Goal: Contribute content: Contribute content

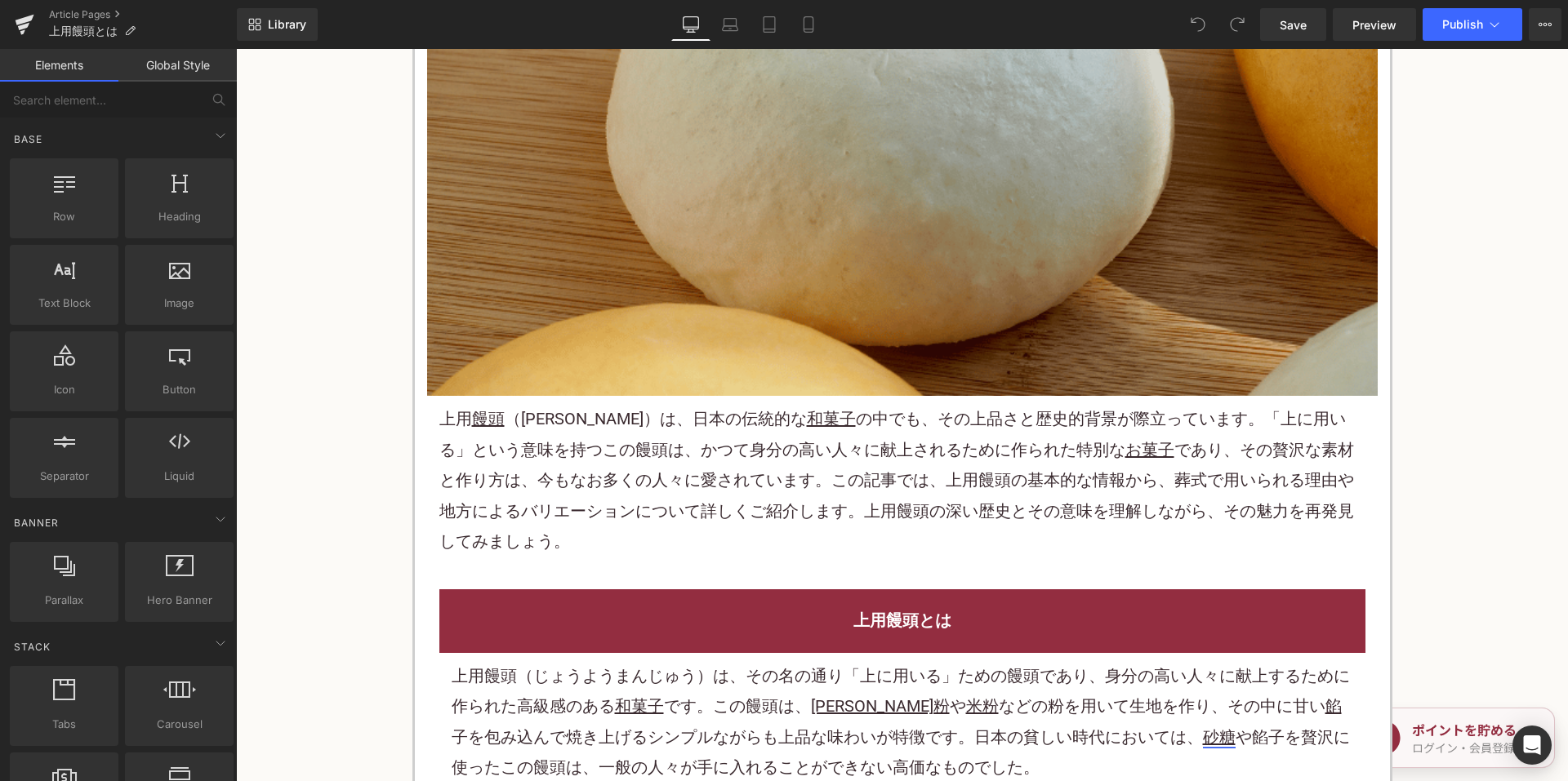
scroll to position [980, 0]
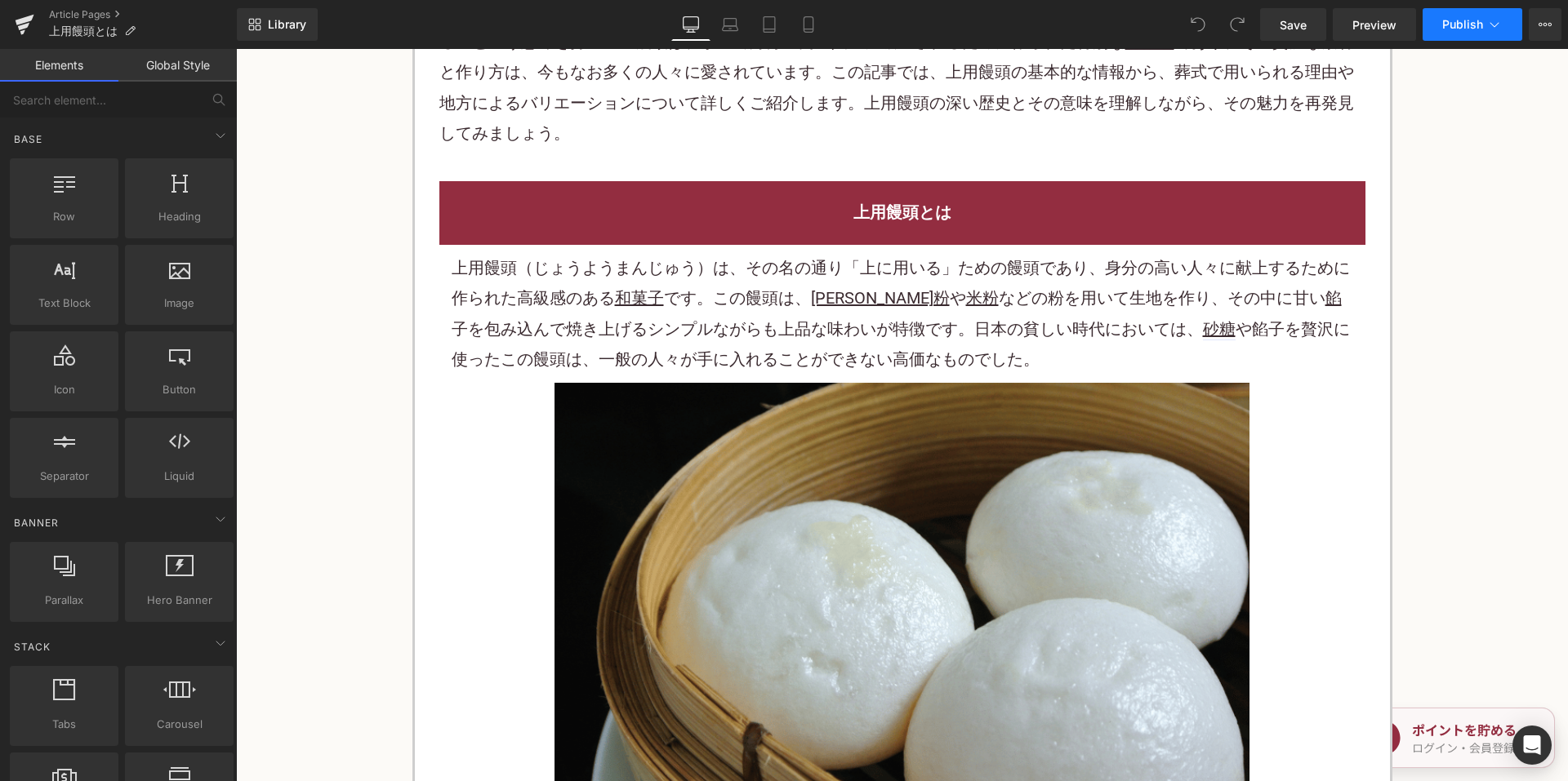
click at [1447, 24] on span "Publish" at bounding box center [1463, 24] width 41 height 13
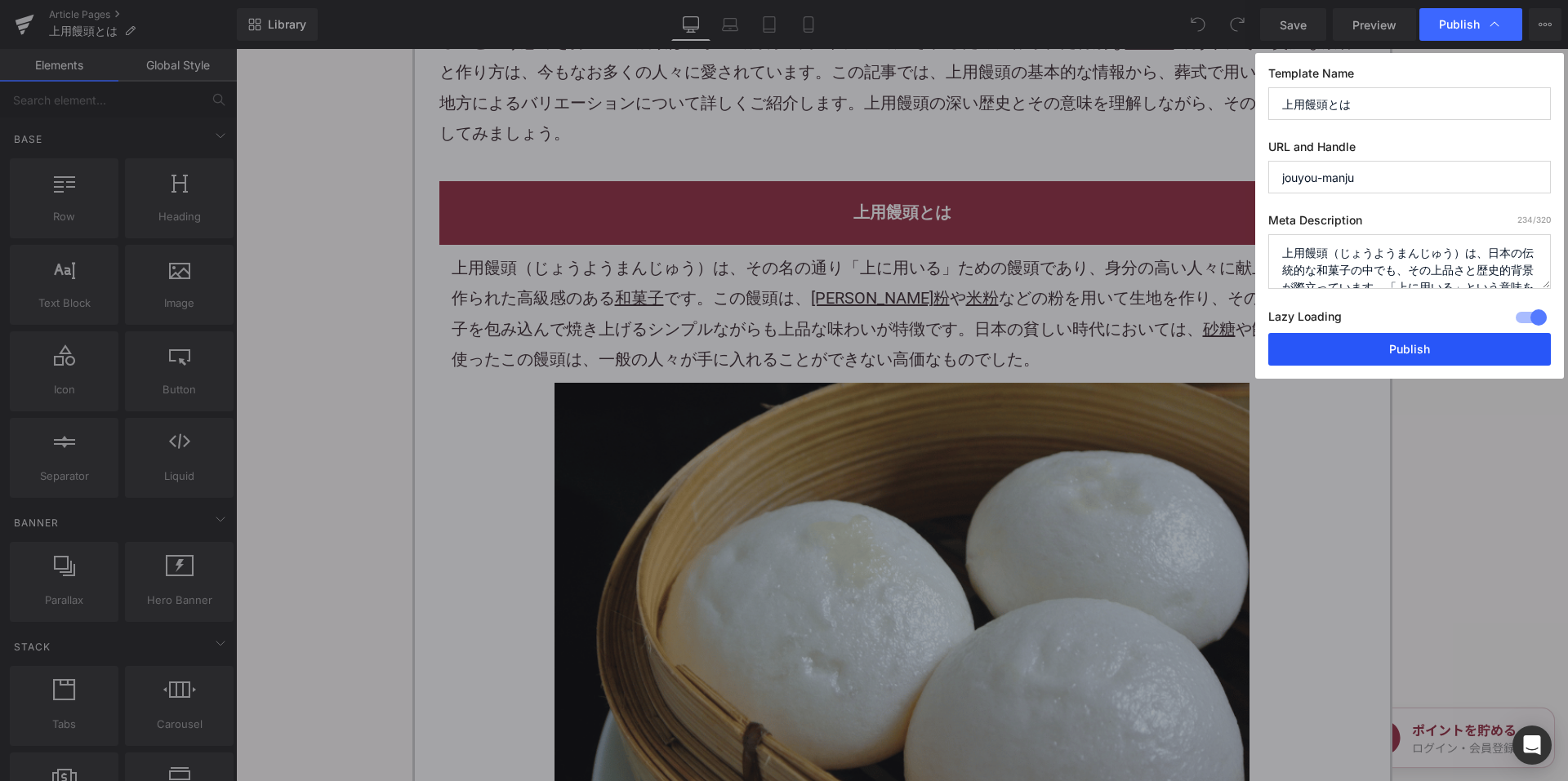
click at [1362, 348] on button "Publish" at bounding box center [1409, 349] width 283 height 33
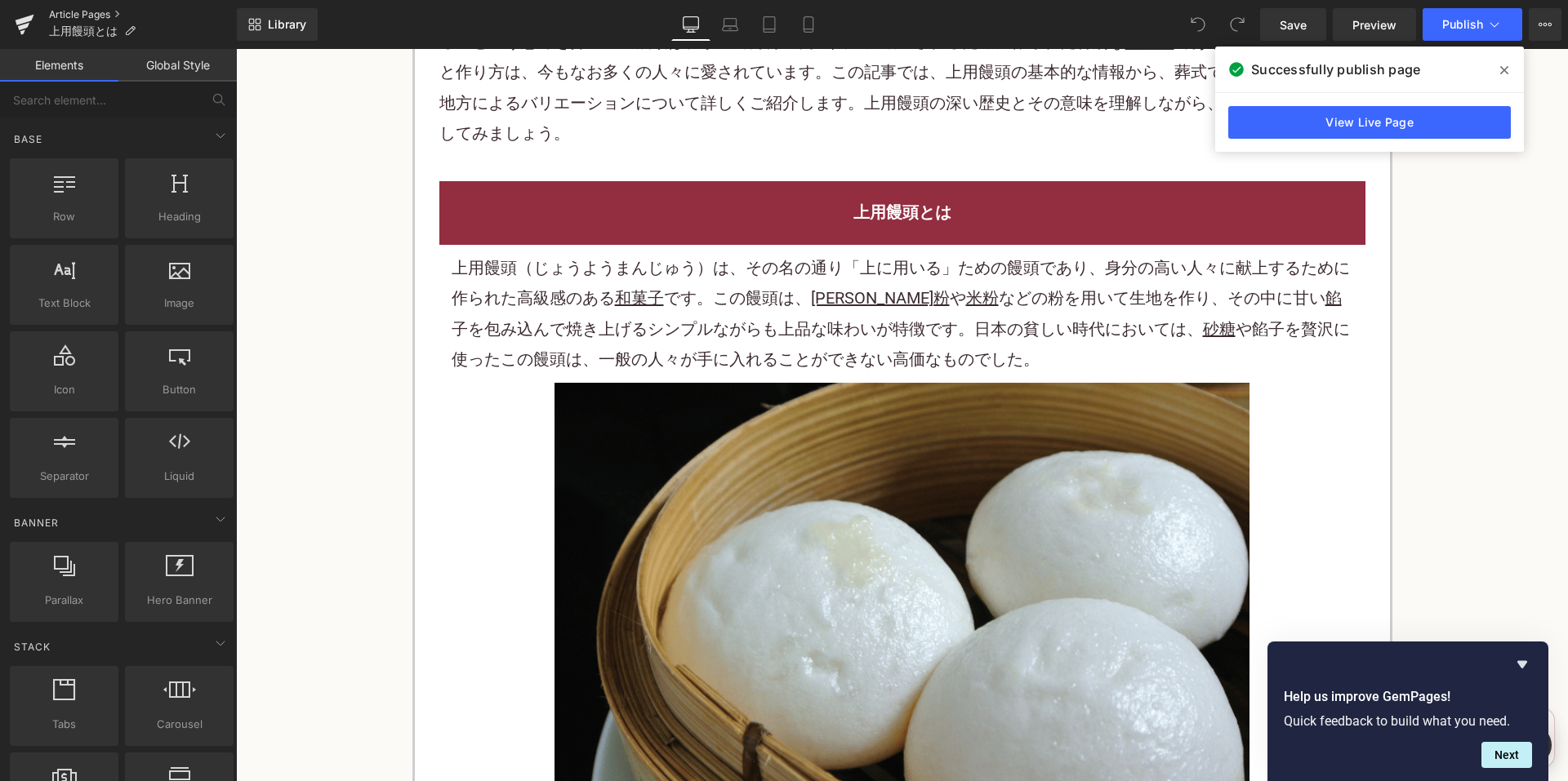
click at [114, 13] on link "Article Pages" at bounding box center [143, 14] width 188 height 13
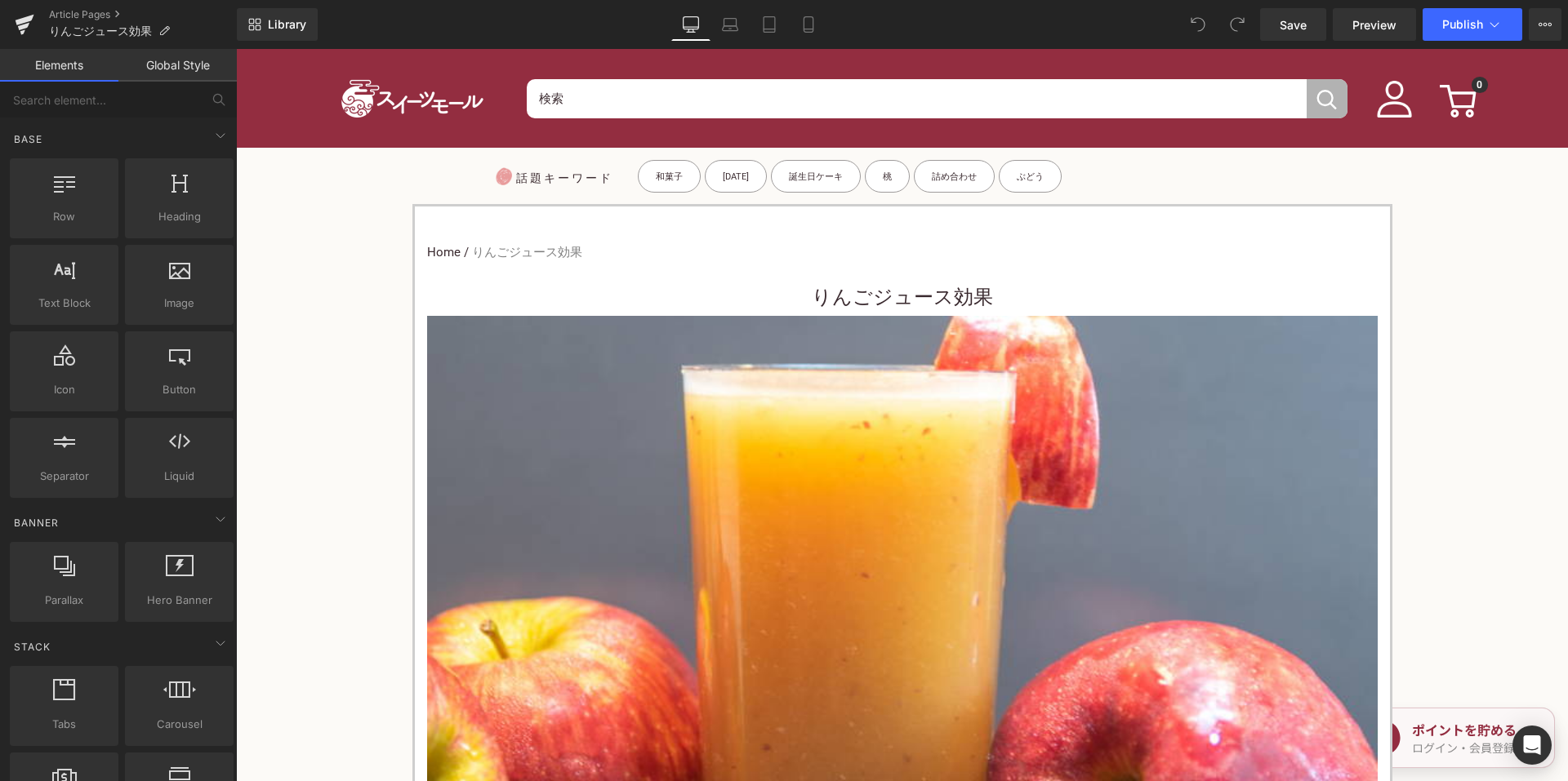
click at [851, 286] on font "りんごジュース効果" at bounding box center [902, 298] width 181 height 23
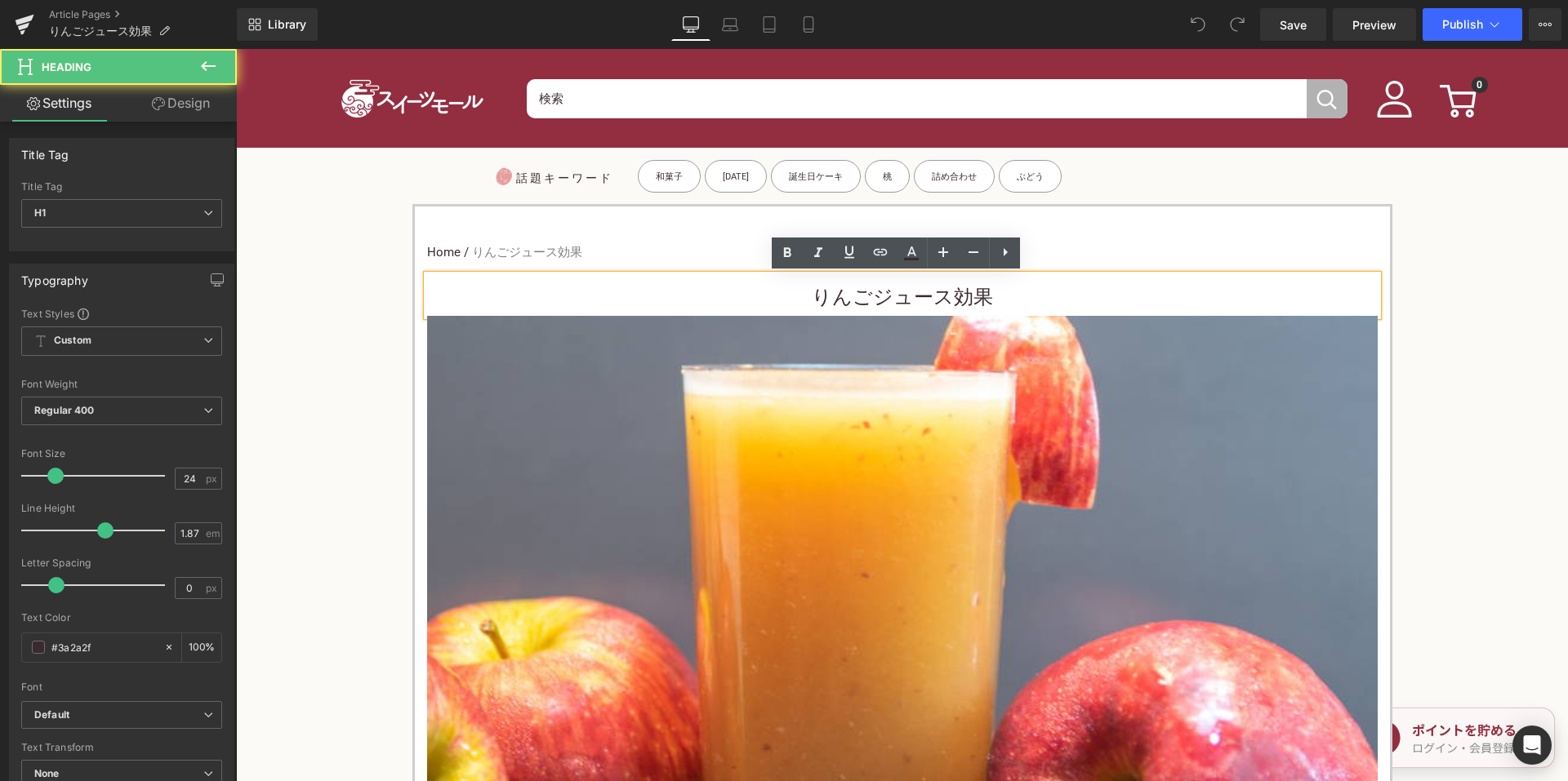
click at [808, 290] on h1 "りんごジュース効果" at bounding box center [903, 297] width 951 height 37
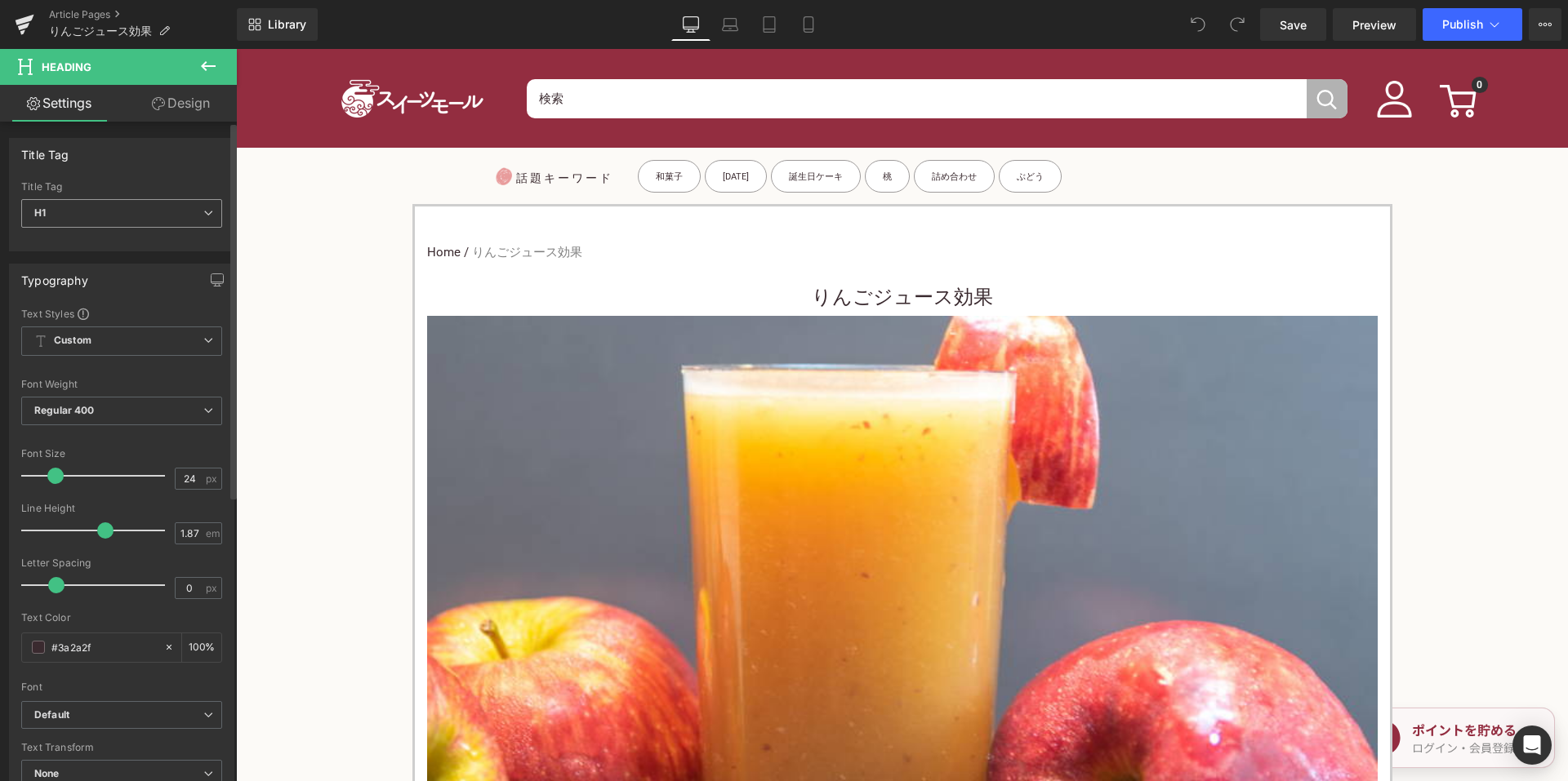
click at [165, 207] on span "H1" at bounding box center [121, 213] width 201 height 29
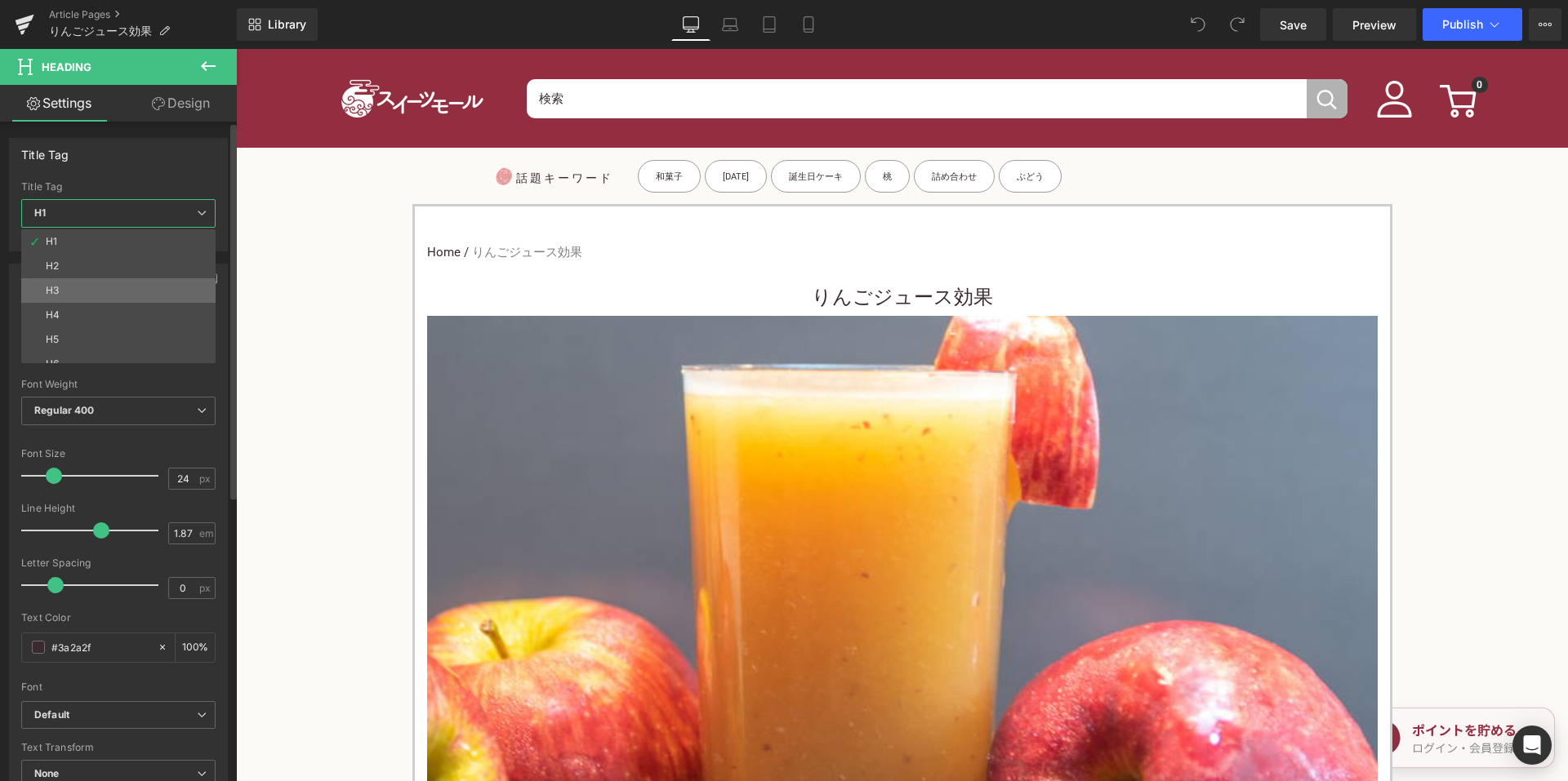
click at [112, 292] on li "H3" at bounding box center [122, 290] width 202 height 24
type input "15"
type input "100"
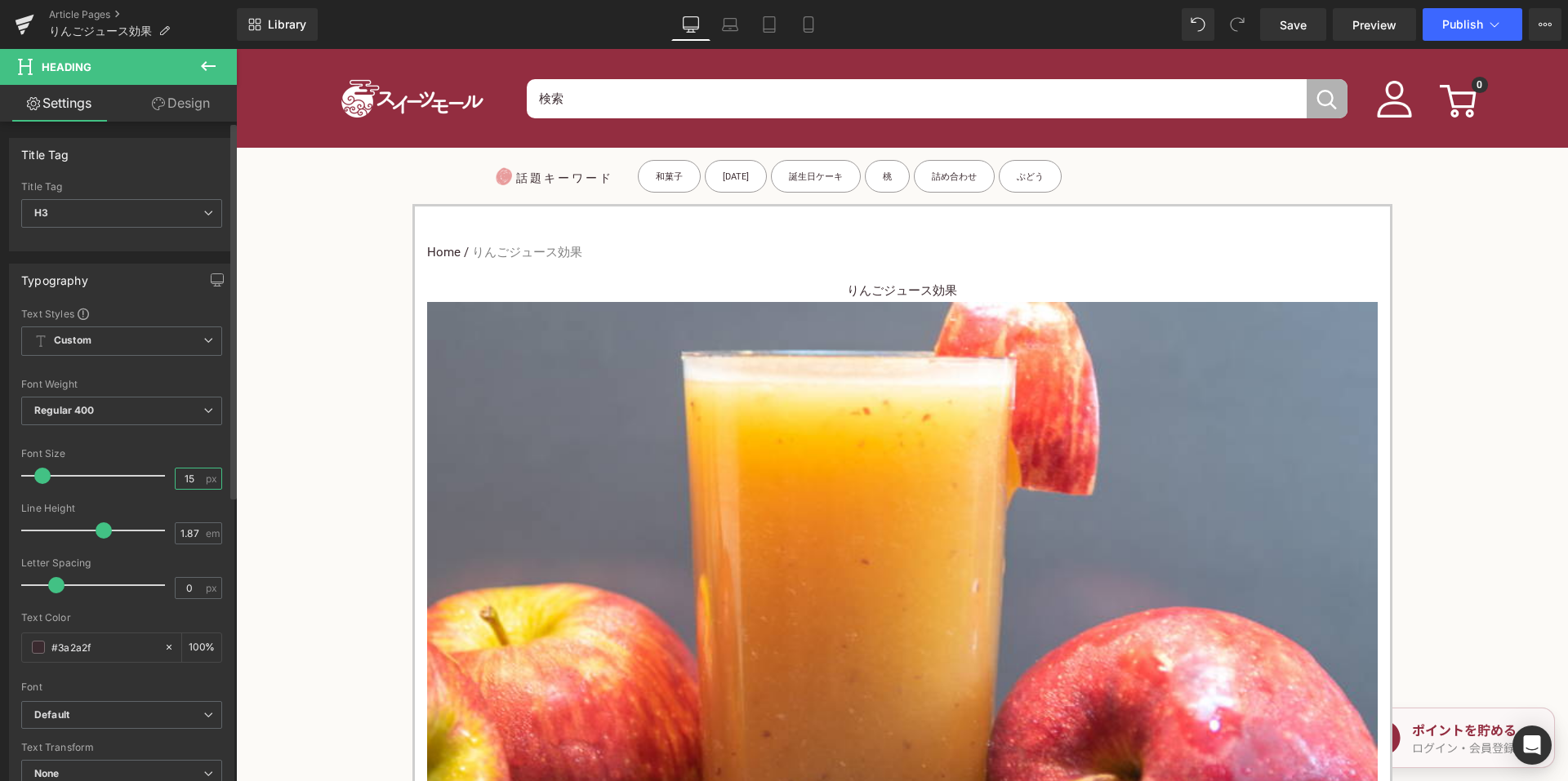
drag, startPoint x: 189, startPoint y: 480, endPoint x: 167, endPoint y: 479, distance: 22.0
click at [167, 479] on div "Font Size 15 px" at bounding box center [121, 475] width 201 height 54
type input "24"
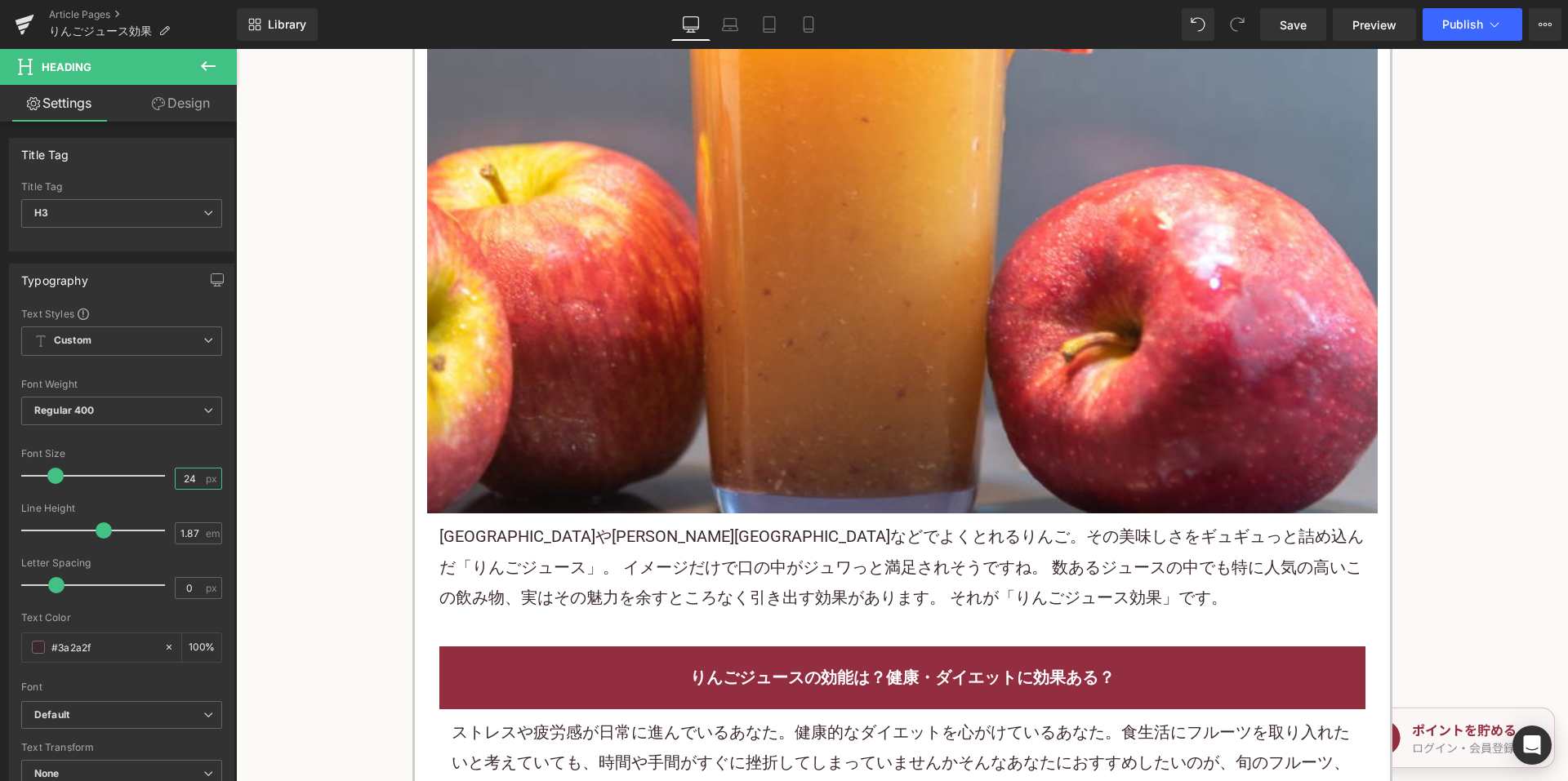
scroll to position [571, 0]
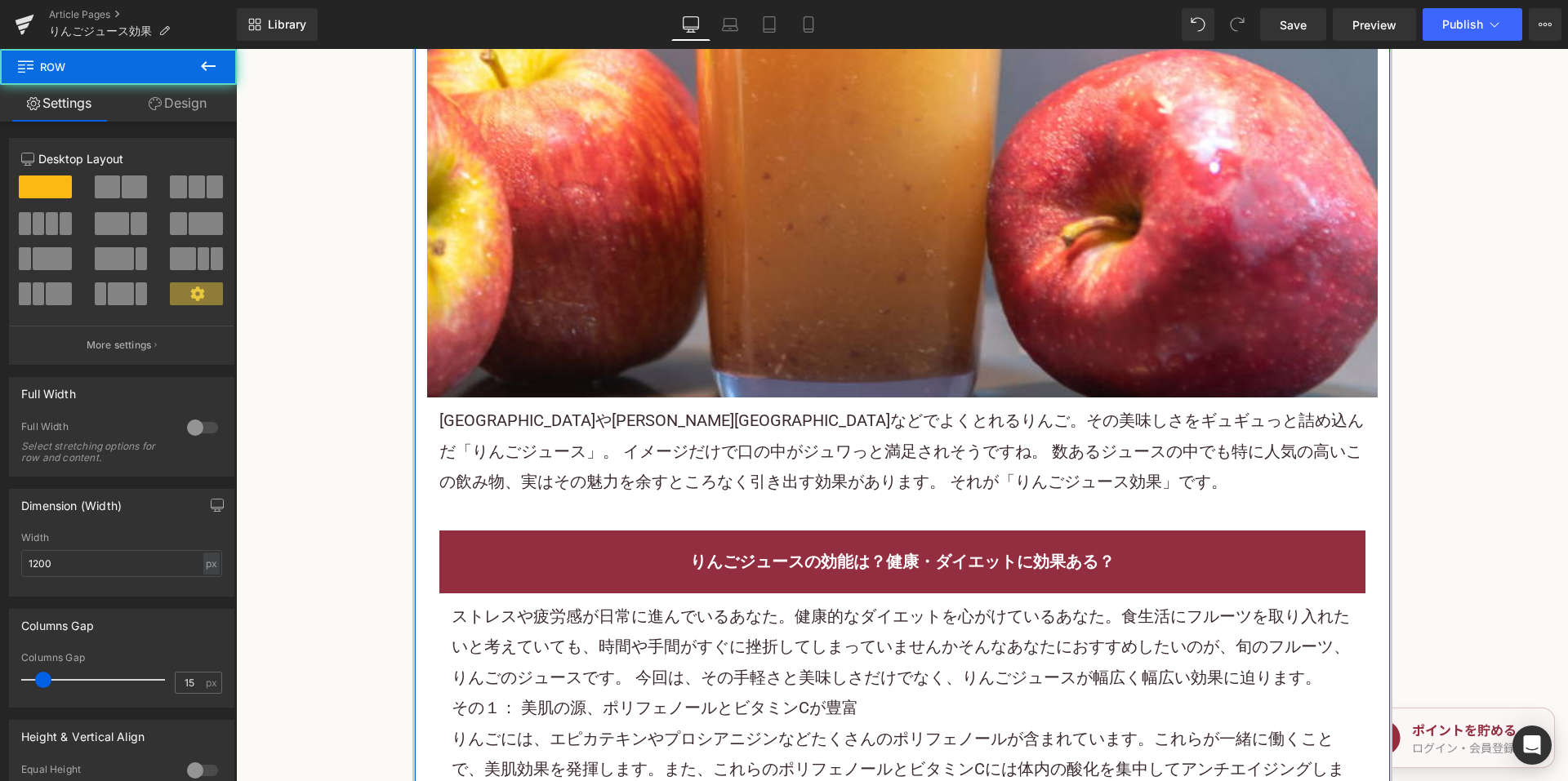
click at [624, 462] on font "青森県や長野 県などでよくとれるりんご。その美味しさをギュギュっと詰め込んだ「りんごジュース」。 イメージだけで口の中がジュワっと満足されそうですね。 数ある…" at bounding box center [902, 451] width 925 height 81
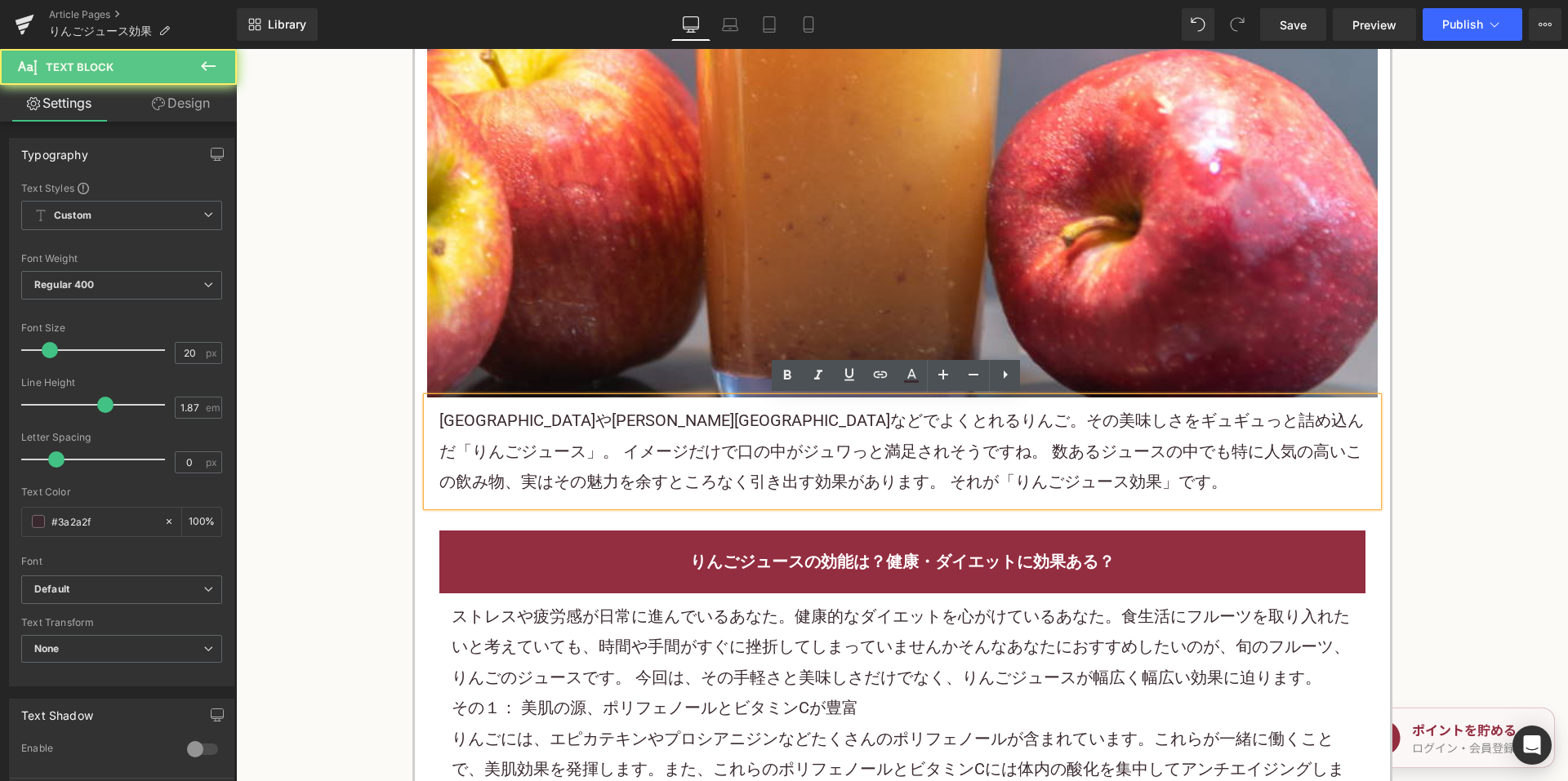
click at [682, 456] on font "青森県や長野 県などでよくとれるりんご。その美味しさをギュギュっと詰め込んだ「りんごジュース」。 イメージだけで口の中がジュワっと満足されそうですね。 数ある…" at bounding box center [902, 451] width 925 height 81
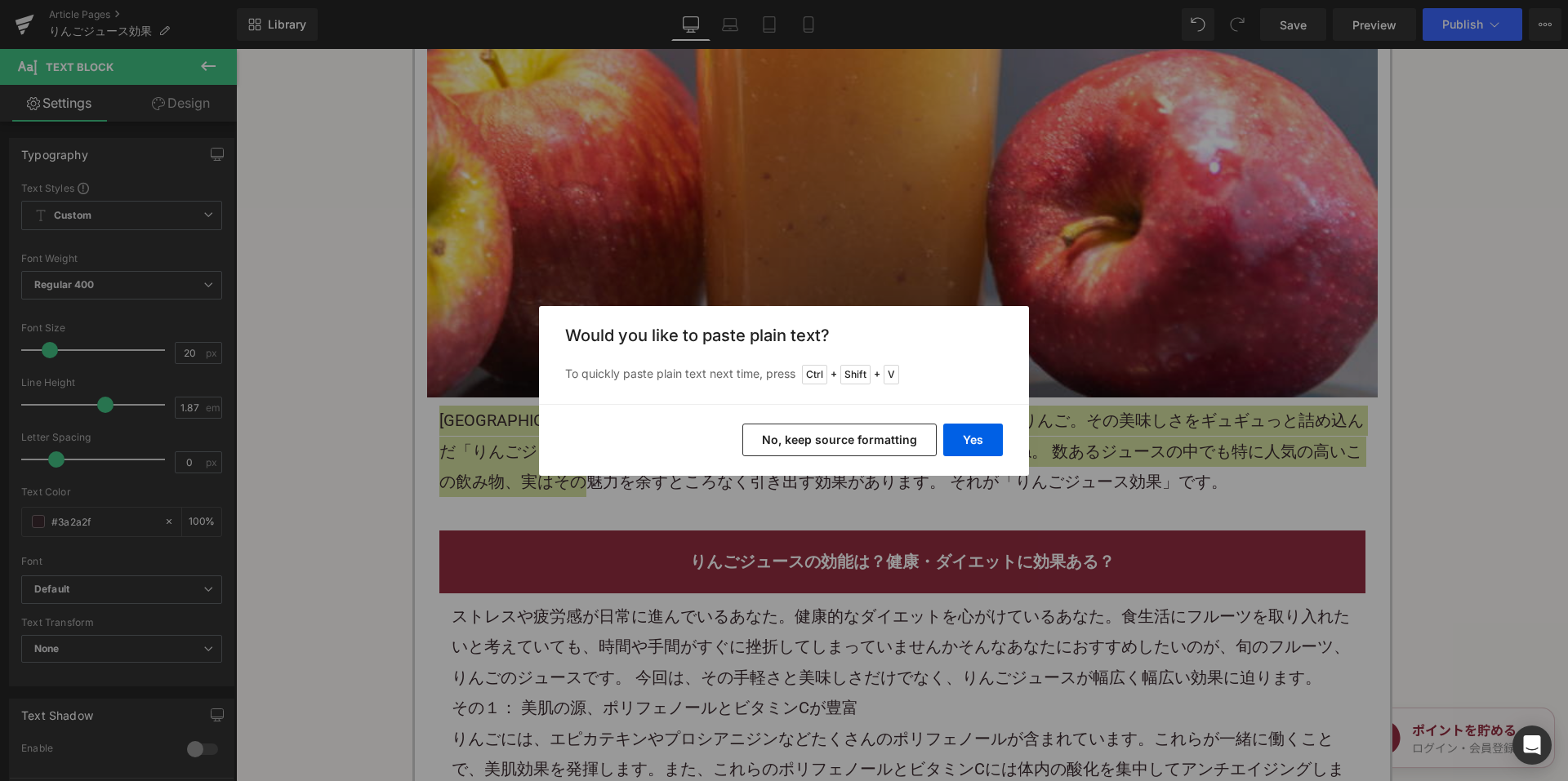
click at [755, 442] on button "No, keep source formatting" at bounding box center [839, 440] width 194 height 33
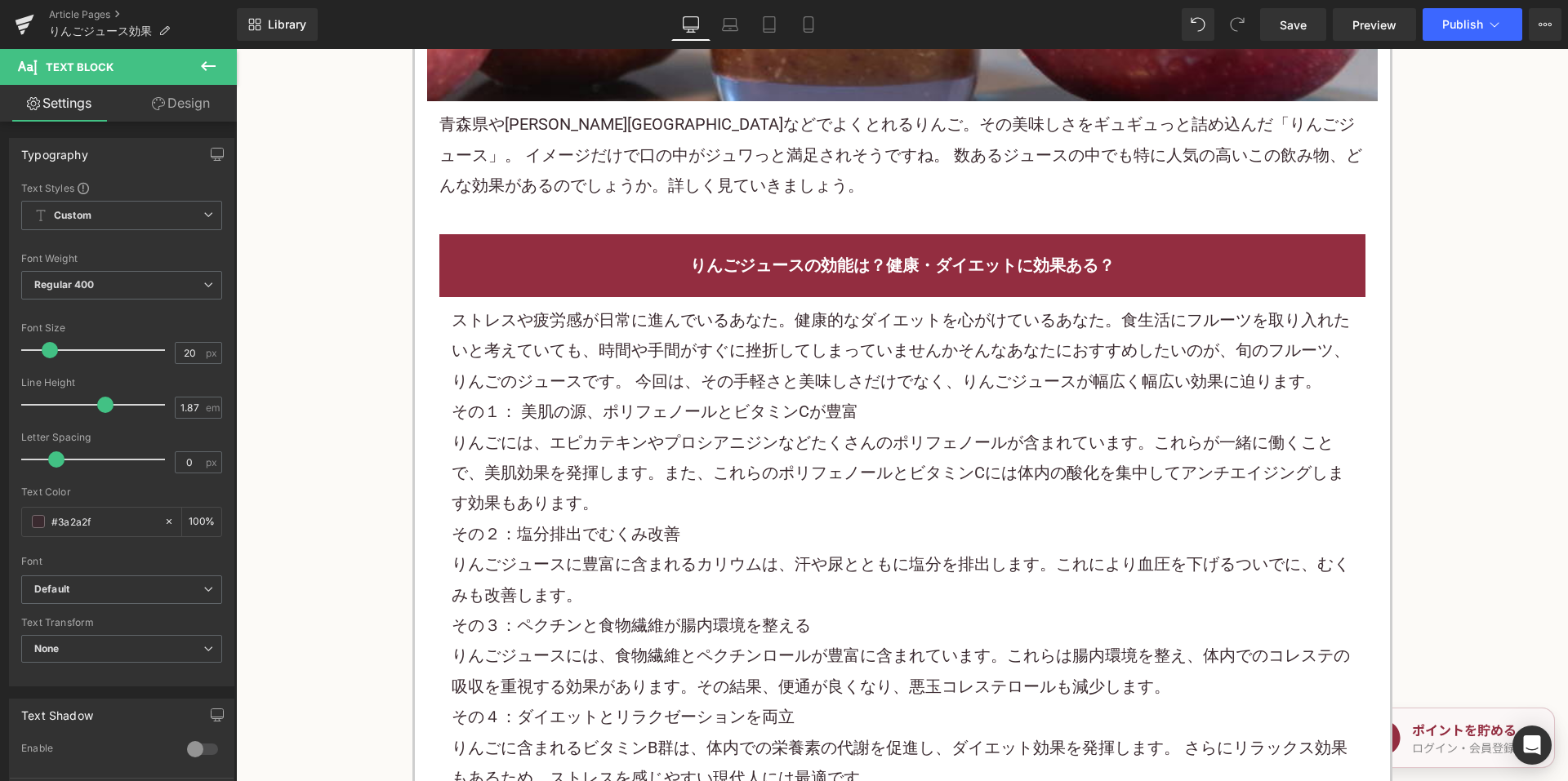
scroll to position [898, 0]
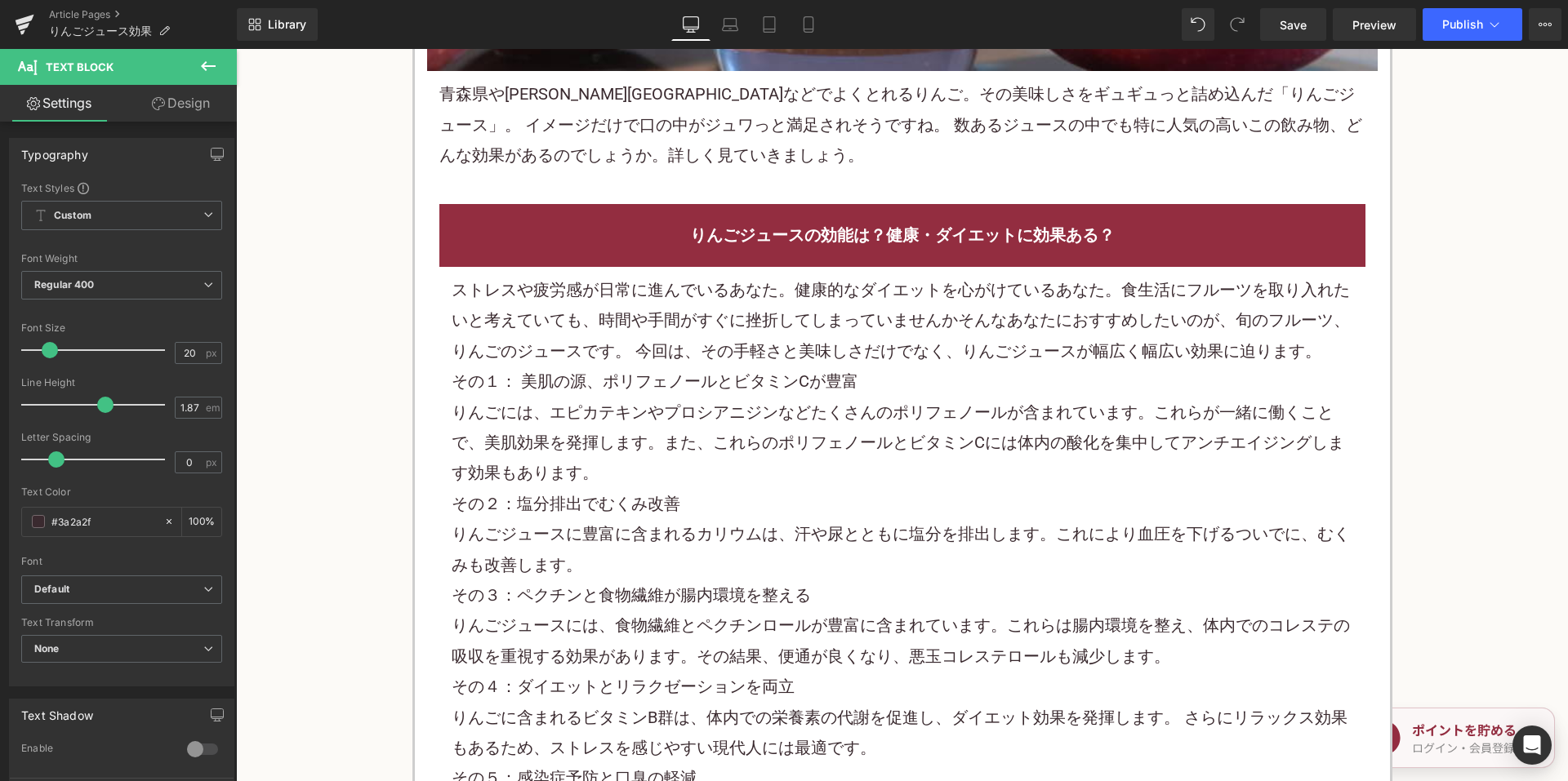
click at [670, 415] on font "りんごには、エピカテキンやプロシアニジンなどたくさんのポリフェノールが含まれています。これらが一緒に働くことで、美肌効果を発揮します。また、これらのポリフェノ…" at bounding box center [897, 442] width 893 height 81
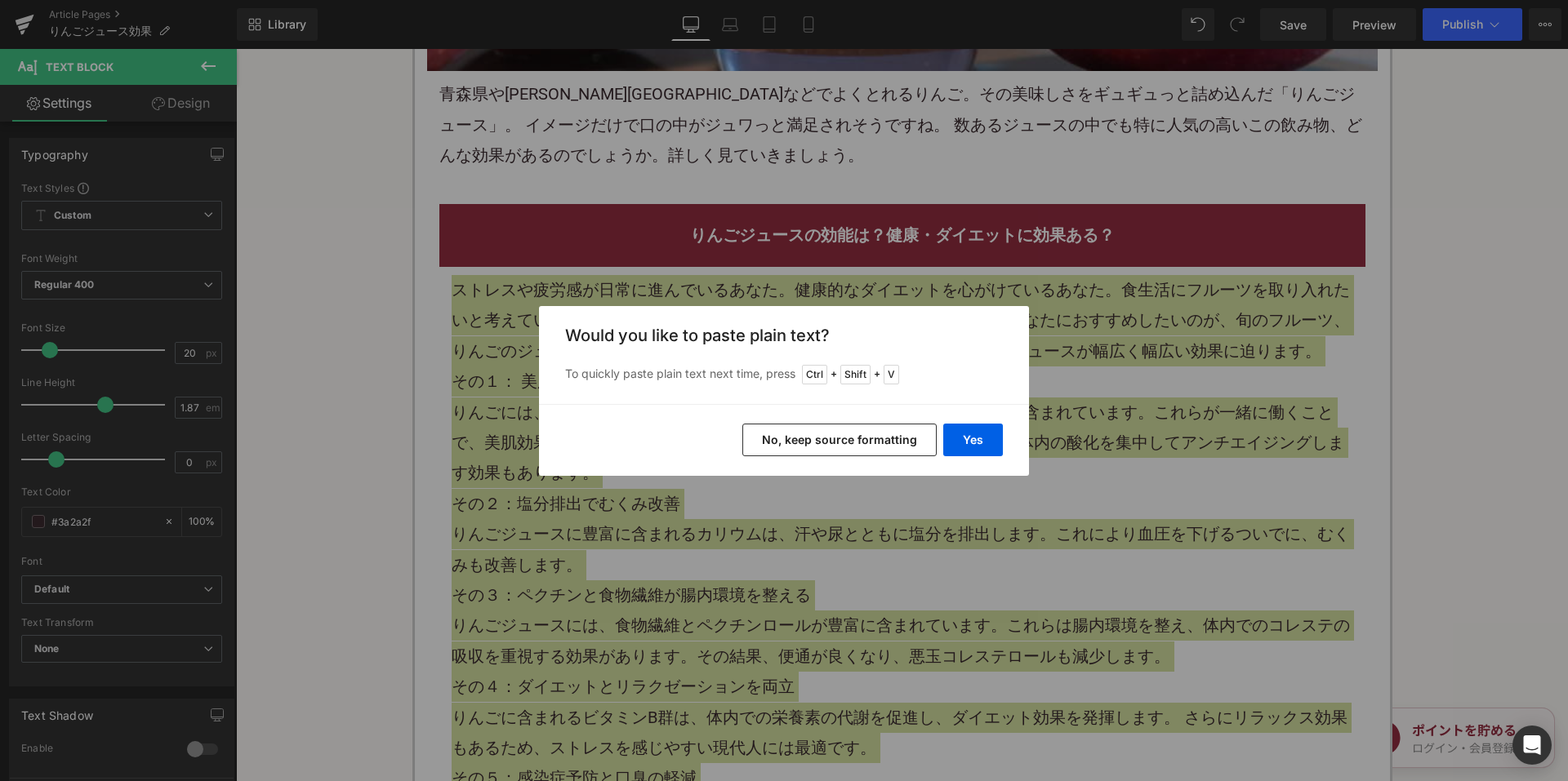
click at [796, 438] on button "No, keep source formatting" at bounding box center [839, 440] width 194 height 33
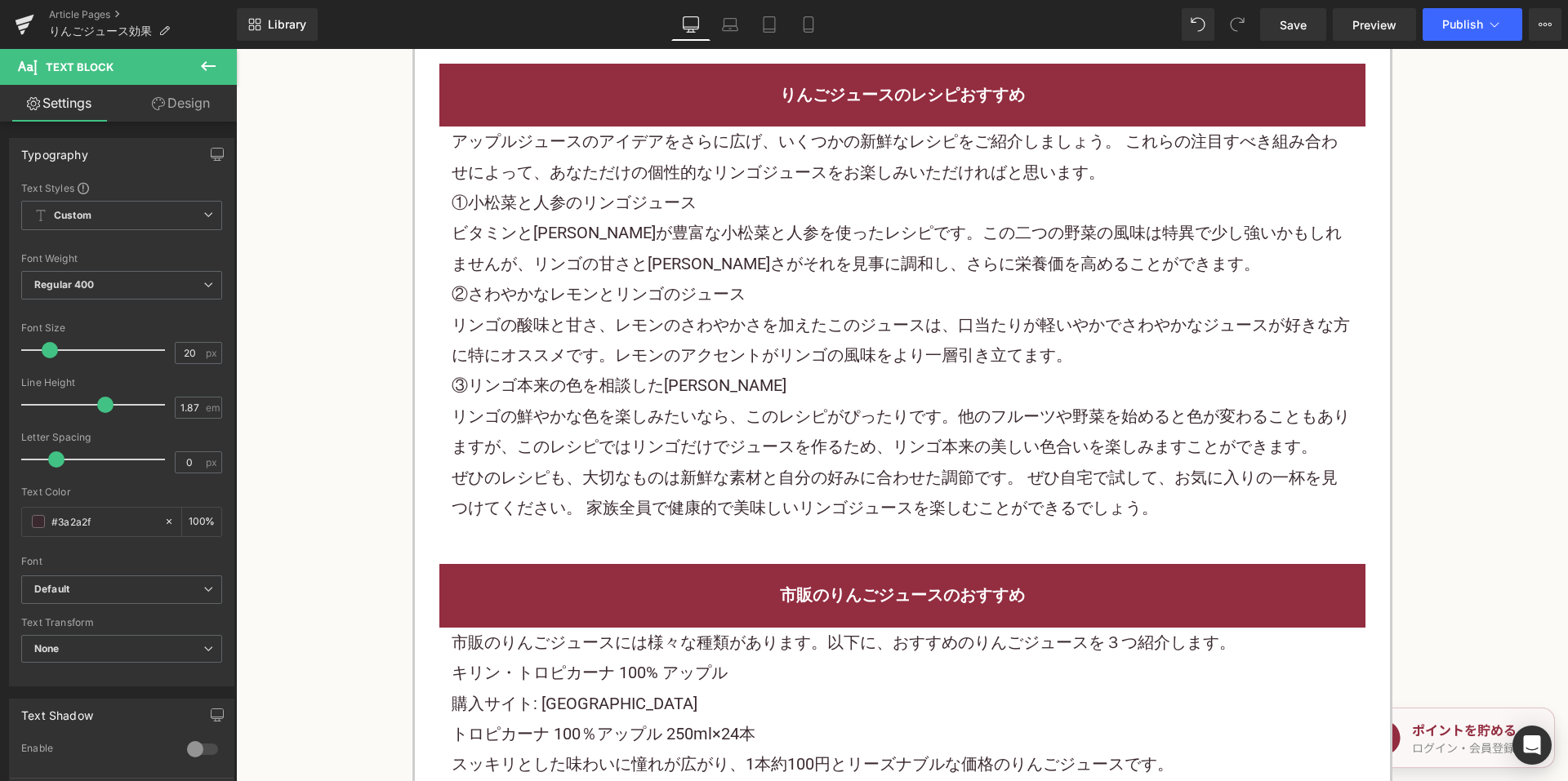
scroll to position [3429, 0]
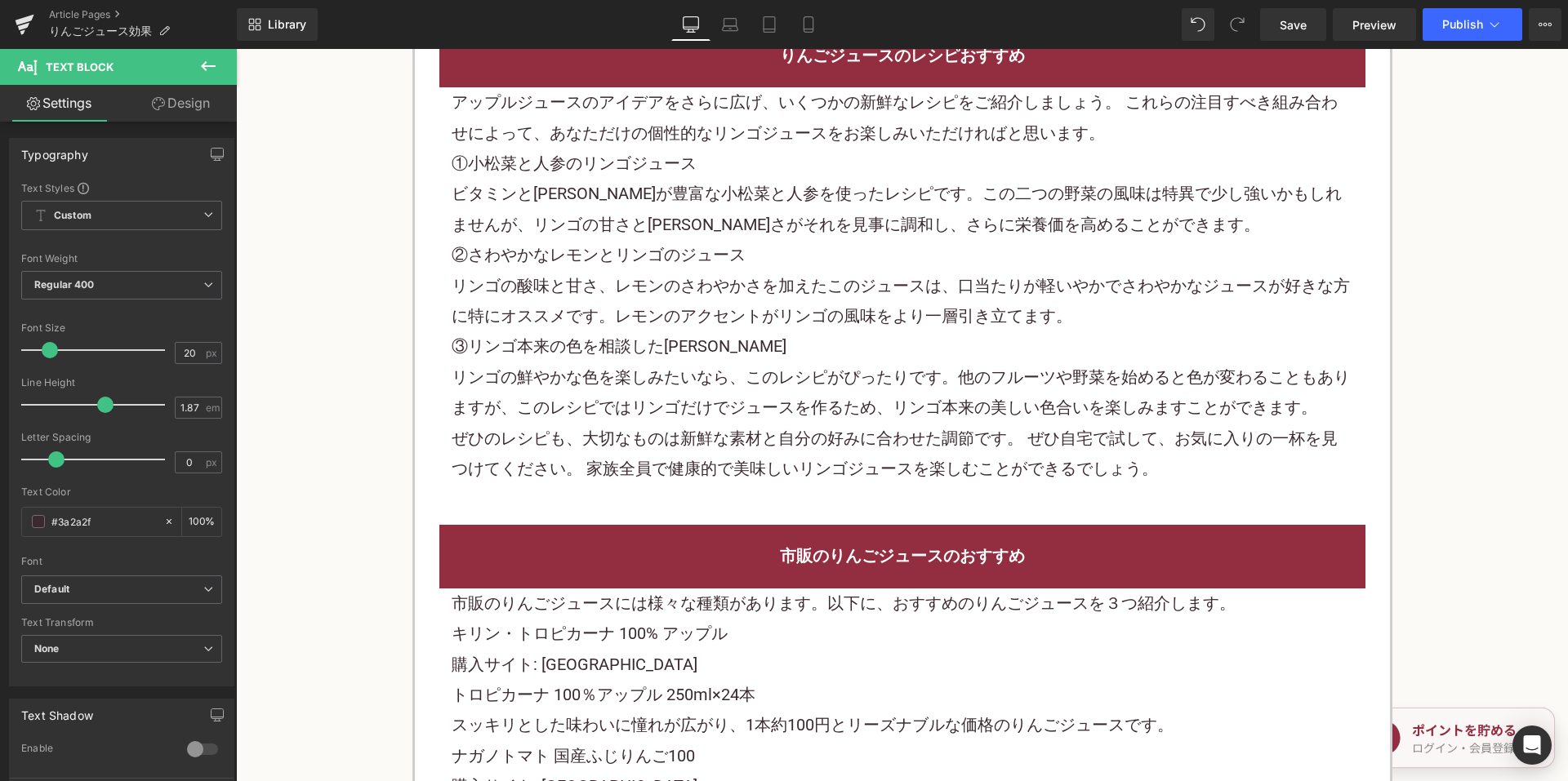
click at [732, 363] on p "リンゴの鮮やかな色を楽しみたいなら、このレシピがぴったりです。他のフルーツや野菜を始めると色が変わることもありますが、このレシピではリンゴだけでジュースを作る…" at bounding box center [902, 393] width 902 height 62
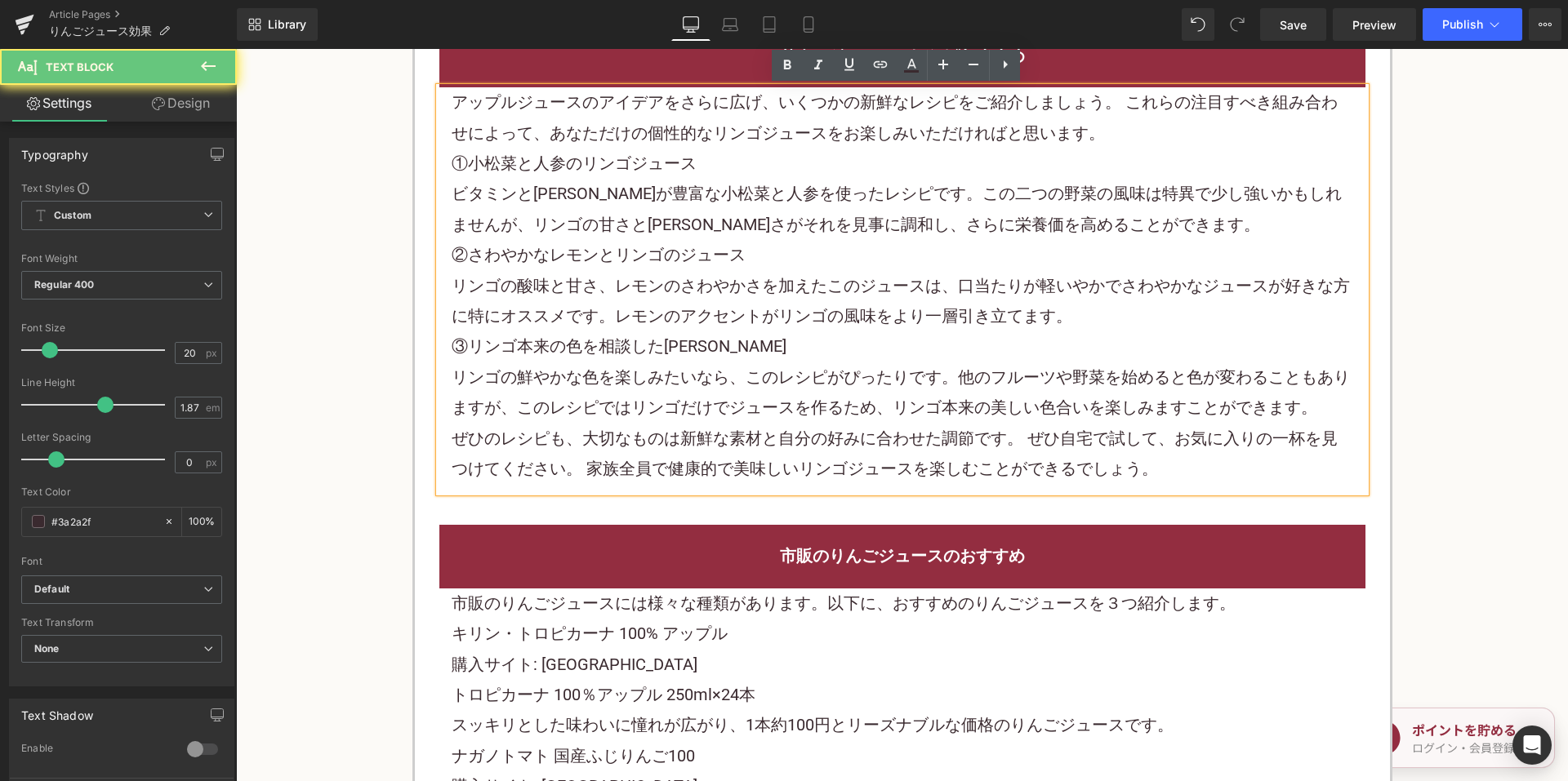
click at [716, 347] on font "③リンゴ本来の色を相談したリンゴジュース" at bounding box center [618, 346] width 334 height 20
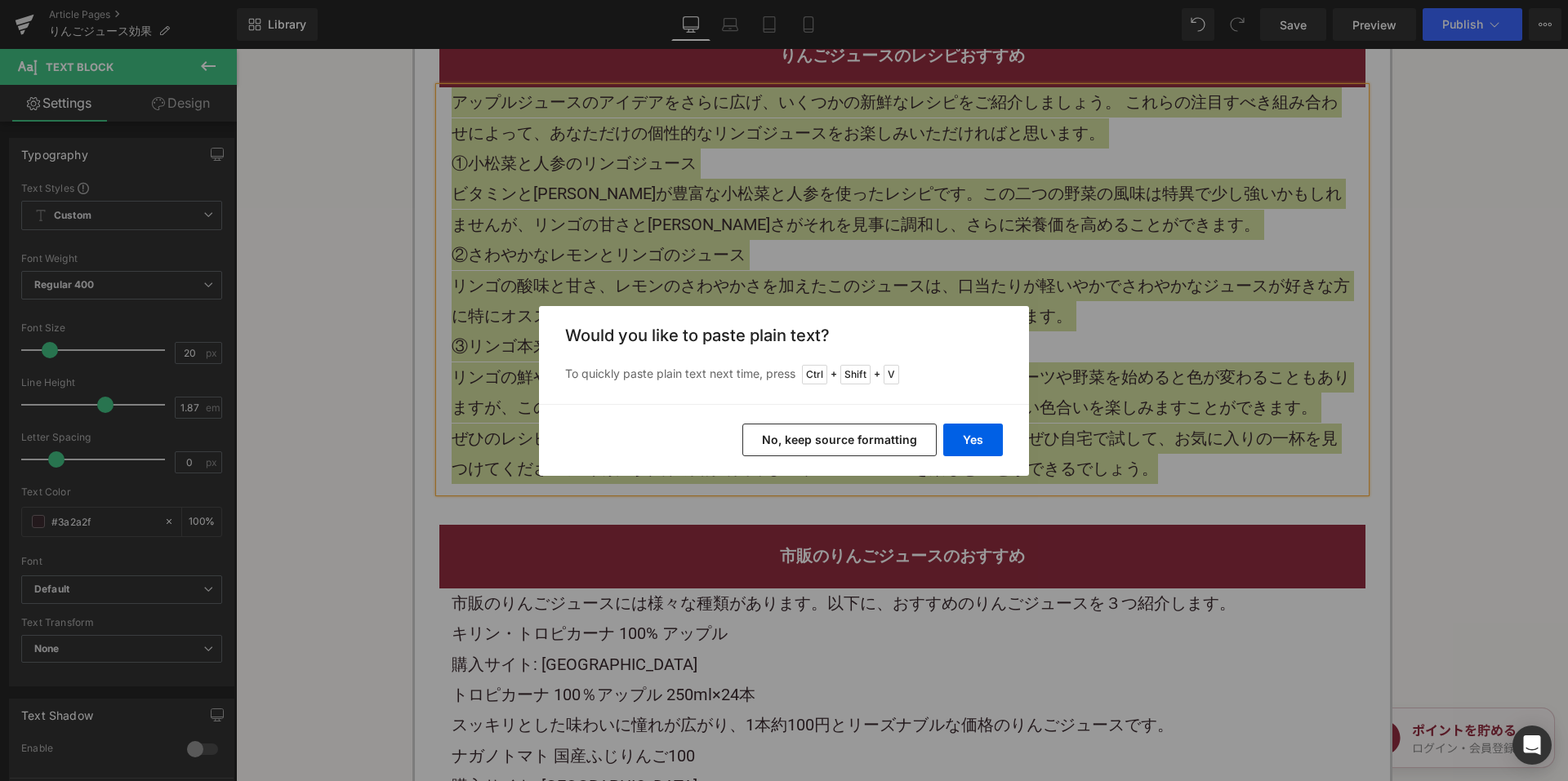
click at [787, 454] on button "No, keep source formatting" at bounding box center [839, 440] width 194 height 33
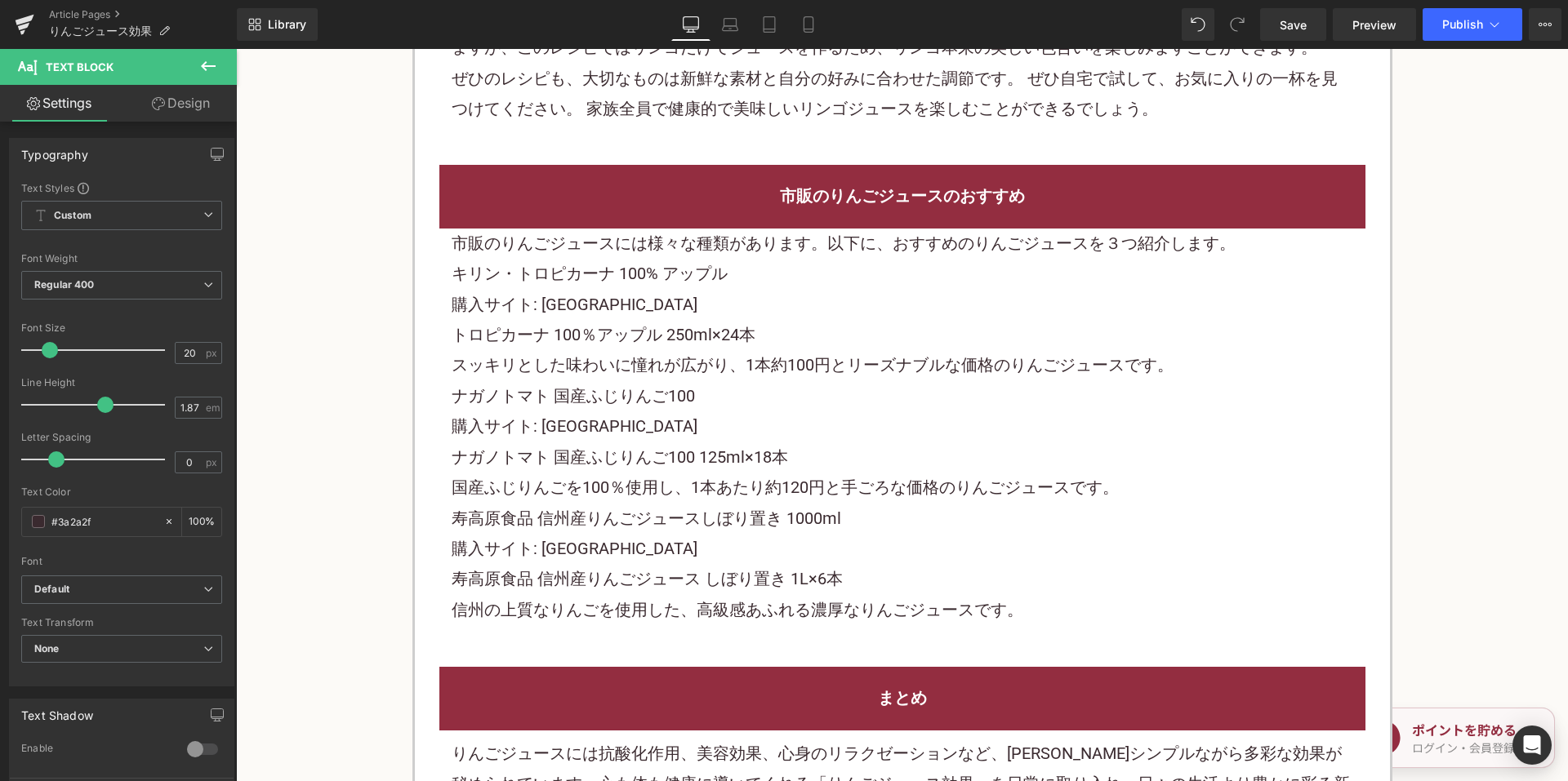
scroll to position [3837, 0]
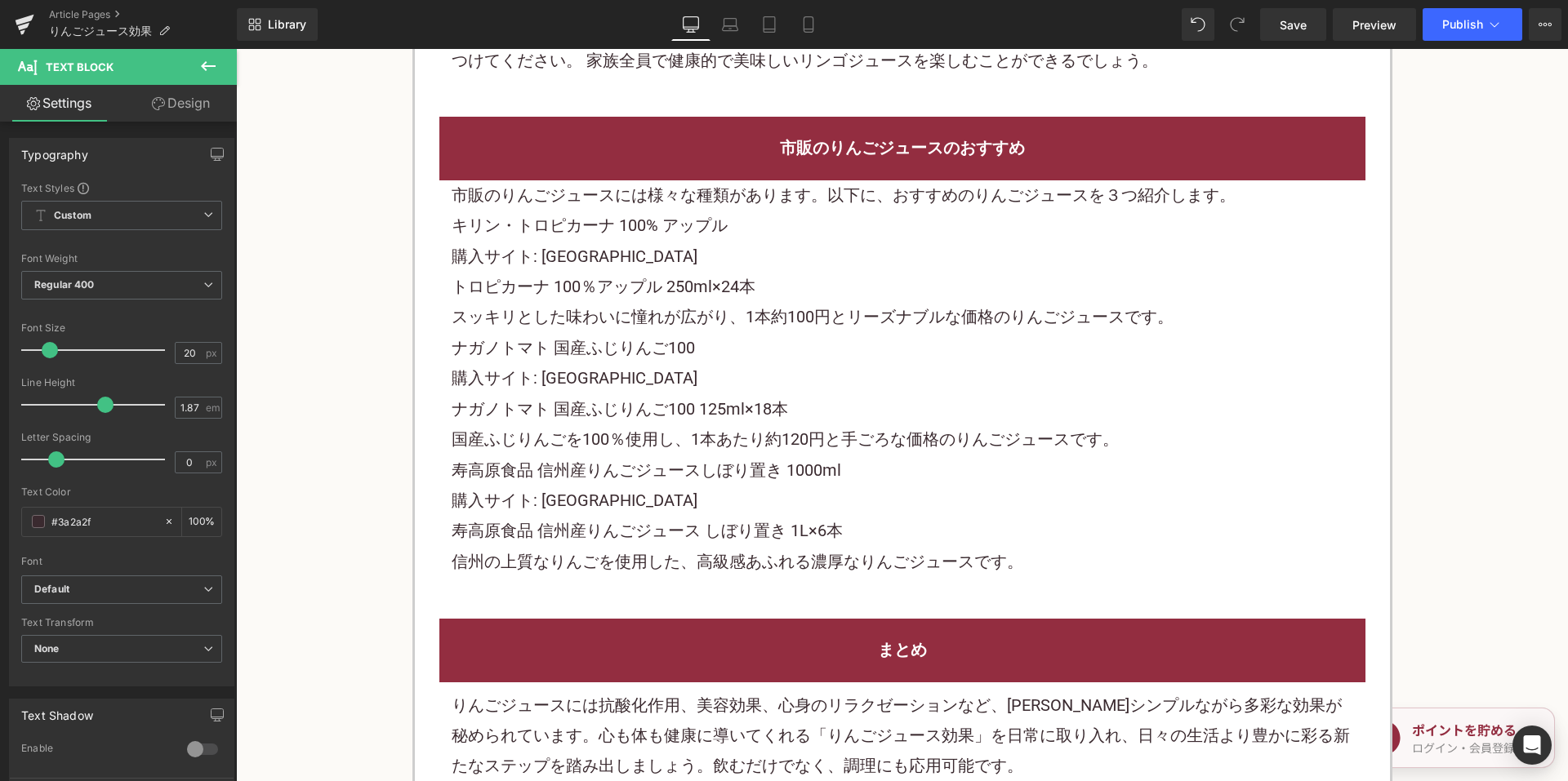
click at [693, 286] on font "トロピカーナ 100％アップル 250ml×24本" at bounding box center [603, 286] width 304 height 20
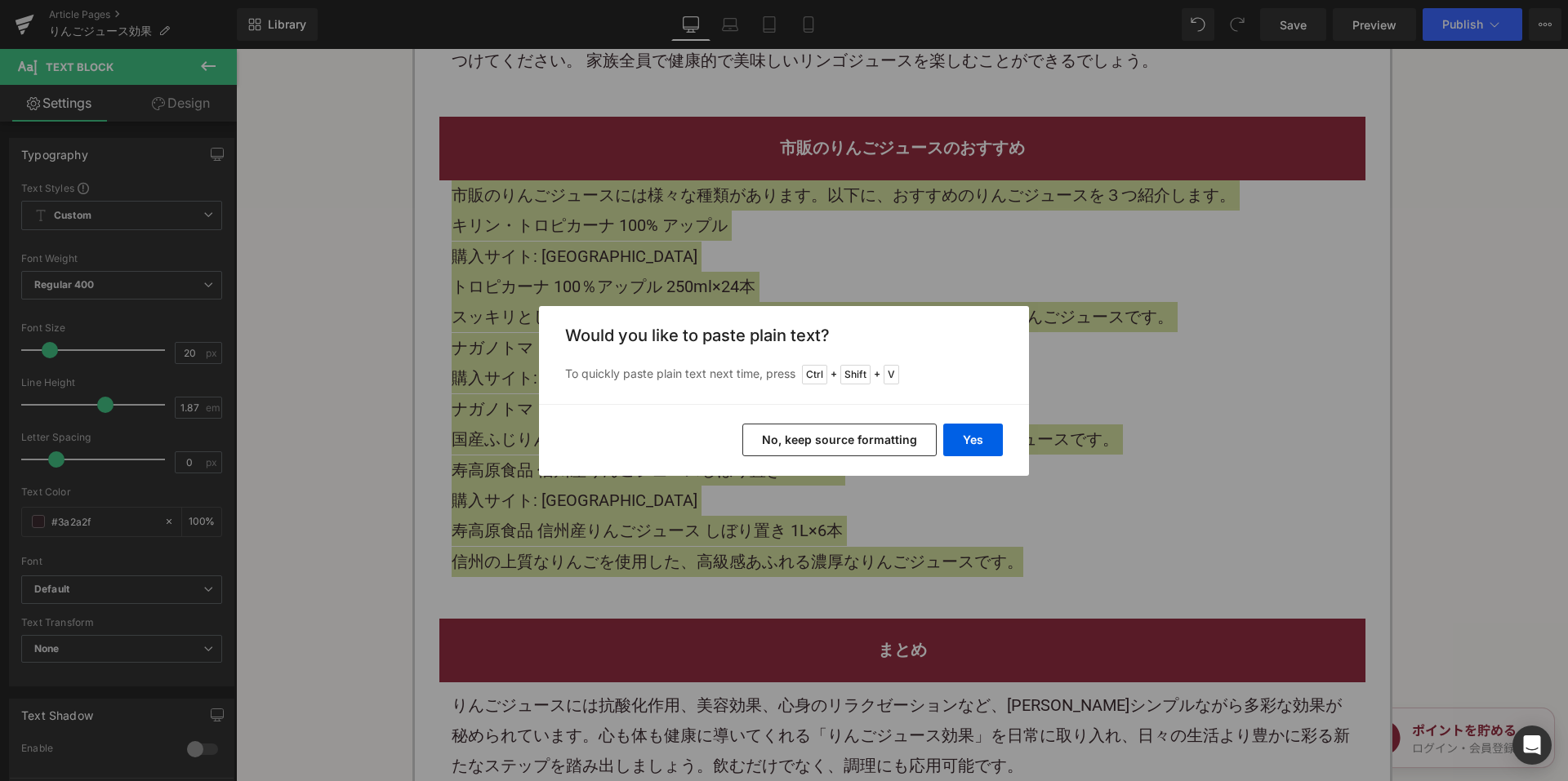
click at [790, 442] on button "No, keep source formatting" at bounding box center [839, 440] width 194 height 33
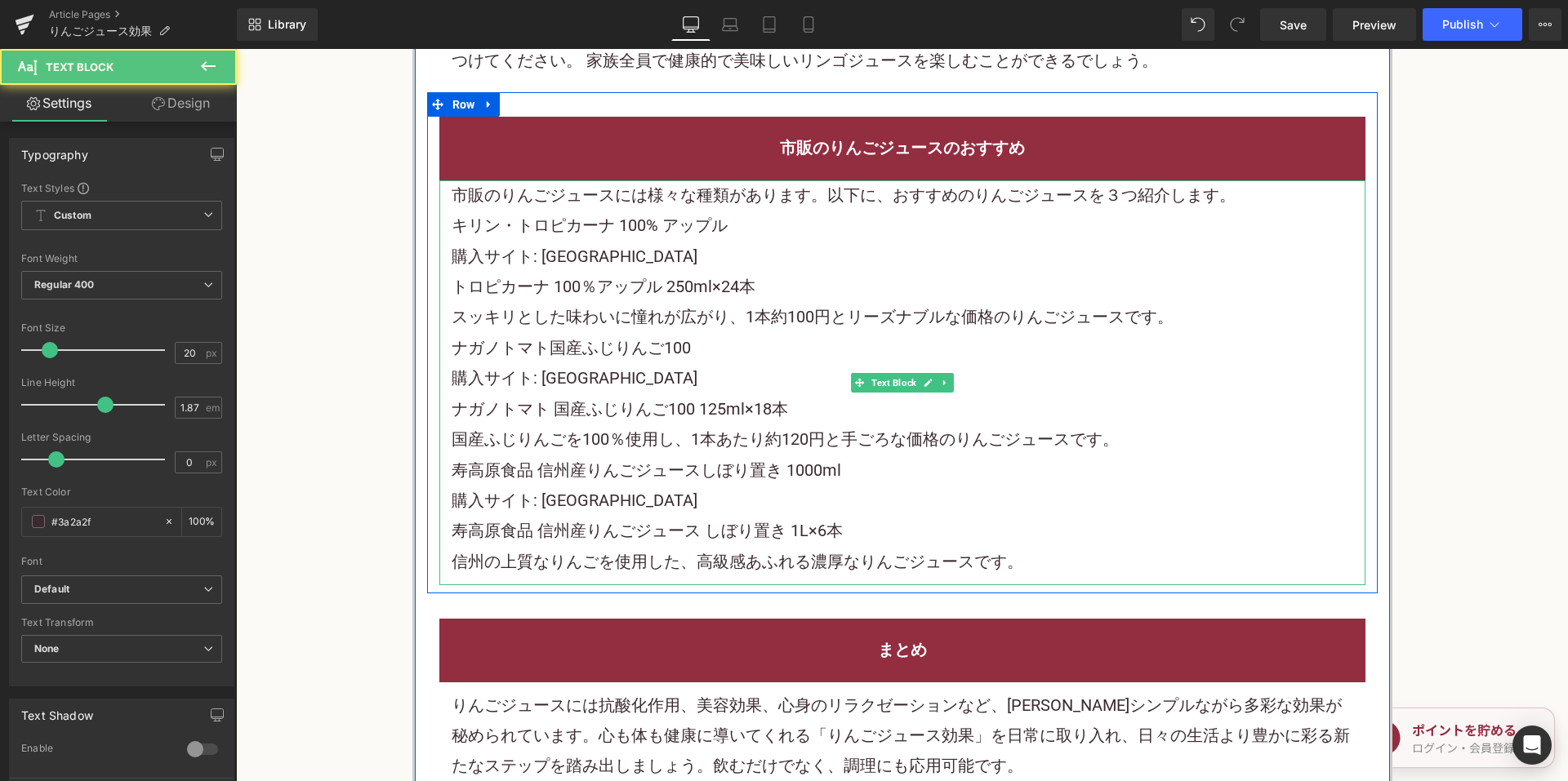
click at [570, 277] on p "トロピカーナ 100％アップル 250ml×24本" at bounding box center [902, 287] width 902 height 30
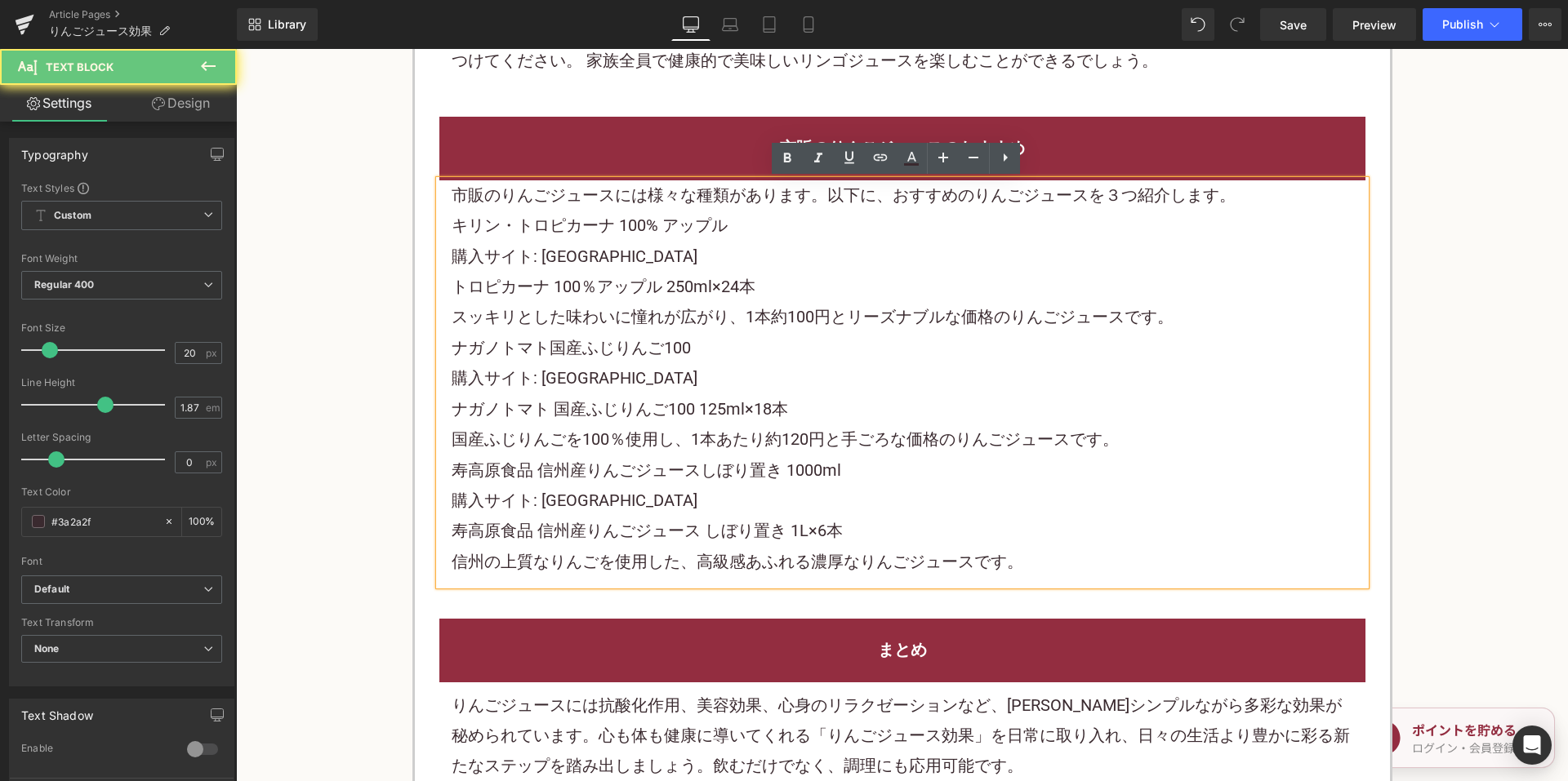
click at [752, 219] on p "キリン・トロピカーナ 100% アップル" at bounding box center [902, 226] width 902 height 30
click at [1234, 201] on p "市販のりんごジュースには様々な種類があります。以下に、おすすめのりんごジュースを３つ紹介します。" at bounding box center [902, 195] width 902 height 30
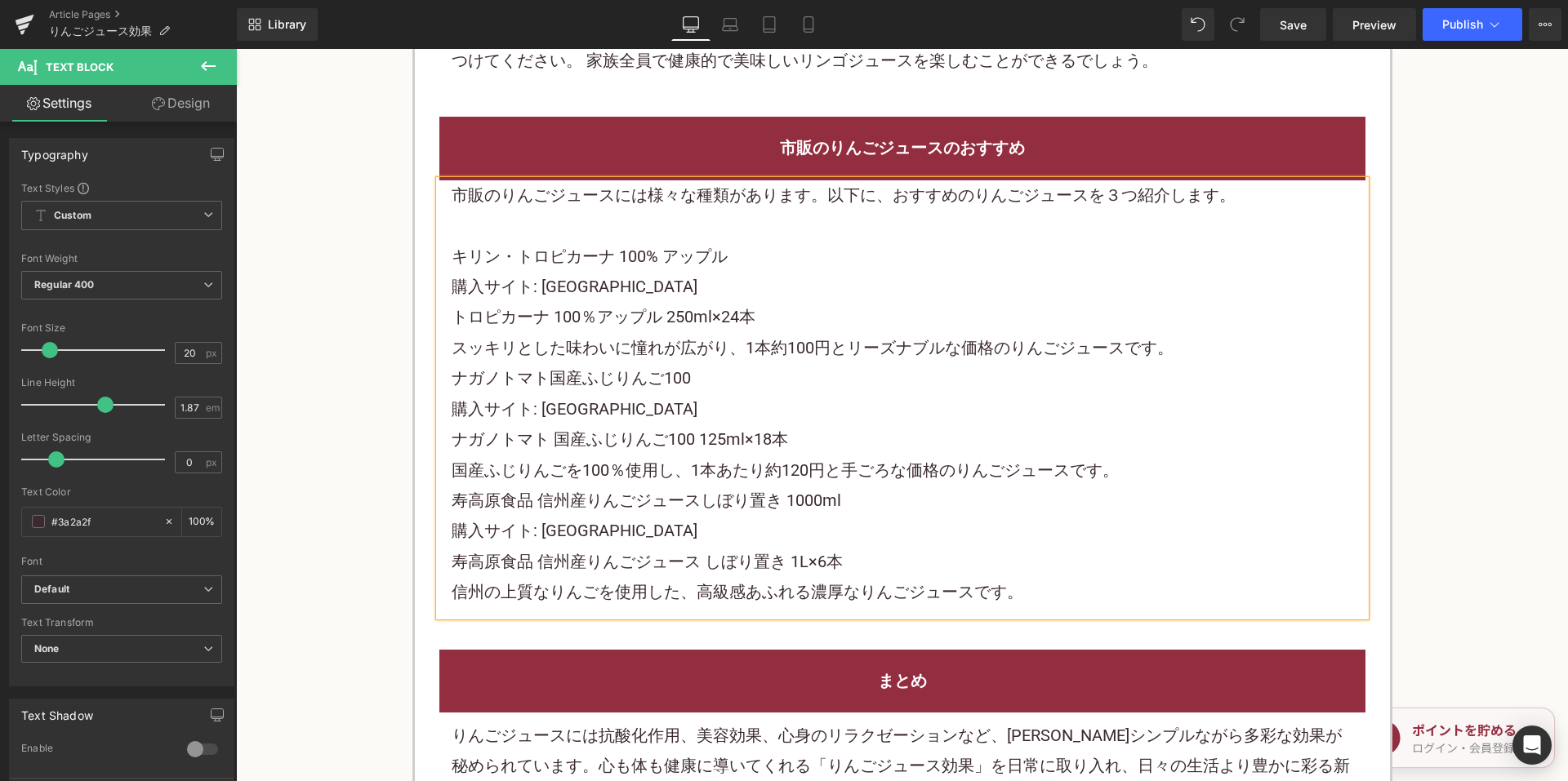
click at [740, 255] on p "キリン・トロピカーナ 100% アップル" at bounding box center [902, 257] width 902 height 30
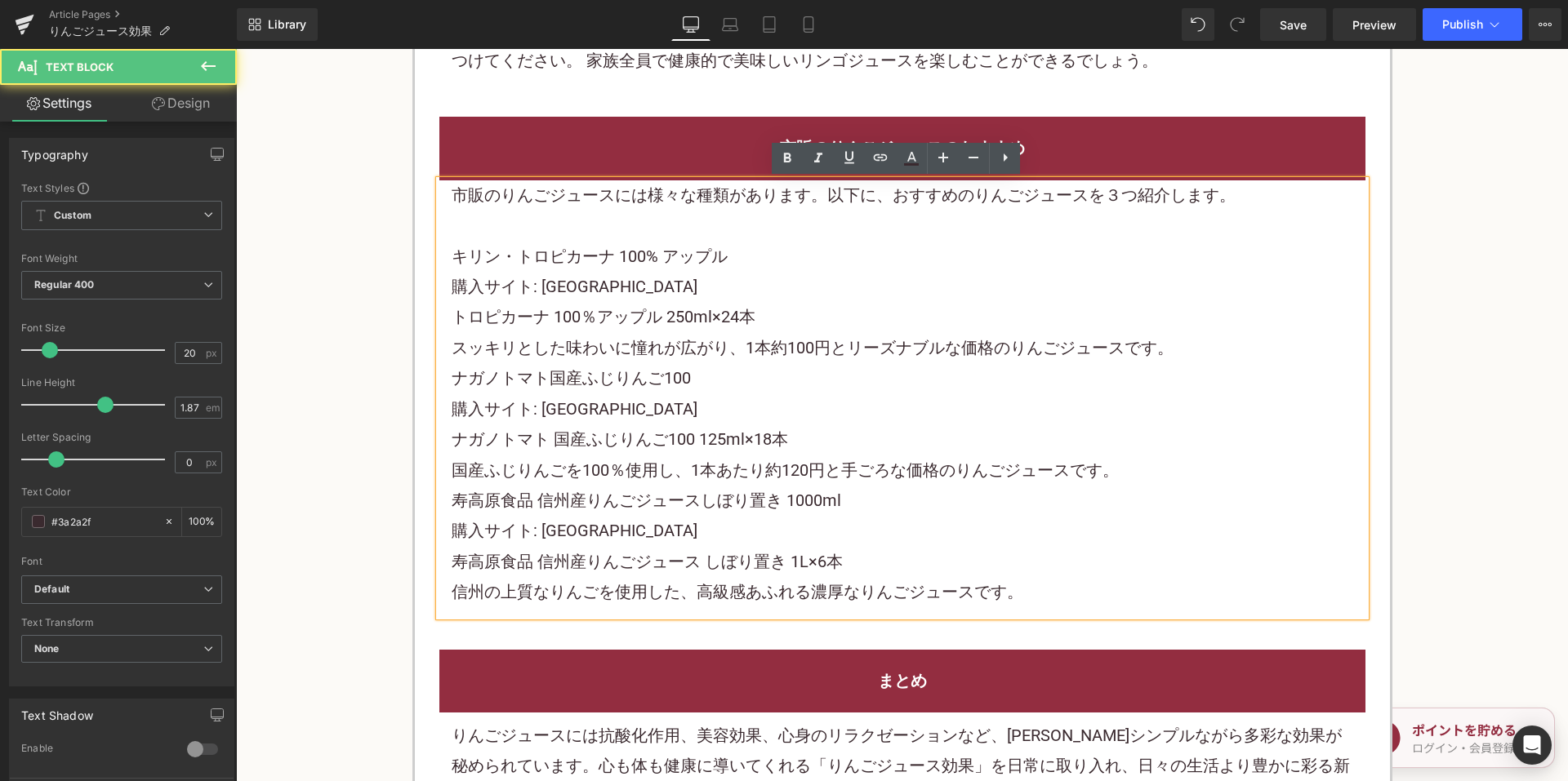
click at [656, 293] on p "購入サイト: 楽天市場" at bounding box center [902, 287] width 902 height 30
drag, startPoint x: 621, startPoint y: 288, endPoint x: 434, endPoint y: 290, distance: 187.0
click at [440, 290] on div "市販のりんごジュースには様々な種類があります。以下に、おすすめのりんごジュースを３つ紹介します。 キリン・トロピカーナ 100% アップル 購入サイト: 楽天…" at bounding box center [903, 398] width 926 height 436
click at [666, 343] on p "スッキリとした味わいに憧れが広がり、1本約100円とリーズナブルな価格のりんごジュースです。" at bounding box center [902, 349] width 902 height 30
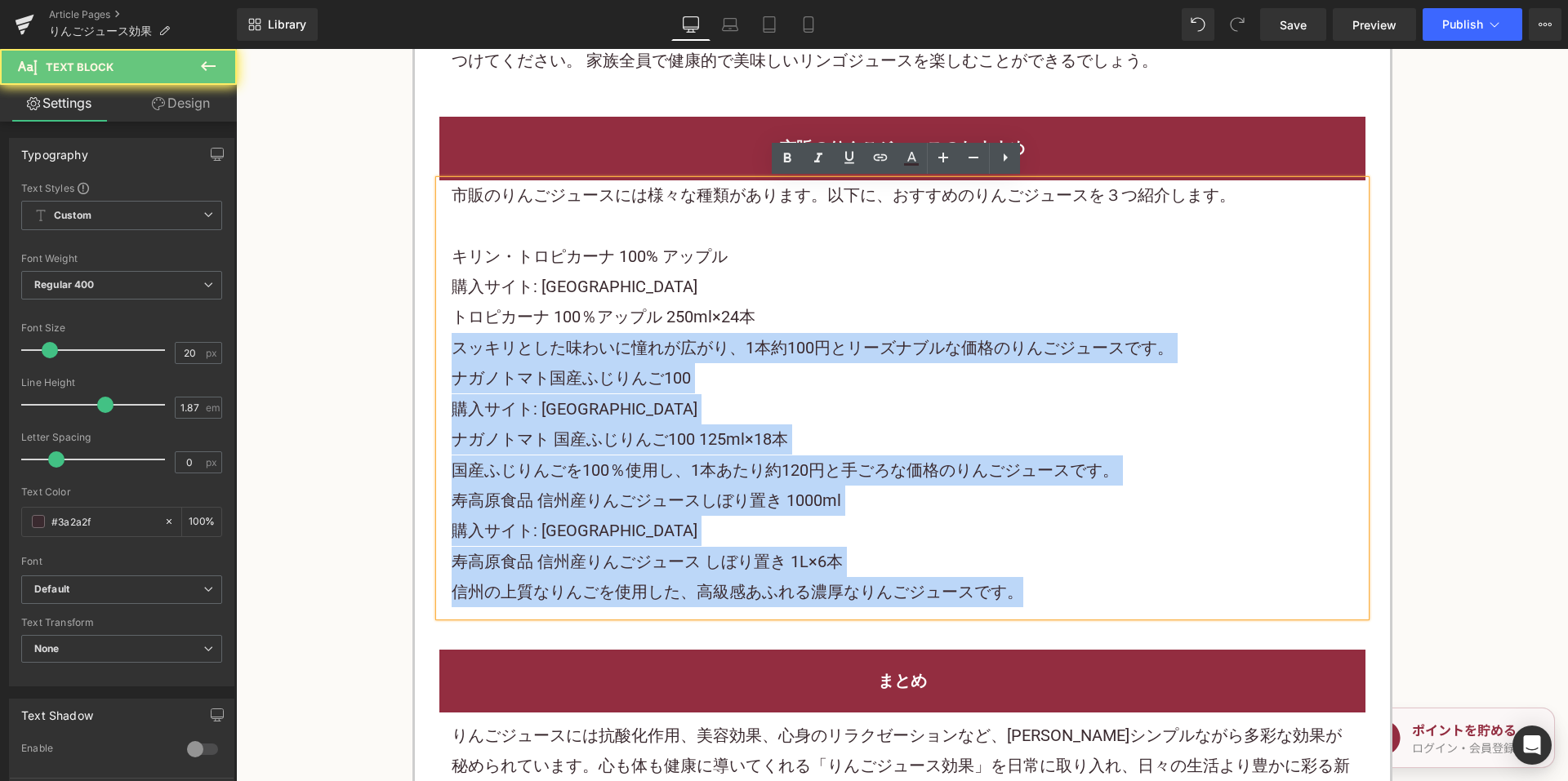
drag, startPoint x: 771, startPoint y: 315, endPoint x: 429, endPoint y: 295, distance: 342.6
click at [440, 295] on div "市販のりんごジュースには様々な種類があります。以下に、おすすめのりんごジュースを３つ紹介します。 キリン・トロピカーナ 100% アップル 購入サイト: 楽天…" at bounding box center [903, 398] width 926 height 436
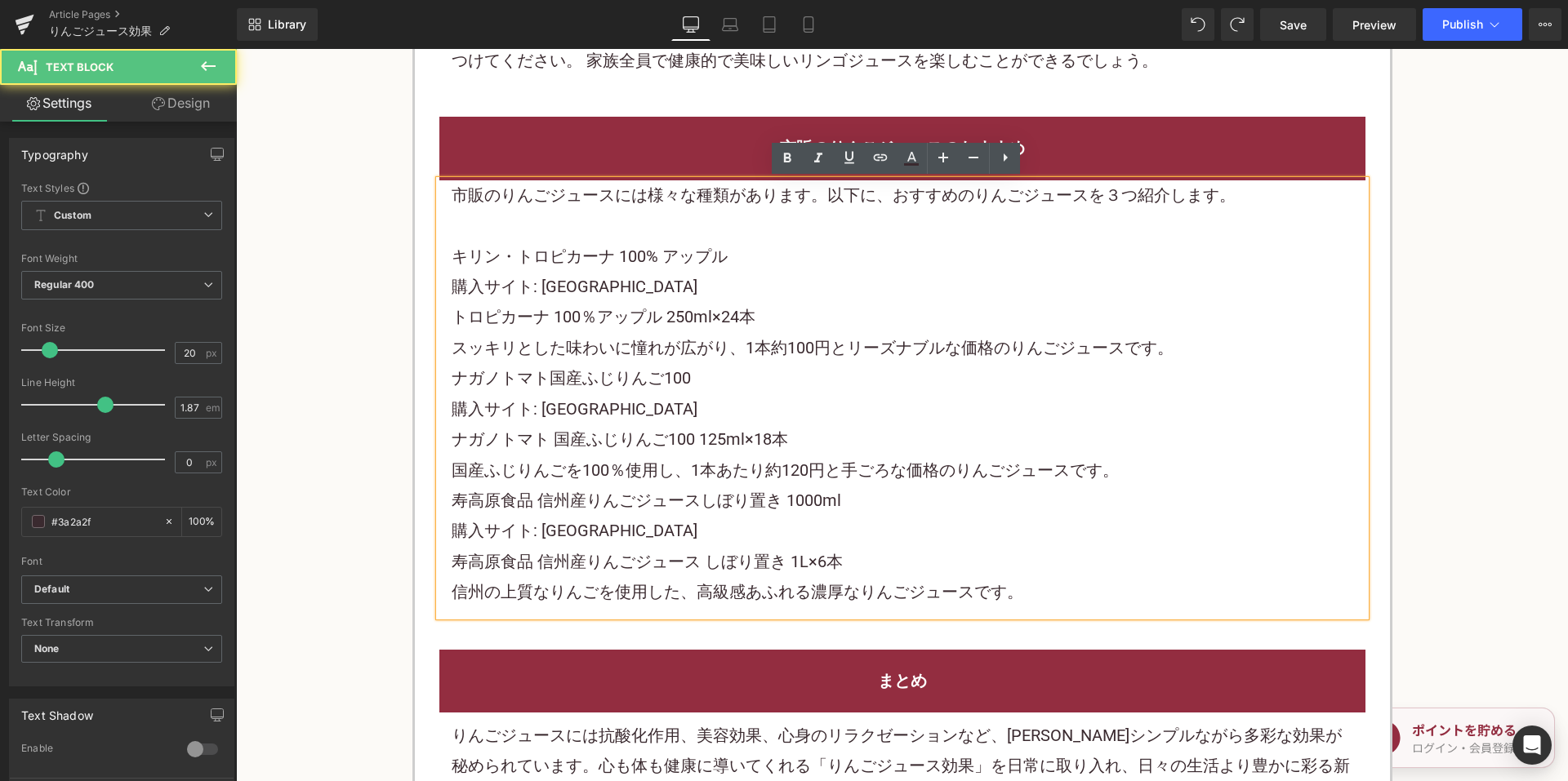
click at [711, 299] on p "購入サイト: 楽天市場" at bounding box center [902, 287] width 902 height 30
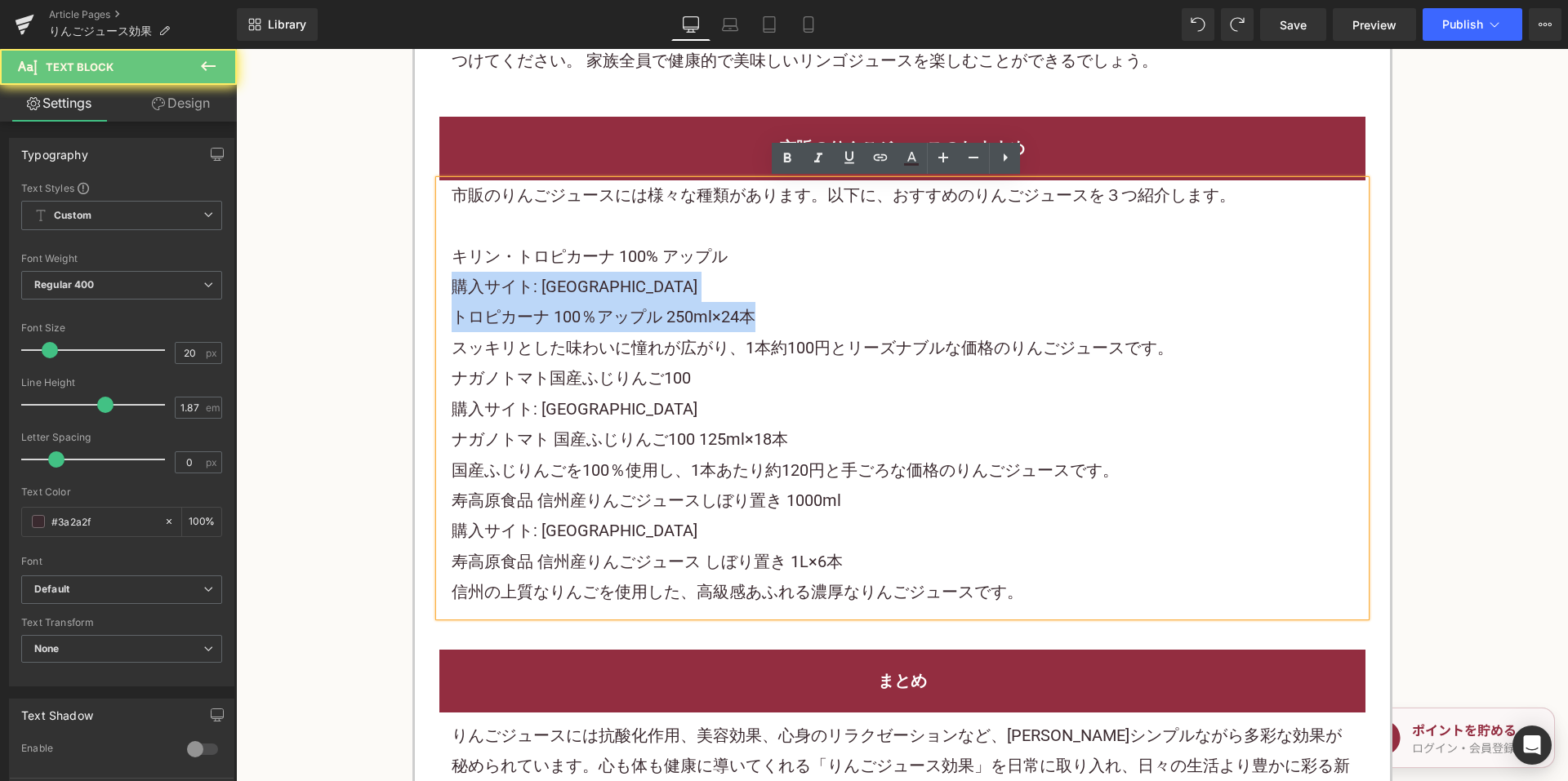
drag, startPoint x: 769, startPoint y: 311, endPoint x: 442, endPoint y: 293, distance: 327.5
click at [442, 293] on div "市販のりんごジュースには様々な種類があります。以下に、おすすめのりんごジュースを３つ紹介します。 キリン・トロピカーナ 100% アップル 購入サイト: 楽天…" at bounding box center [903, 398] width 926 height 436
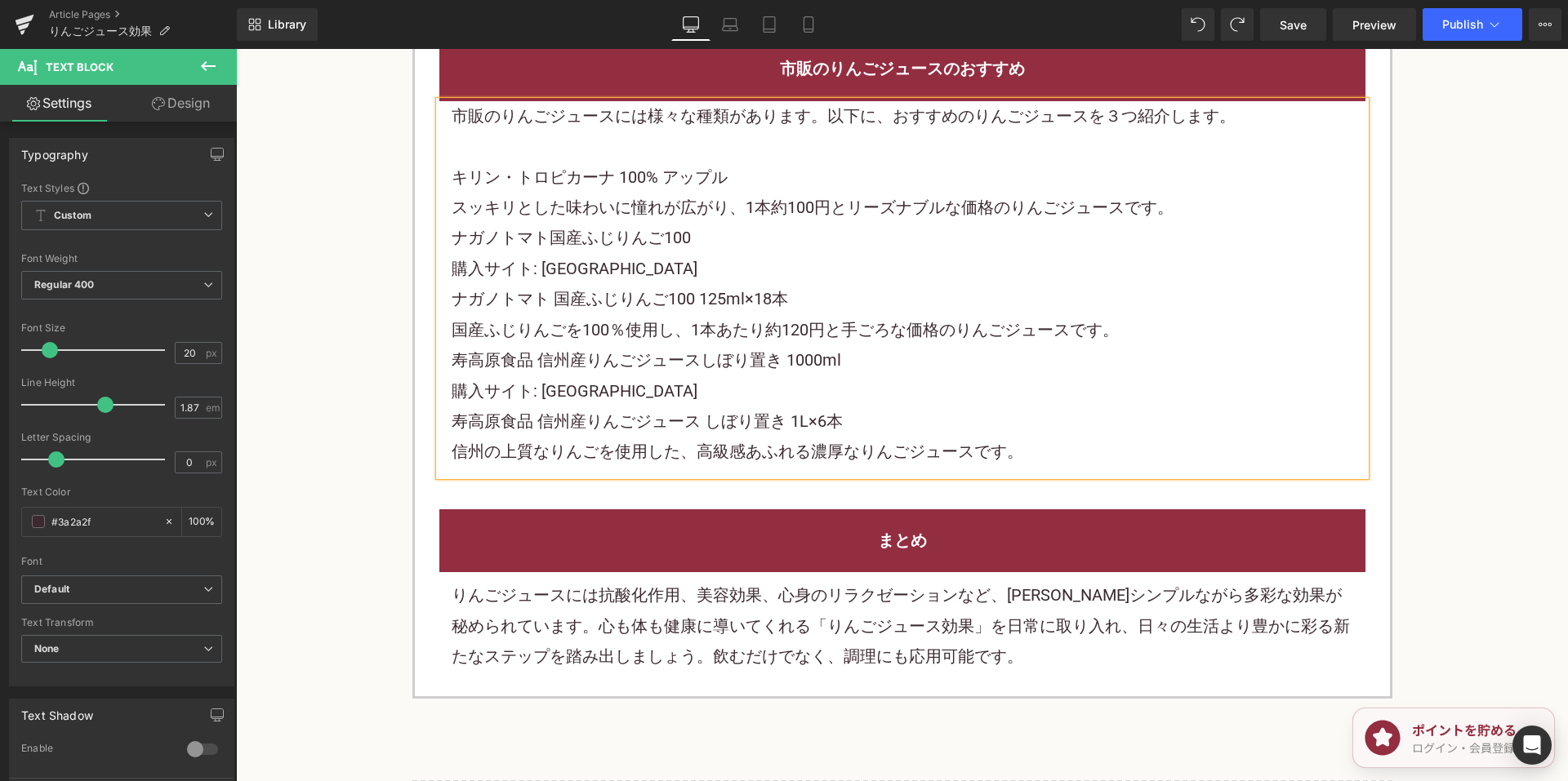
scroll to position [3919, 0]
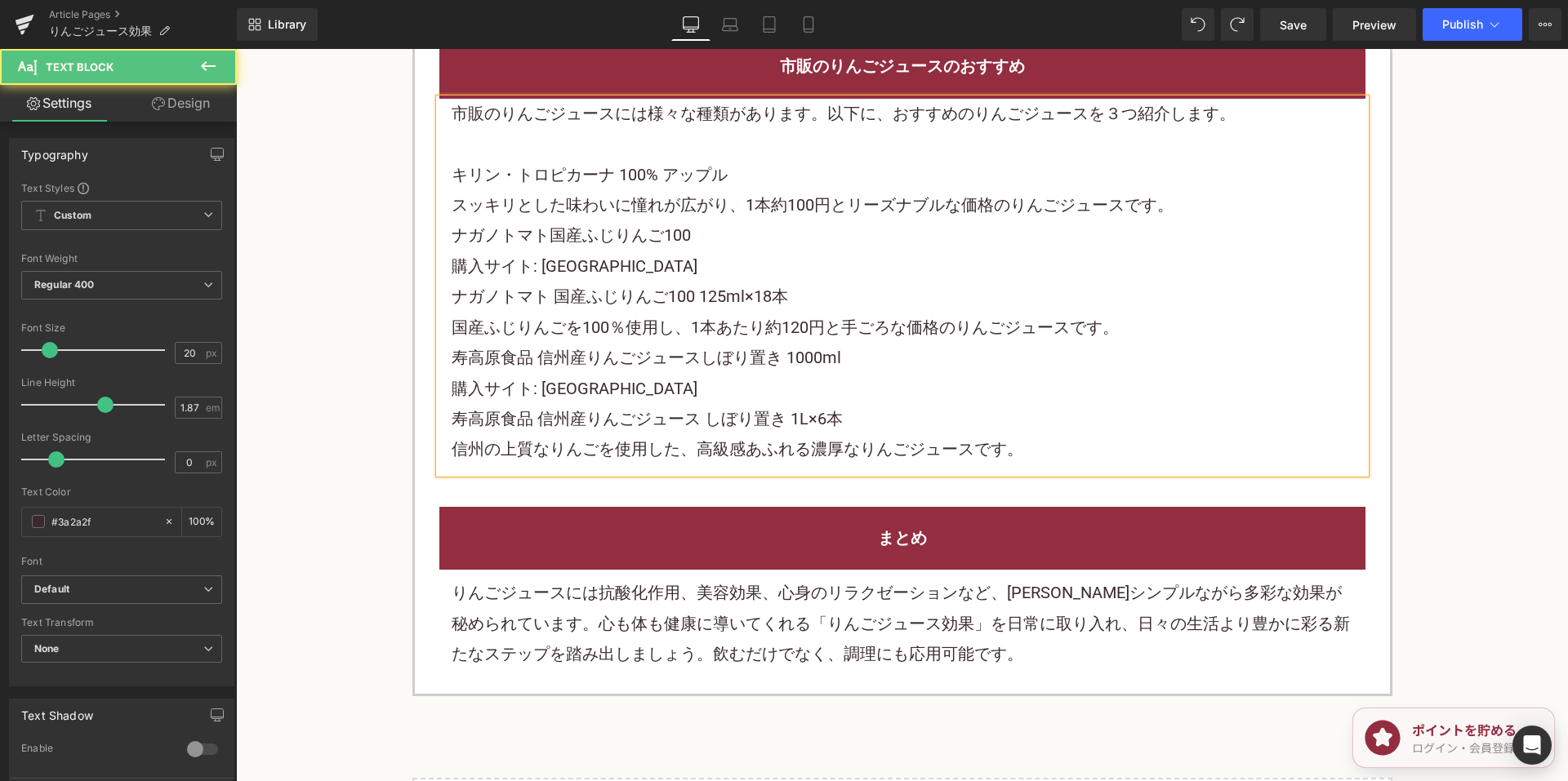
click at [774, 236] on p "ナガノ トマト 国産ふじりんご100" at bounding box center [902, 235] width 902 height 30
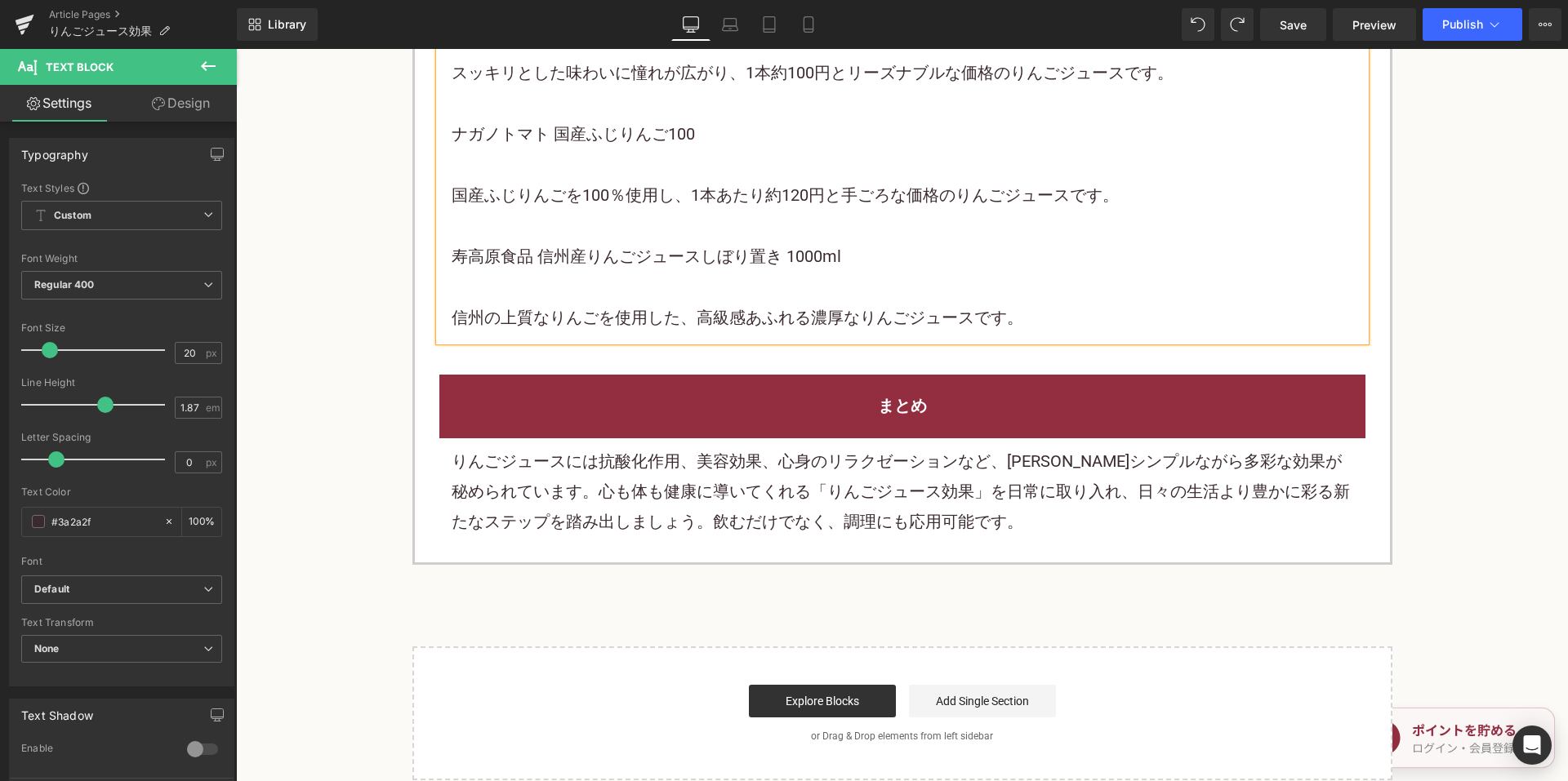
scroll to position [4082, 0]
click at [684, 478] on p "りんごジュースには抗酸化作用、美容効果、心身のリラクゼーションなど、一見シンプルながら多彩な効果が秘められています。心も体も健康に導いてくれる「りんごジュース…" at bounding box center [902, 491] width 902 height 92
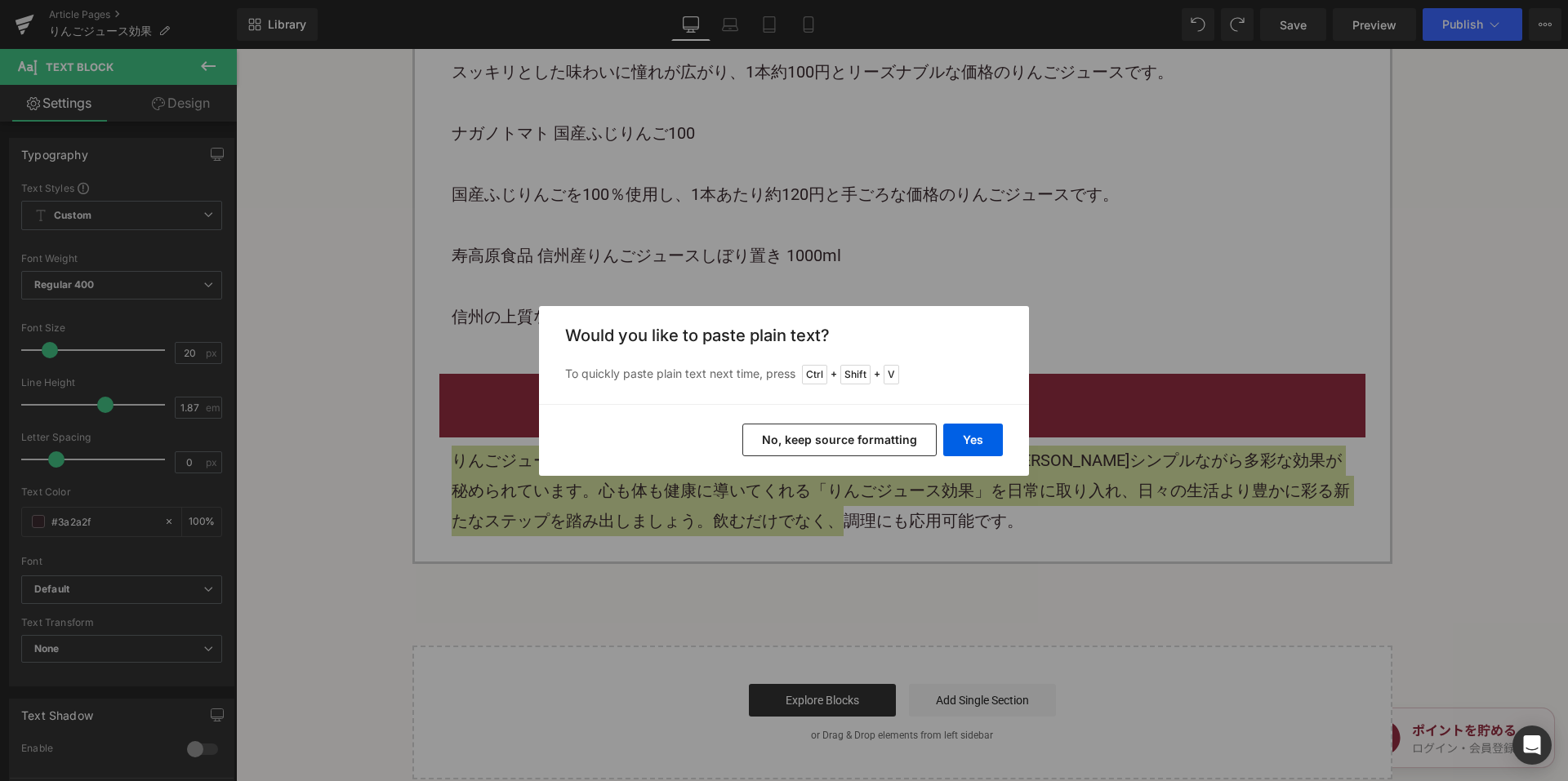
click at [832, 441] on button "No, keep source formatting" at bounding box center [839, 440] width 194 height 33
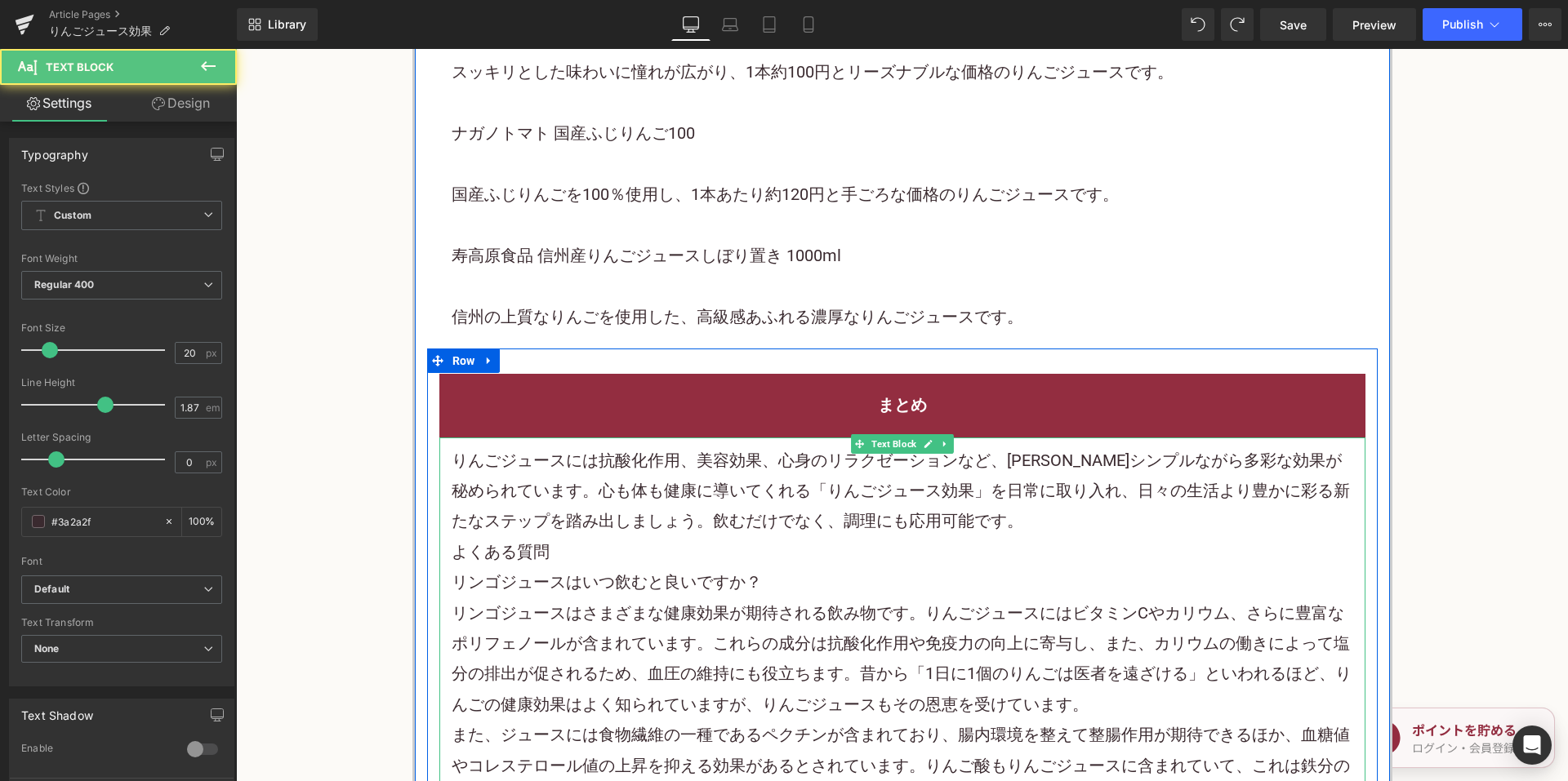
click at [926, 514] on p "りんごジュースには抗酸化作用、美容効果、心身のリラクゼーションなど、一見シンプルながら多彩な効果が秘められています。心も体も健康に導いてくれる「りんごジュース…" at bounding box center [902, 491] width 902 height 92
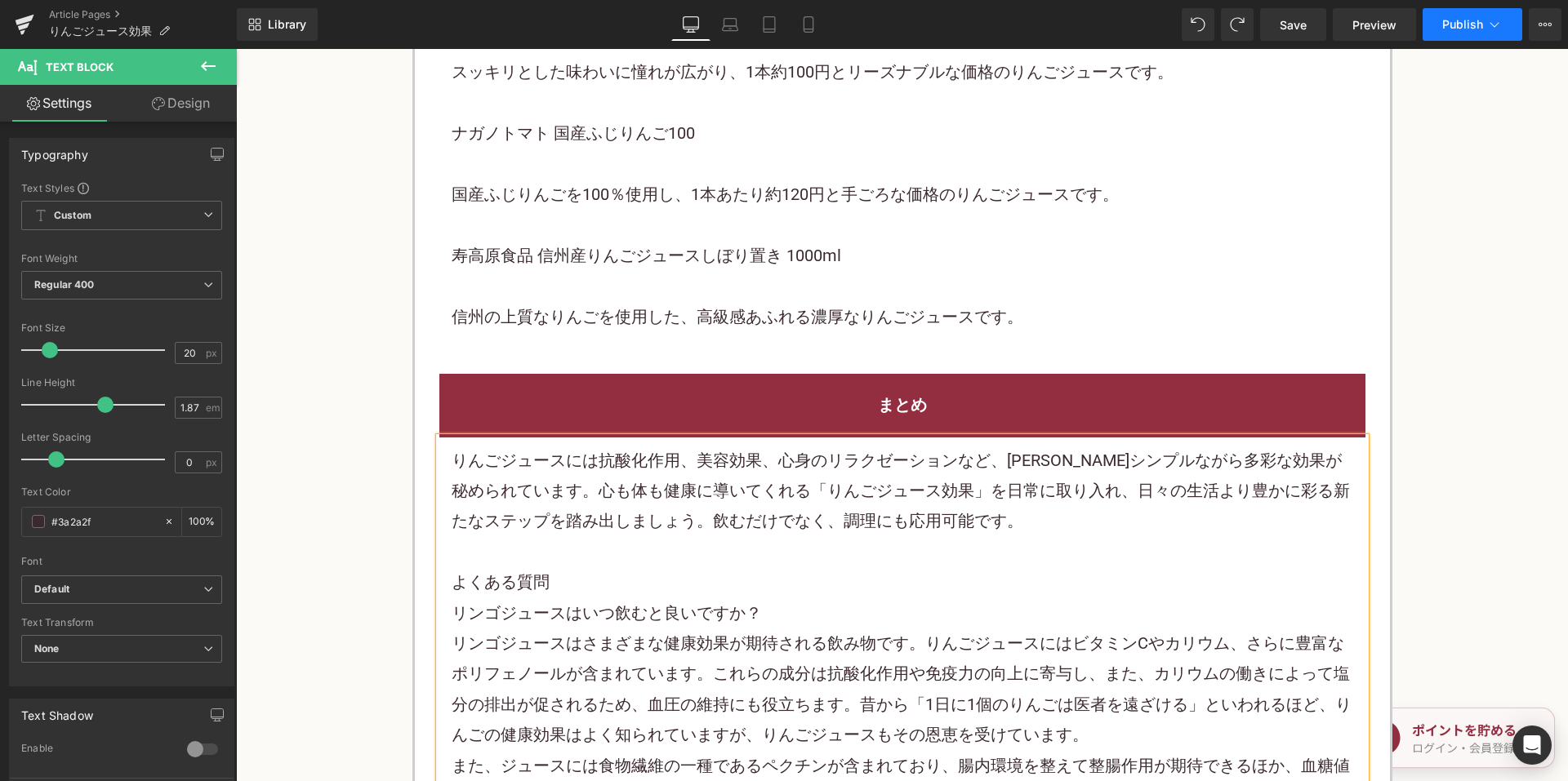
click at [1445, 33] on button "Publish" at bounding box center [1473, 24] width 100 height 33
click at [1443, 28] on span "Publish" at bounding box center [1463, 24] width 41 height 13
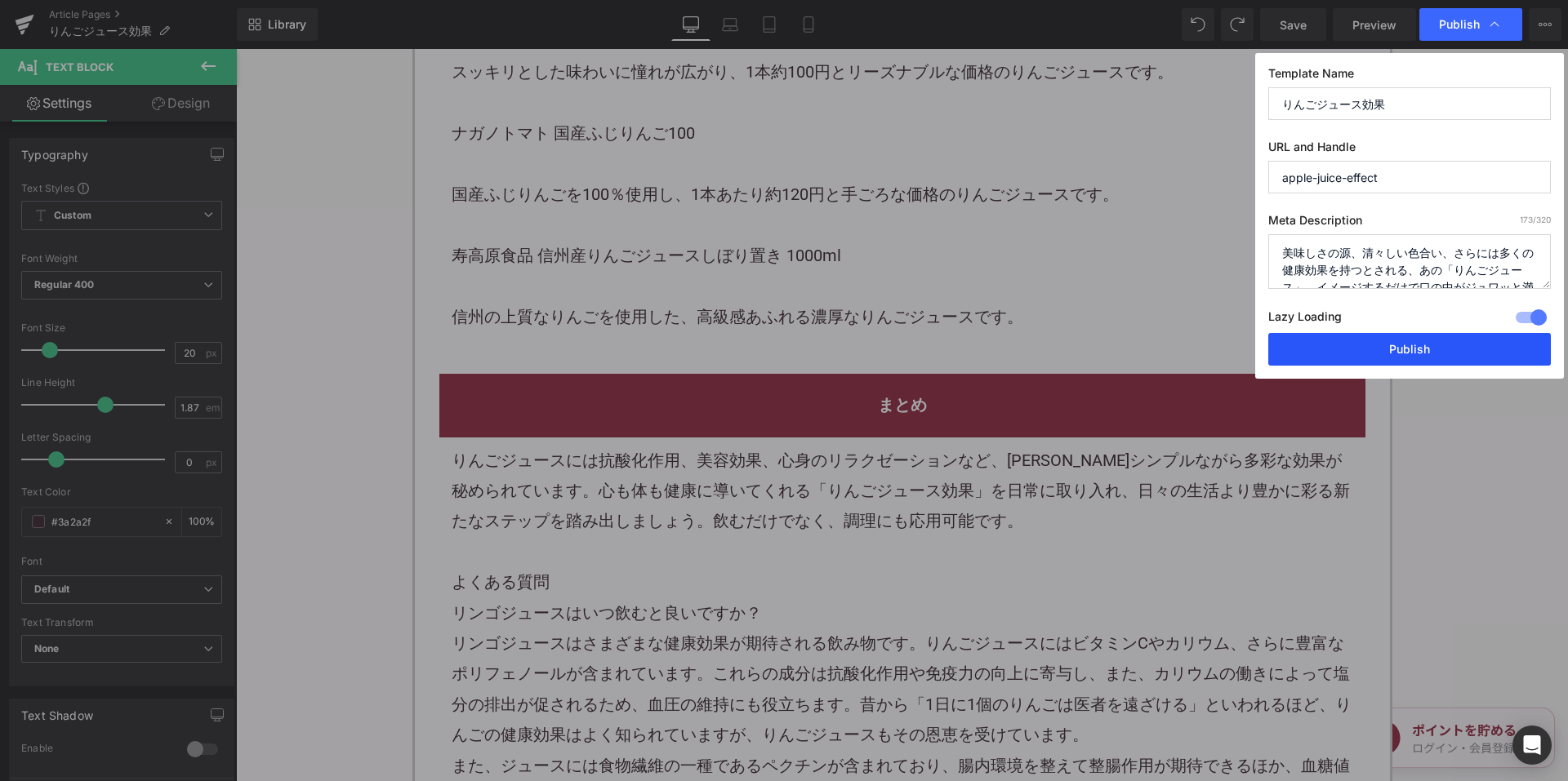
click at [1336, 349] on button "Publish" at bounding box center [1409, 349] width 283 height 33
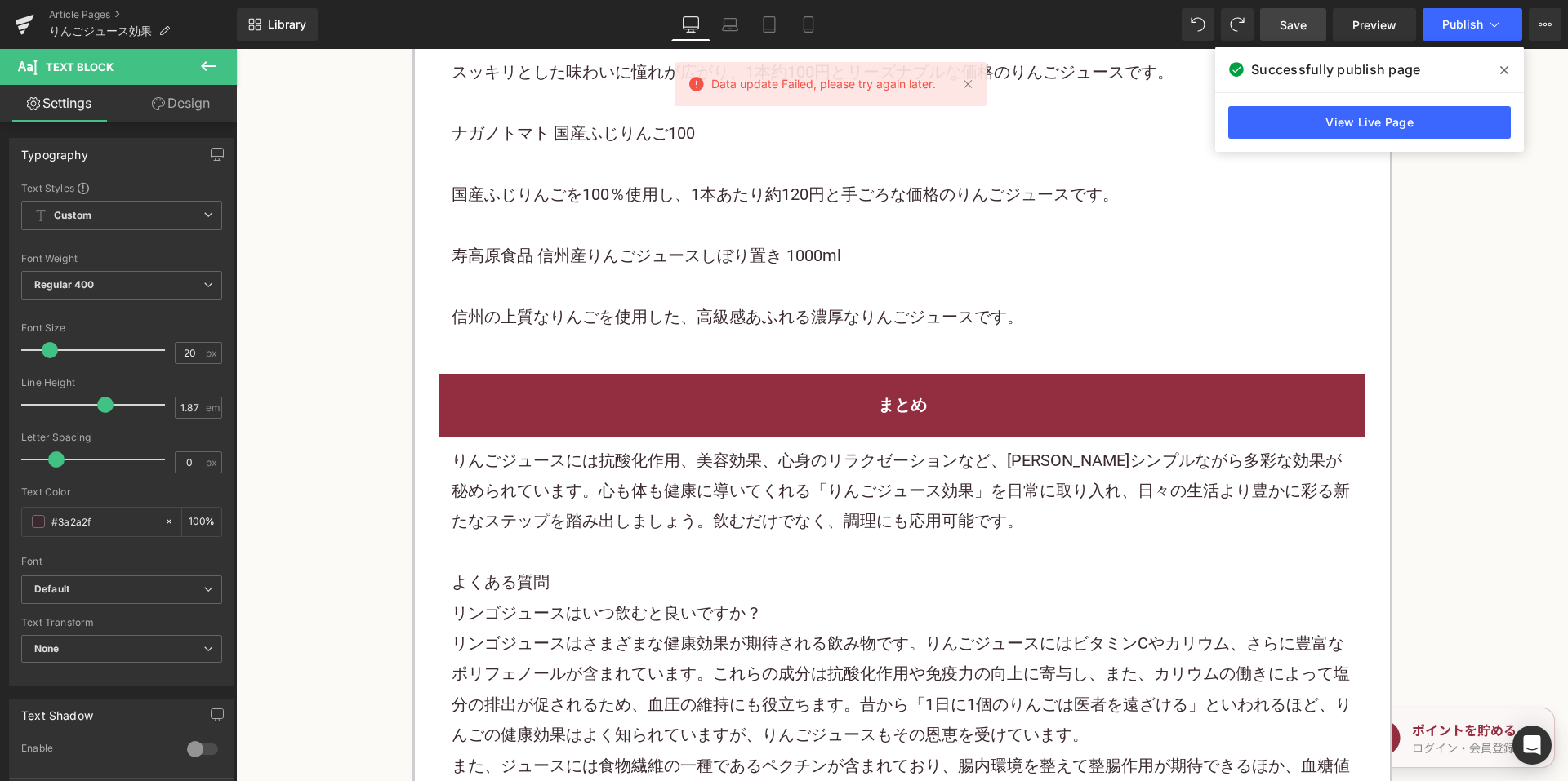
click at [1296, 23] on span "Save" at bounding box center [1293, 24] width 27 height 17
click at [96, 10] on link "Article Pages" at bounding box center [143, 14] width 188 height 13
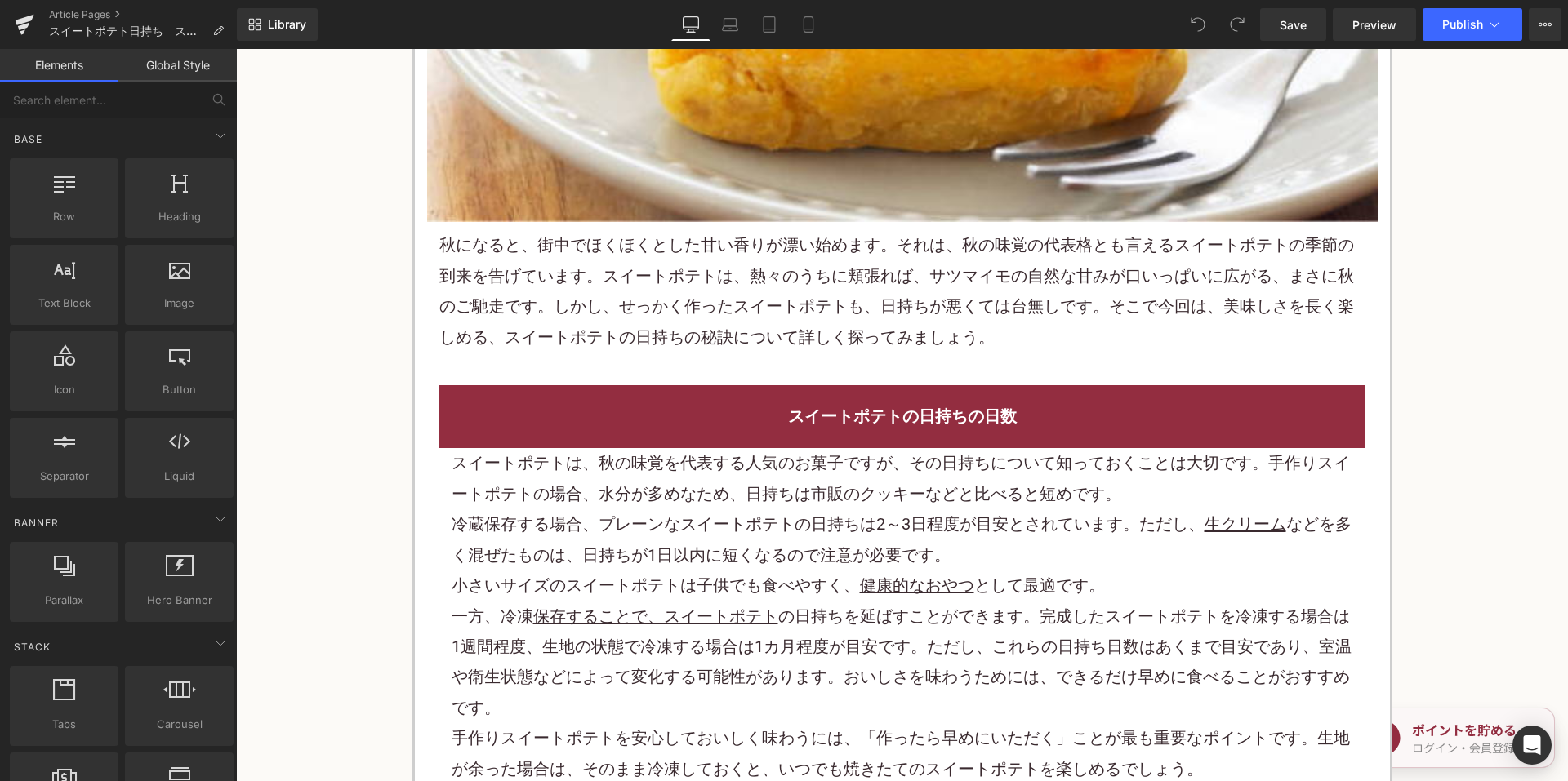
scroll to position [735, 0]
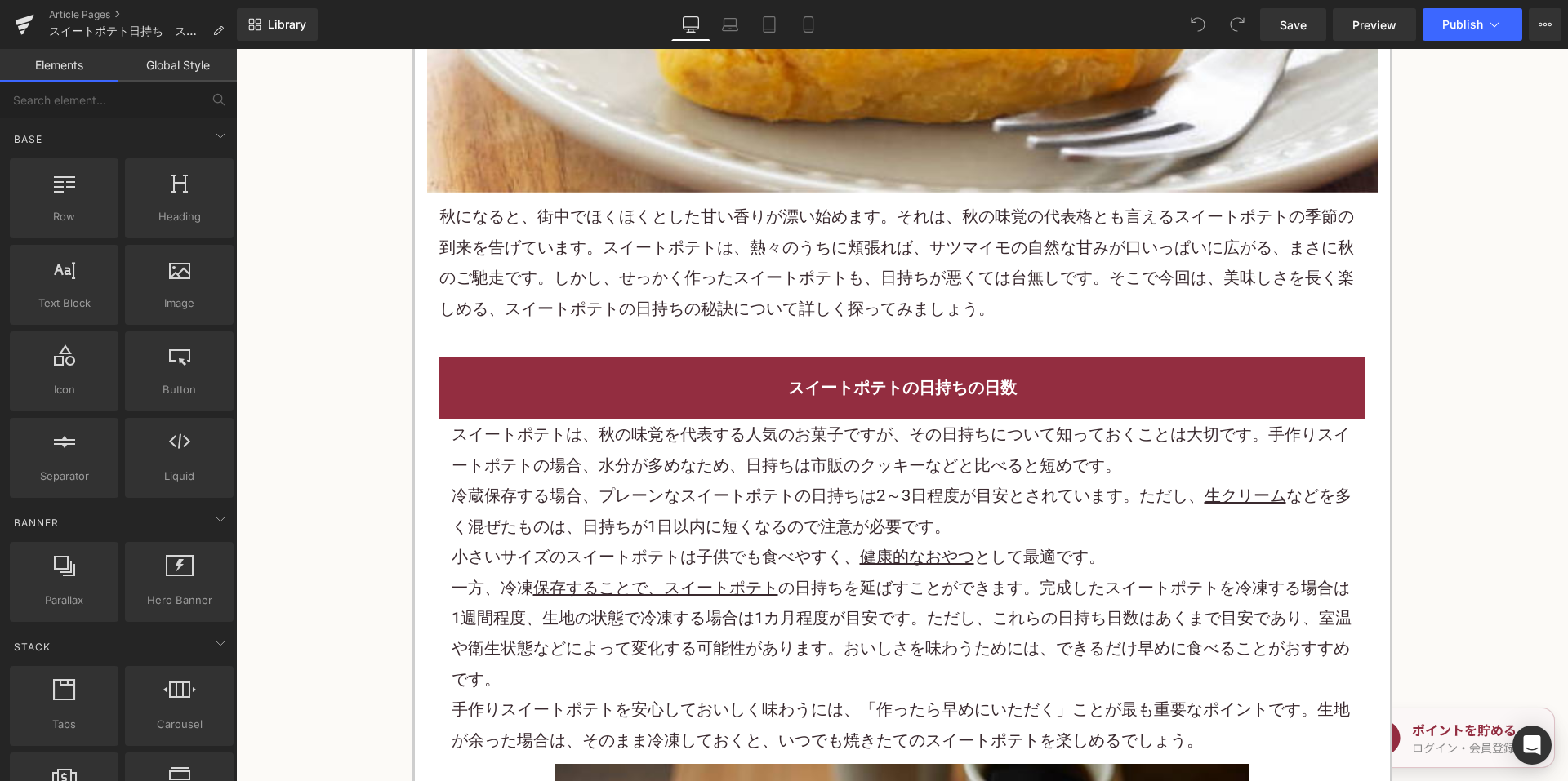
click at [680, 473] on p "スイートポテトは、秋の味覚を代表する 人気のお菓子 ですが、その日持ちについて知っておくことは大切です。手作りスイートポテトの場合、水分が多めなため、日持ちは…" at bounding box center [902, 450] width 902 height 62
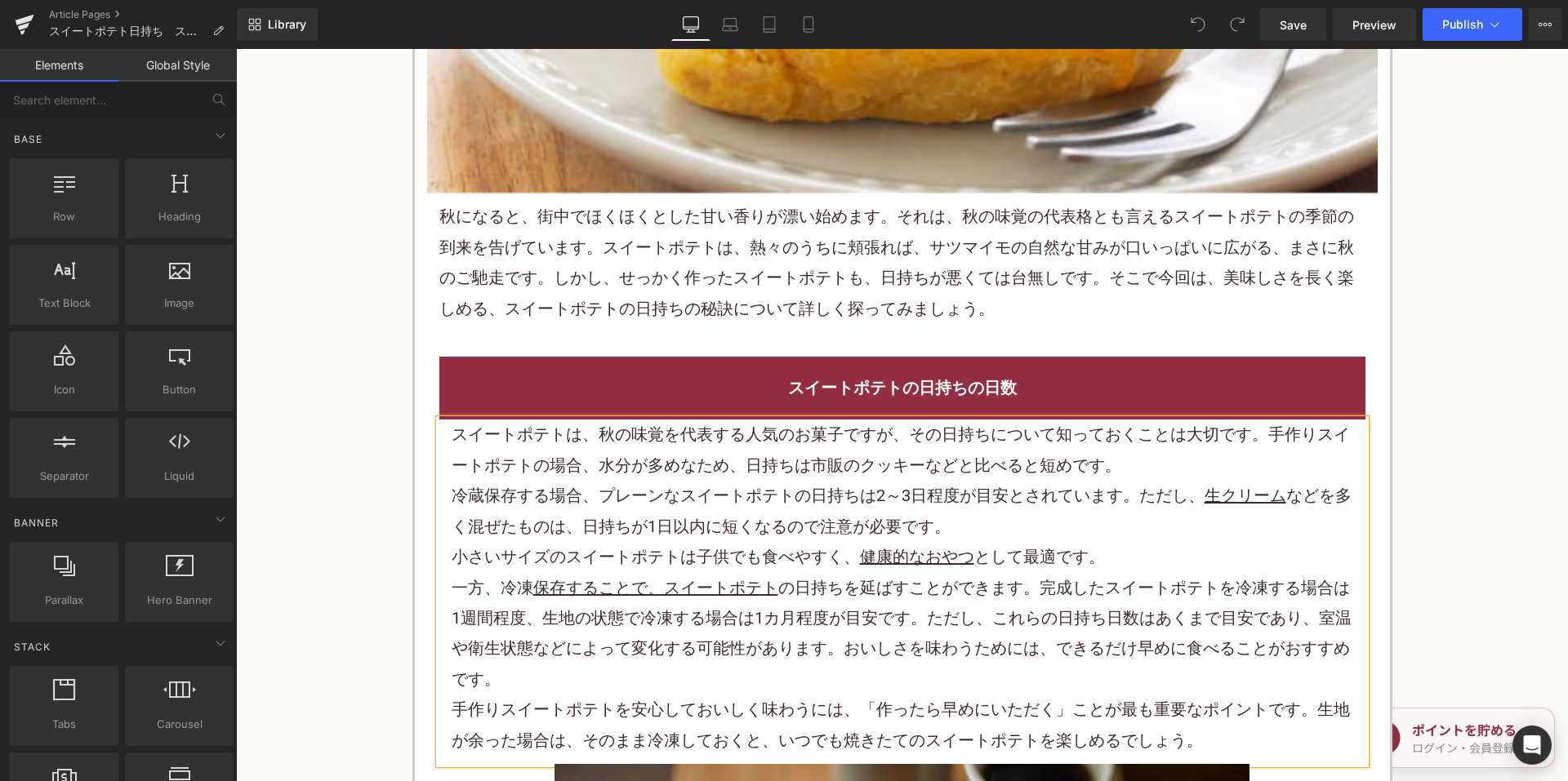
click at [679, 473] on p "スイートポテトは、秋の味覚を代表する 人気のお菓子 ですが、その日持ちについて知っておくことは大切です。手作りスイートポテトの場合、水分が多めなため、日持ちは…" at bounding box center [902, 450] width 902 height 62
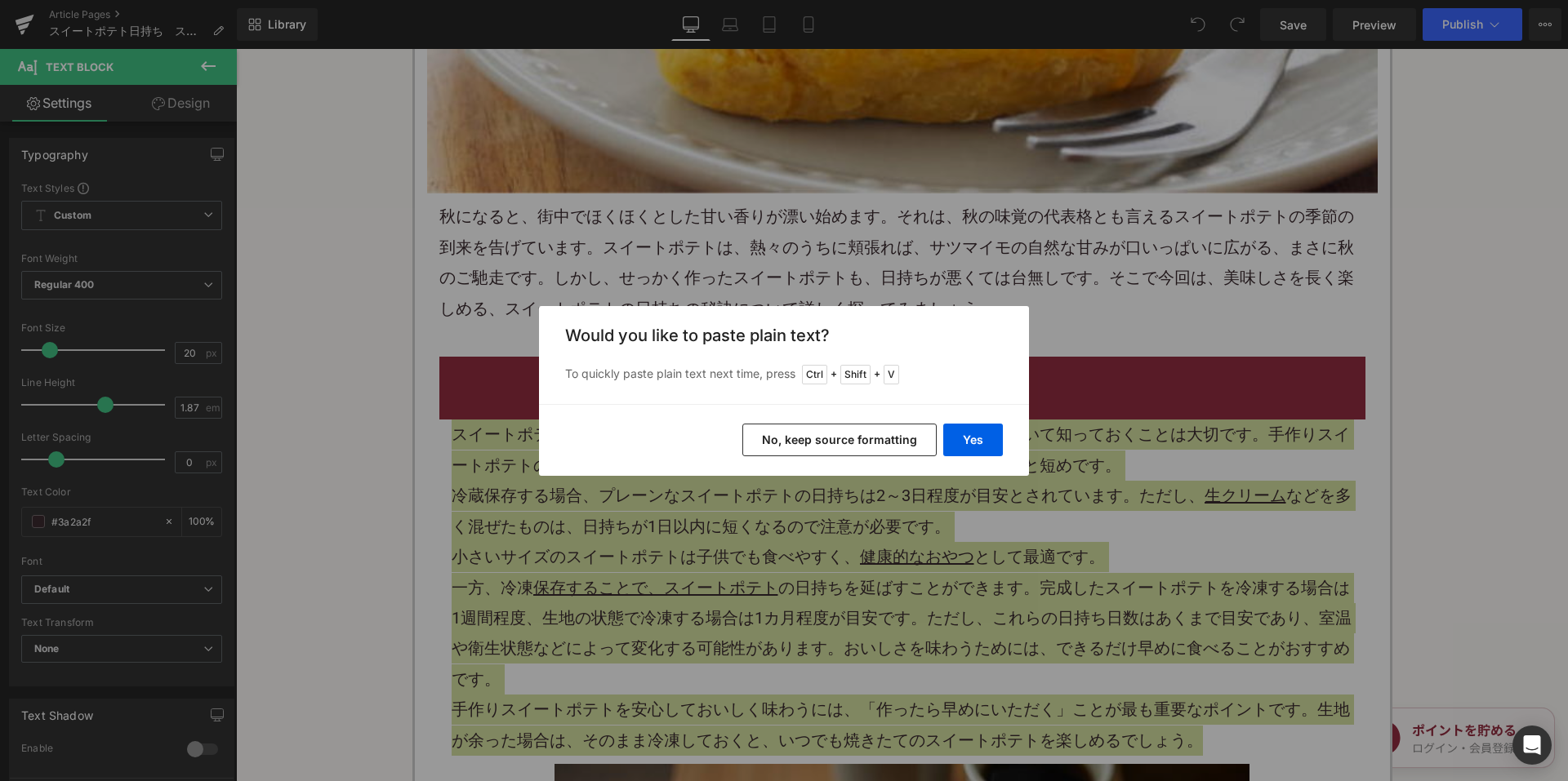
click at [789, 443] on button "No, keep source formatting" at bounding box center [839, 440] width 194 height 33
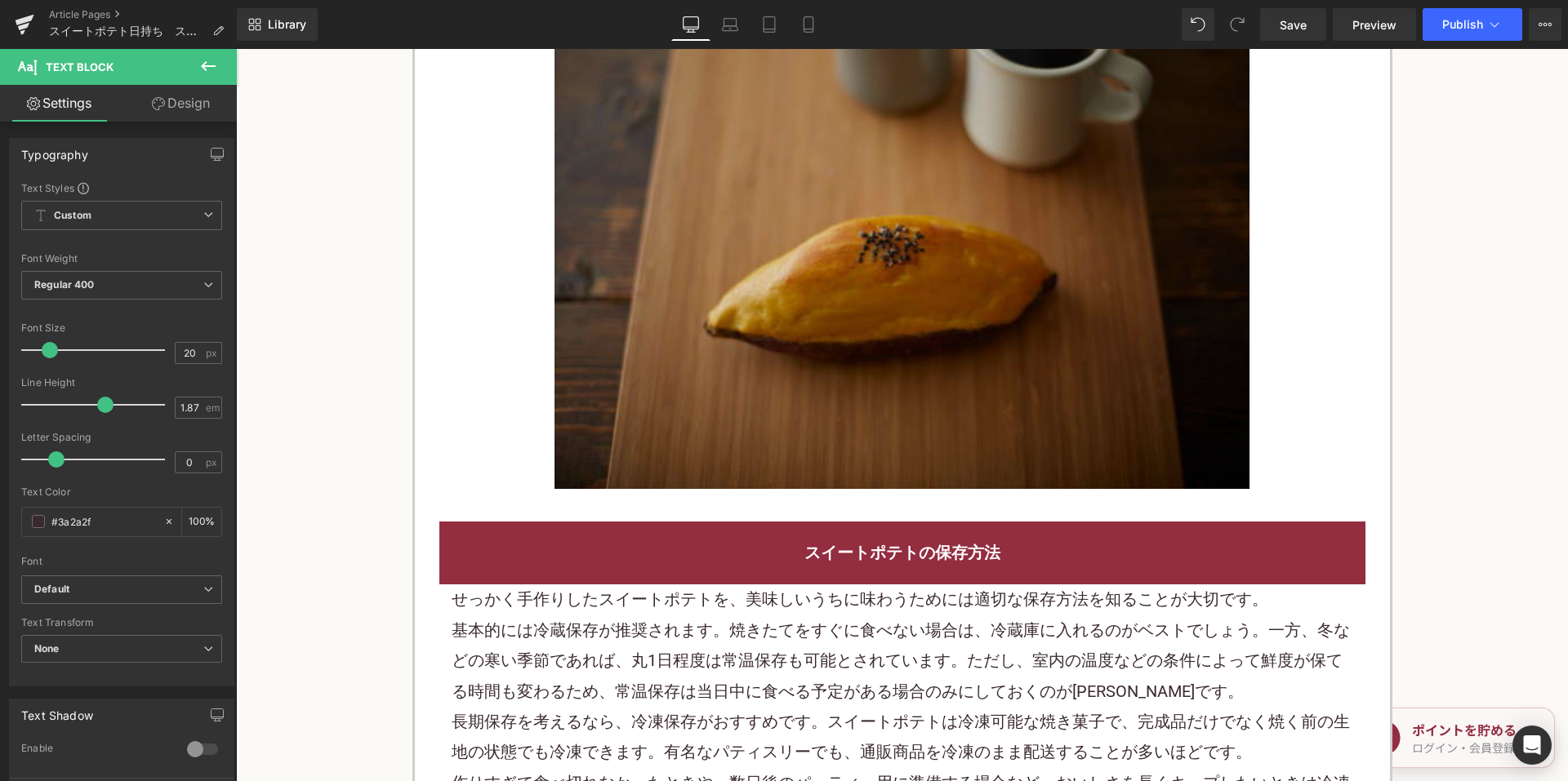
scroll to position [1714, 0]
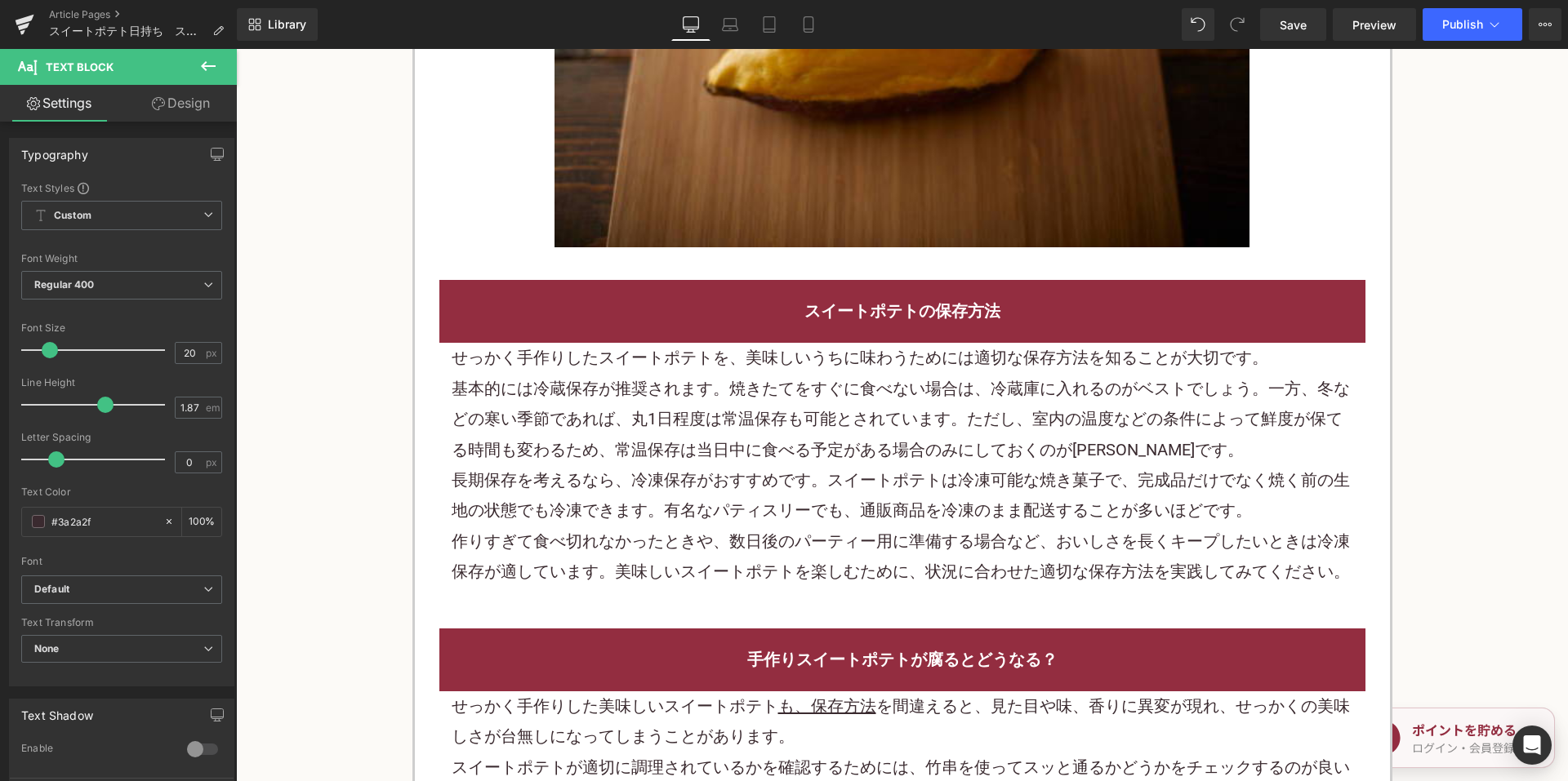
click at [686, 450] on p "基本的には冷蔵保存が推奨されます。焼きたてをすぐに食べない場合は、冷蔵庫に入れるのがベストでしょう。一方、冬などの寒い季節であれば、丸1日程度は 常温保存 も…" at bounding box center [902, 419] width 902 height 92
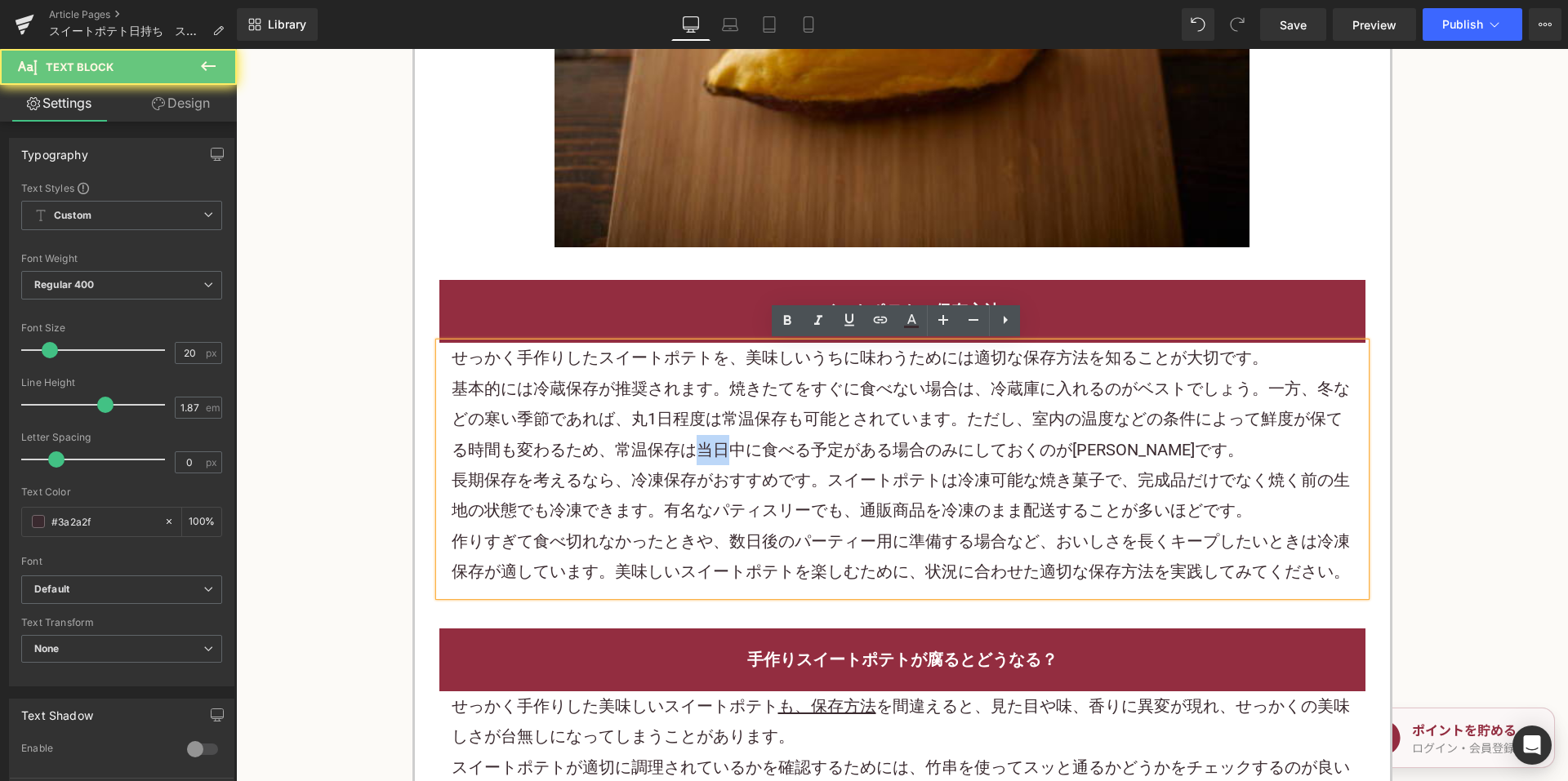
click at [686, 450] on p "基本的には冷蔵保存が推奨されます。焼きたてをすぐに食べない場合は、冷蔵庫に入れるのがベストでしょう。一方、冬などの寒い季節であれば、丸1日程度は 常温保存 も…" at bounding box center [902, 419] width 902 height 92
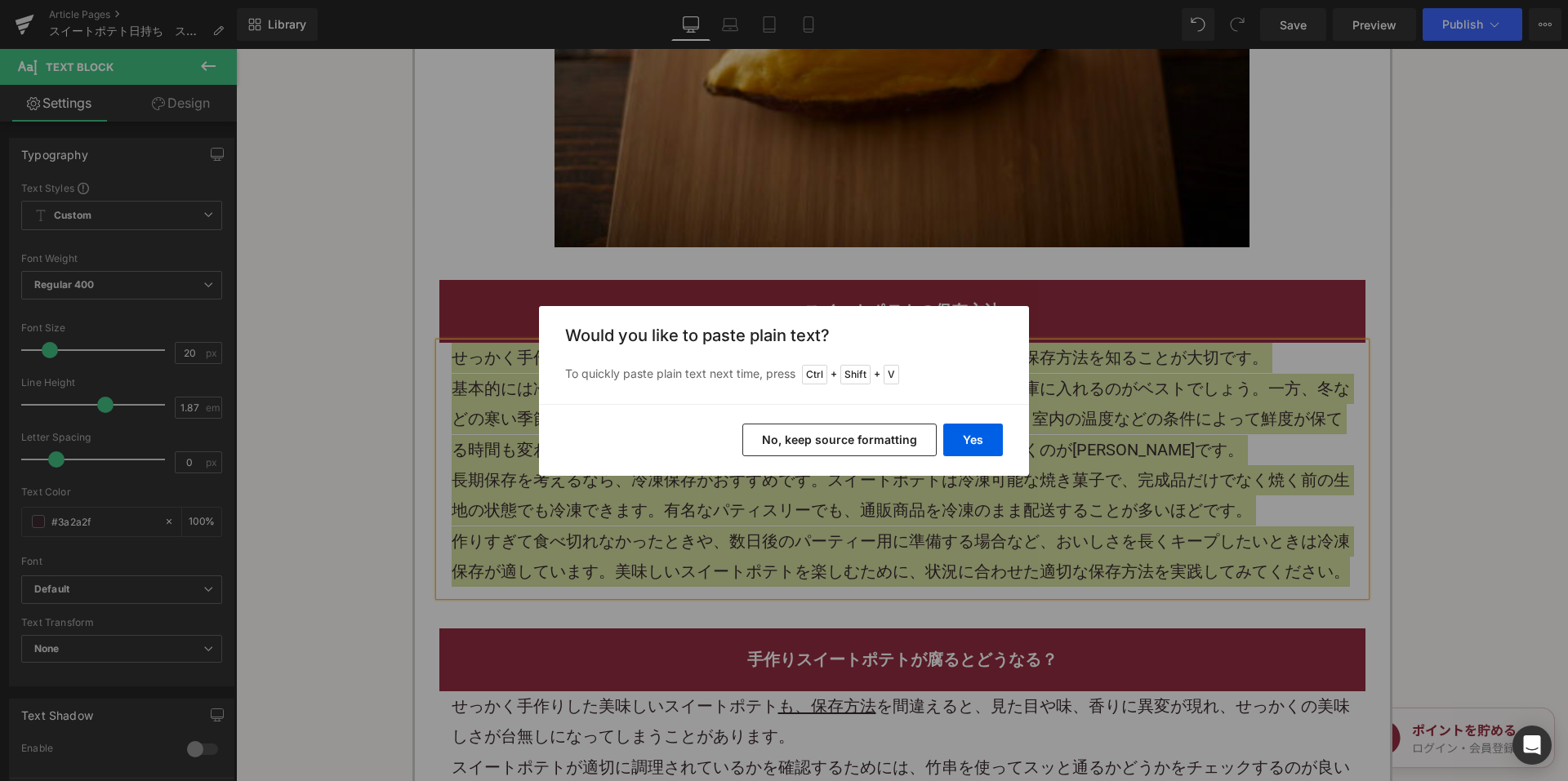
click at [780, 441] on button "No, keep source formatting" at bounding box center [839, 440] width 194 height 33
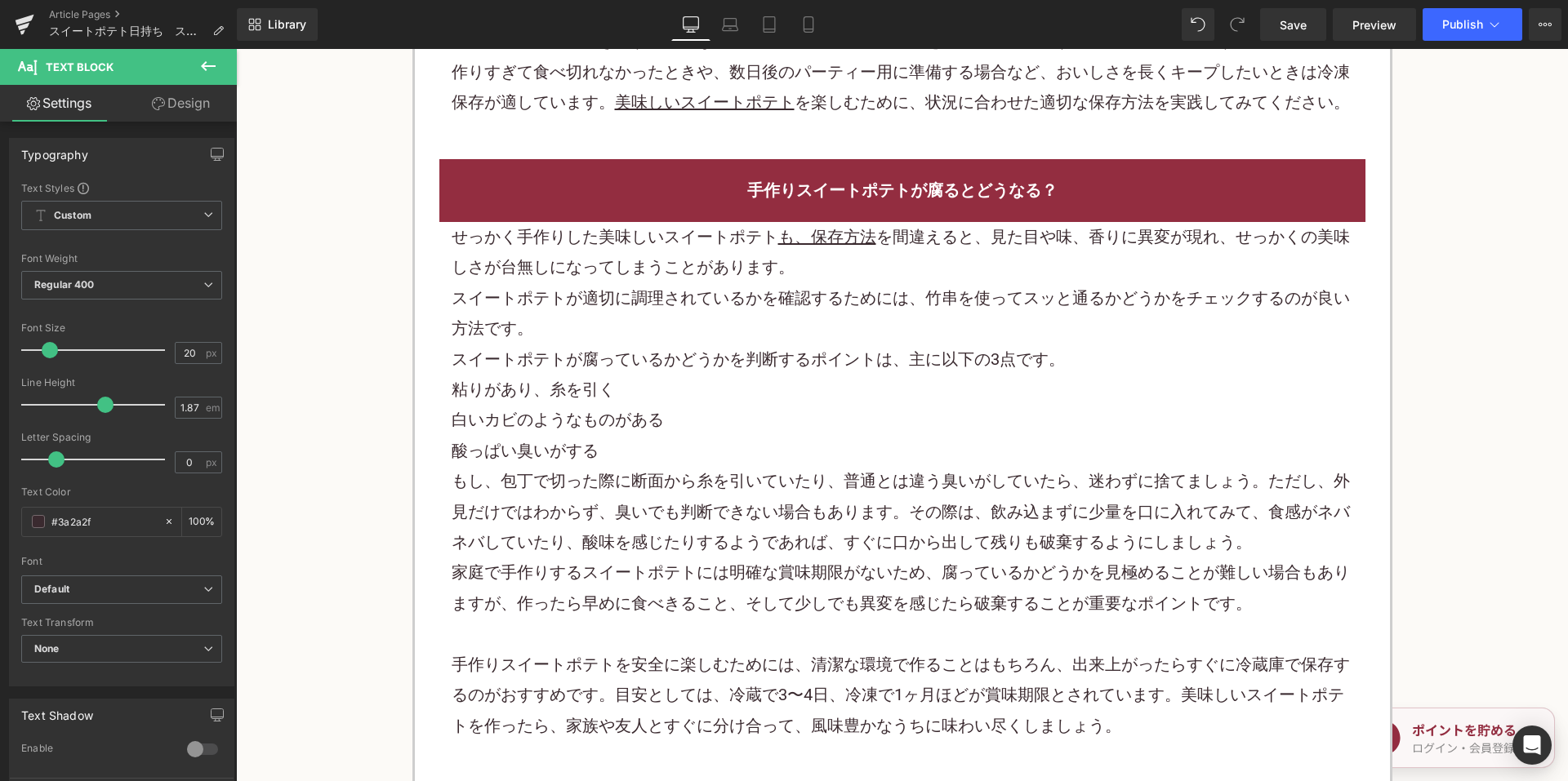
scroll to position [2205, 0]
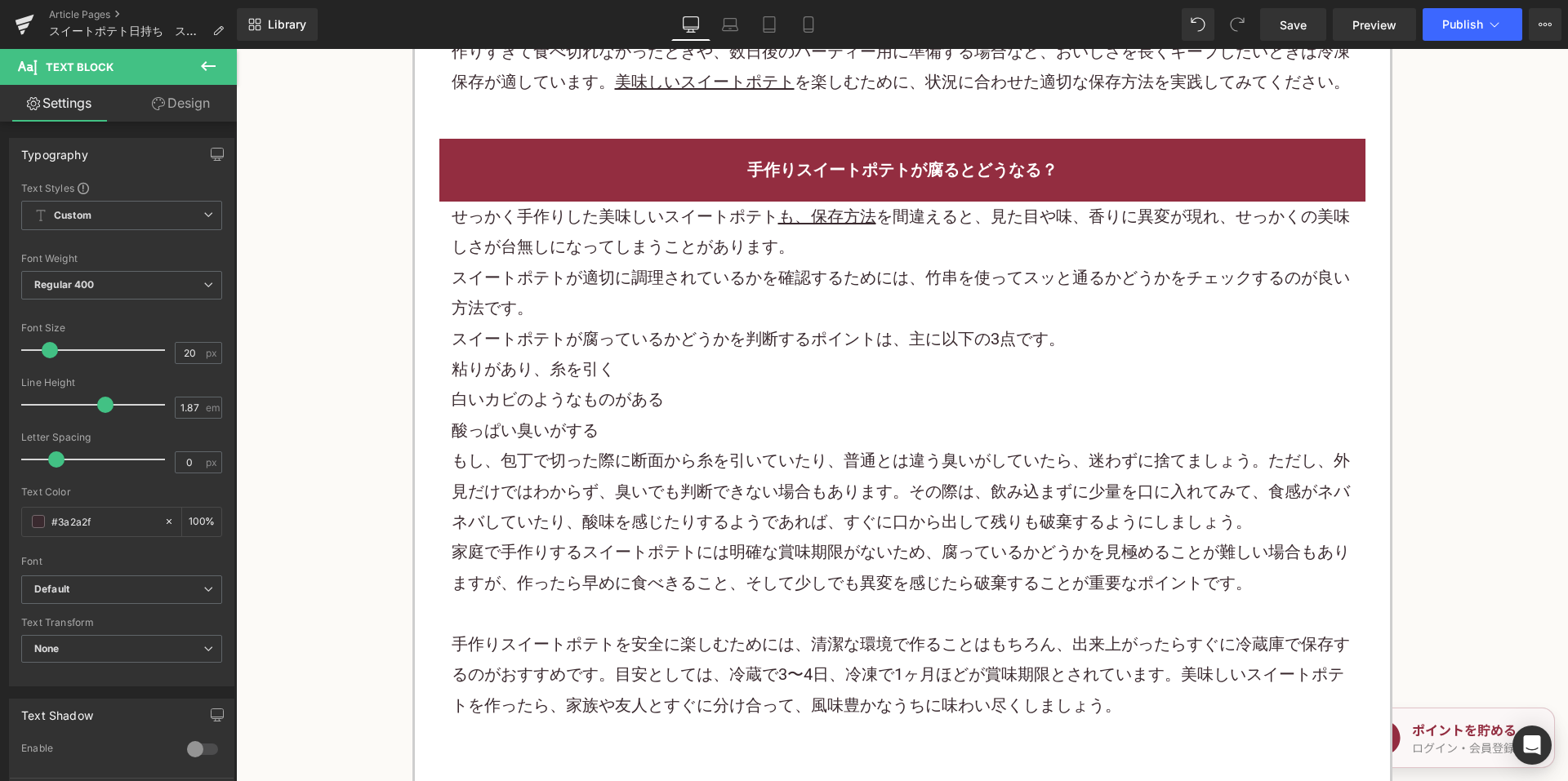
click at [729, 302] on p "スイートポテトが適切に調理されているかを確認するためには、竹串を使ってスッと通るかどうかをチェックするのが良い方法です。" at bounding box center [902, 293] width 902 height 62
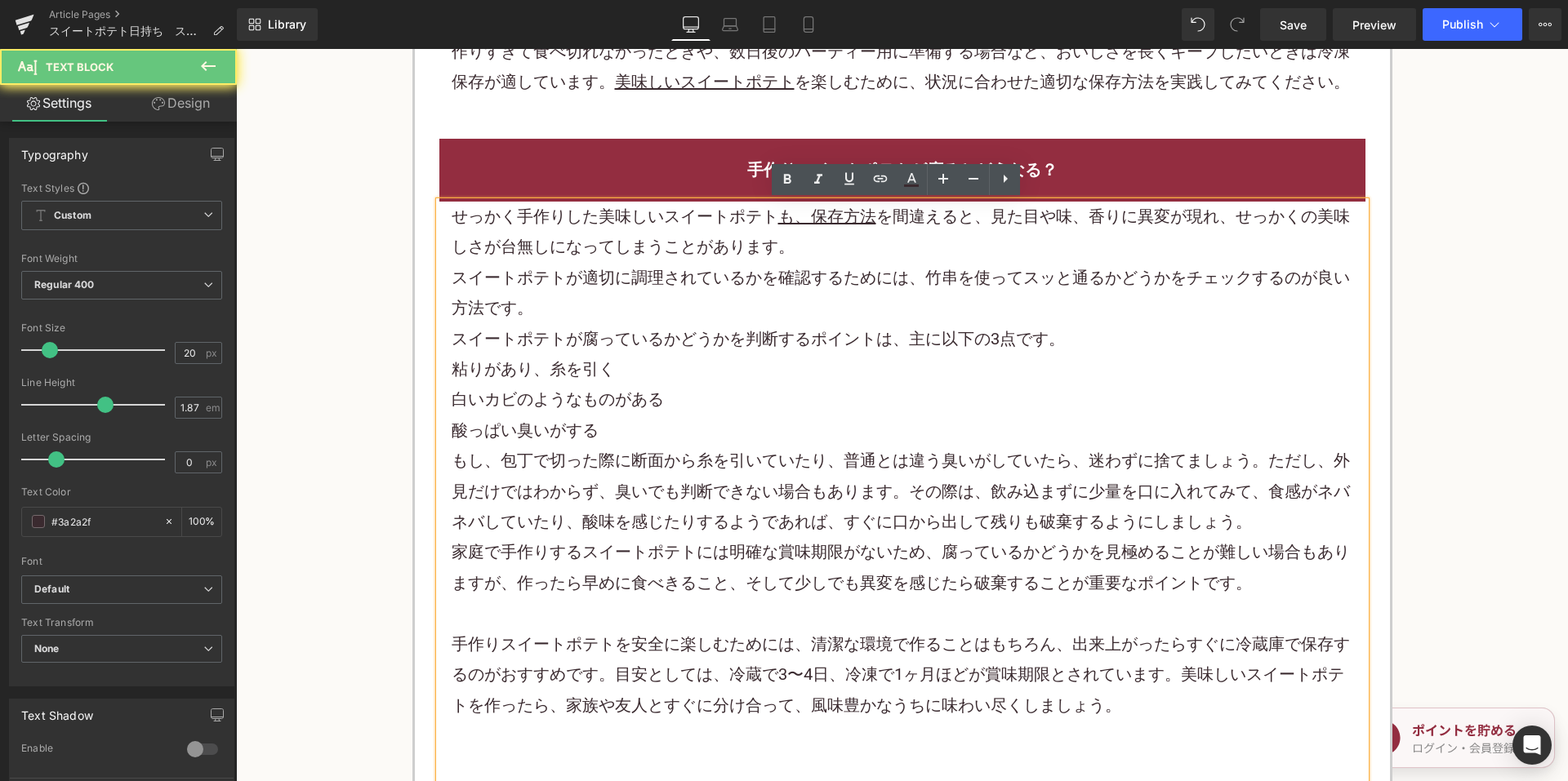
click at [729, 302] on p "スイートポテトが適切に調理されているかを確認するためには、竹串を使ってスッと通るかどうかをチェックするのが良い方法です。" at bounding box center [902, 293] width 902 height 62
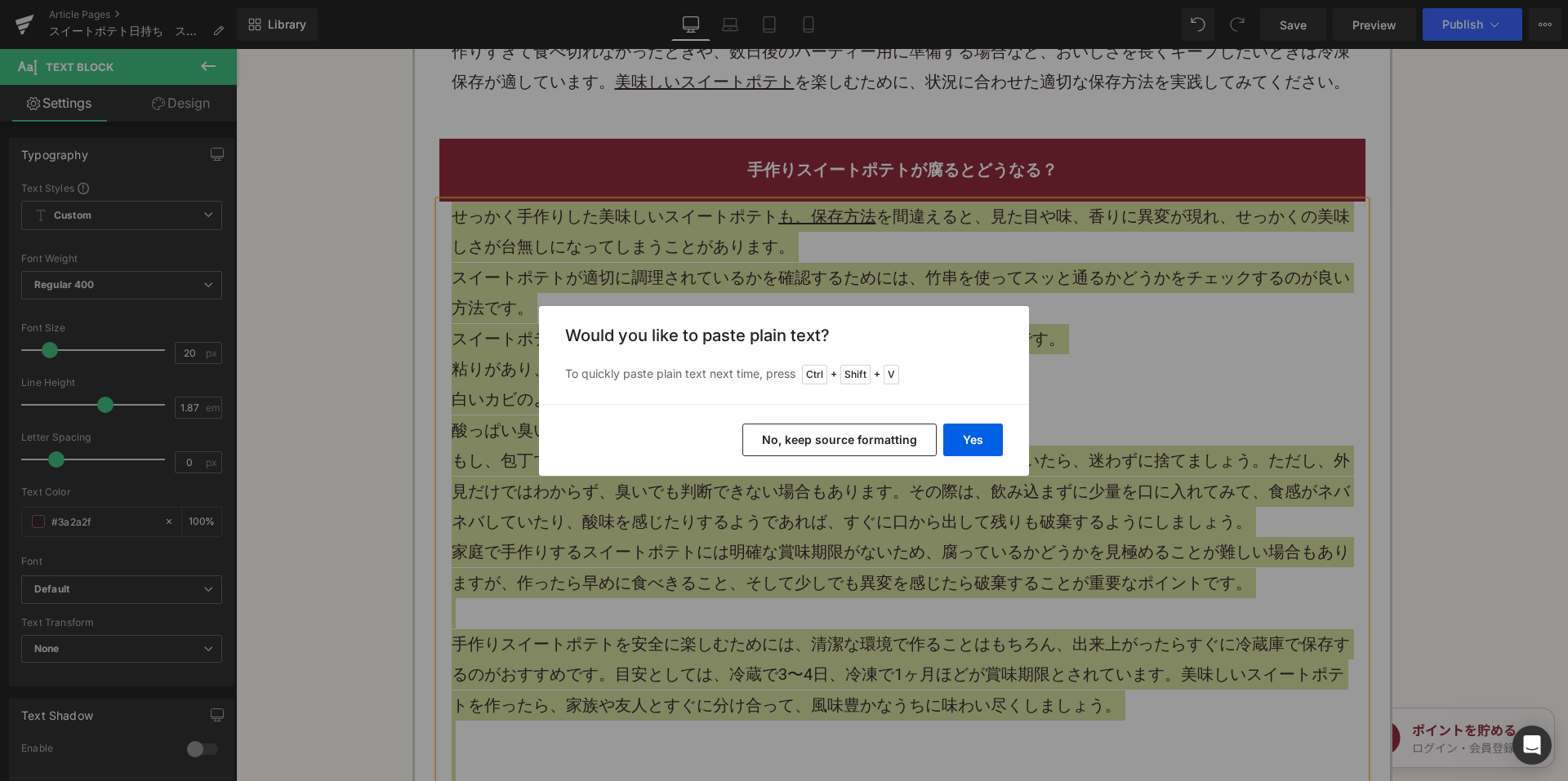
click at [768, 440] on button "No, keep source formatting" at bounding box center [839, 440] width 194 height 33
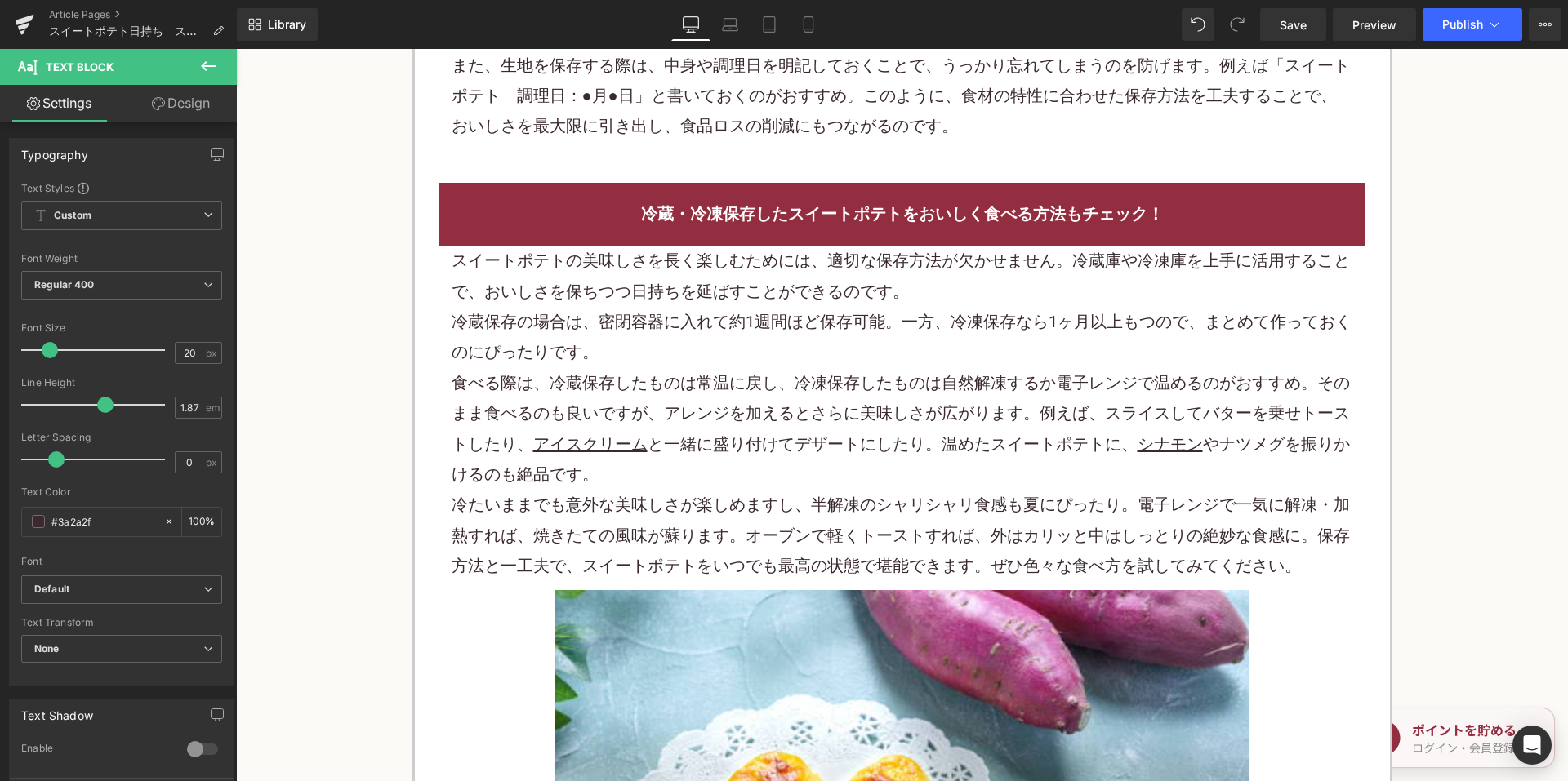
scroll to position [3348, 0]
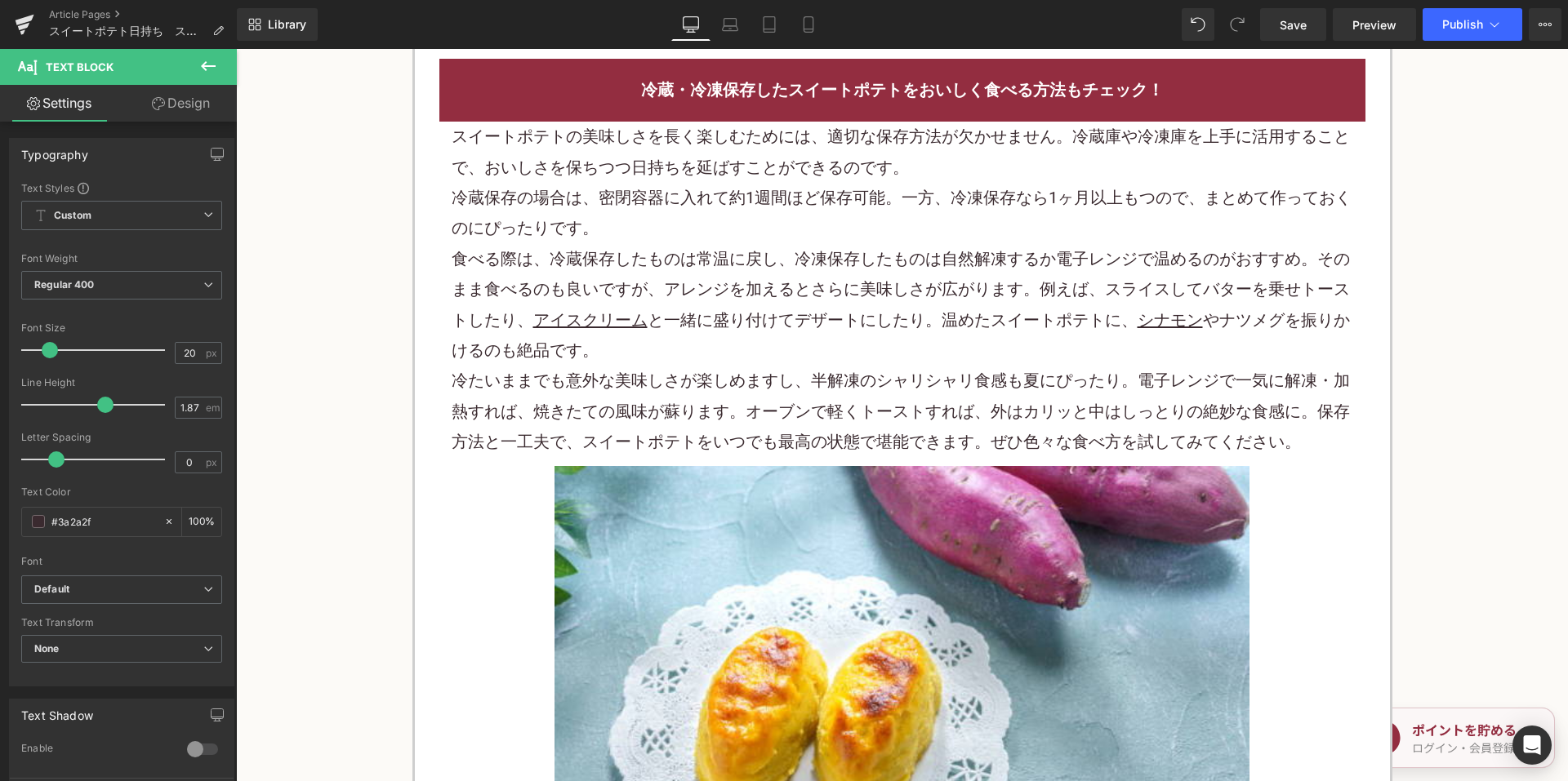
click at [740, 252] on p "食べる際は、冷蔵保存したものは常温に戻し、冷凍保存したものは自然解凍するか電子レンジで温めるのがおすすめ。そのまま食べるのも良いですが、アレンジを加えるとさら…" at bounding box center [902, 305] width 902 height 122
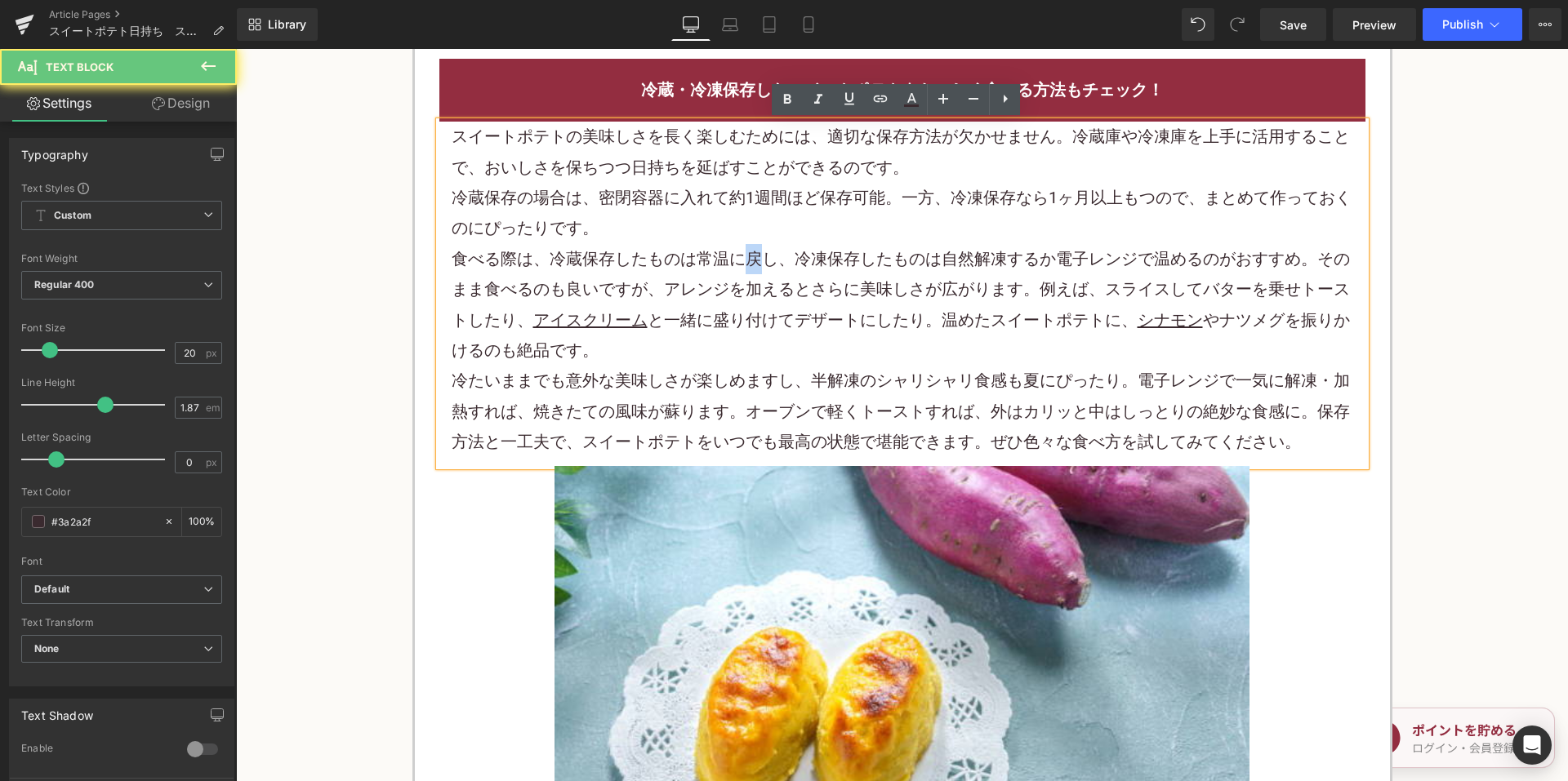
click at [740, 251] on p "食べる際は、冷蔵保存したものは常温に戻し、冷凍保存したものは自然解凍するか電子レンジで温めるのがおすすめ。そのまま食べるのも良いですが、アレンジを加えるとさら…" at bounding box center [902, 305] width 902 height 122
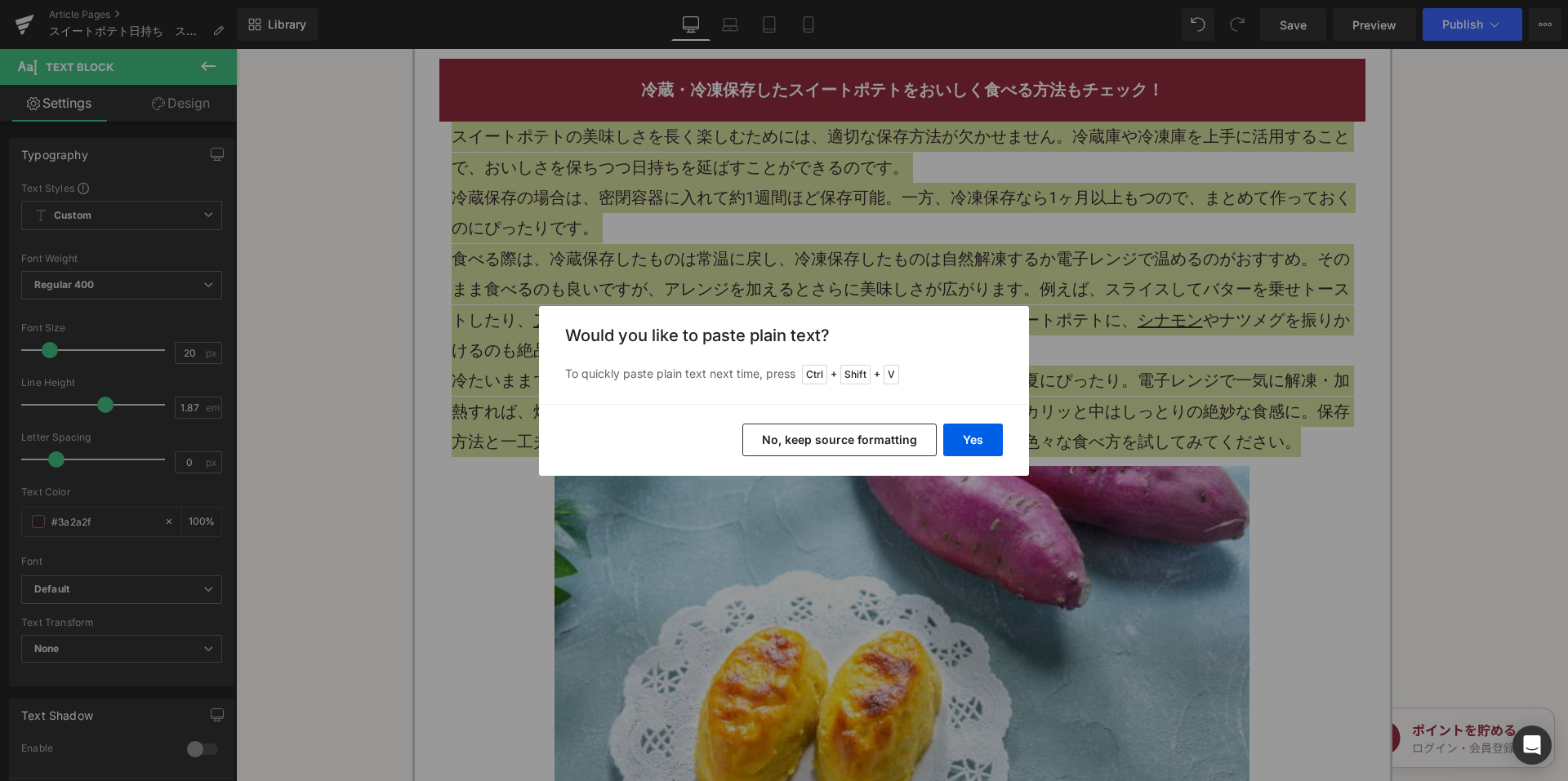
click at [771, 429] on button "No, keep source formatting" at bounding box center [839, 440] width 194 height 33
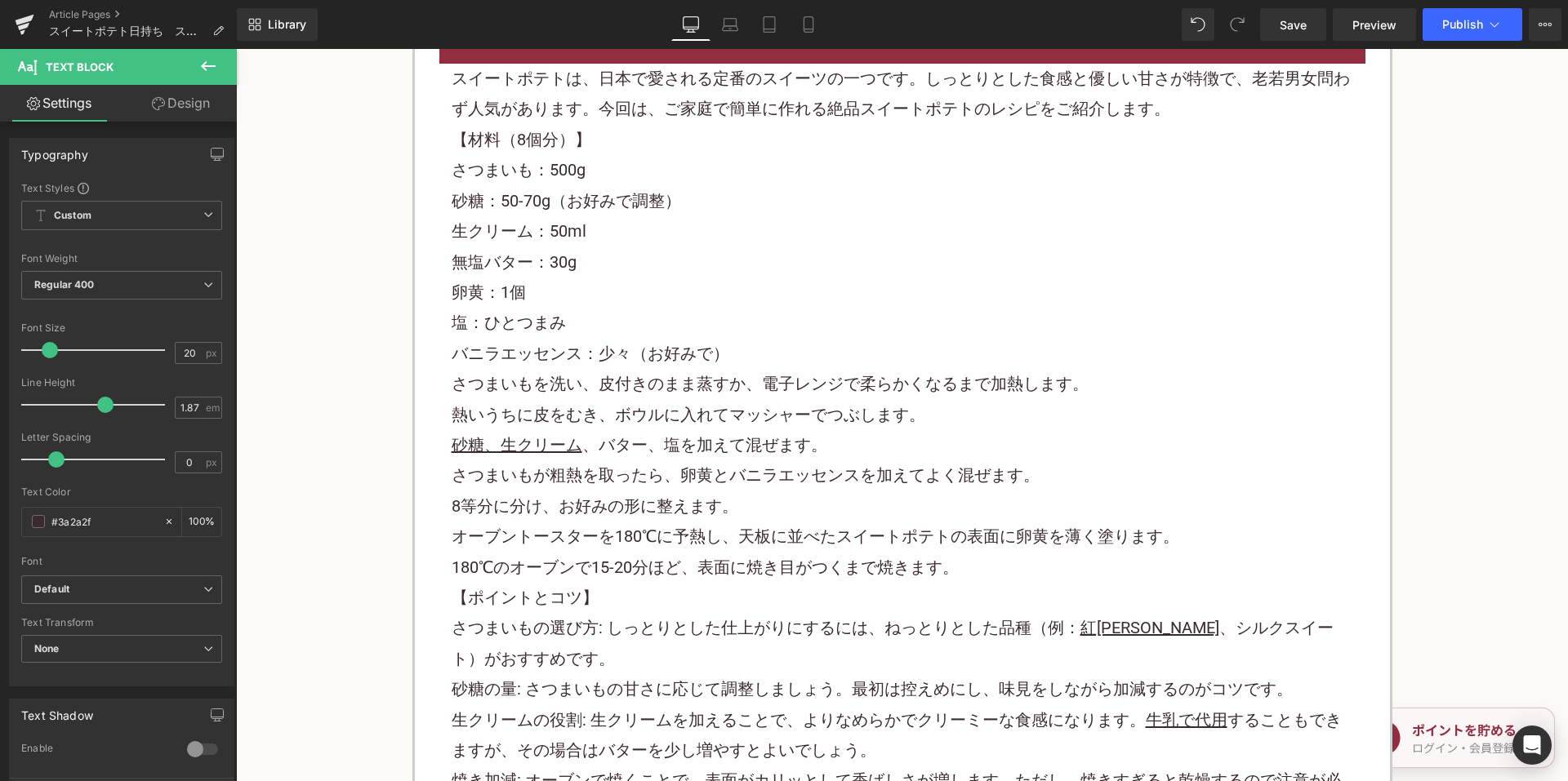
click at [692, 286] on p "卵黄：1個" at bounding box center [902, 292] width 902 height 30
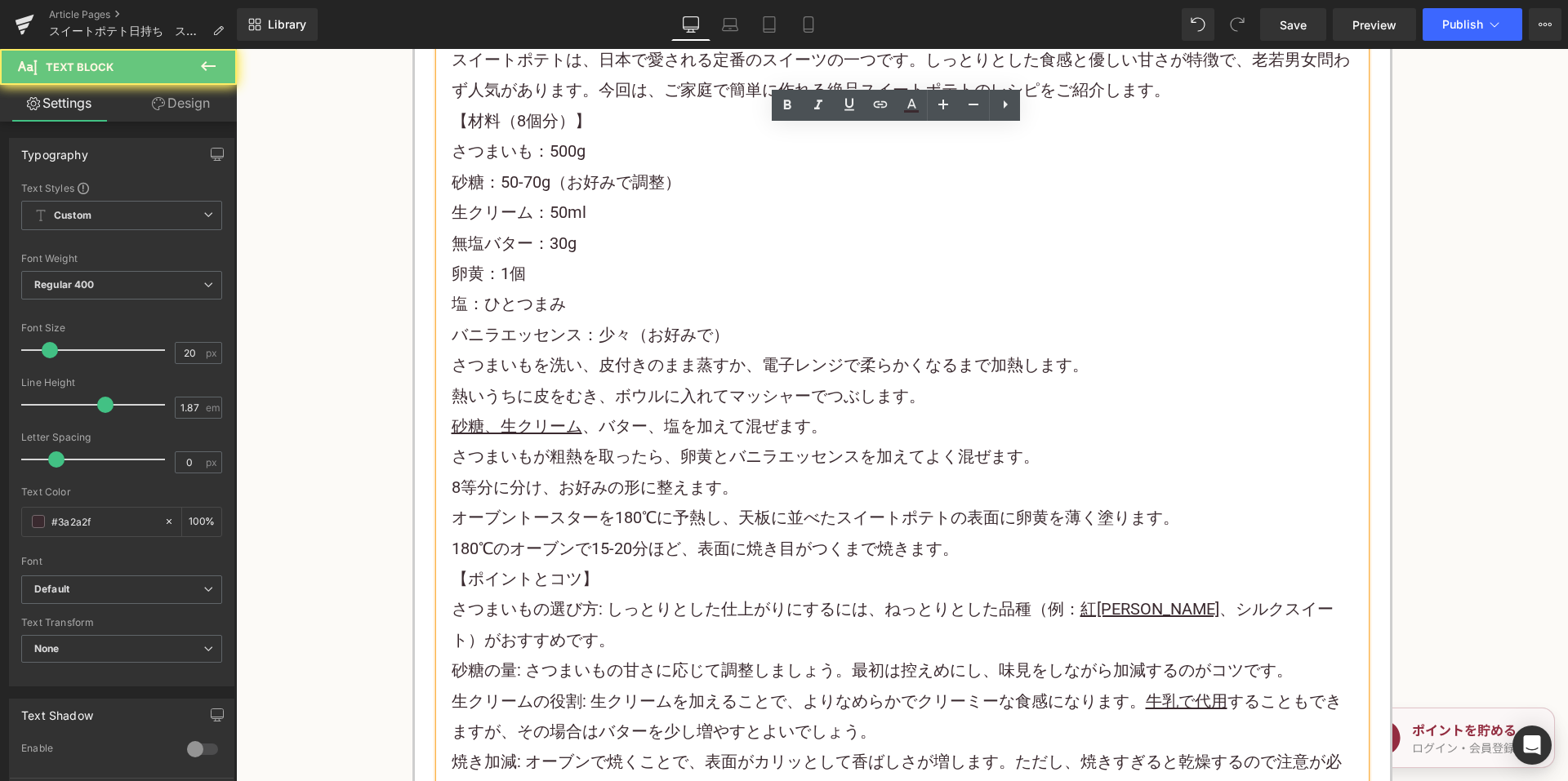
click at [692, 284] on p "卵黄：1個" at bounding box center [902, 274] width 902 height 30
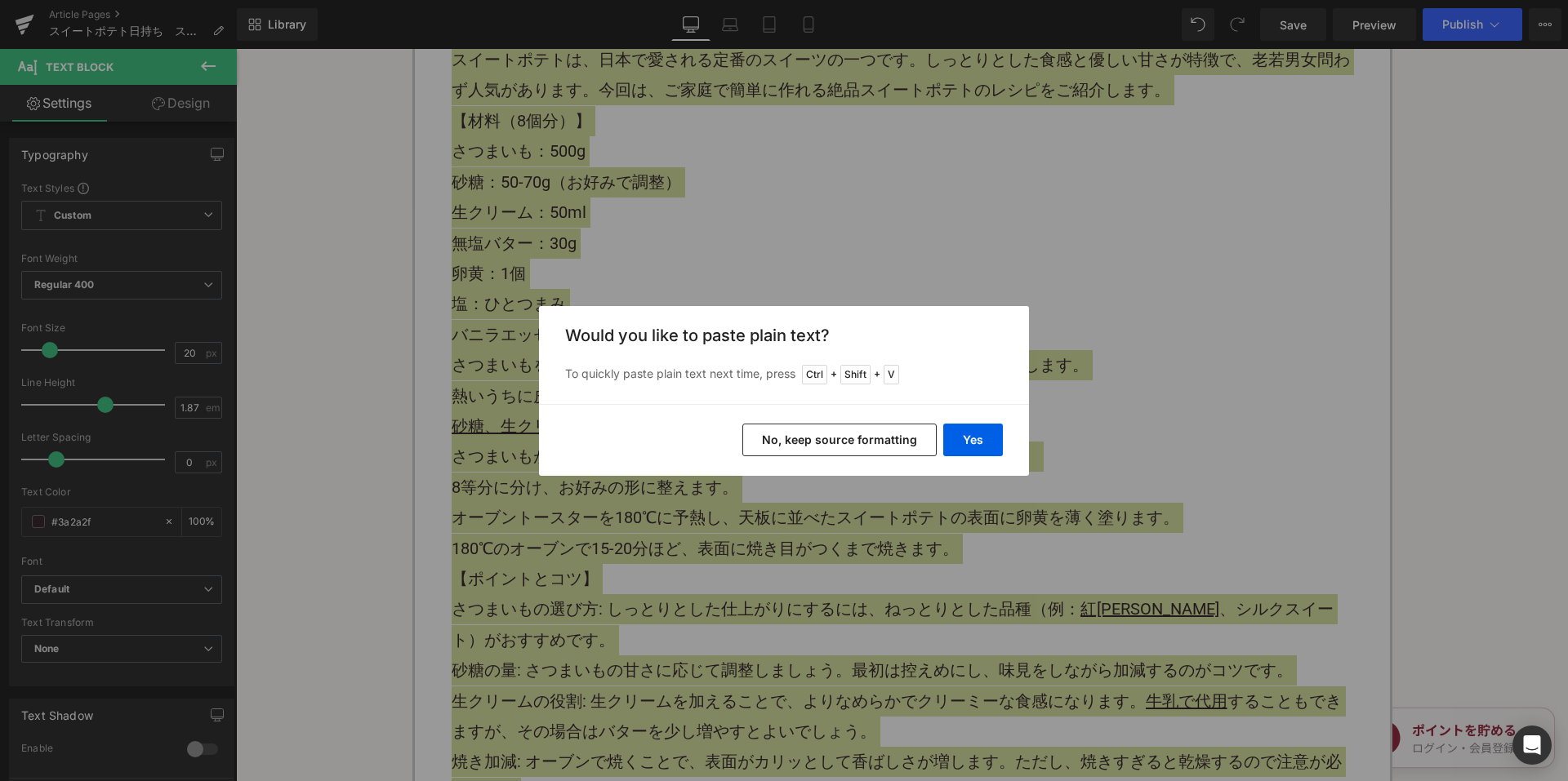
click at [763, 432] on button "No, keep source formatting" at bounding box center [839, 440] width 194 height 33
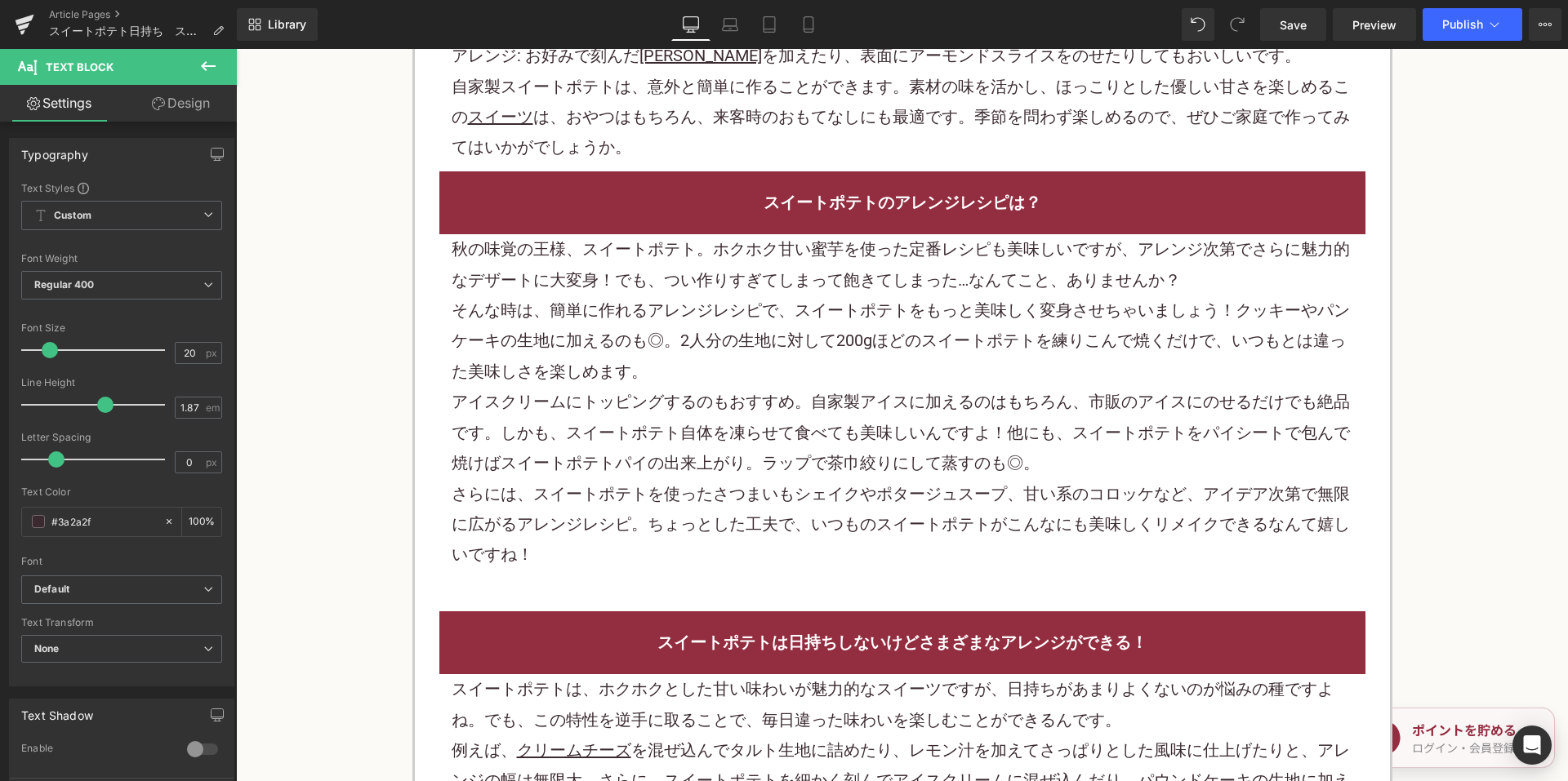
scroll to position [5121, 0]
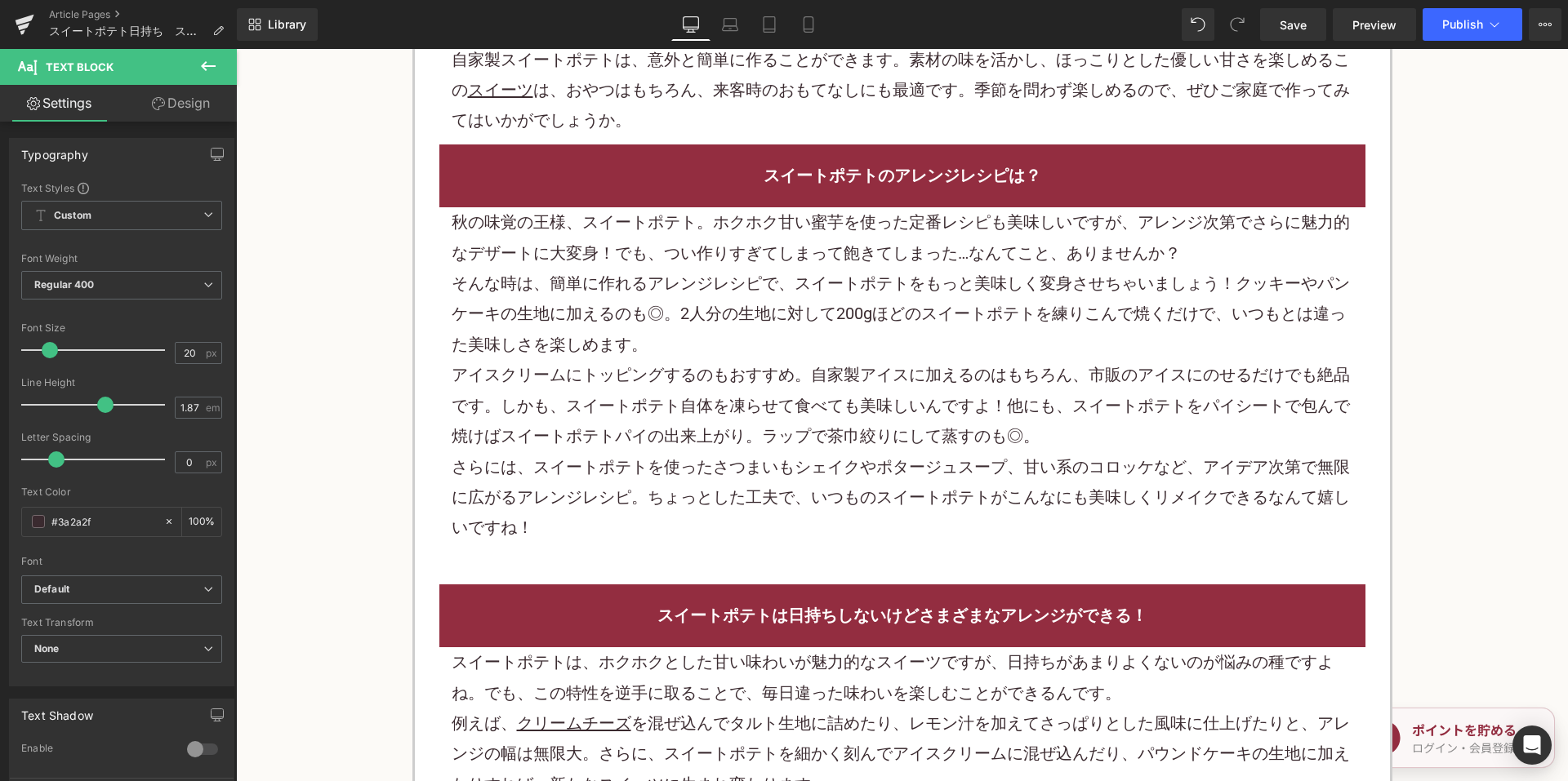
click at [686, 280] on p "そんな時は、簡単に作れるアレンジ レシピで、スイートポテト をもっと美味しく変身させちゃいましょう！クッキーやパンケーキの生地に加えるのも◎。2人分の生地に対…" at bounding box center [902, 314] width 902 height 92
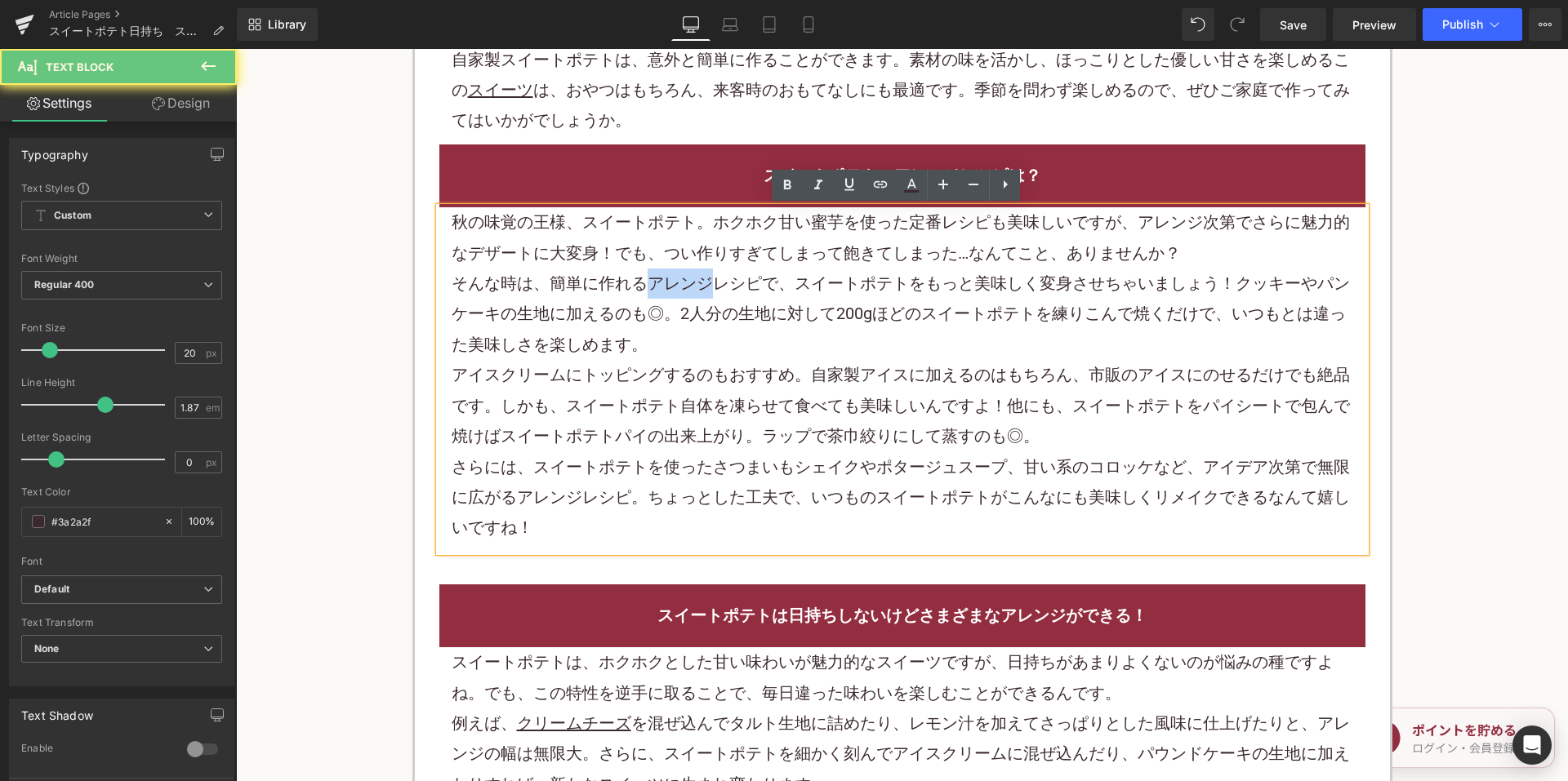
click at [686, 280] on p "そんな時は、簡単に作れるアレンジ レシピで、スイートポテト をもっと美味しく変身させちゃいましょう！クッキーやパンケーキの生地に加えるのも◎。2人分の生地に対…" at bounding box center [902, 314] width 902 height 92
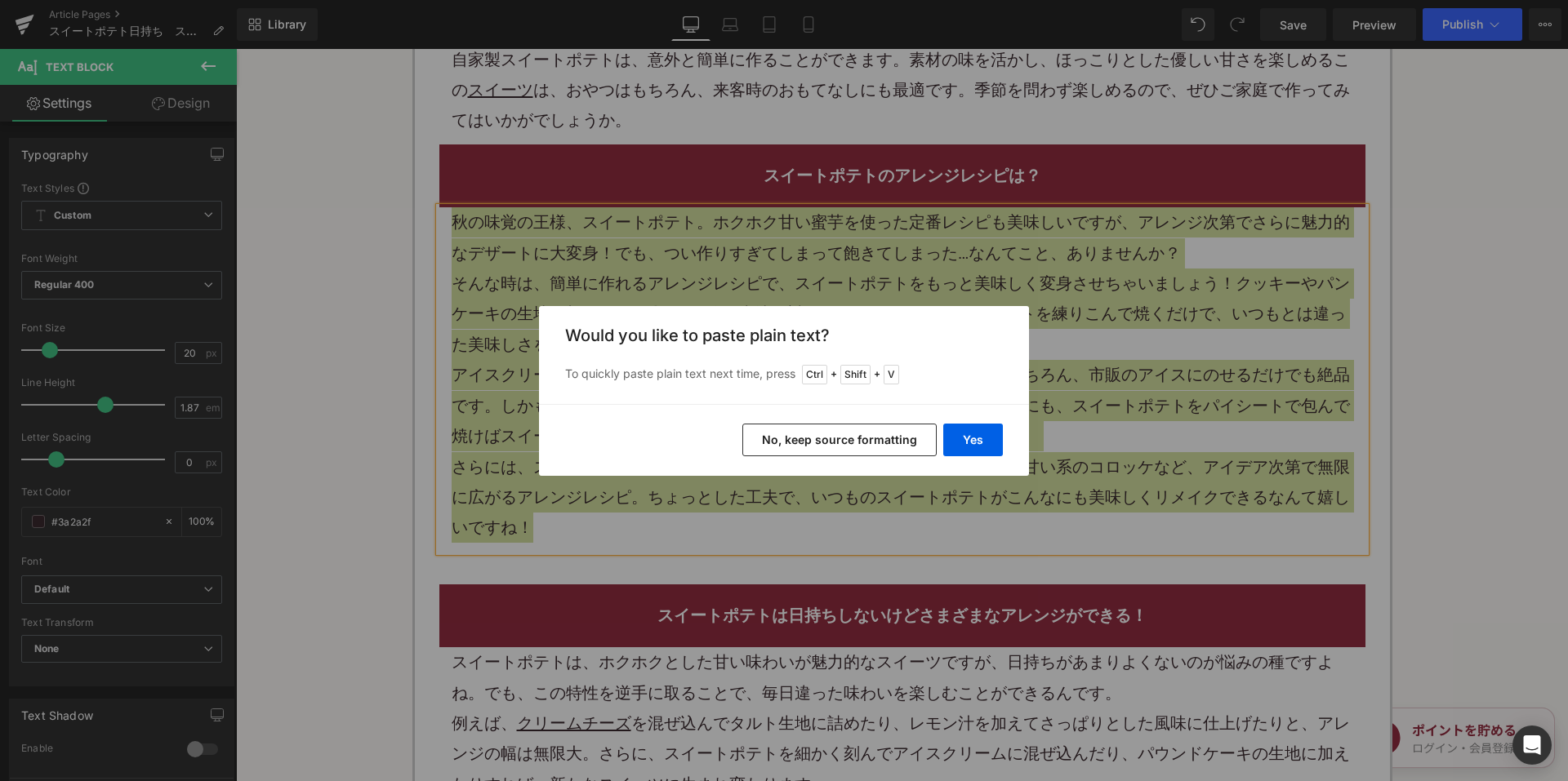
click at [788, 426] on button "No, keep source formatting" at bounding box center [839, 440] width 194 height 33
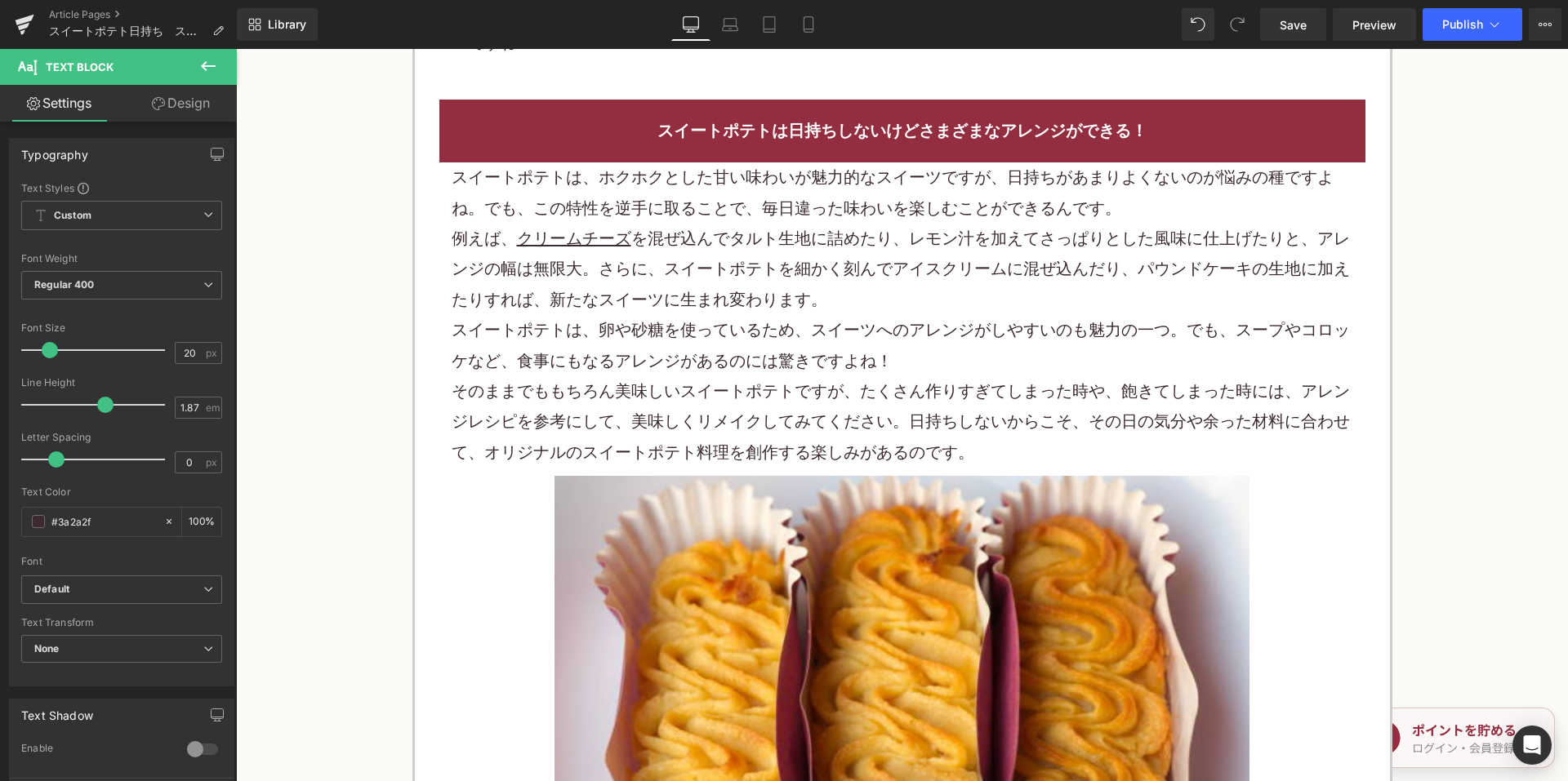
scroll to position [5611, 0]
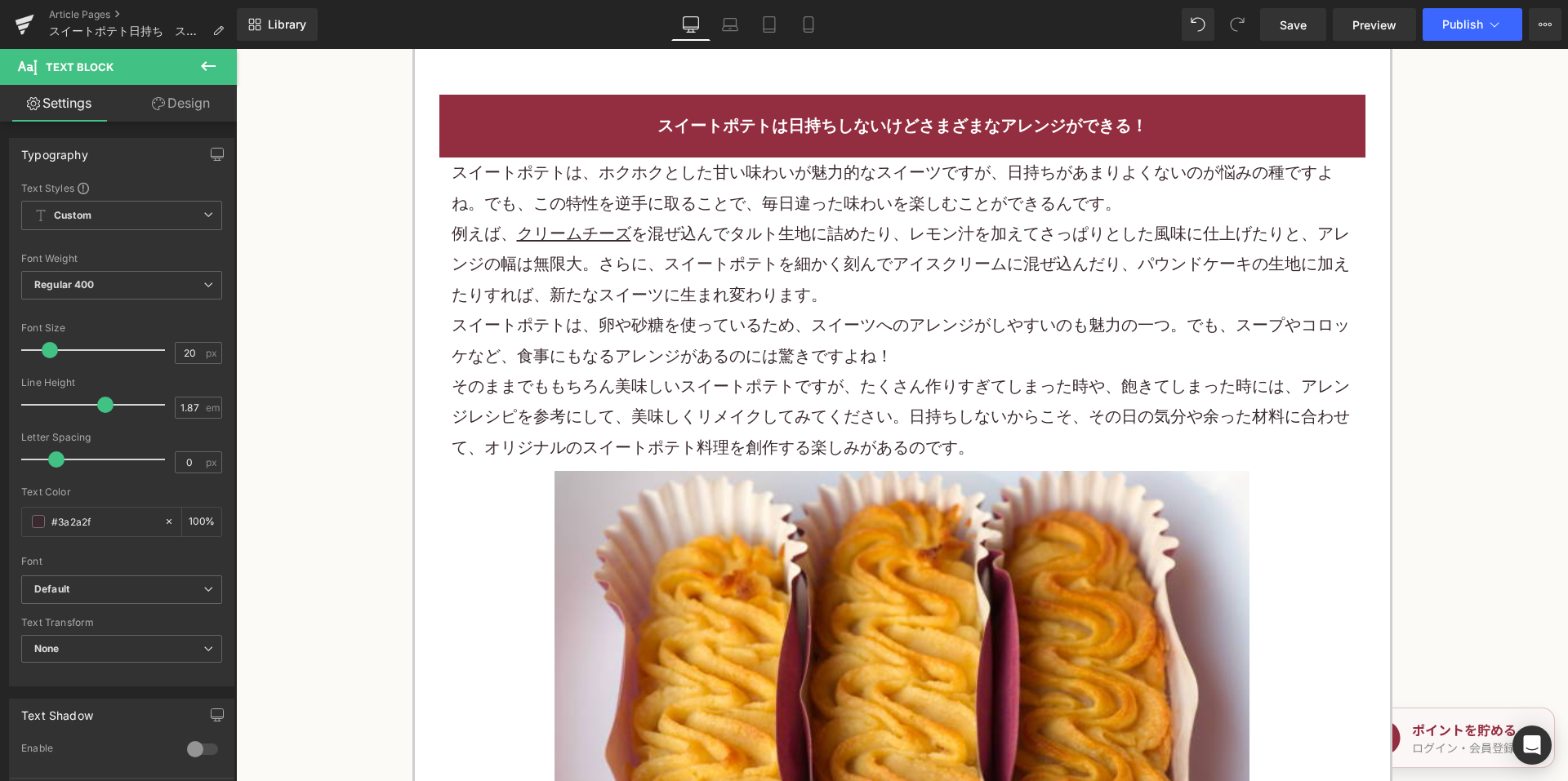
click at [730, 346] on p "スイートポテトは、卵や砂糖を使っているため、スイーツへのアレンジがしやすいのも魅力の一つ。でも、スープやコロッケなど、食事にもなるアレンジがあるのには驚きです…" at bounding box center [902, 341] width 902 height 62
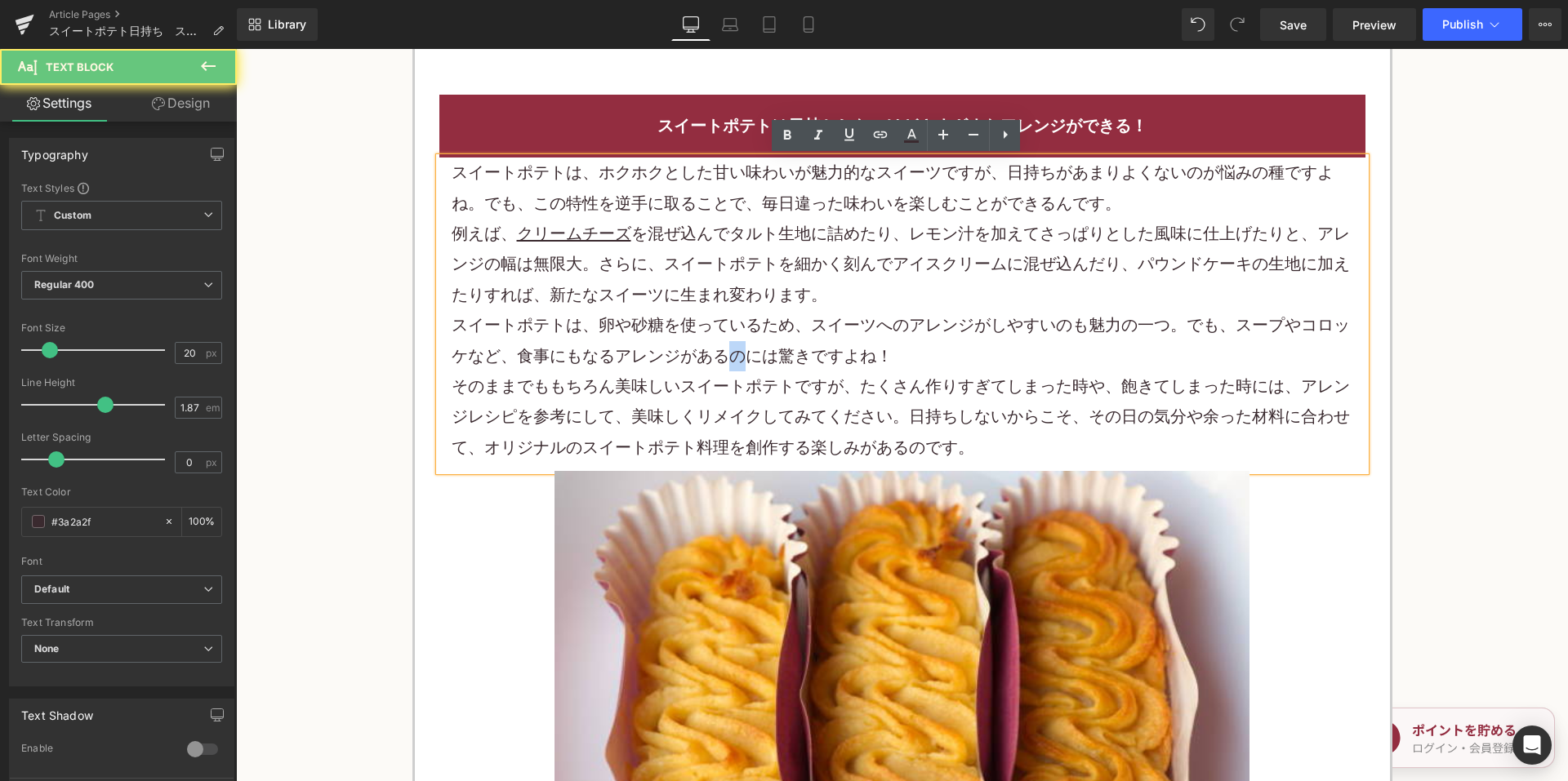
click at [728, 346] on p "スイートポテトは、卵や砂糖を使っているため、スイーツへのアレンジがしやすいのも魅力の一つ。でも、スープやコロッケなど、食事にもなるアレンジがあるのには驚きです…" at bounding box center [902, 341] width 902 height 62
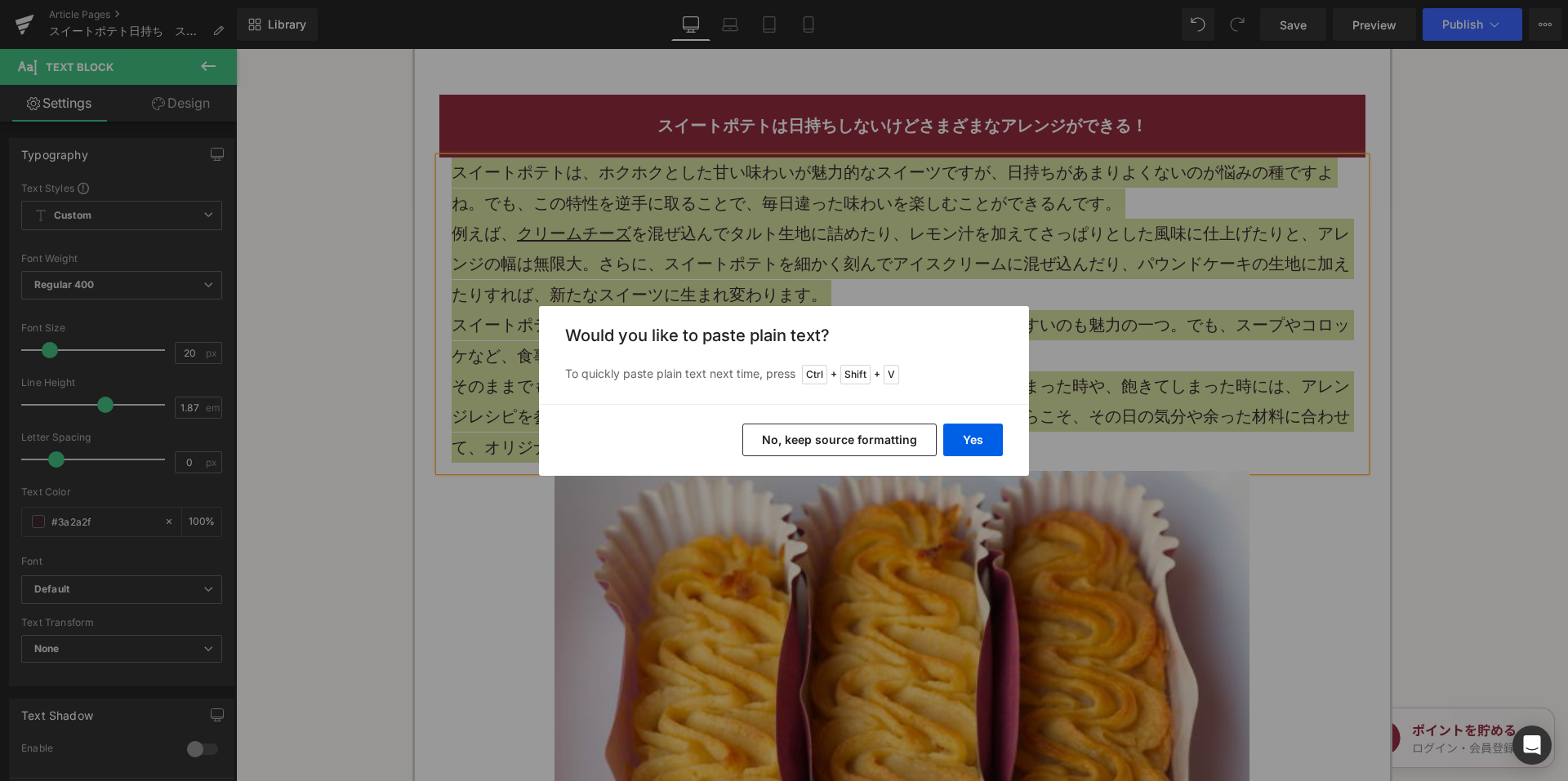
click at [804, 442] on button "No, keep source formatting" at bounding box center [839, 440] width 194 height 33
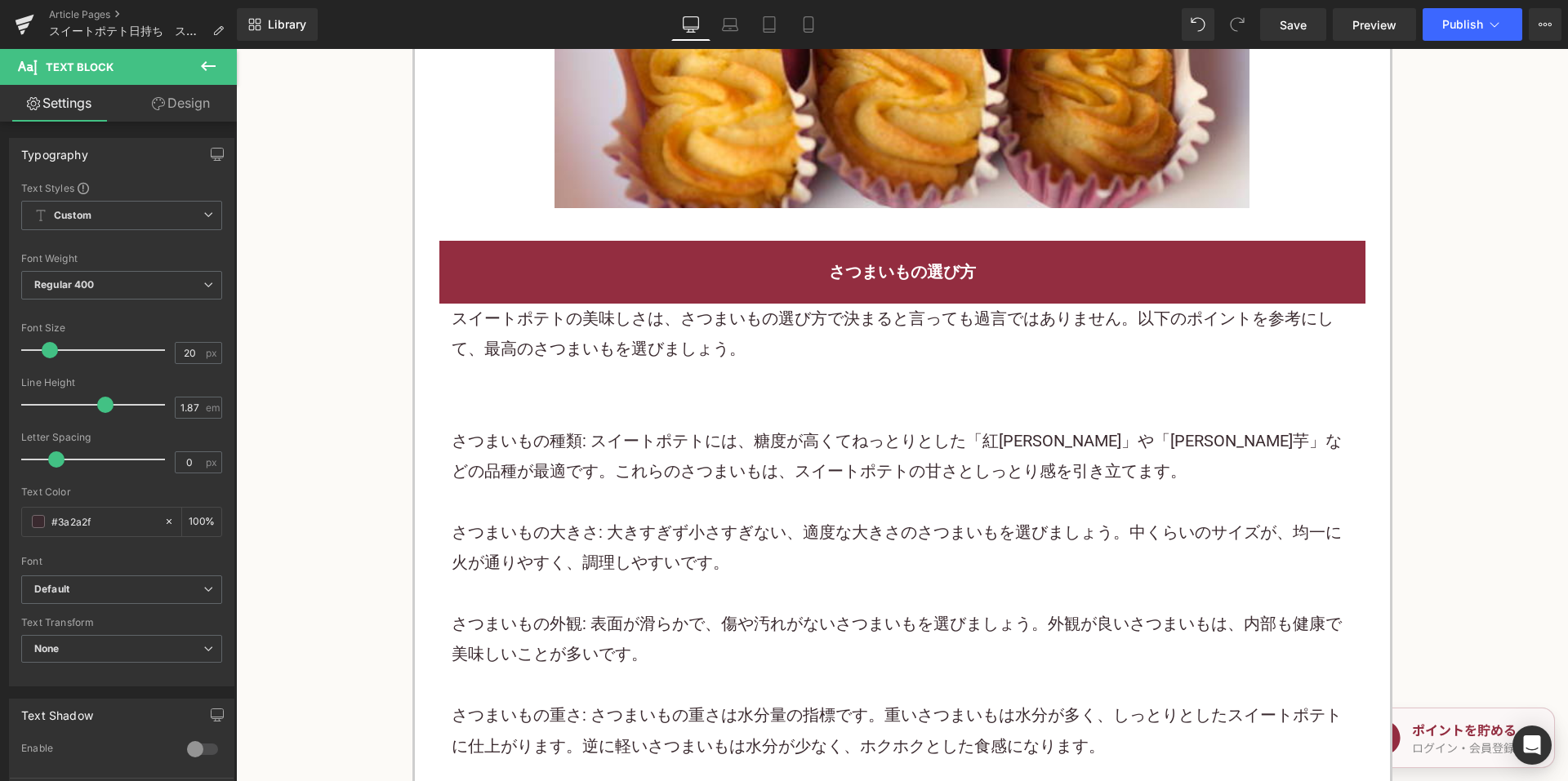
scroll to position [6346, 0]
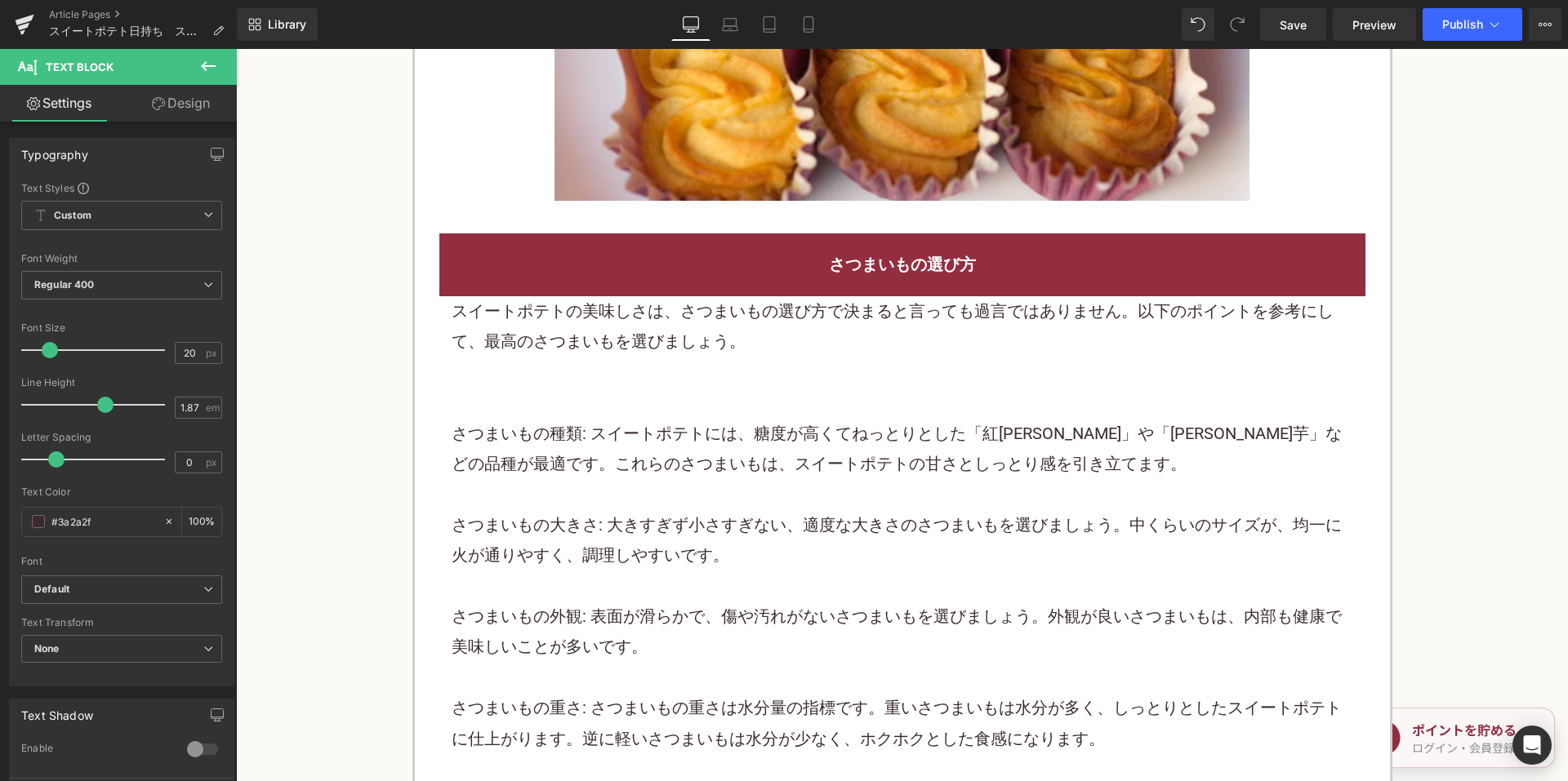
click at [622, 384] on p at bounding box center [902, 373] width 902 height 30
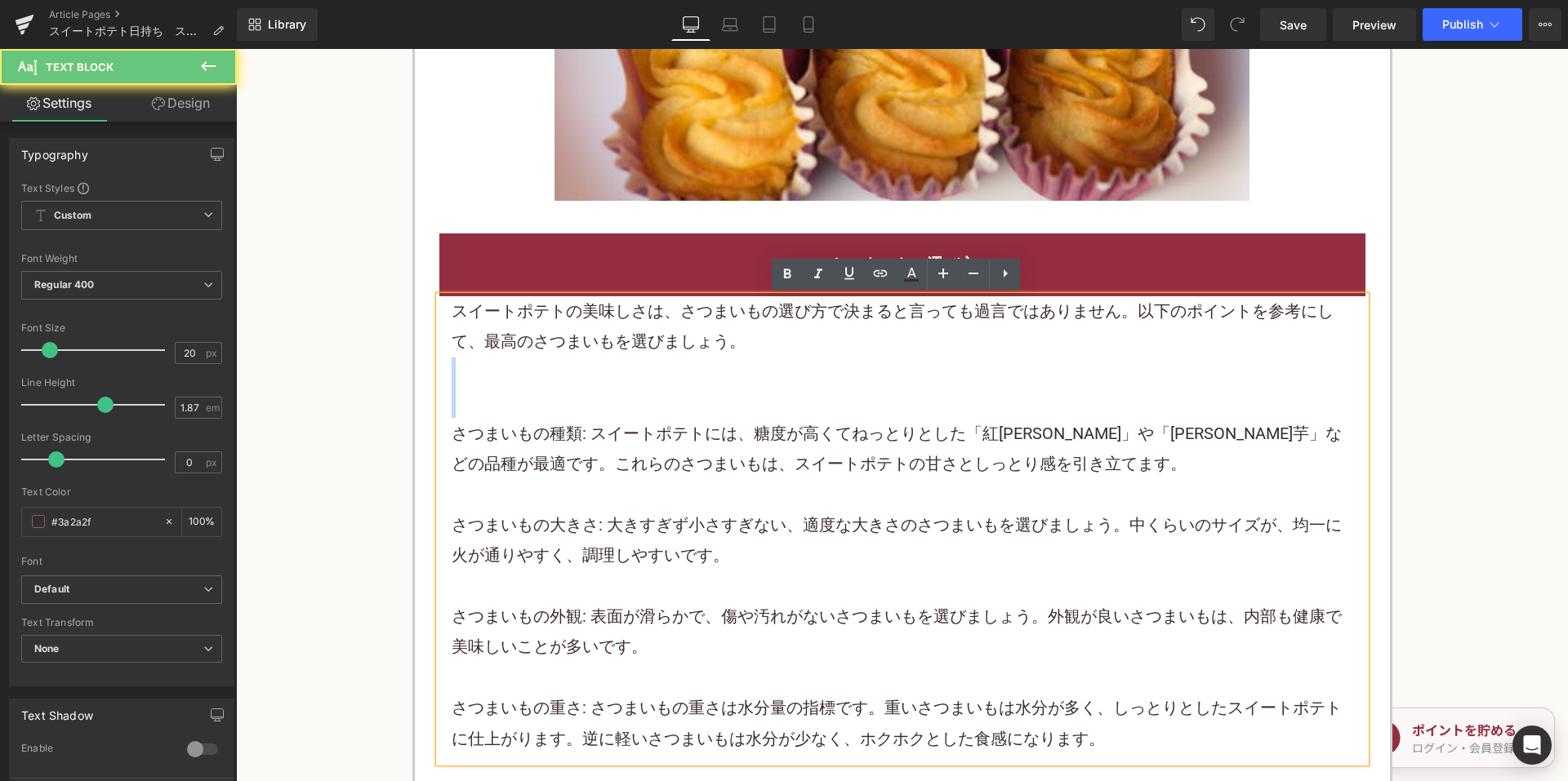
click at [622, 384] on p at bounding box center [902, 373] width 902 height 30
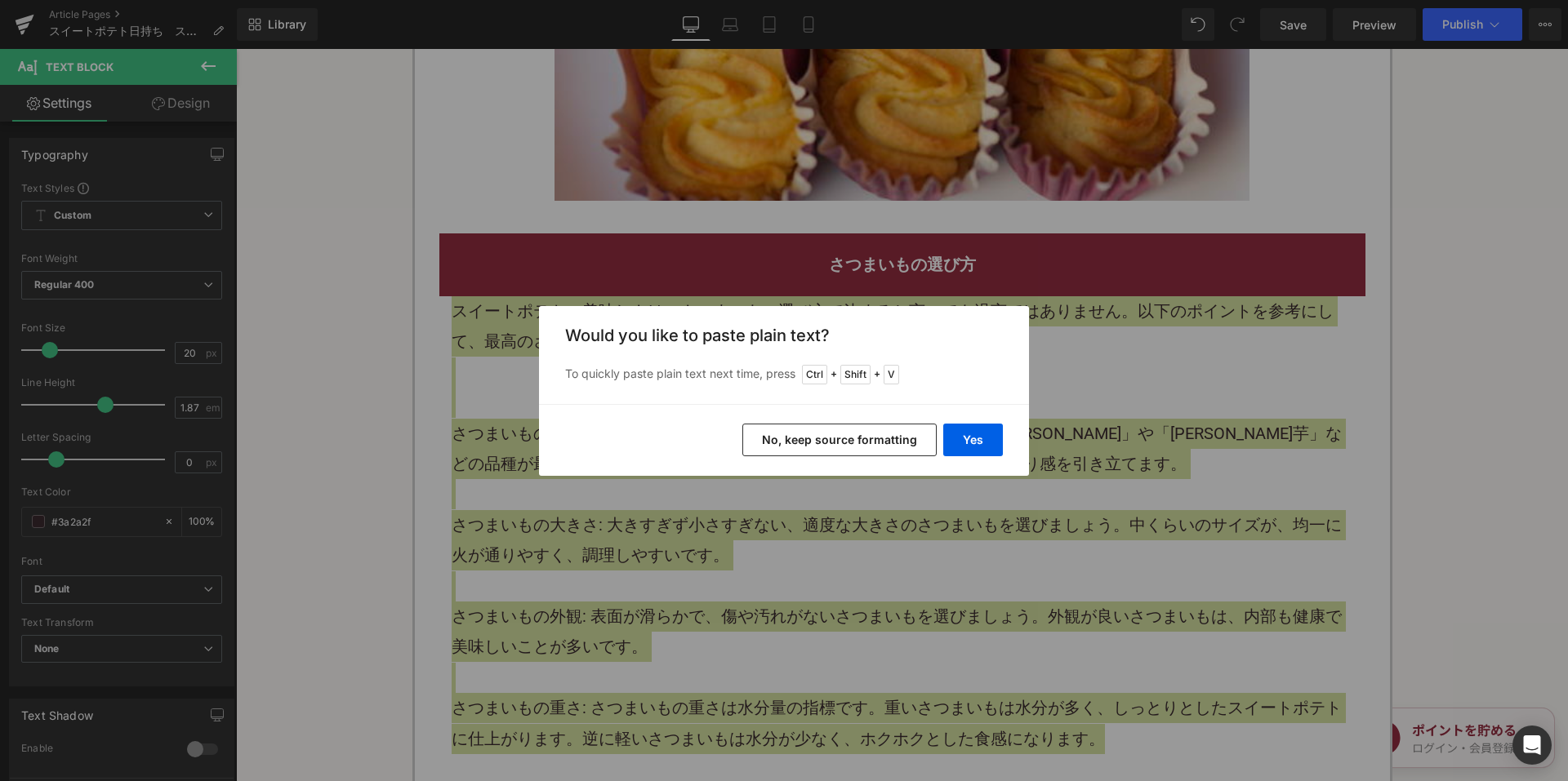
click at [782, 437] on button "No, keep source formatting" at bounding box center [839, 440] width 194 height 33
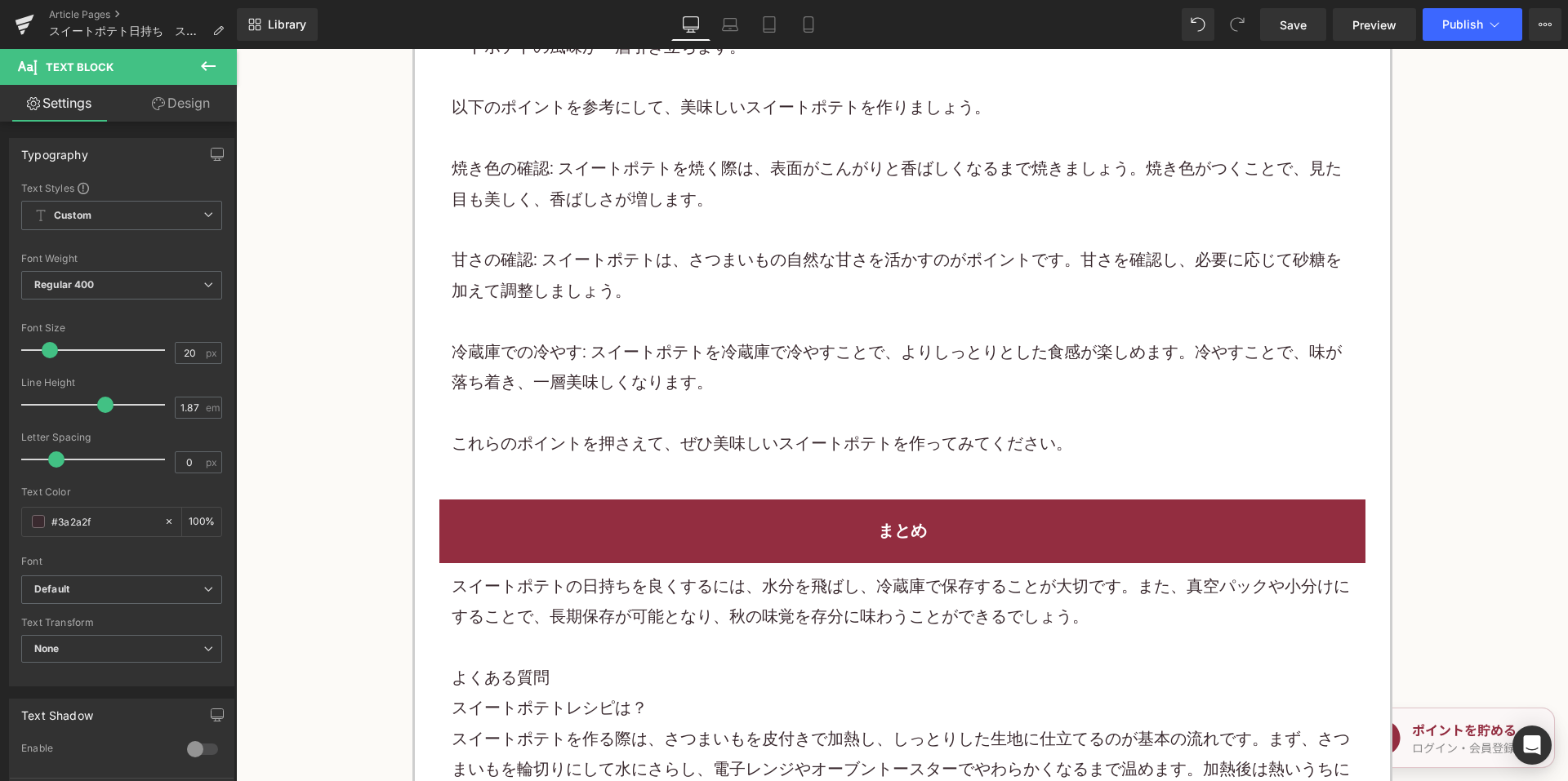
scroll to position [7652, 0]
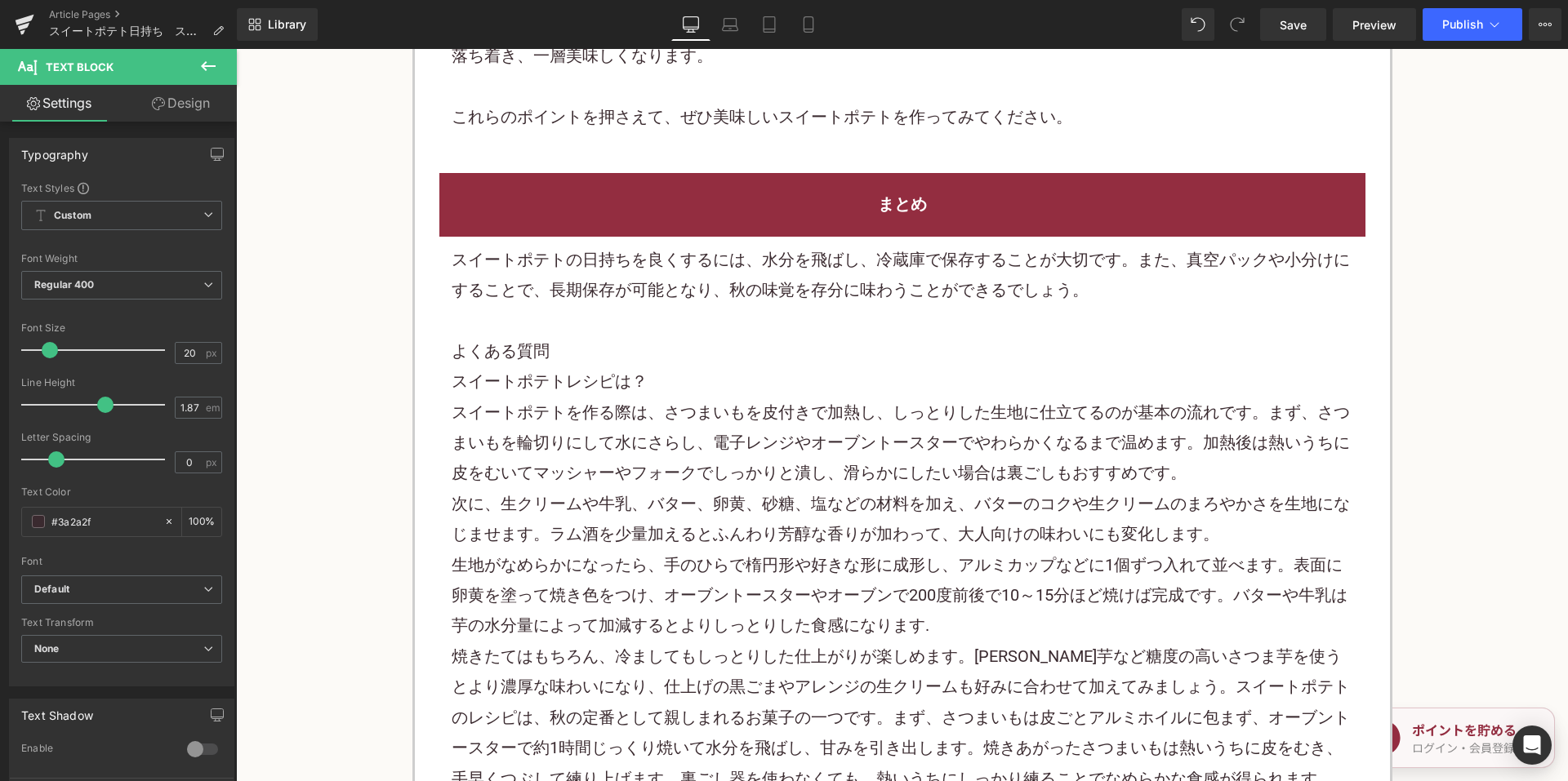
click at [685, 325] on p at bounding box center [902, 320] width 902 height 30
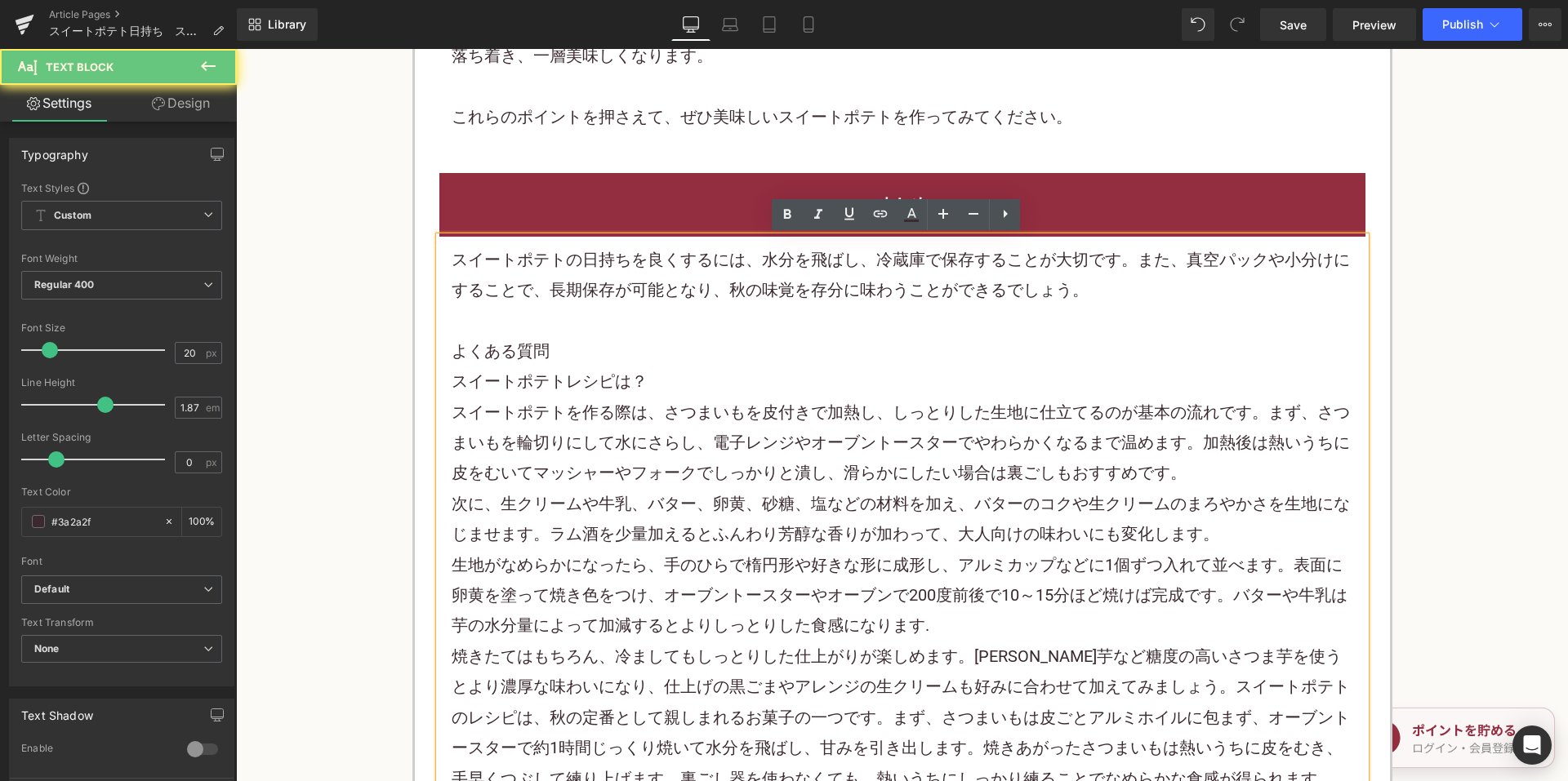
click at [685, 325] on p at bounding box center [902, 320] width 902 height 30
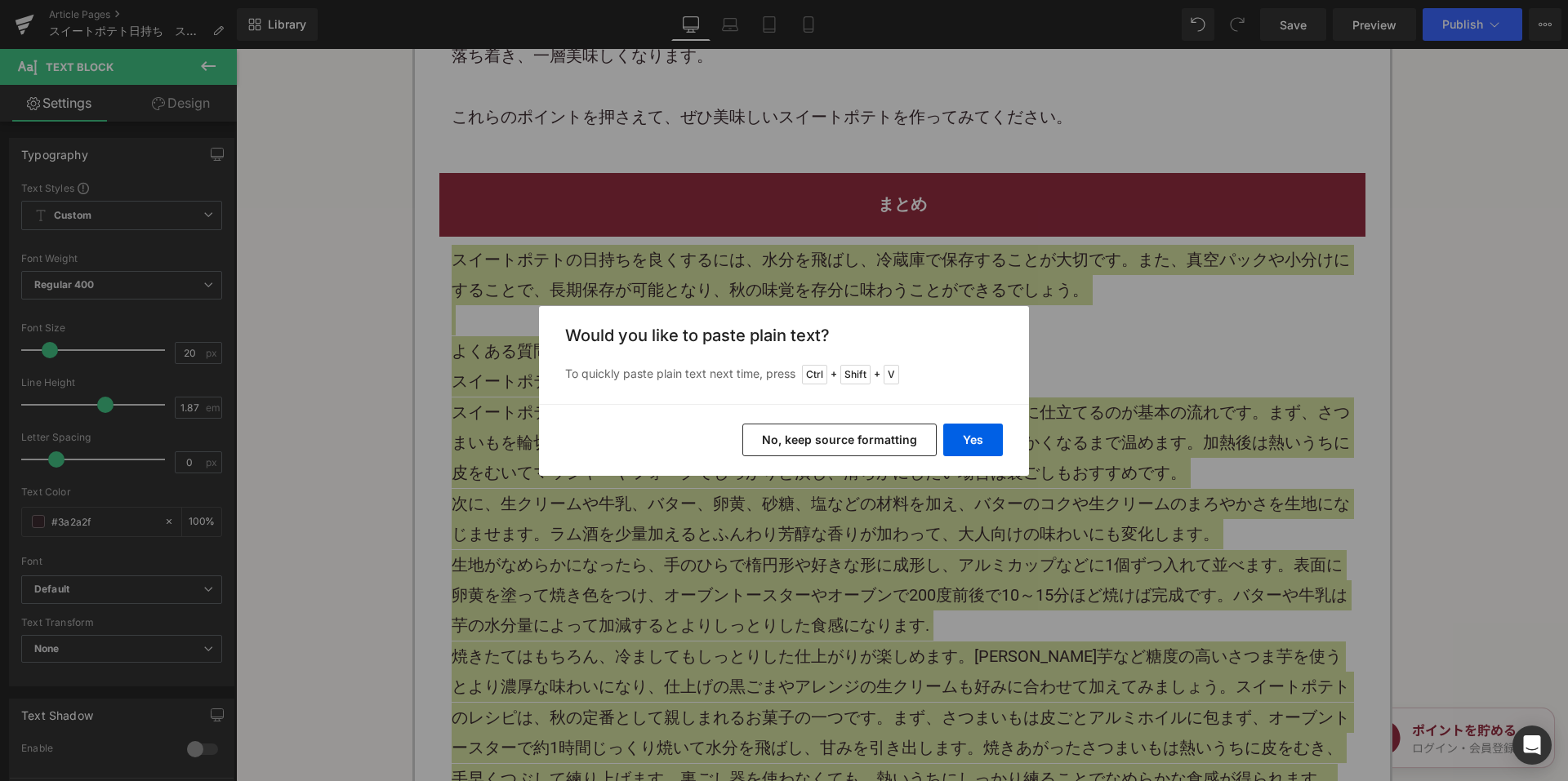
click at [801, 448] on button "No, keep source formatting" at bounding box center [839, 440] width 194 height 33
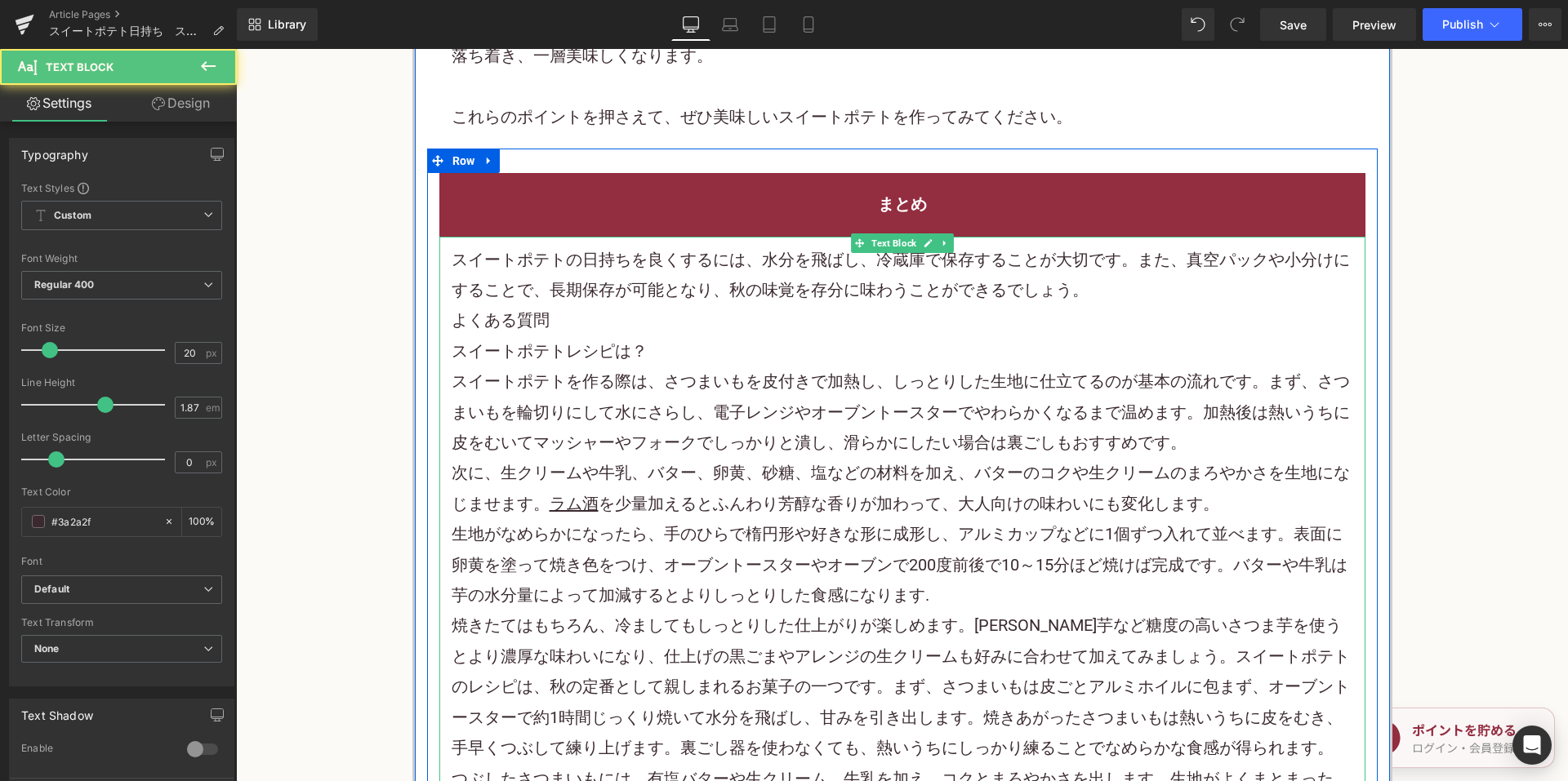
click at [1091, 293] on p "スイートポテトの日持ちを良くするには、水分を飛ばし、冷蔵庫で保存することが大切です。また、真空パックや小分けにすることで、長期保存が可能となり、秋の味覚を存分…" at bounding box center [902, 275] width 902 height 62
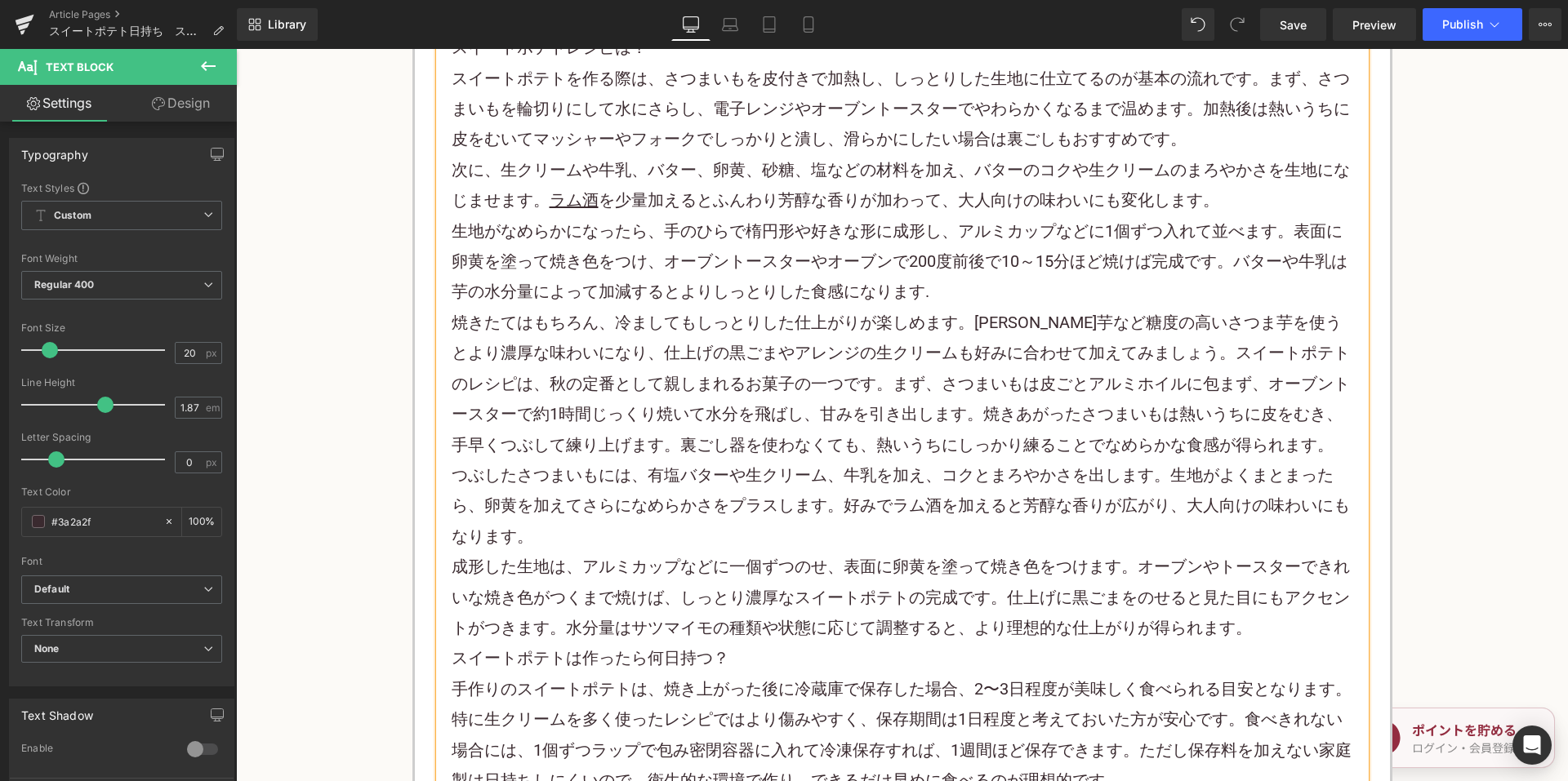
scroll to position [7979, 0]
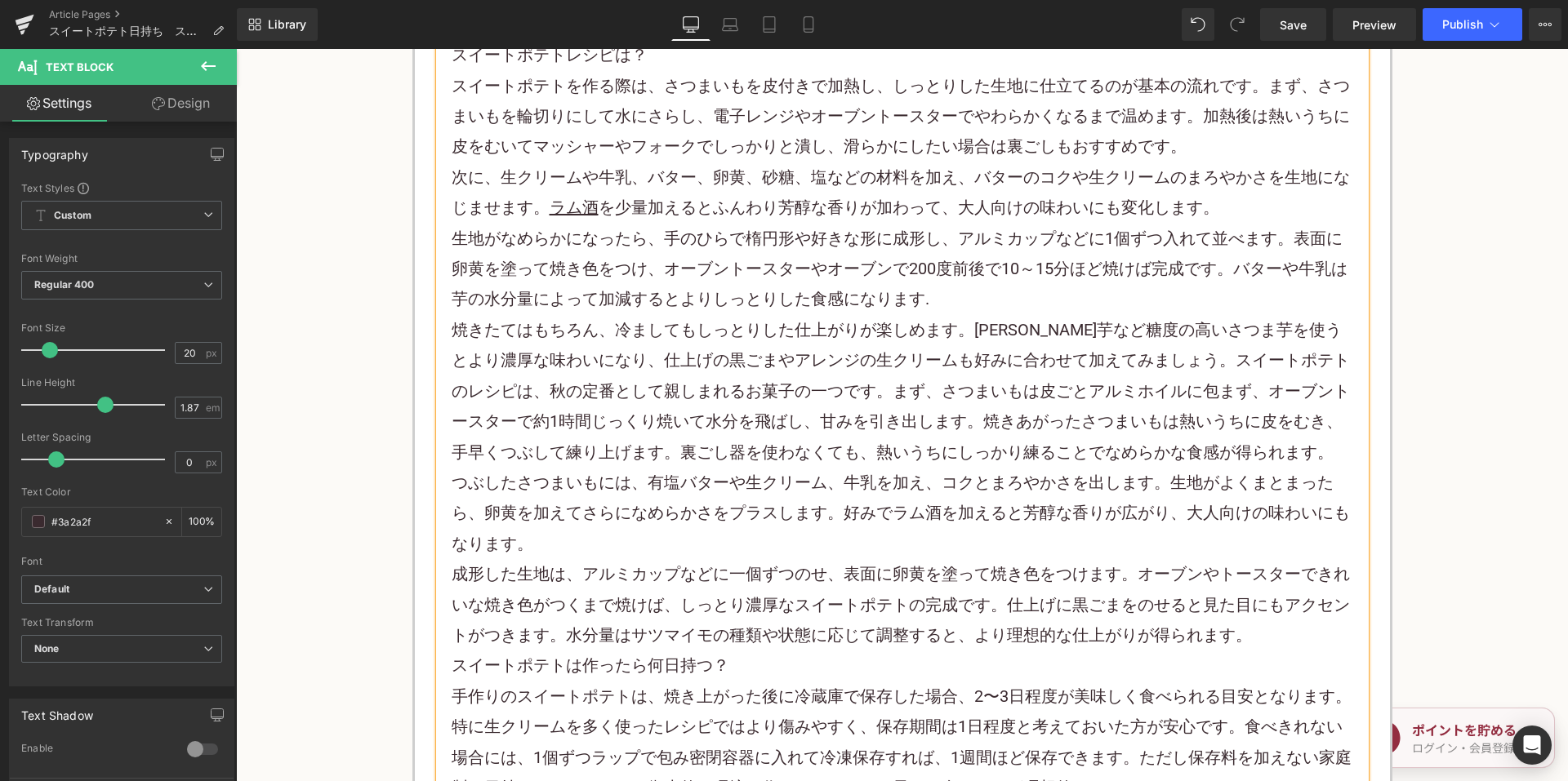
click at [1262, 637] on p "成形した生地は、アルミカップなどに一個ずつのせ、表面に卵黄を塗って焼き色をつけます。オーブンやトースターできれいな焼き色がつくまで焼けば、しっとり濃厚なスイー…" at bounding box center [902, 604] width 902 height 92
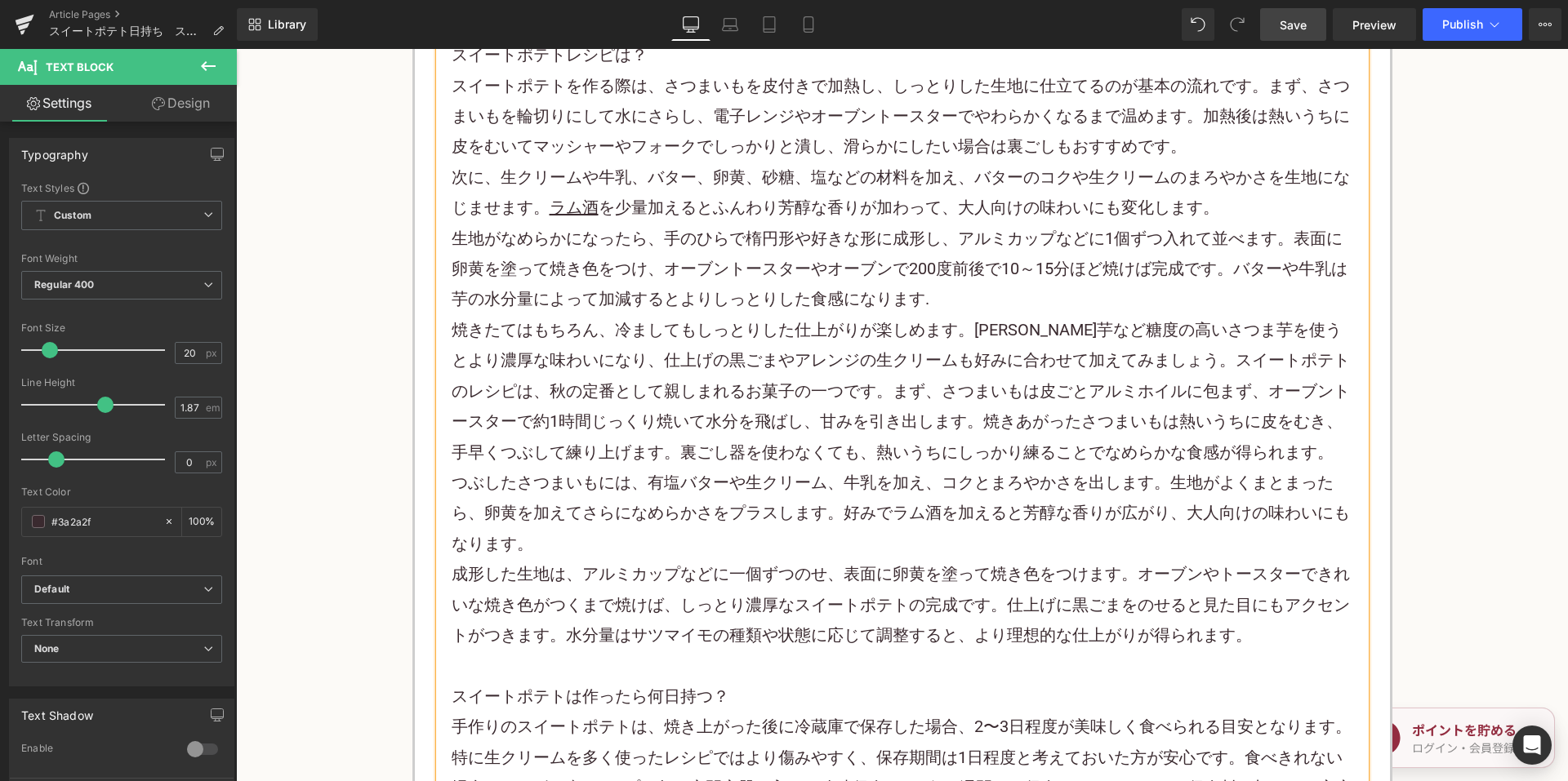
click at [1308, 36] on link "Save" at bounding box center [1293, 24] width 66 height 33
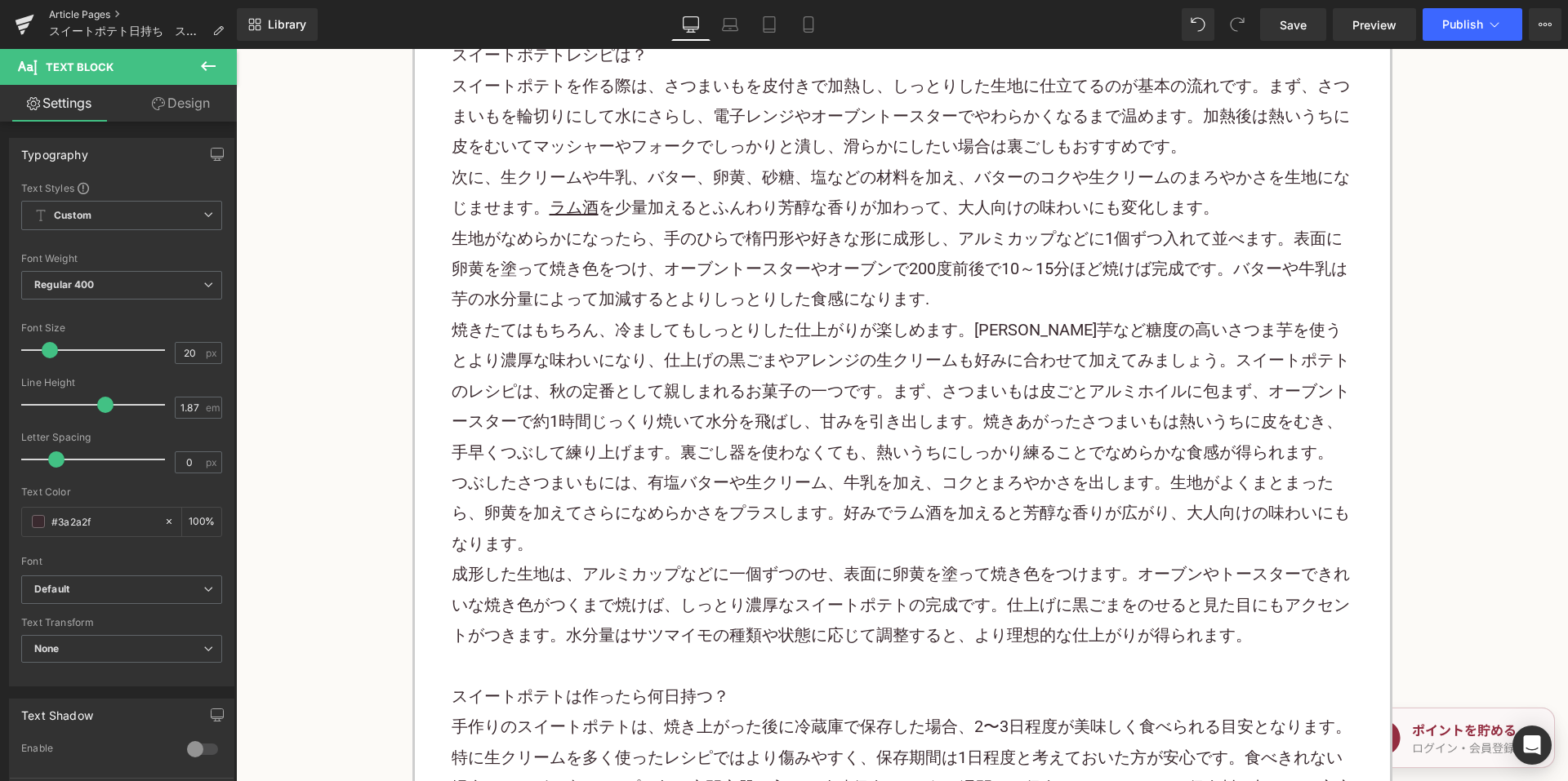
click at [110, 9] on link "Article Pages" at bounding box center [143, 14] width 188 height 13
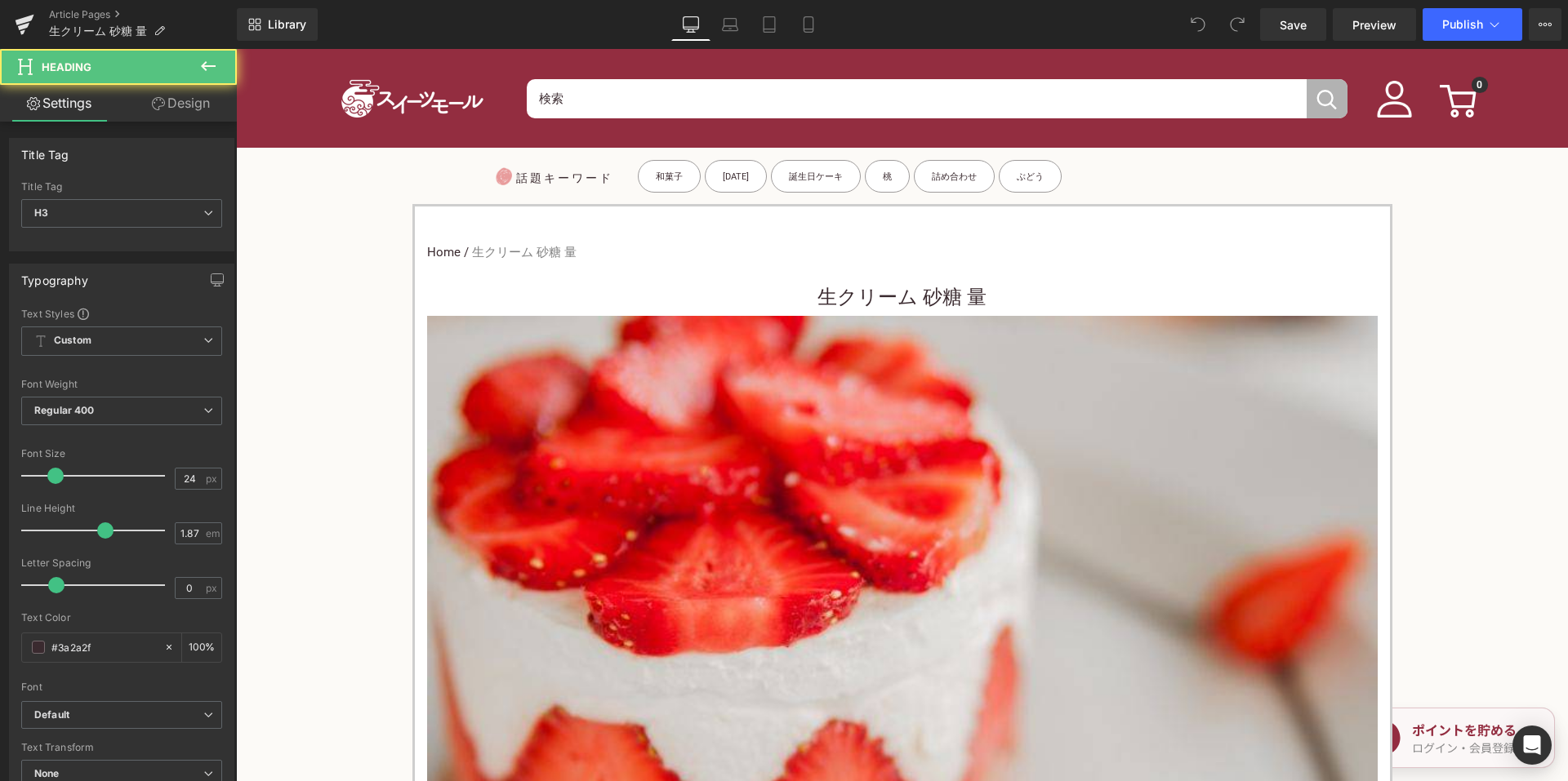
click at [783, 300] on h3 "生クリーム 砂糖 量" at bounding box center [903, 297] width 951 height 37
click at [778, 283] on h3 "生クリーム 砂糖 量" at bounding box center [903, 297] width 951 height 37
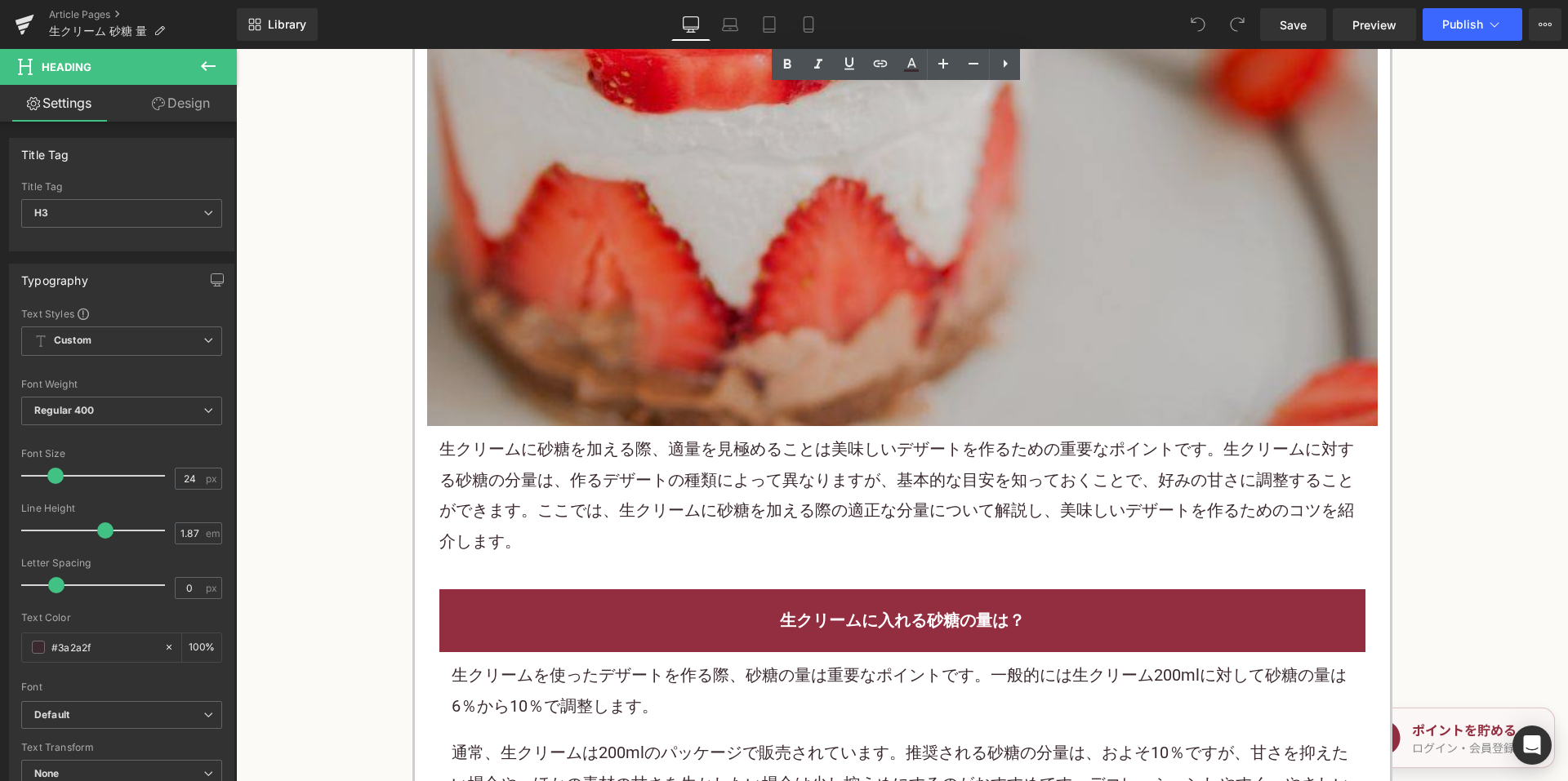
scroll to position [571, 0]
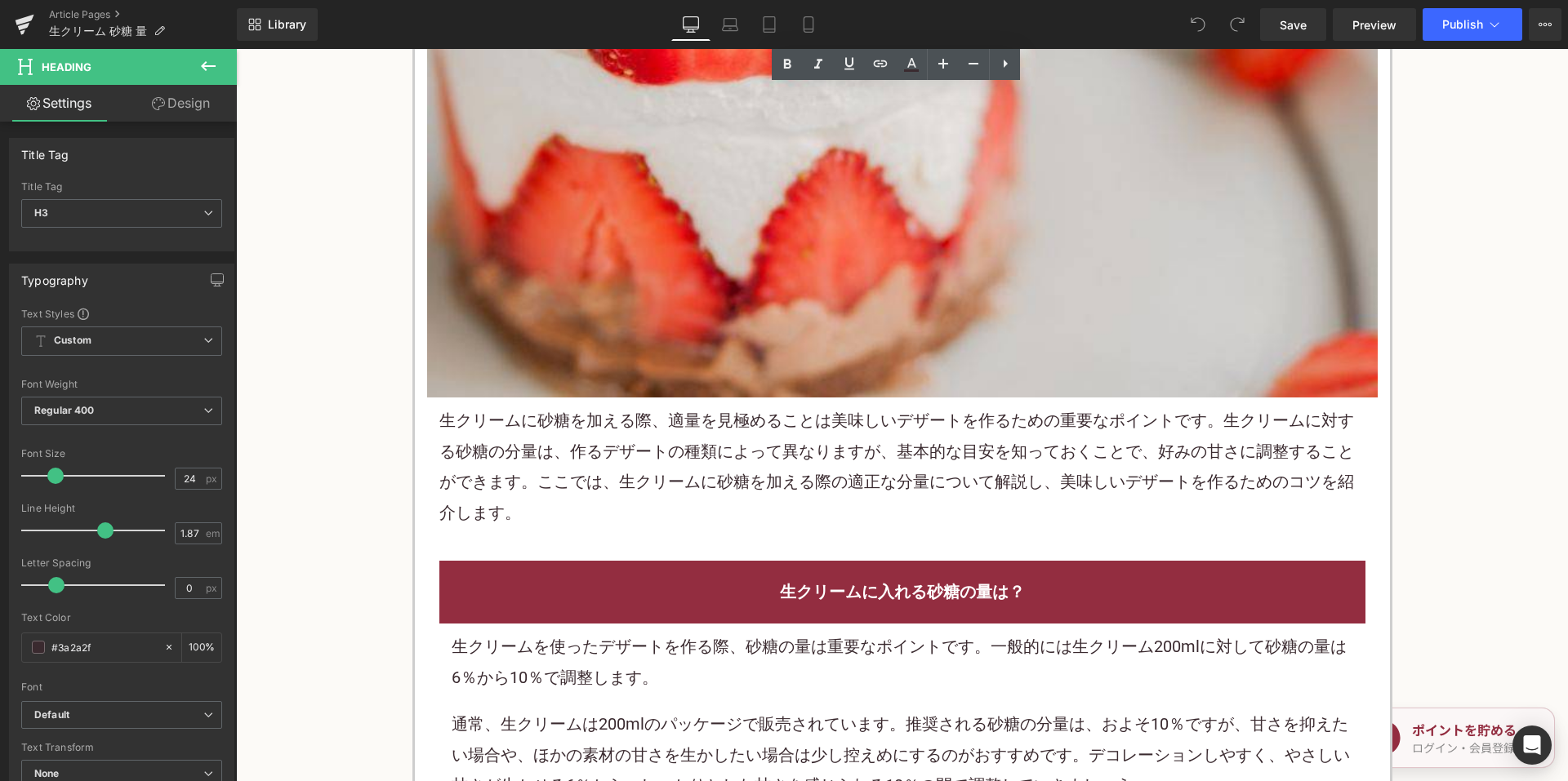
click at [631, 440] on p "生クリームに砂糖を加える際、適量を見極めることは美味しいデザートを作るための重要なポイントです。生クリームに対する砂糖の分量は、作るデザートの種類によって異な…" at bounding box center [903, 466] width 926 height 122
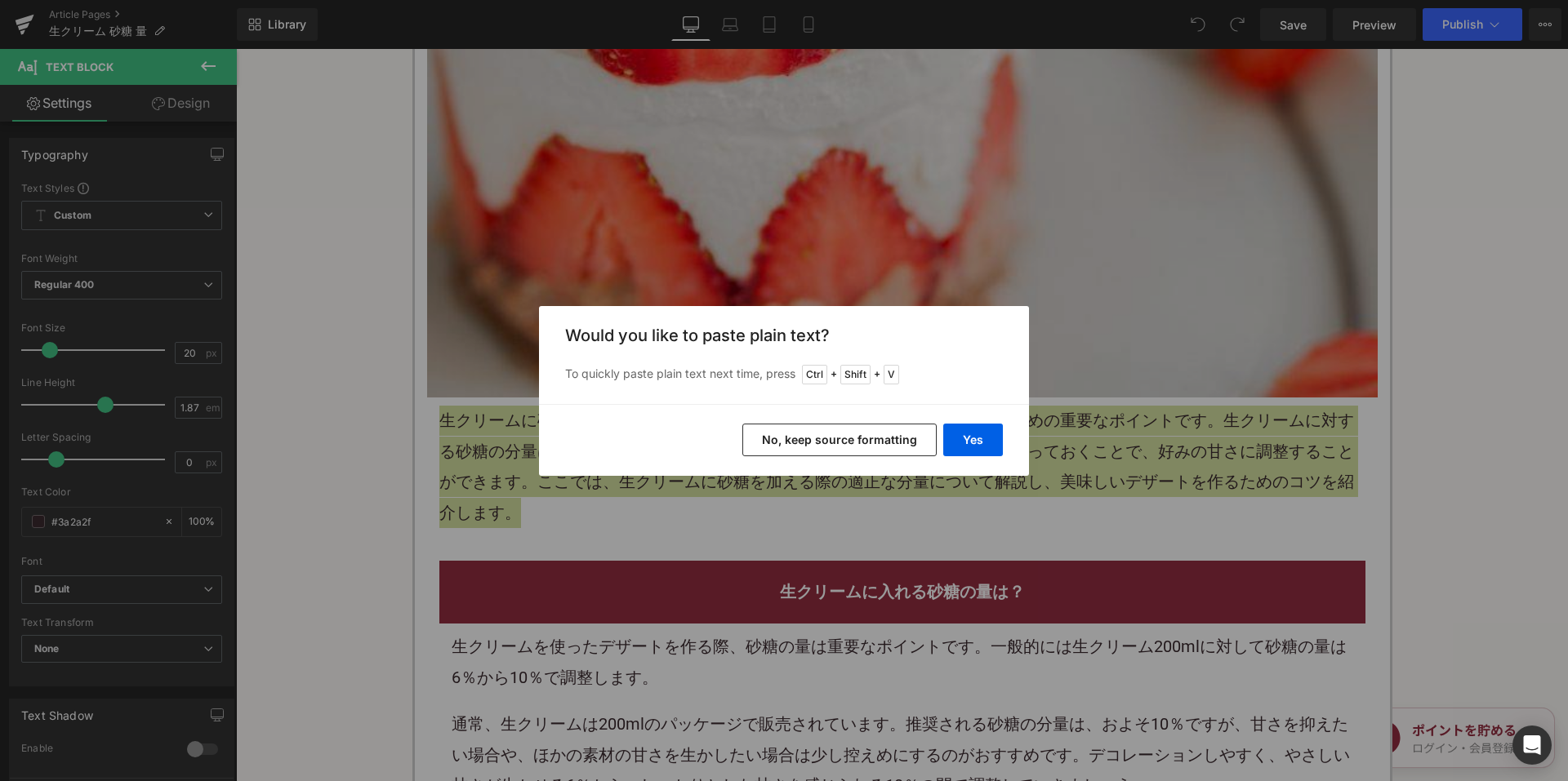
click at [778, 440] on button "No, keep source formatting" at bounding box center [839, 440] width 194 height 33
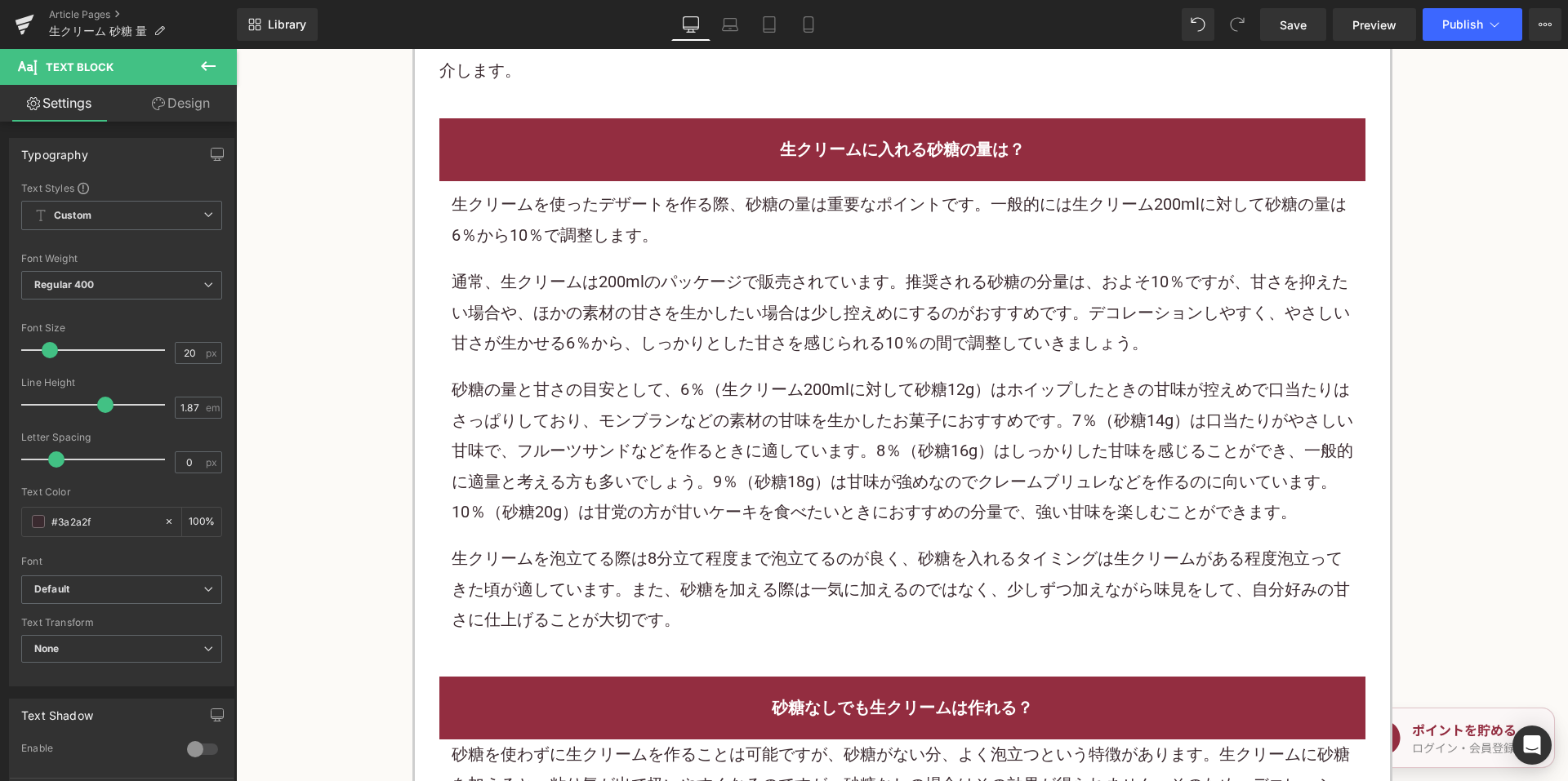
scroll to position [1061, 0]
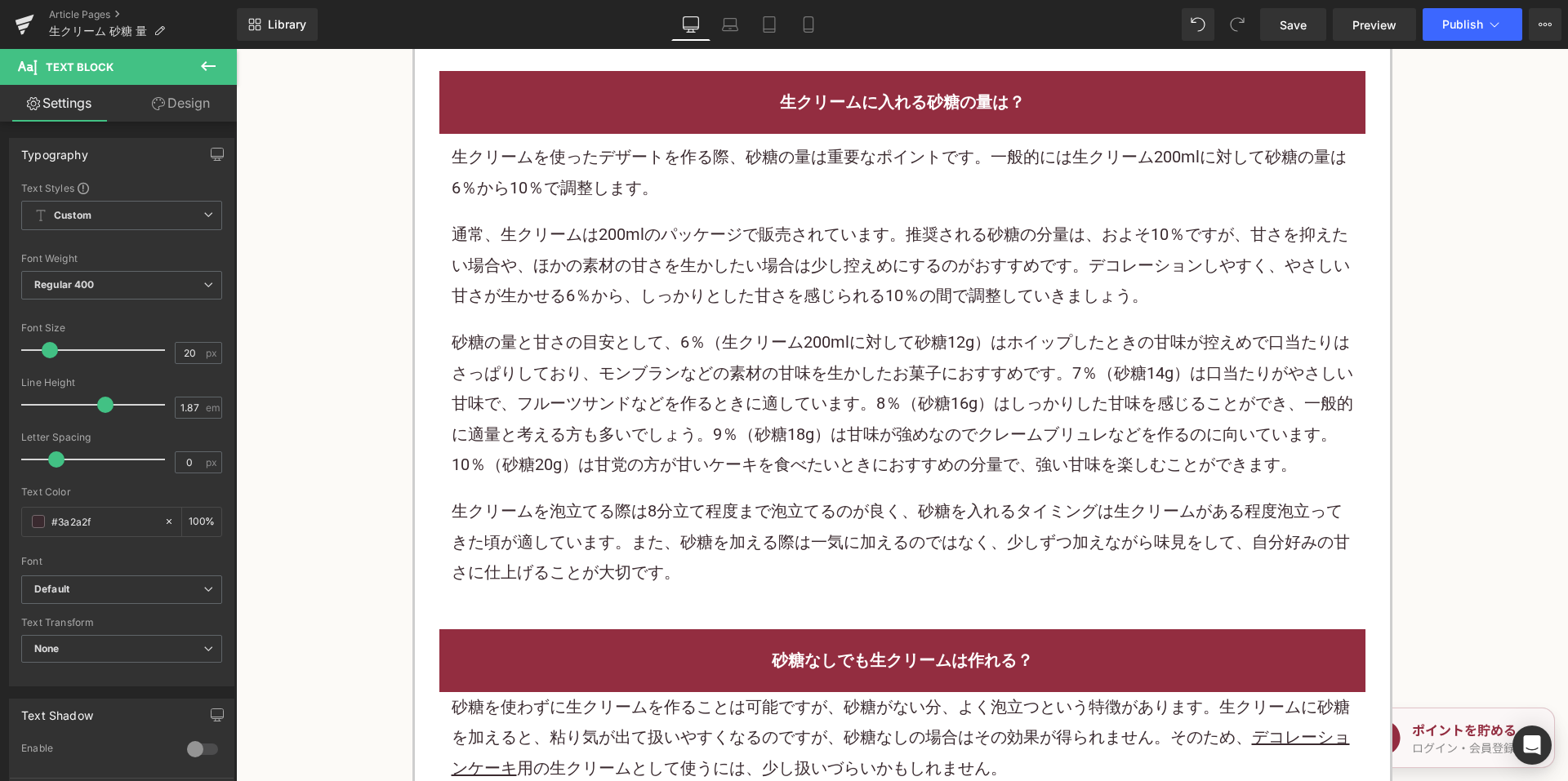
click at [728, 328] on p "砂糖の量と甘さの目安として、6％（生クリーム200mlに対して砂糖12g）はホイップしたときの甘味が控えめで口当たりはさっぱりしており、モンブランなどの素材の…" at bounding box center [902, 403] width 902 height 152
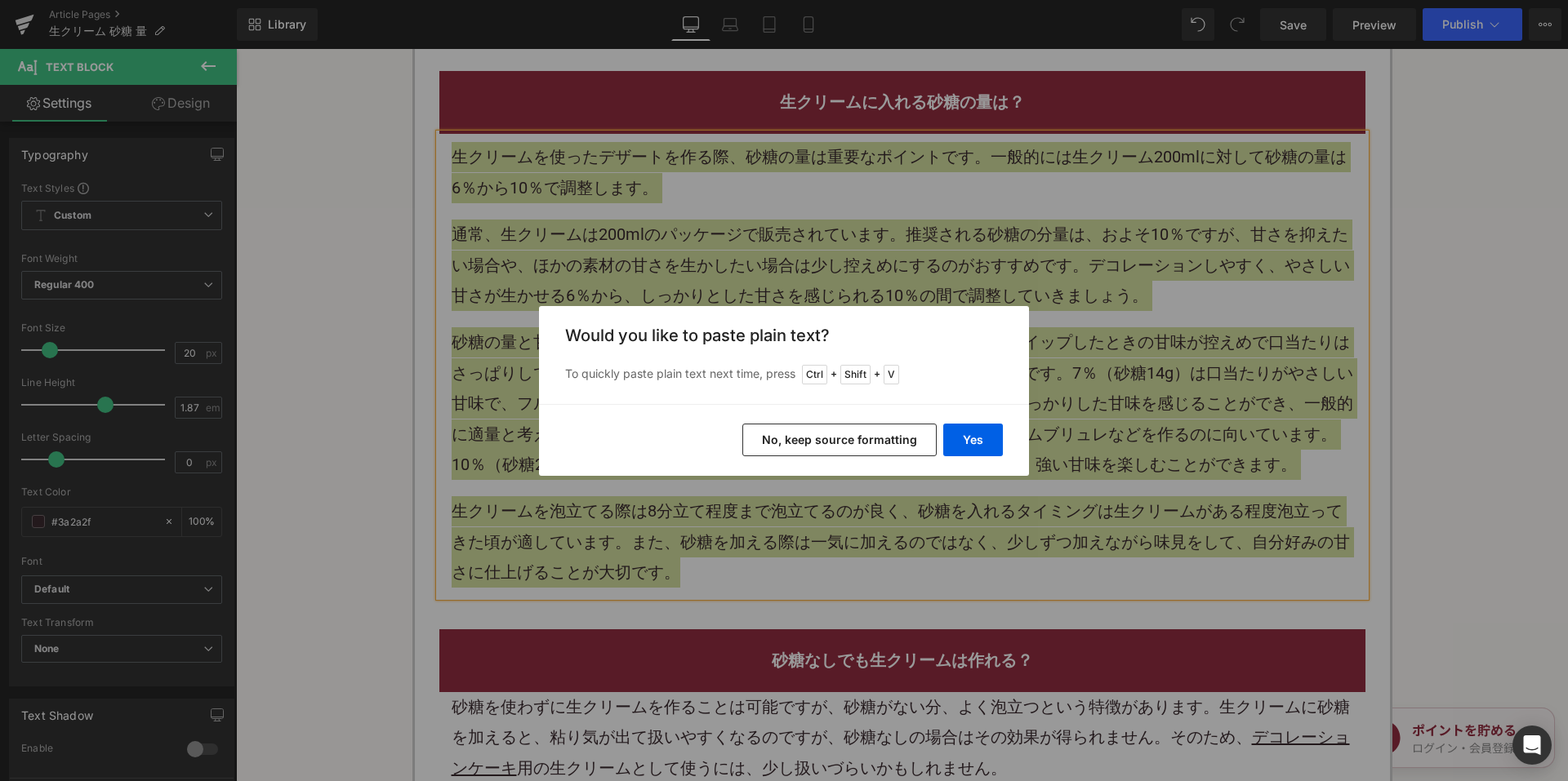
click at [819, 446] on button "No, keep source formatting" at bounding box center [839, 440] width 194 height 33
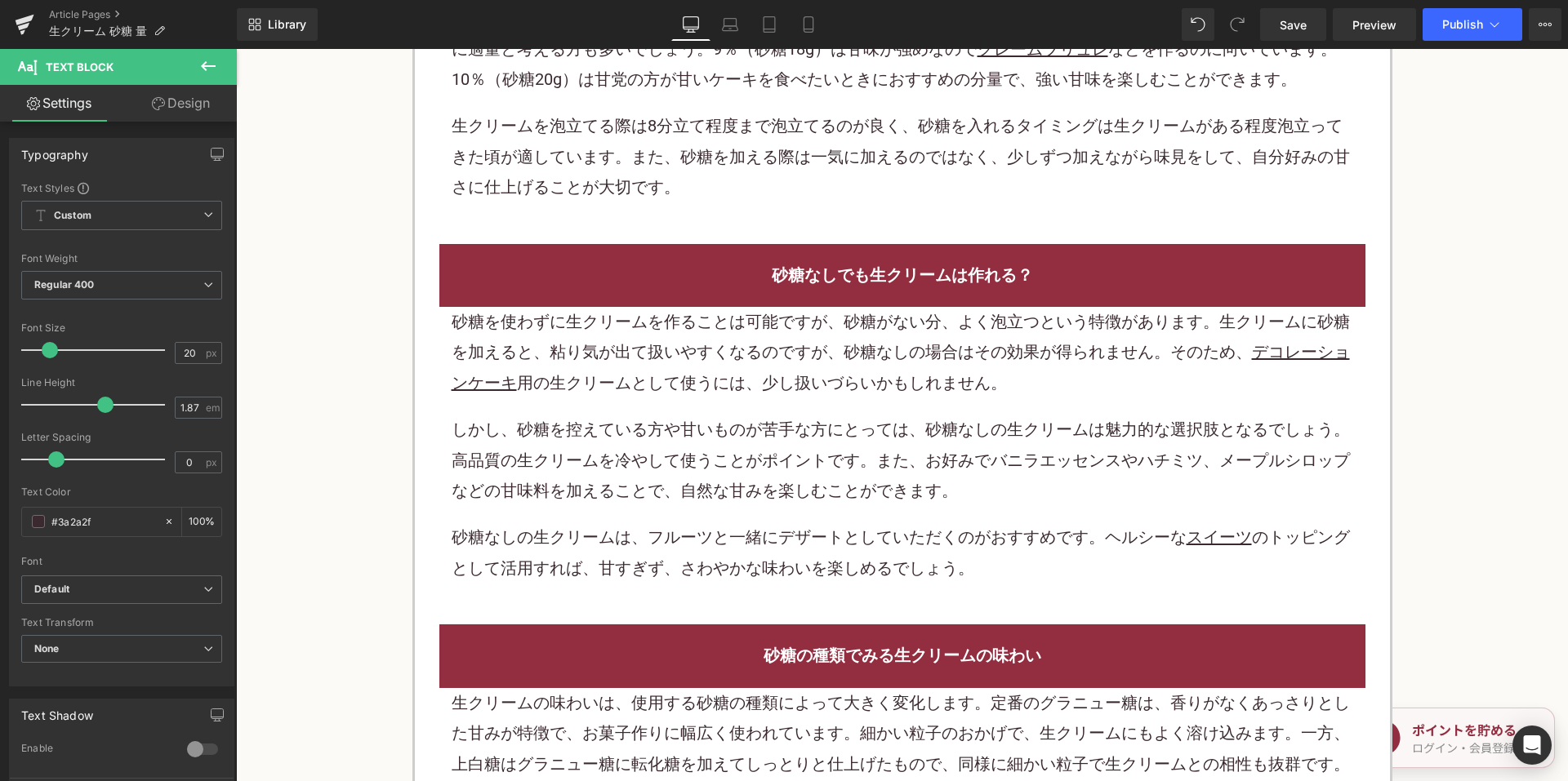
scroll to position [1469, 0]
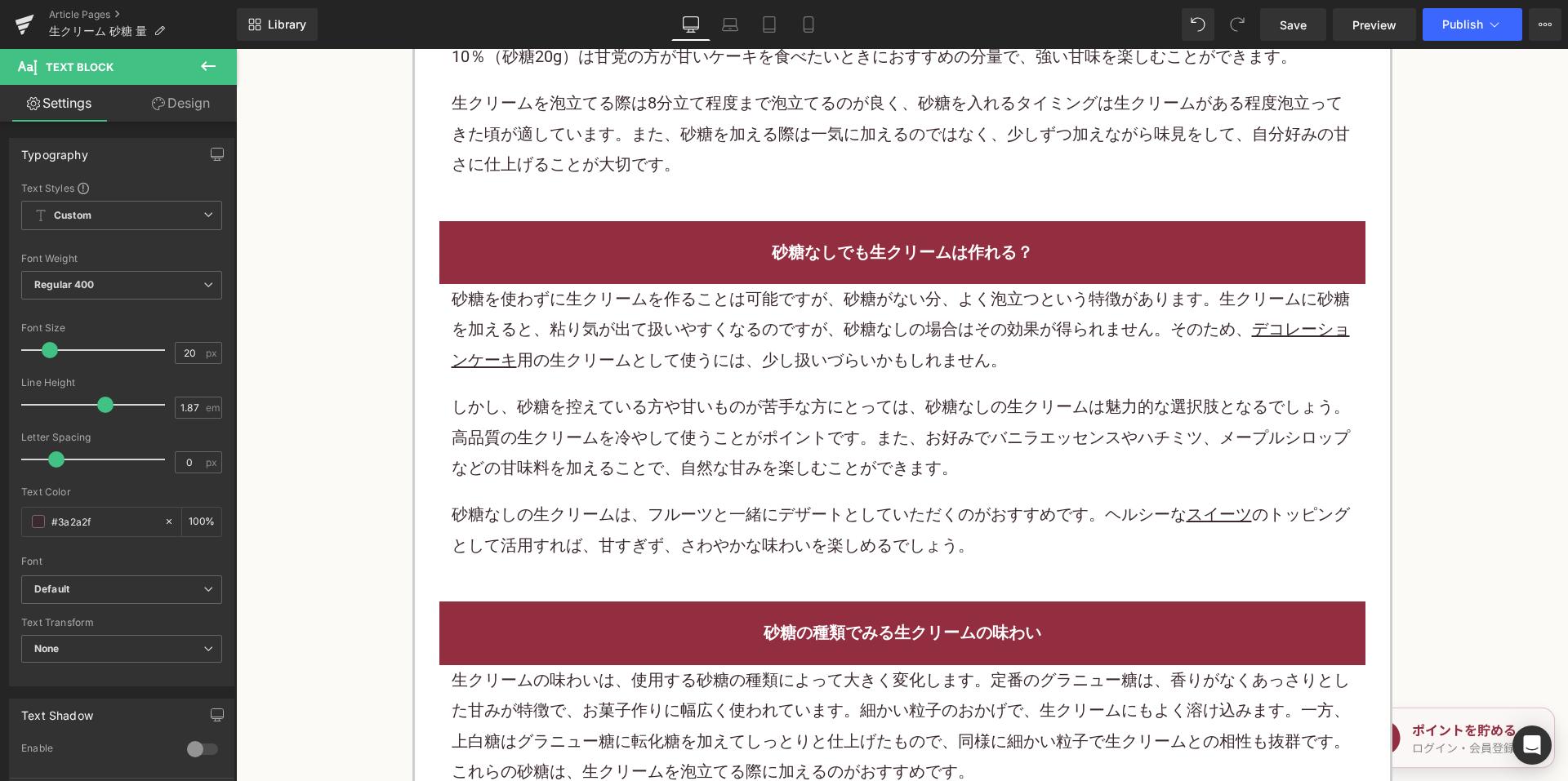
click at [625, 316] on p "砂糖を使わずに生クリームを作ることは可能ですが、砂糖がない分、よく泡立つという特徴があります。生クリームに砂糖を加えると、粘り気が出て扱いやすくなるのですが、…" at bounding box center [902, 330] width 902 height 92
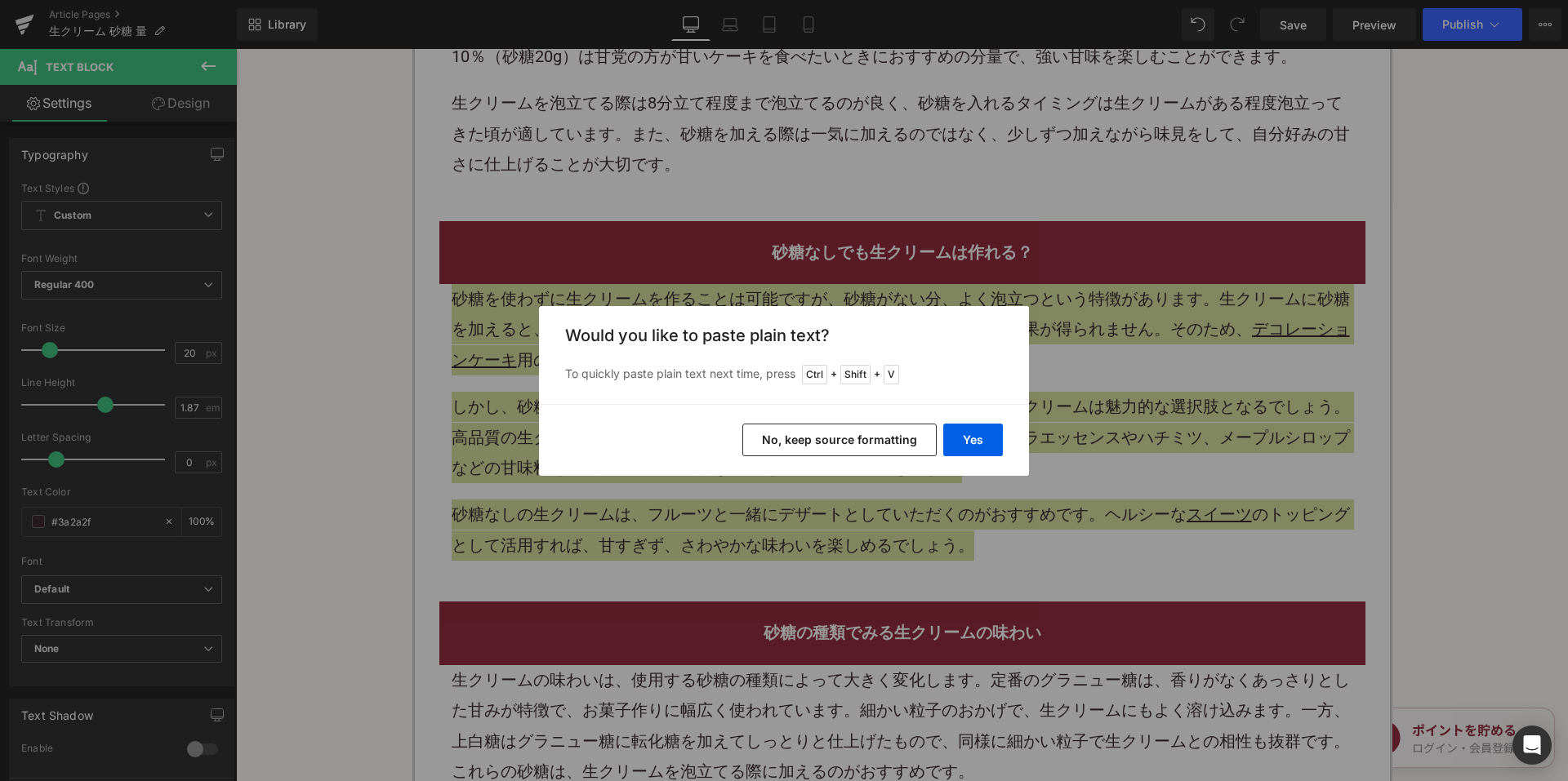
click at [790, 447] on button "No, keep source formatting" at bounding box center [839, 440] width 194 height 33
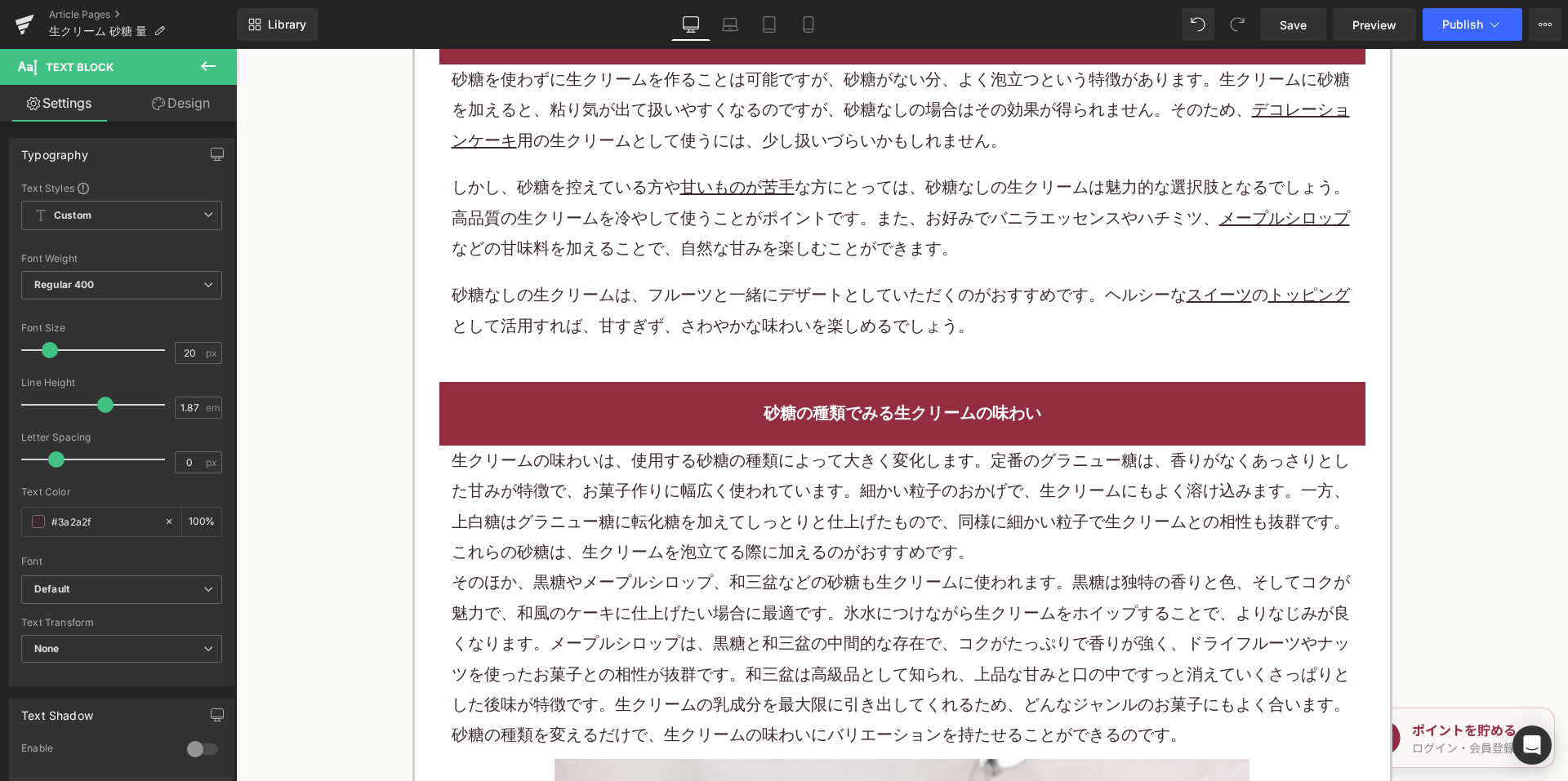
scroll to position [1714, 0]
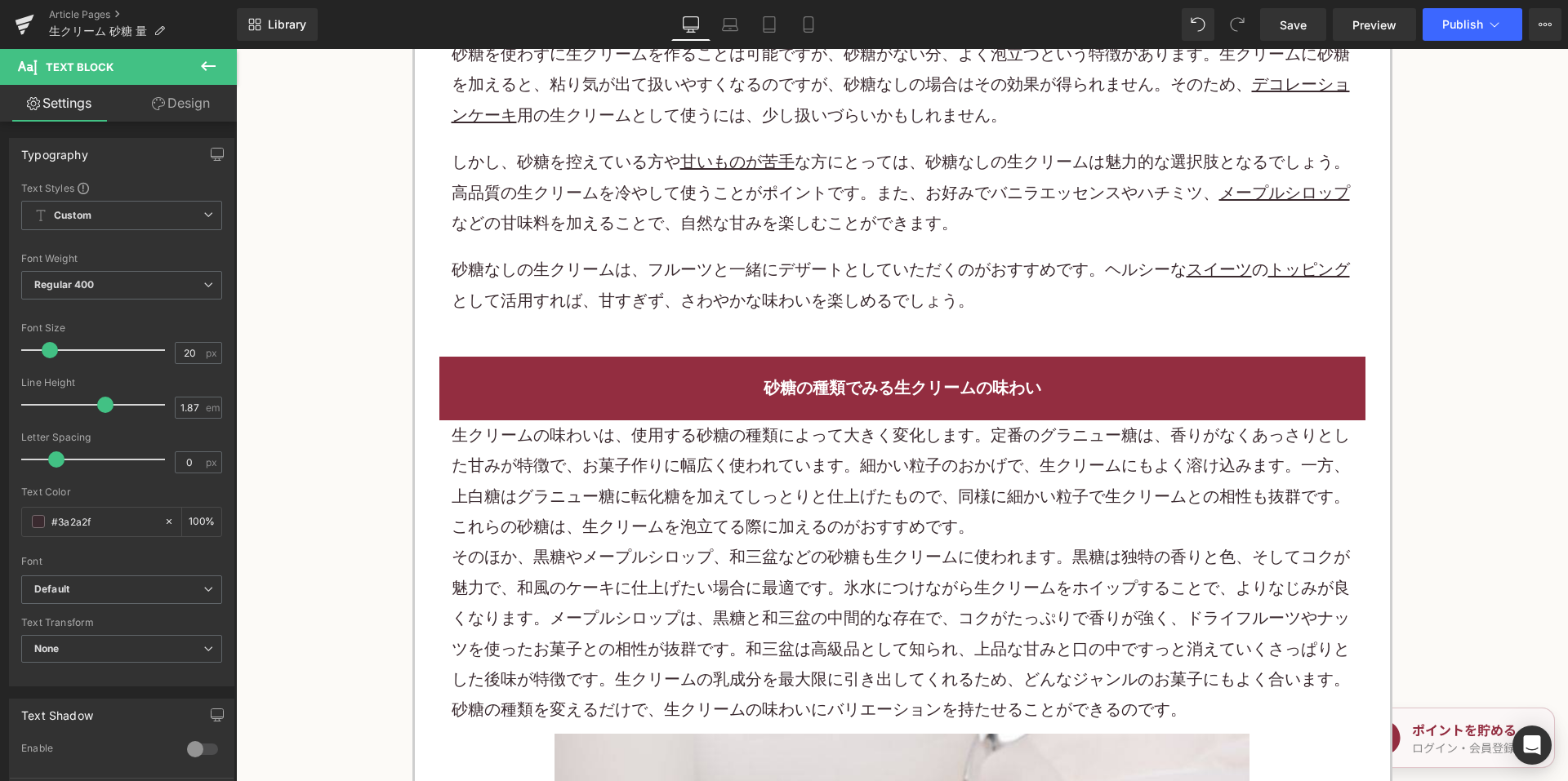
click at [640, 469] on p "生クリームの味わいは、使用する 砂糖の種類 によって大きく変化します。定番のグラニュー糖は、香りがなくあっさりとした甘みが特徴で、お菓子作りに幅広く使われてい…" at bounding box center [902, 481] width 902 height 122
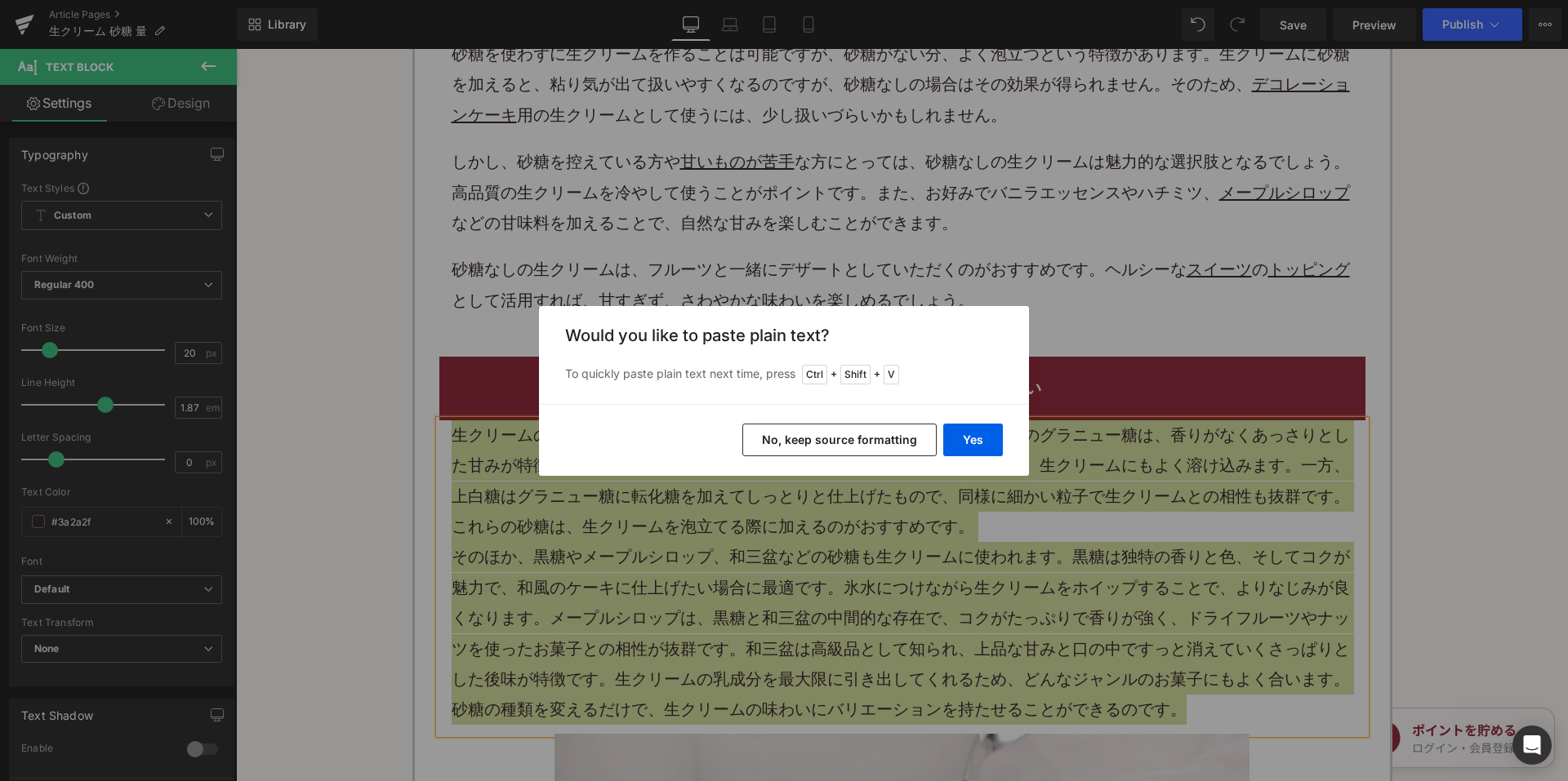
click at [781, 438] on button "No, keep source formatting" at bounding box center [839, 440] width 194 height 33
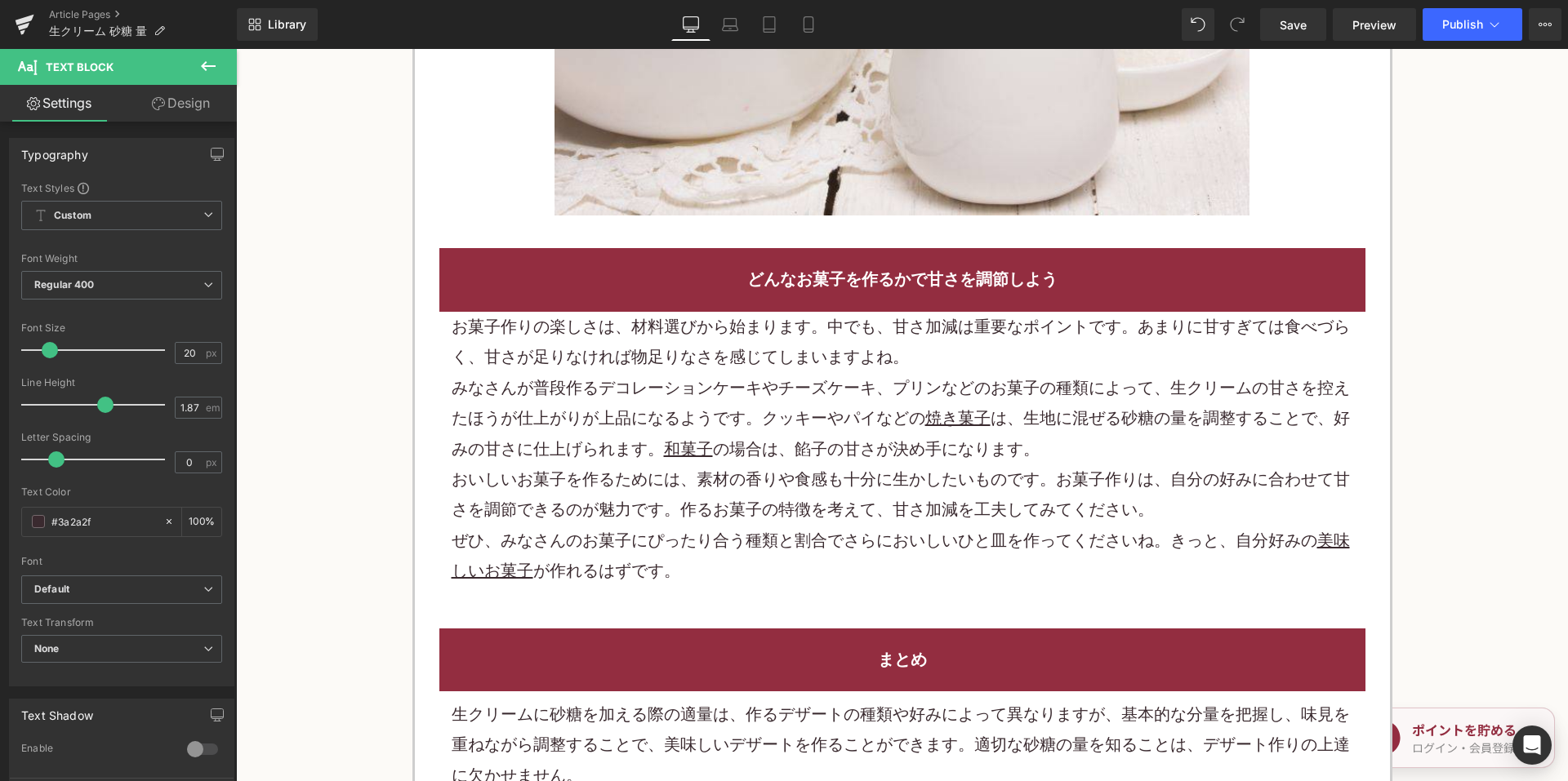
scroll to position [2857, 0]
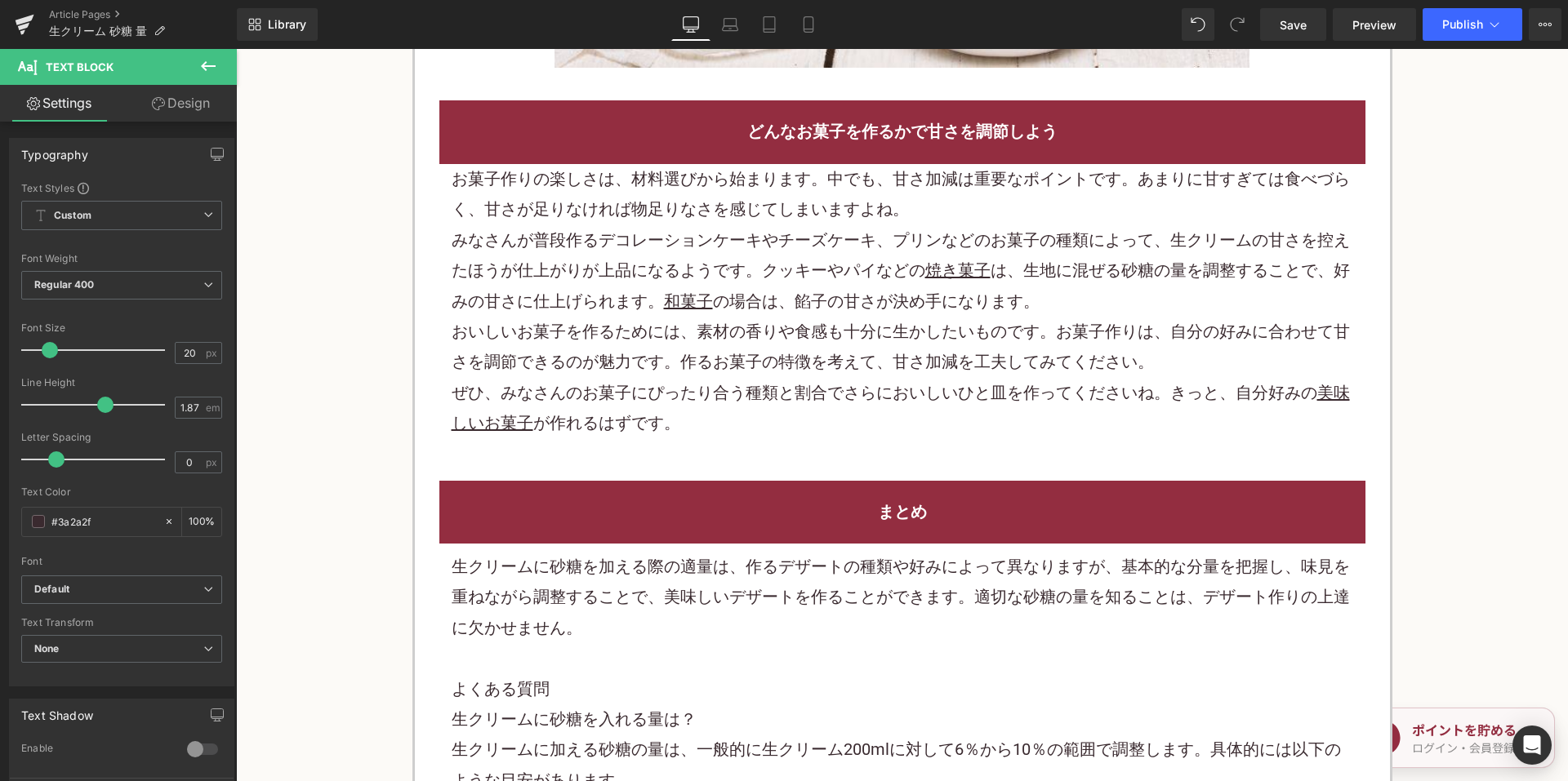
click at [645, 222] on p "お菓子作りの楽しさは、材料選びから始まります。中でも、甘さ加減は重要なポイントです。あまりに甘すぎては食べづらく、甘さが足りなければ物足りなさを感じてしまいま…" at bounding box center [902, 194] width 902 height 62
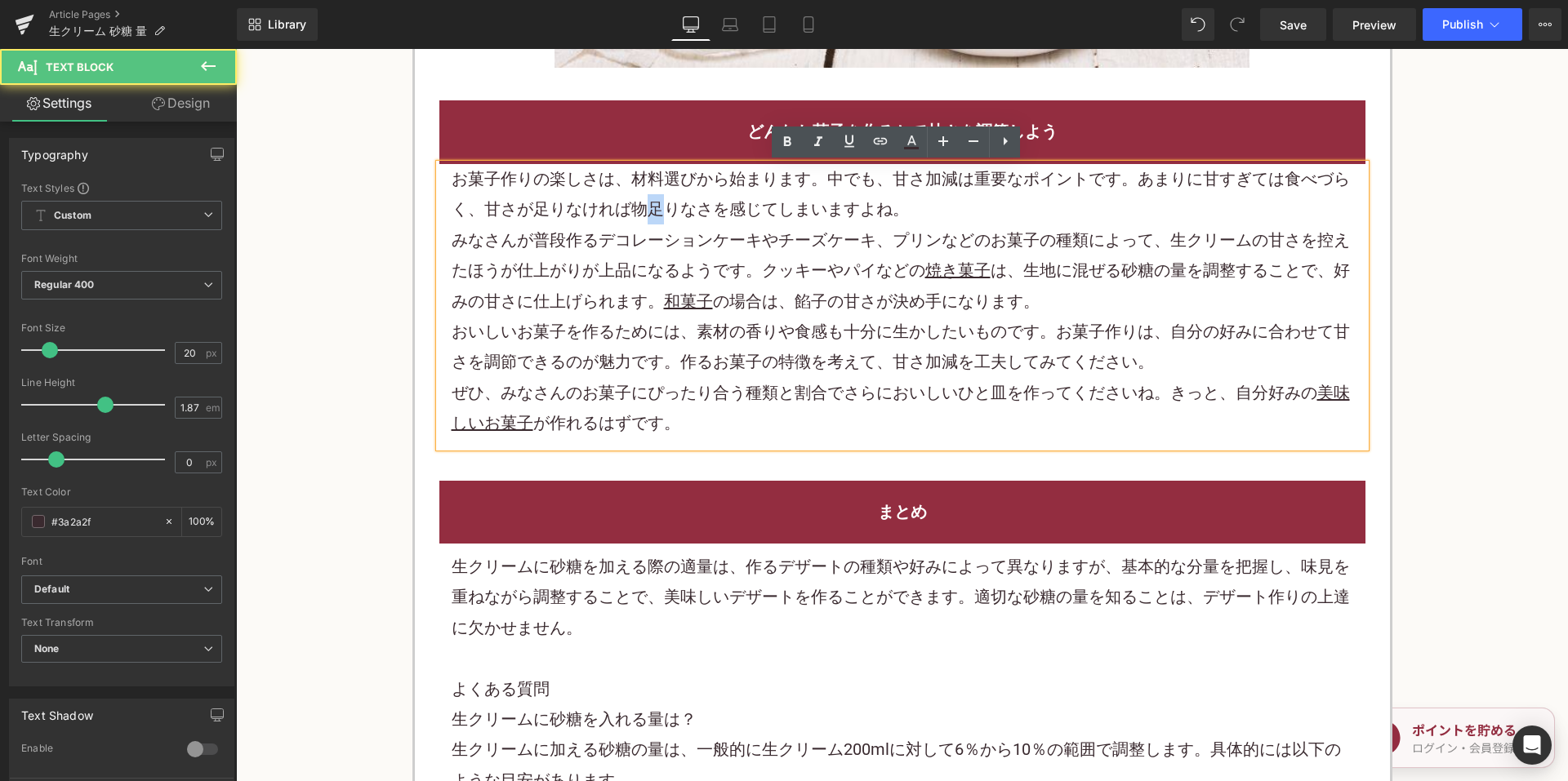
click at [645, 222] on p "お菓子作りの楽しさは、材料選びから始まります。中でも、甘さ加減は重要なポイントです。あまりに甘すぎては食べづらく、甘さが足りなければ物足りなさを感じてしまいま…" at bounding box center [902, 194] width 902 height 62
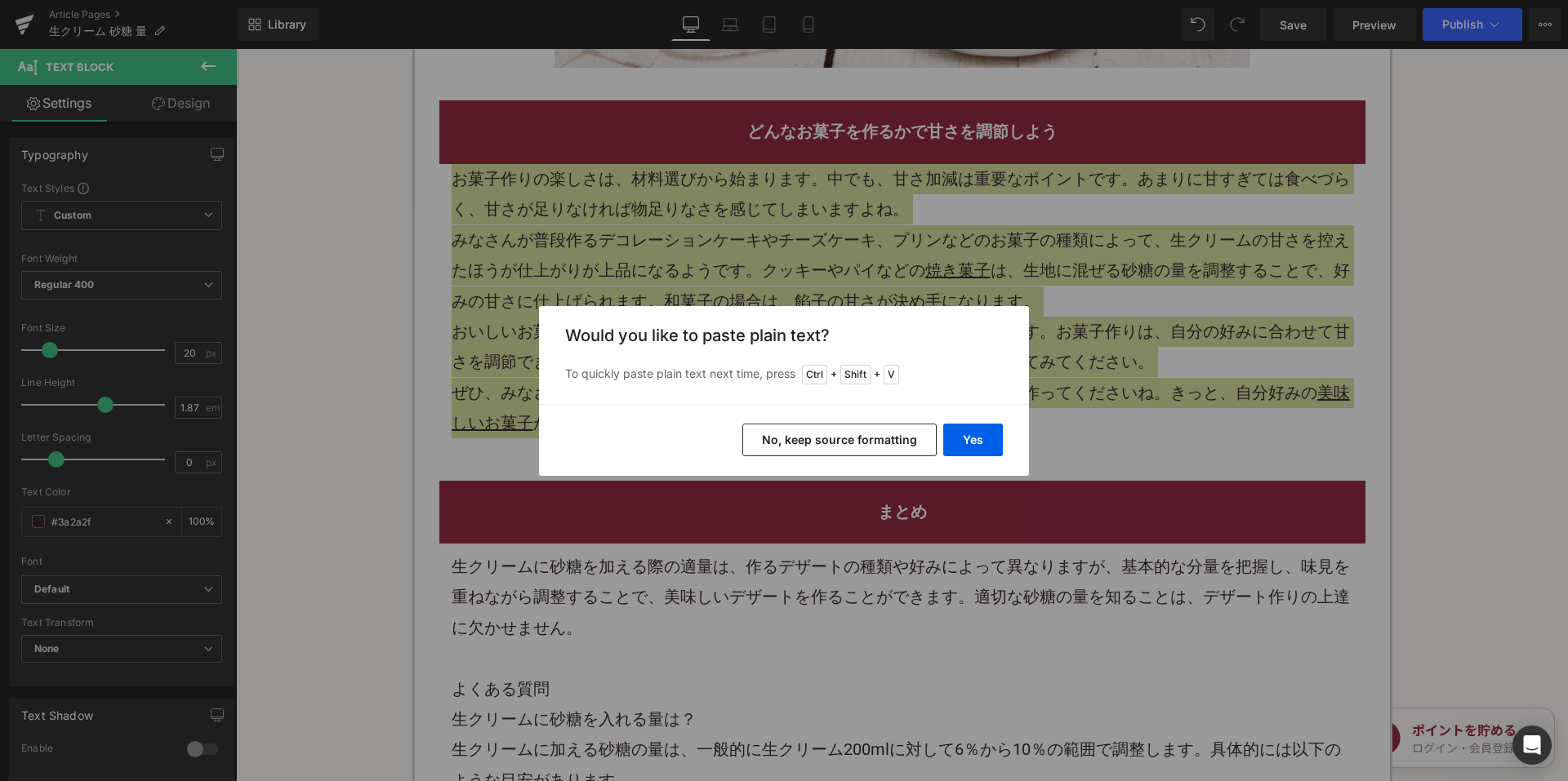
click at [770, 434] on button "No, keep source formatting" at bounding box center [839, 440] width 194 height 33
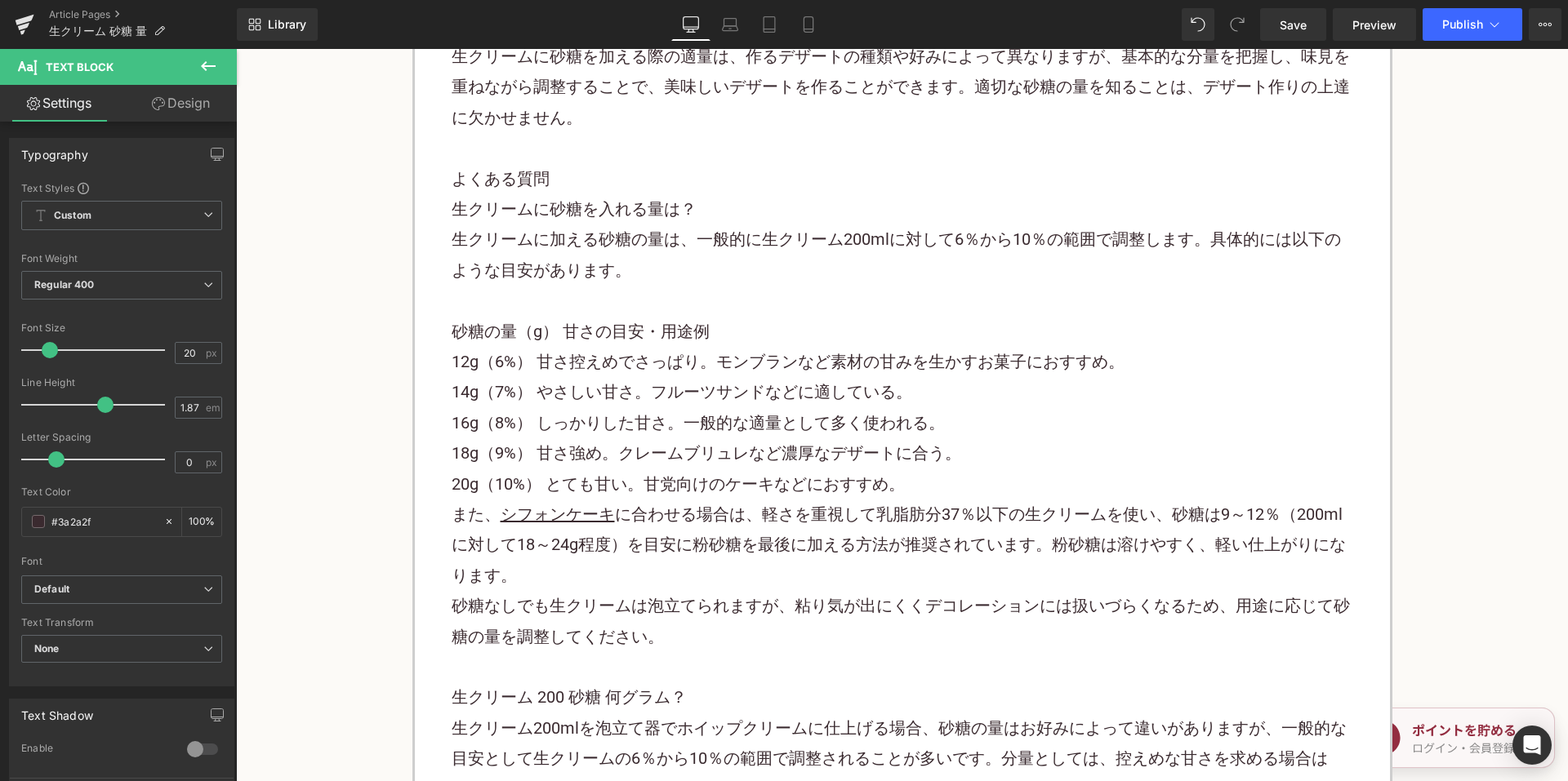
scroll to position [3266, 0]
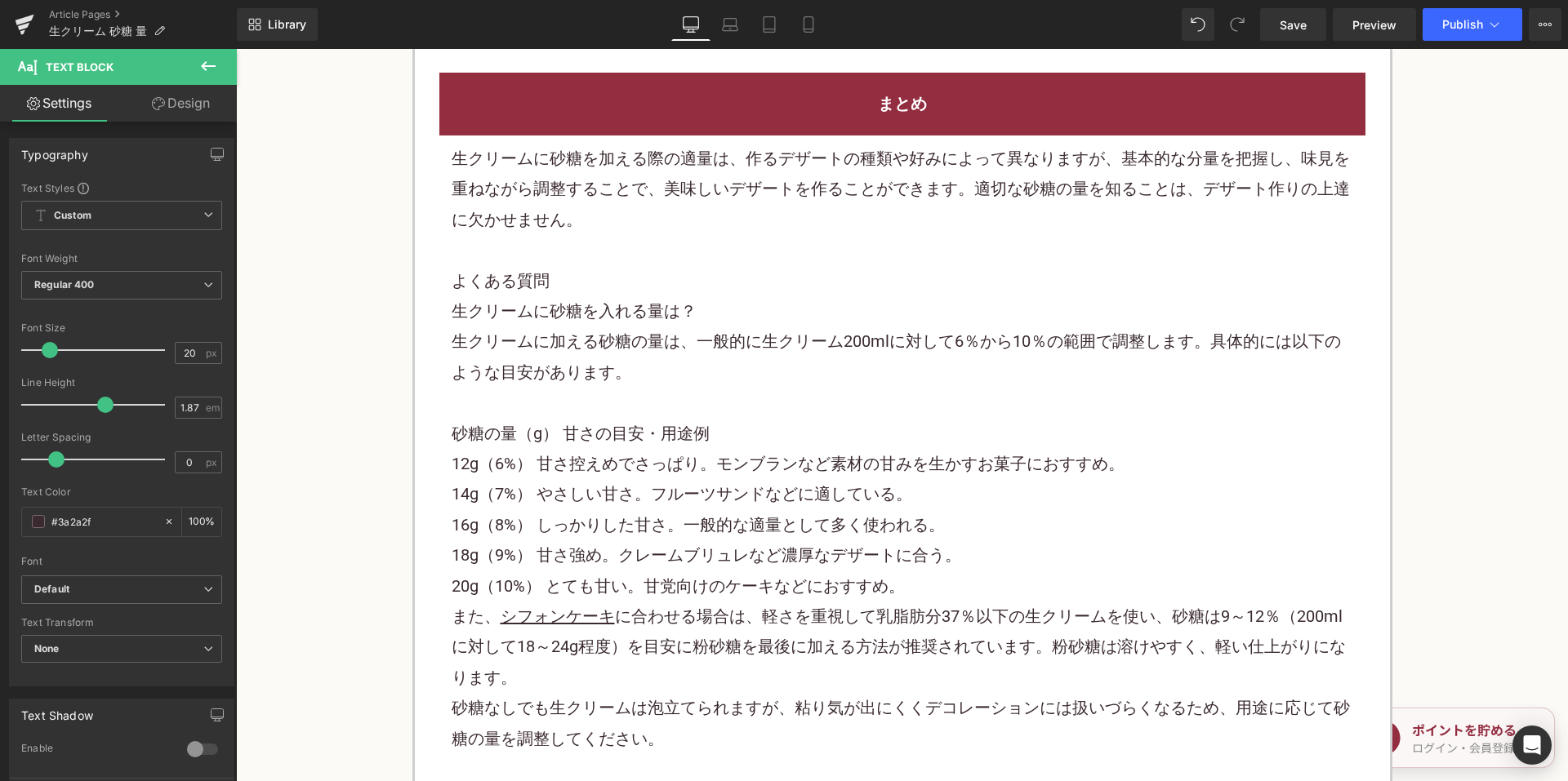
click at [606, 204] on p "生クリームに砂糖を加える際の適量は、作るデザートの種類や好みによって異なりますが、基本的な分量を把握し、味見を重ねながら調整することで、美味しいデザートを作る…" at bounding box center [902, 189] width 902 height 92
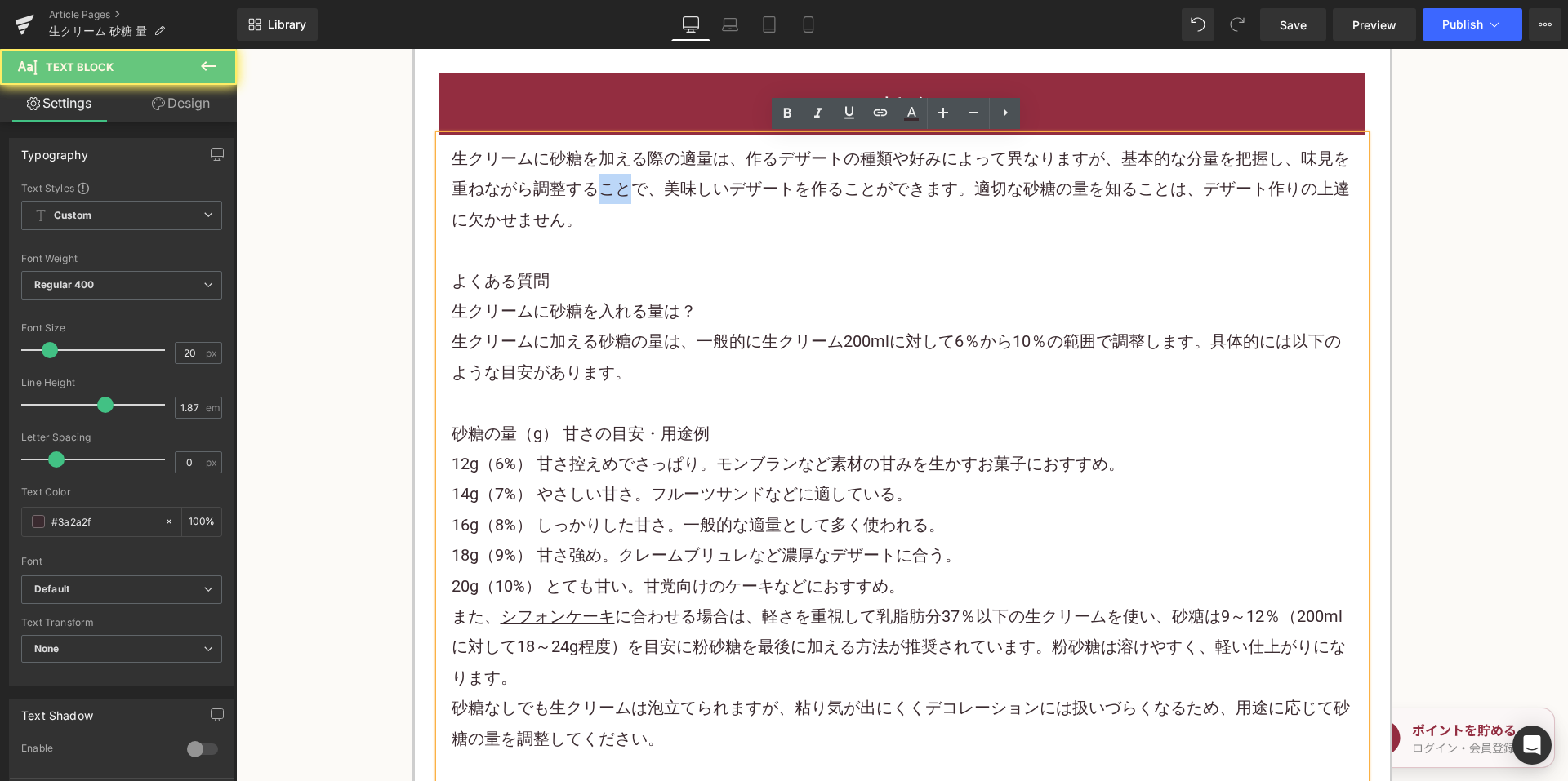
click at [606, 204] on p "生クリームに砂糖を加える際の適量は、作るデザートの種類や好みによって異なりますが、基本的な分量を把握し、味見を重ねながら調整することで、美味しいデザートを作る…" at bounding box center [902, 189] width 902 height 92
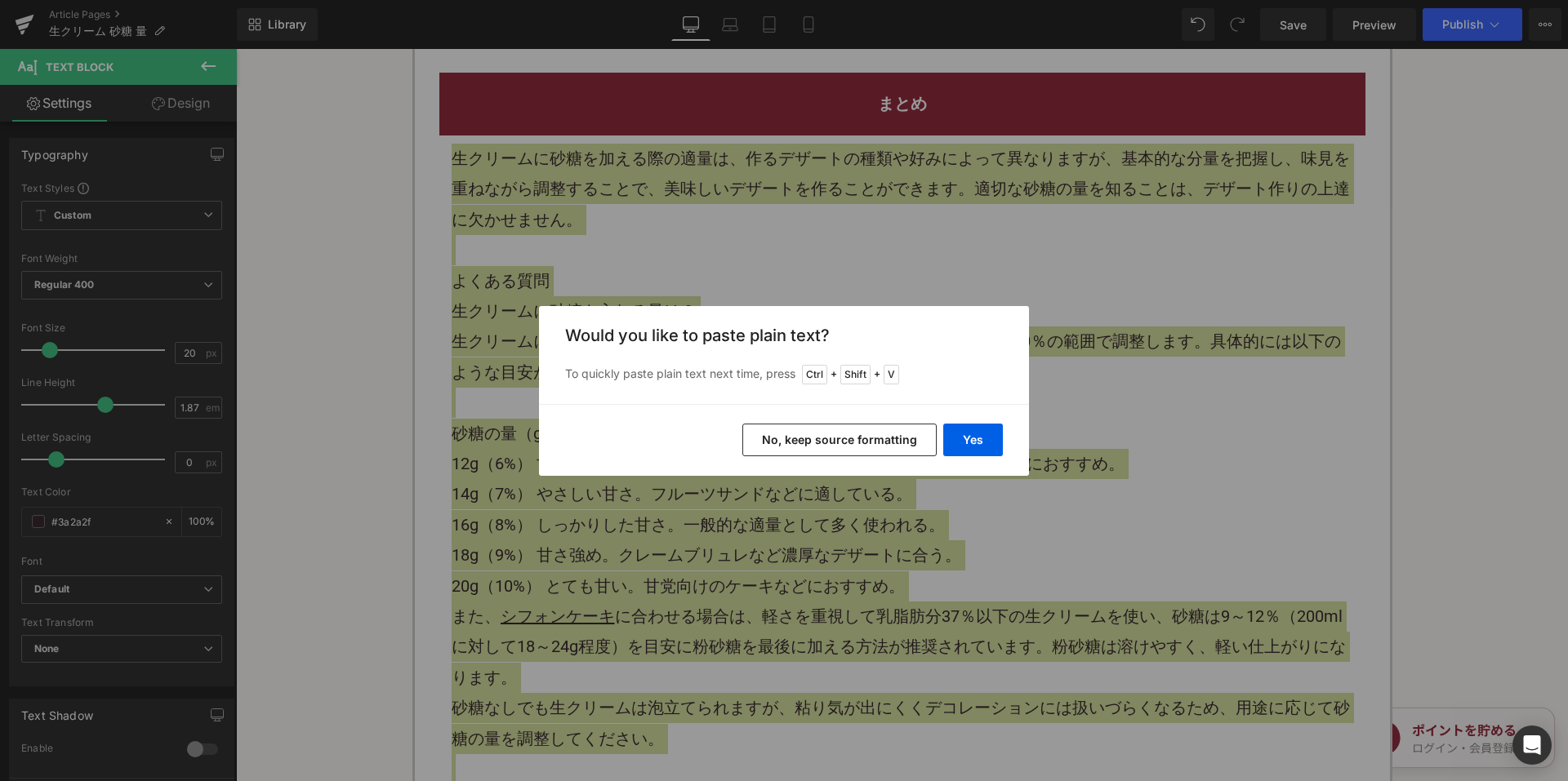
click at [790, 425] on button "No, keep source formatting" at bounding box center [839, 440] width 194 height 33
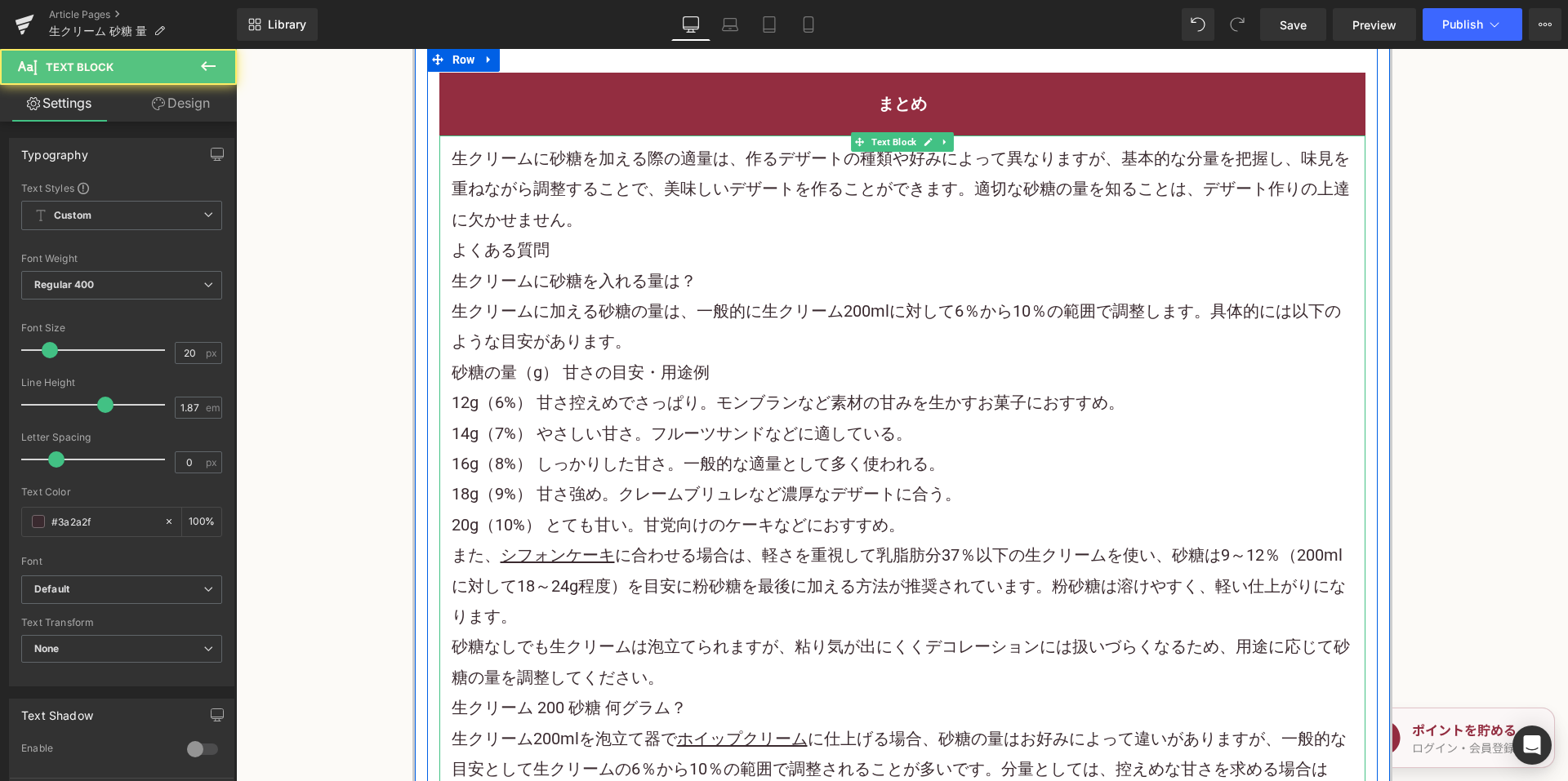
click at [617, 218] on p "生クリームに砂糖を加える際の適量は、作るデザートの種類や好みによって異なりますが、基本的な分量を把握し、味見を重ねながら調整することで、美味しいデザートを作る…" at bounding box center [902, 189] width 902 height 92
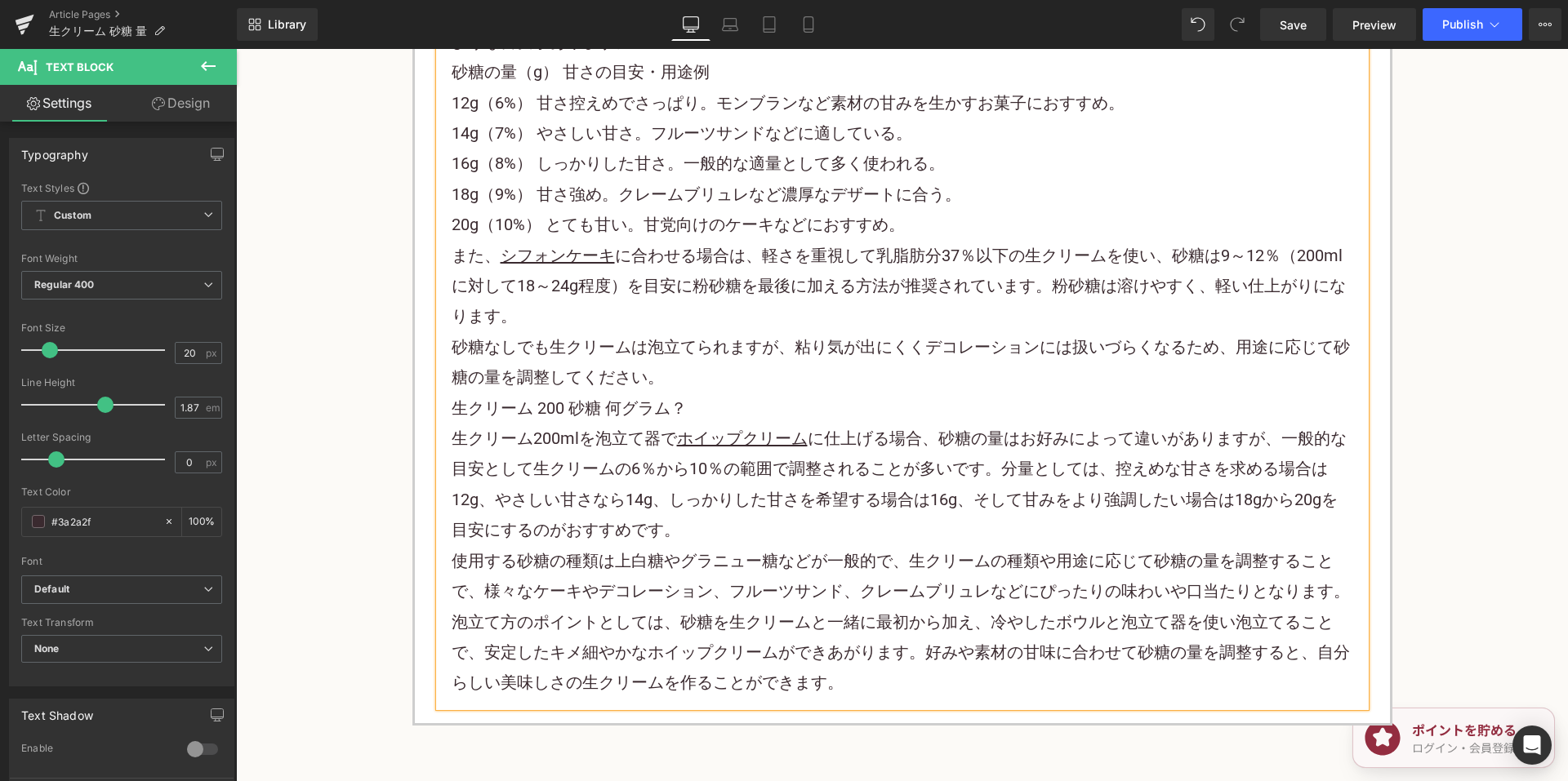
scroll to position [3674, 0]
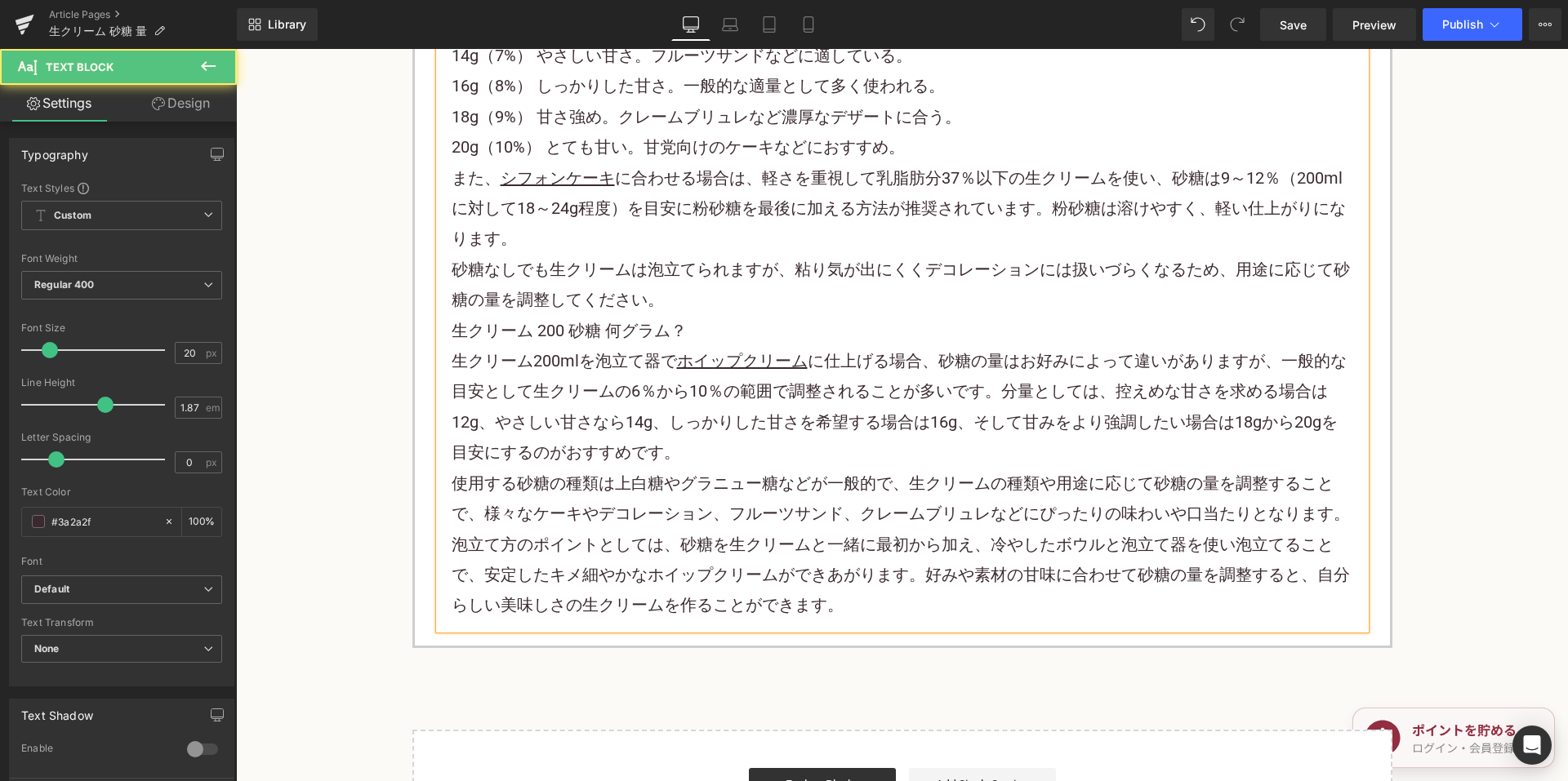
click at [704, 310] on p "砂糖なしでも生クリームは泡立てられますが、粘り気が出にくくデコレーションには扱いづらくなるため、用途に応じて砂糖の量を調整してください。" at bounding box center [902, 285] width 902 height 62
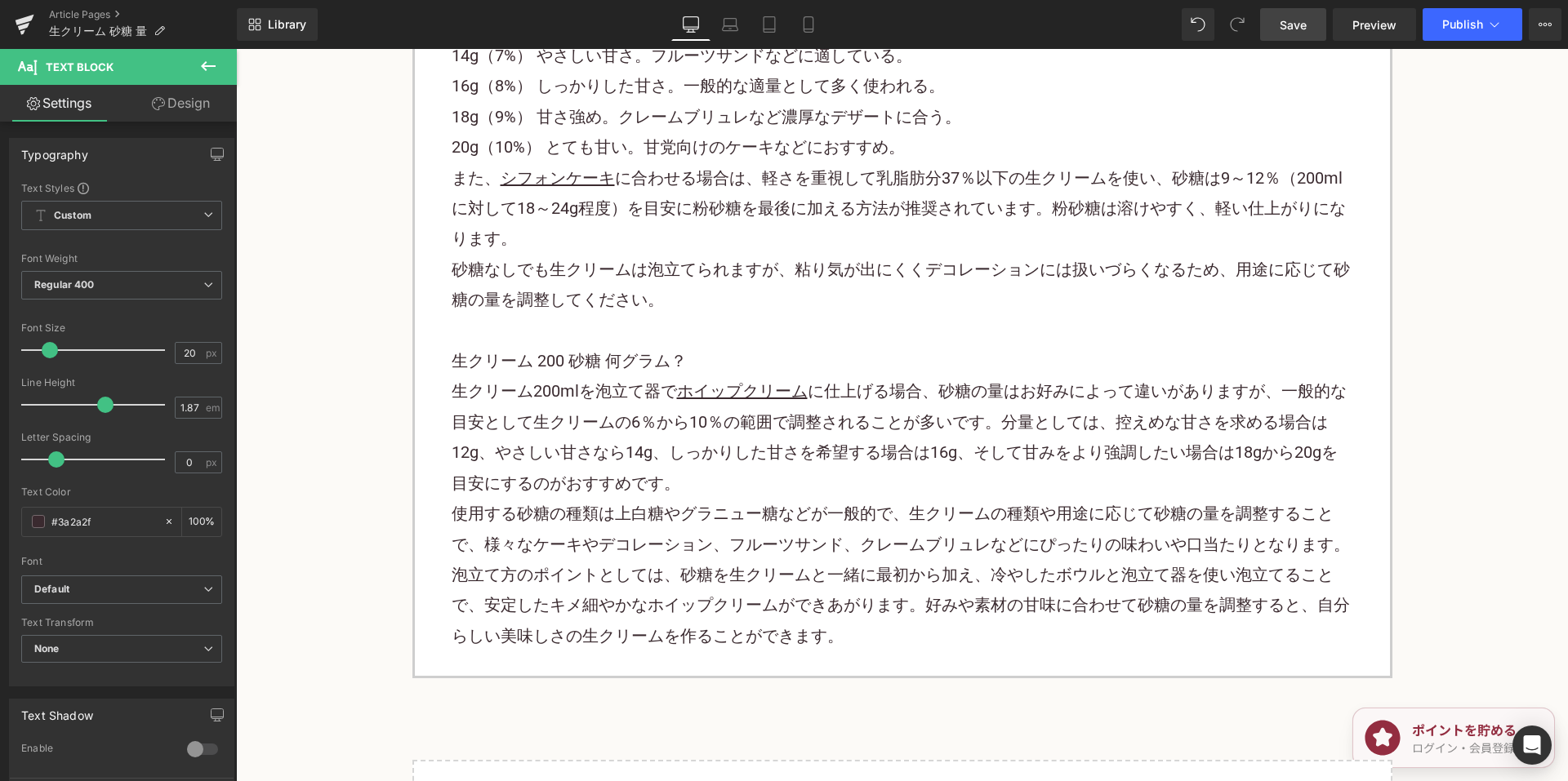
click at [1305, 33] on span "Save" at bounding box center [1293, 24] width 27 height 17
click at [94, 12] on link "Article Pages" at bounding box center [143, 14] width 188 height 13
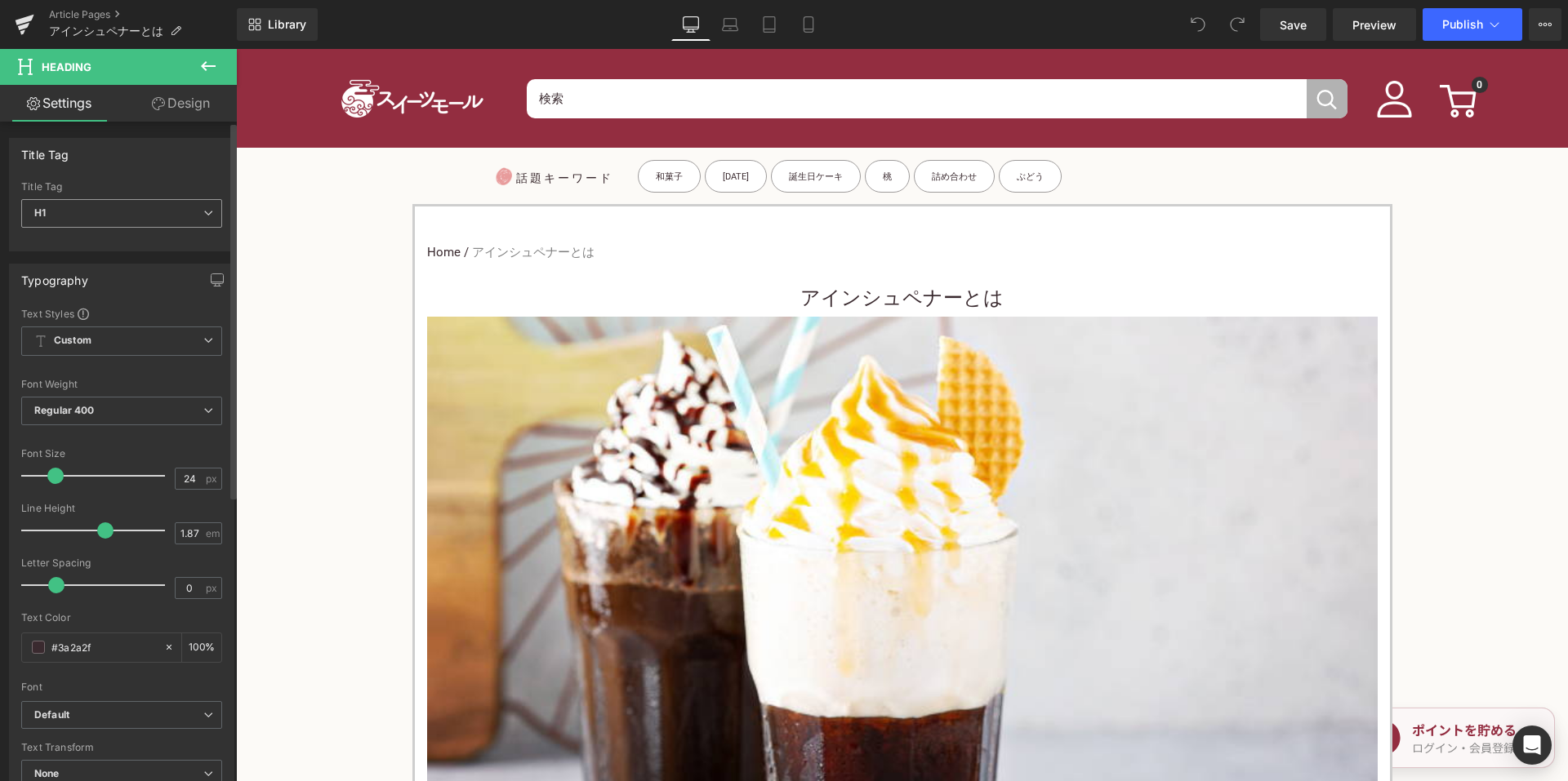
click at [182, 215] on span "H1" at bounding box center [121, 213] width 201 height 29
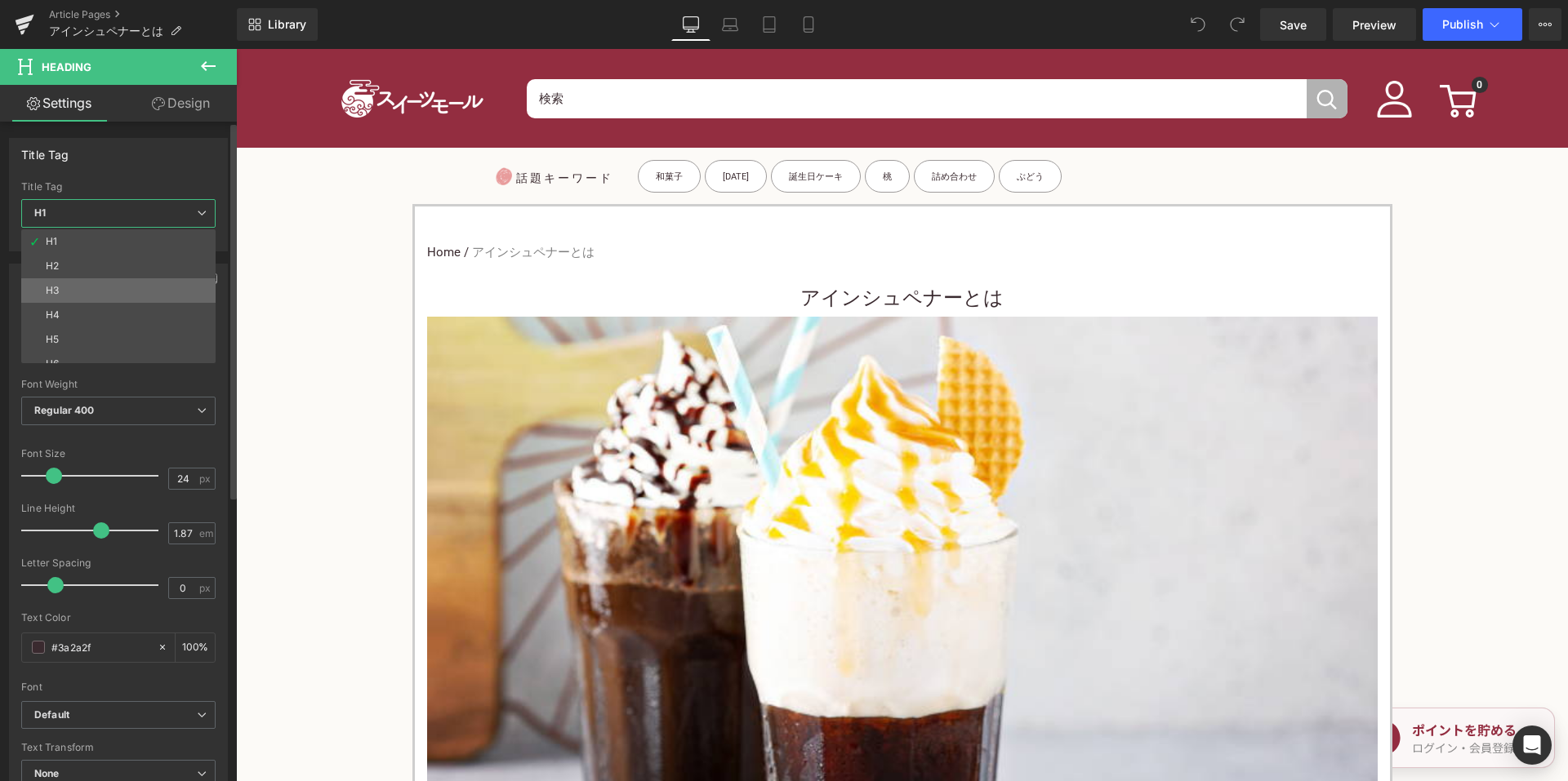
click at [135, 282] on li "H3" at bounding box center [122, 290] width 202 height 24
type input "15"
type input "100"
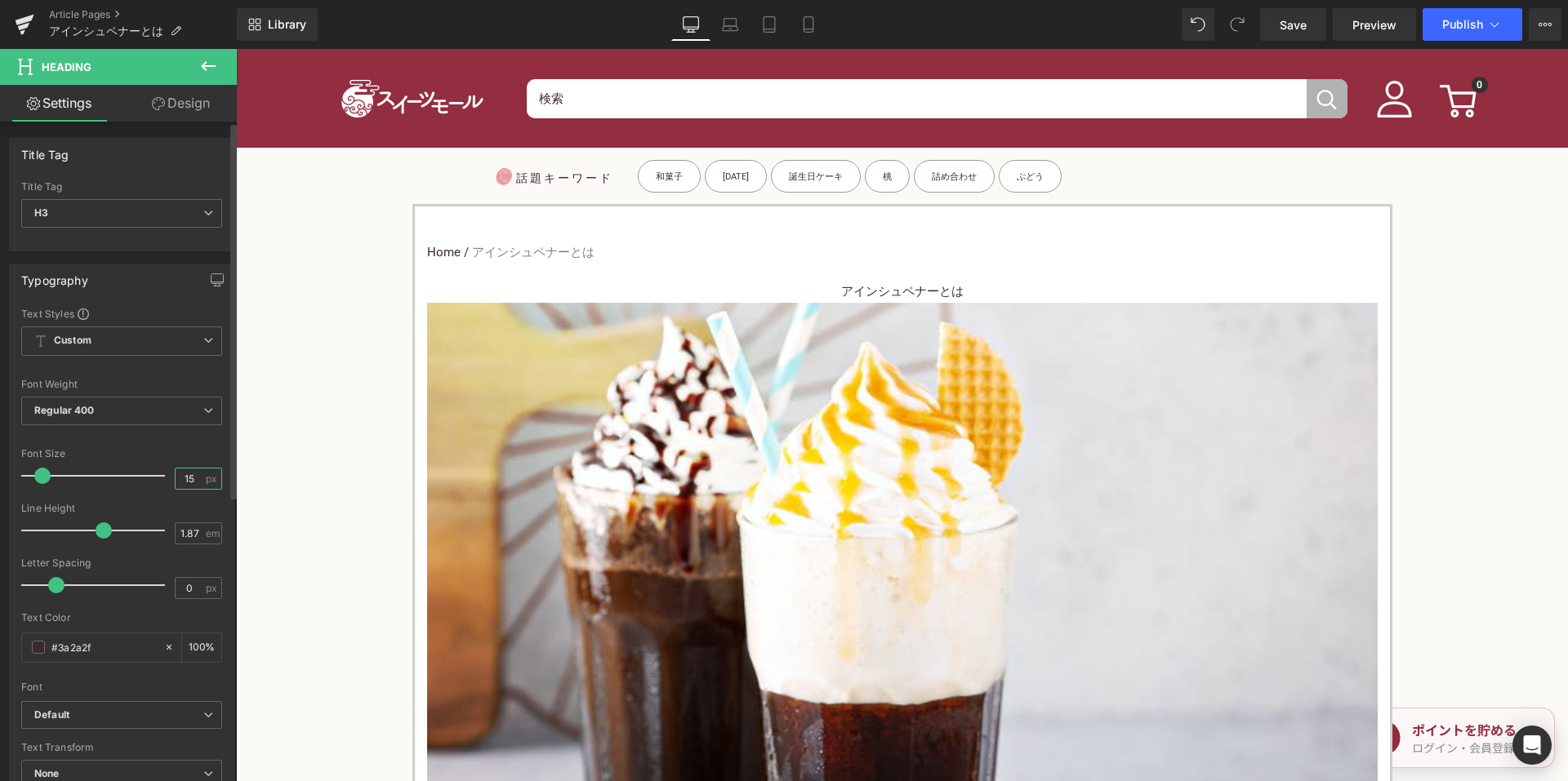
drag, startPoint x: 190, startPoint y: 481, endPoint x: 158, endPoint y: 477, distance: 32.2
click at [159, 477] on div "Font Size 15 px" at bounding box center [121, 475] width 201 height 54
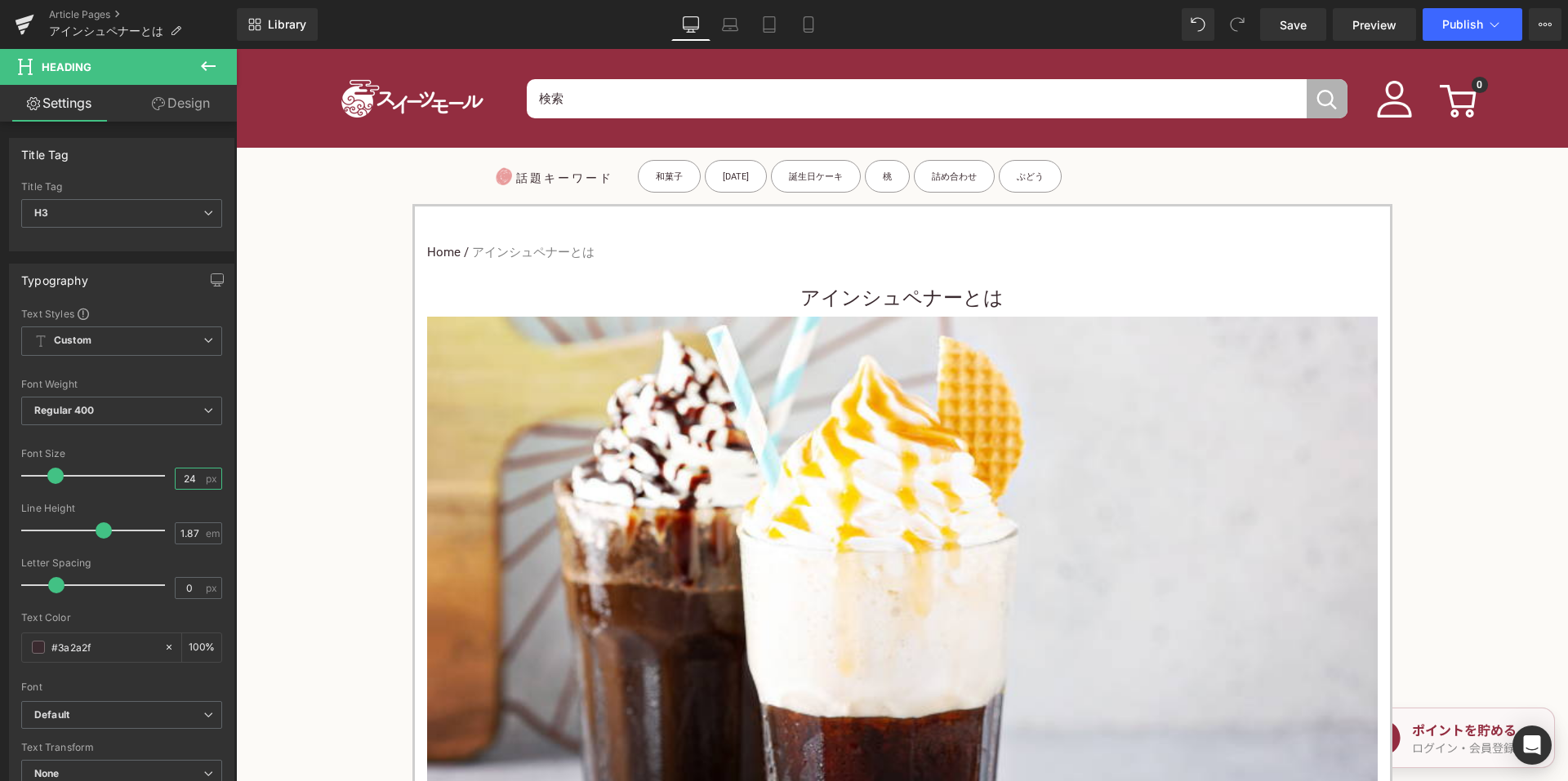
type input "24"
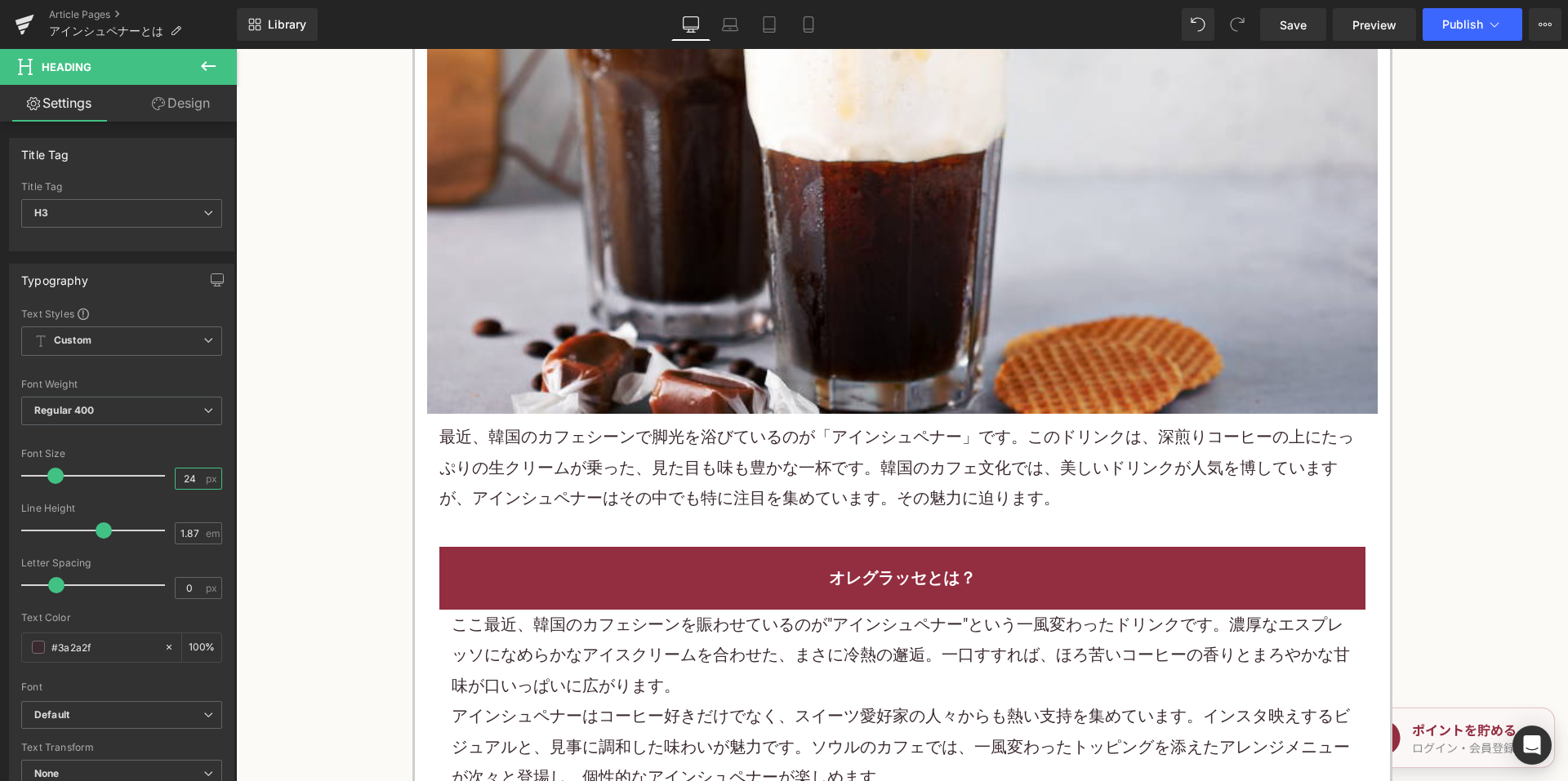
scroll to position [571, 0]
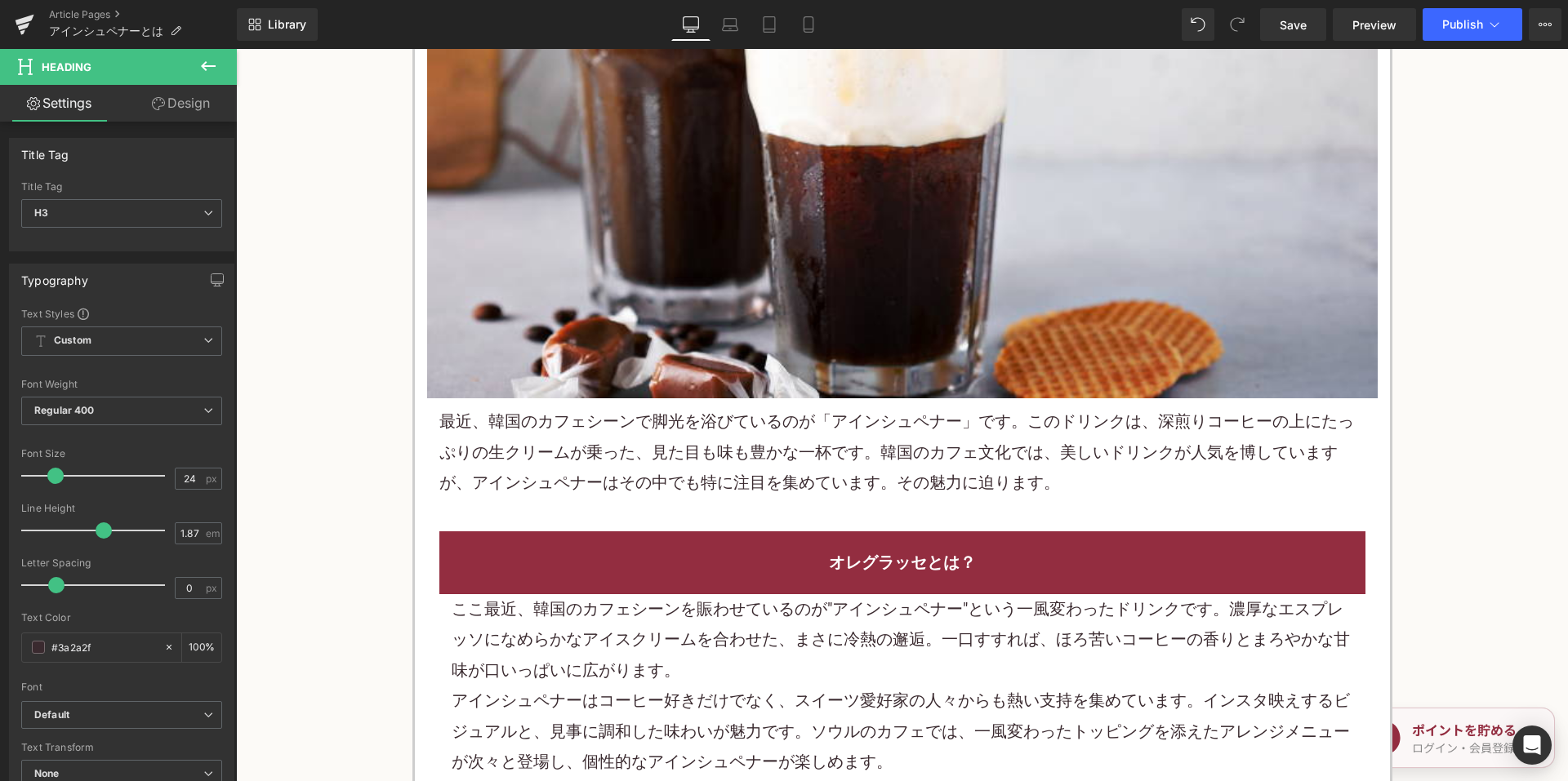
click at [714, 475] on span "最近、韓国のカフェシーンで脚光を浴びているのが「アインシュペナー」です。このドリンクは、深煎りコーヒーの上にたっぷりの生クリームが乗った、見た目も味も豊かな一…" at bounding box center [897, 452] width 915 height 81
click at [714, 470] on div "最近、韓国のカフェシーンで脚光を浴びているのが「アインシュペナー」です。このドリンクは、深煎りコーヒーの上にたっぷりの生クリームが乗った、見た目も味も豊かな一…" at bounding box center [903, 452] width 926 height 92
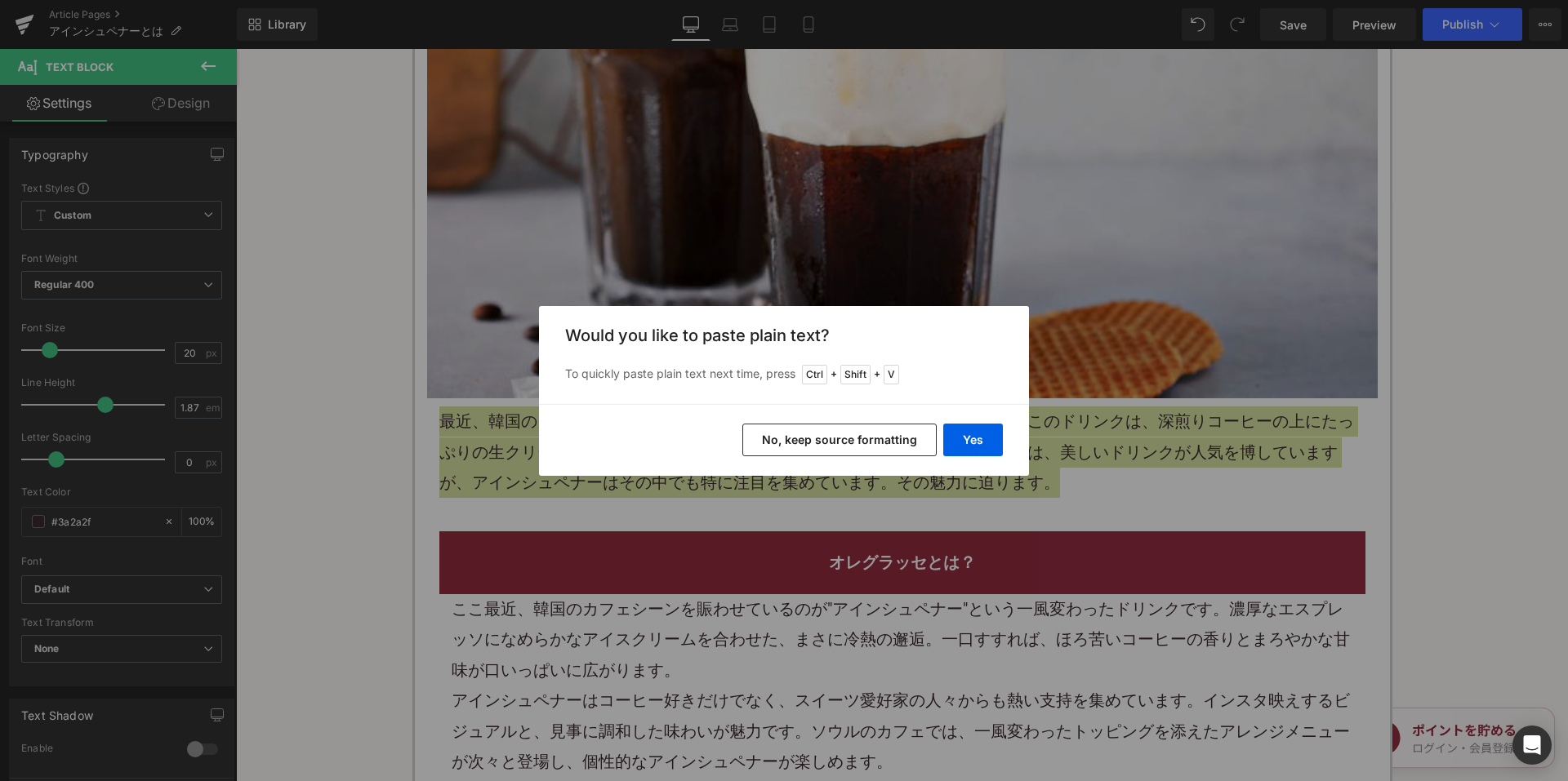
click at [819, 445] on button "No, keep source formatting" at bounding box center [839, 440] width 194 height 33
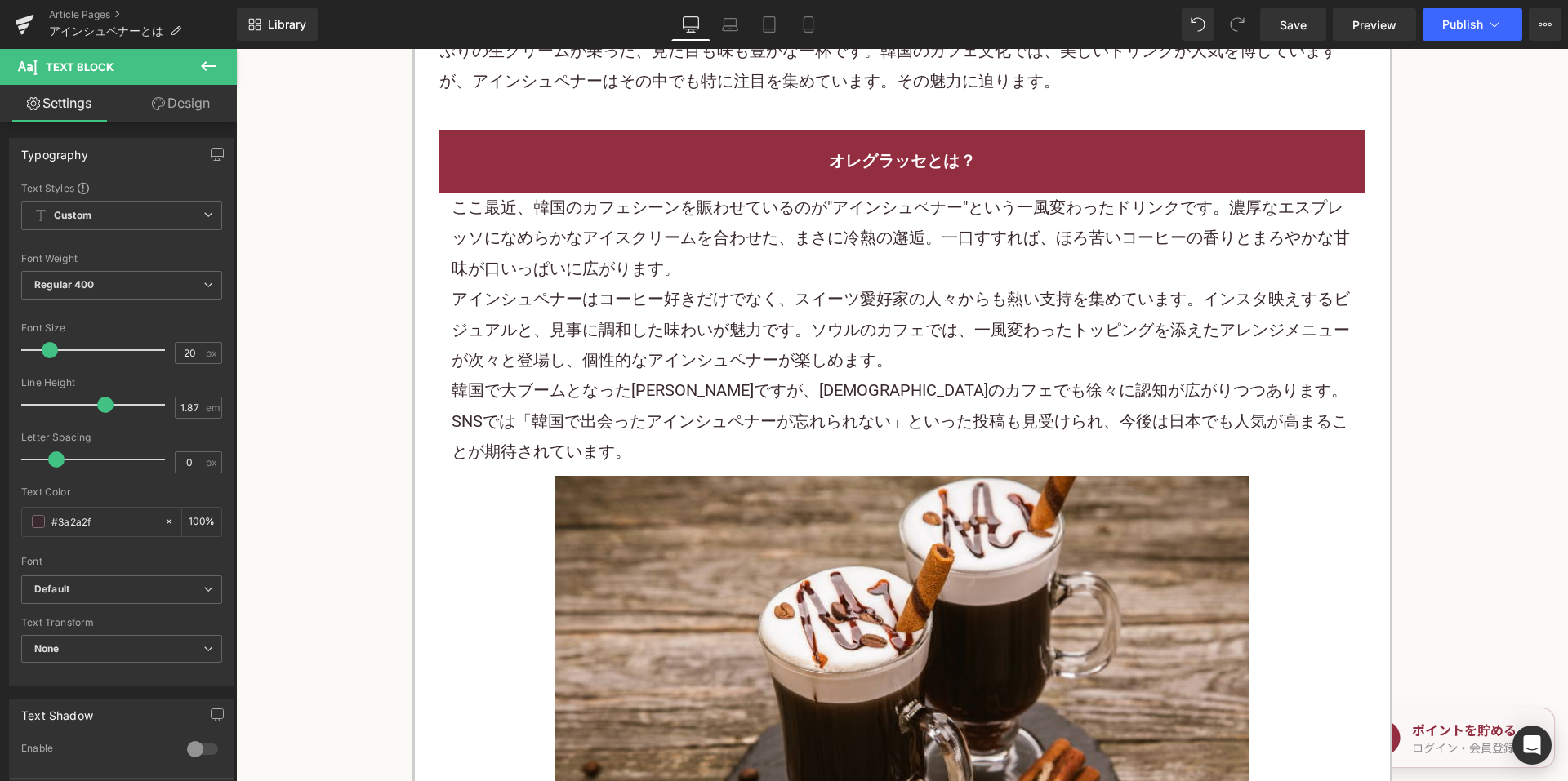
scroll to position [980, 0]
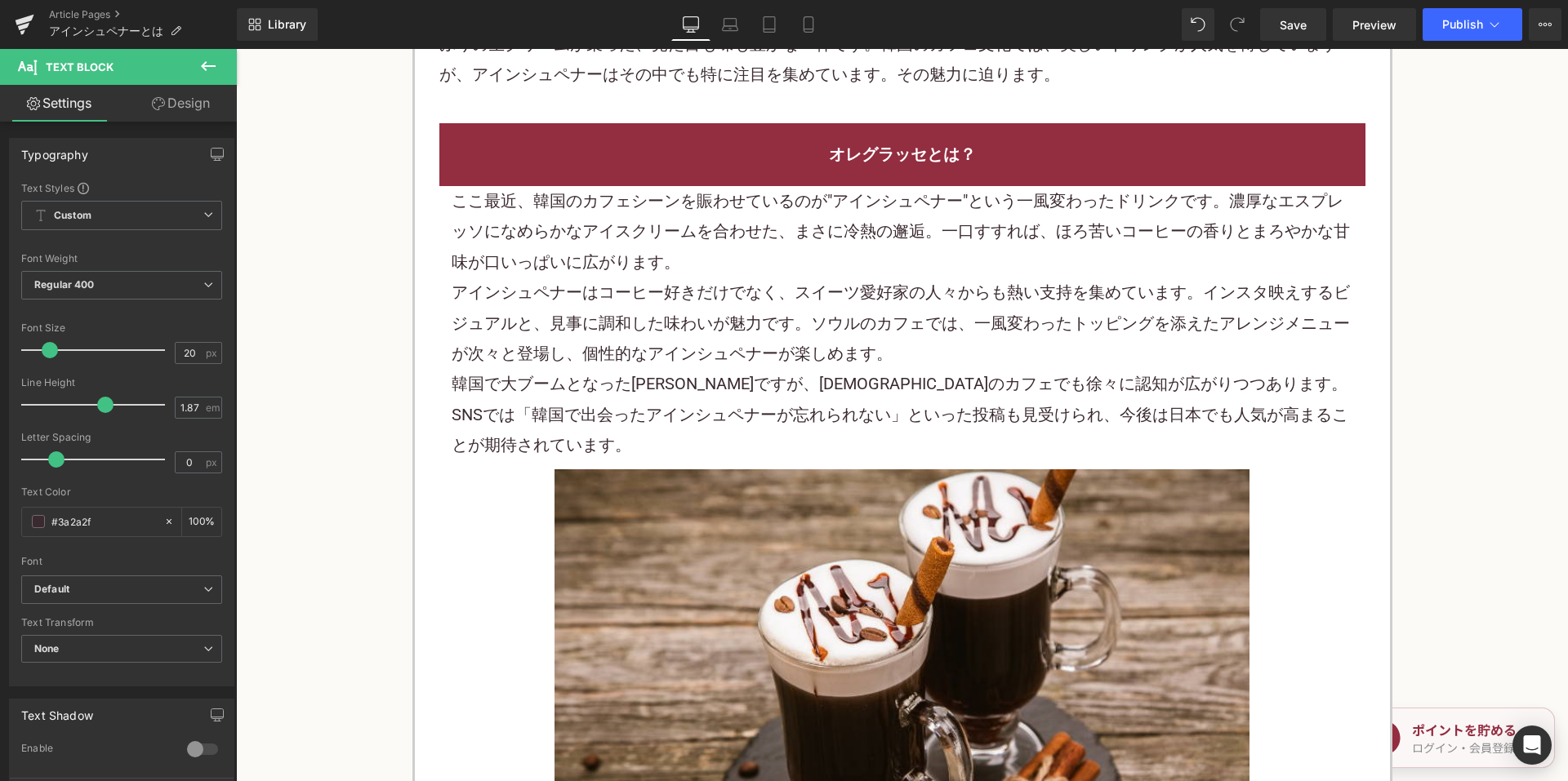
click at [730, 346] on div "アインシュペナーはコーヒー好きだけでなく、スイーツ愛好家の人々からも熱い支持を集めています。インスタ映えするビジュアルと、見事に調和した味わいが魅力です。ソウ…" at bounding box center [902, 323] width 902 height 92
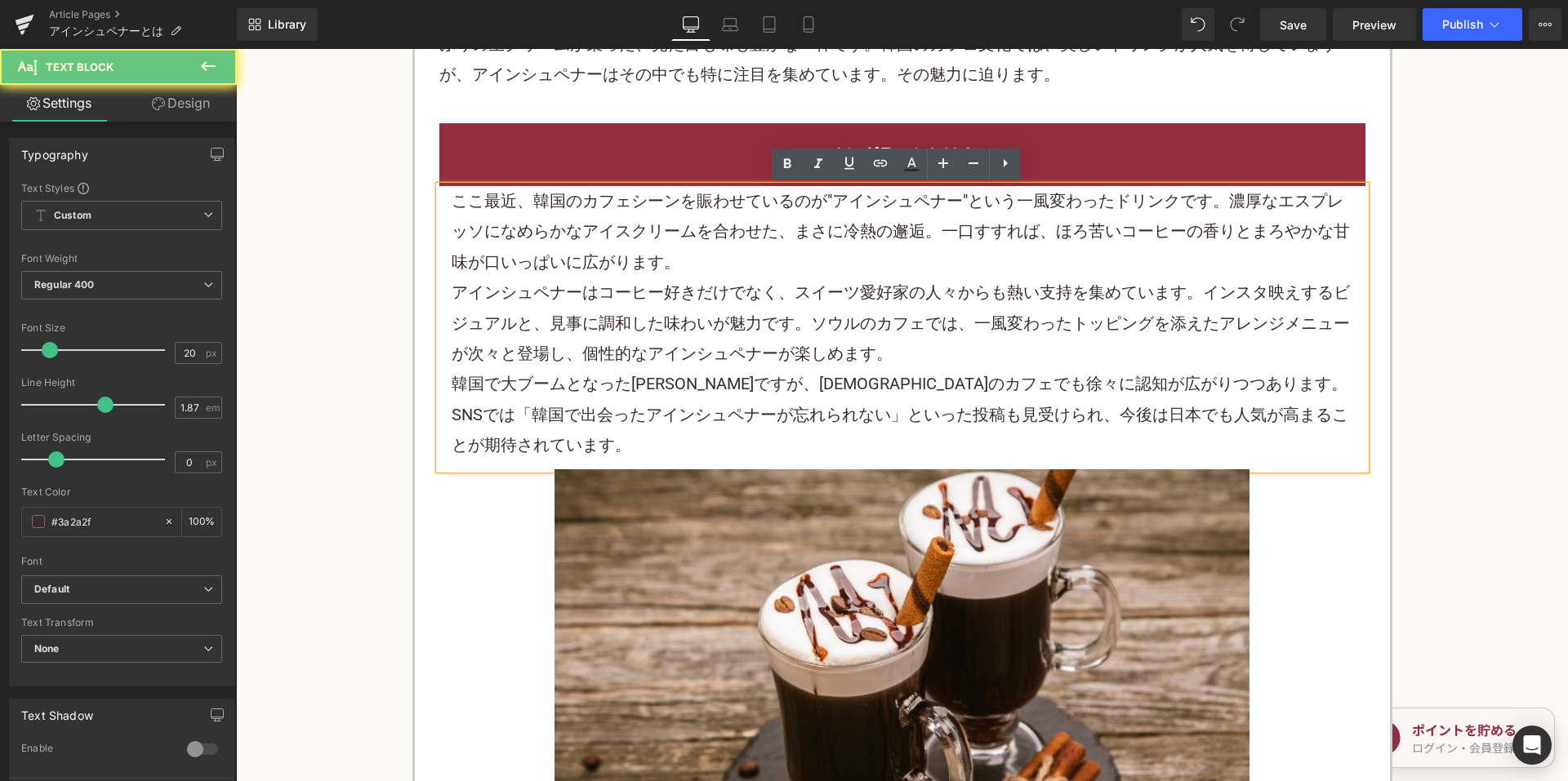
click at [730, 345] on div "アインシュペナーはコーヒー好きだけでなく、スイーツ愛好家の人々からも熱い支持を集めています。インスタ映えするビジュアルと、見事に調和した味わいが魅力です。ソウ…" at bounding box center [902, 323] width 902 height 92
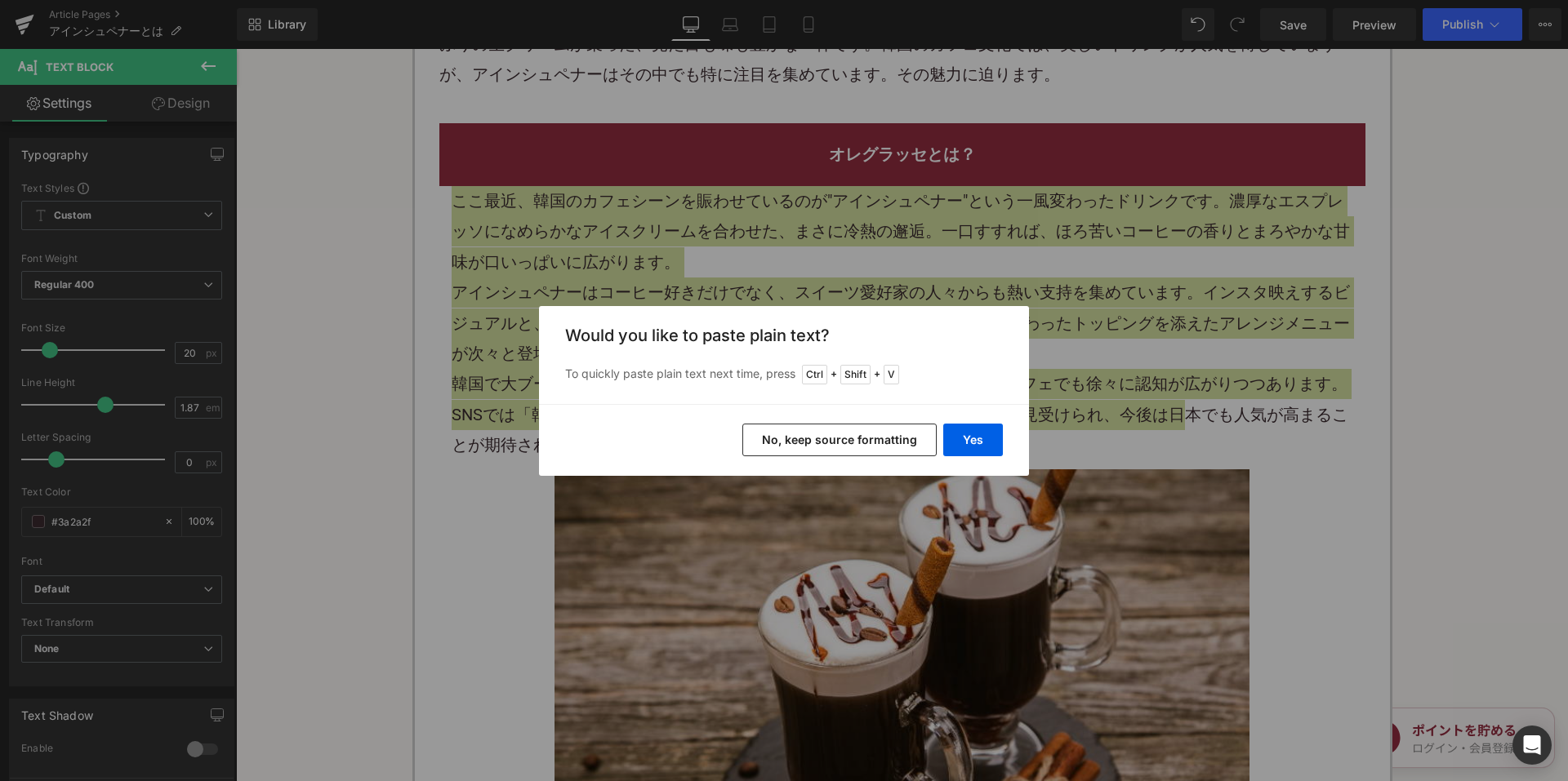
click at [814, 437] on button "No, keep source formatting" at bounding box center [839, 440] width 194 height 33
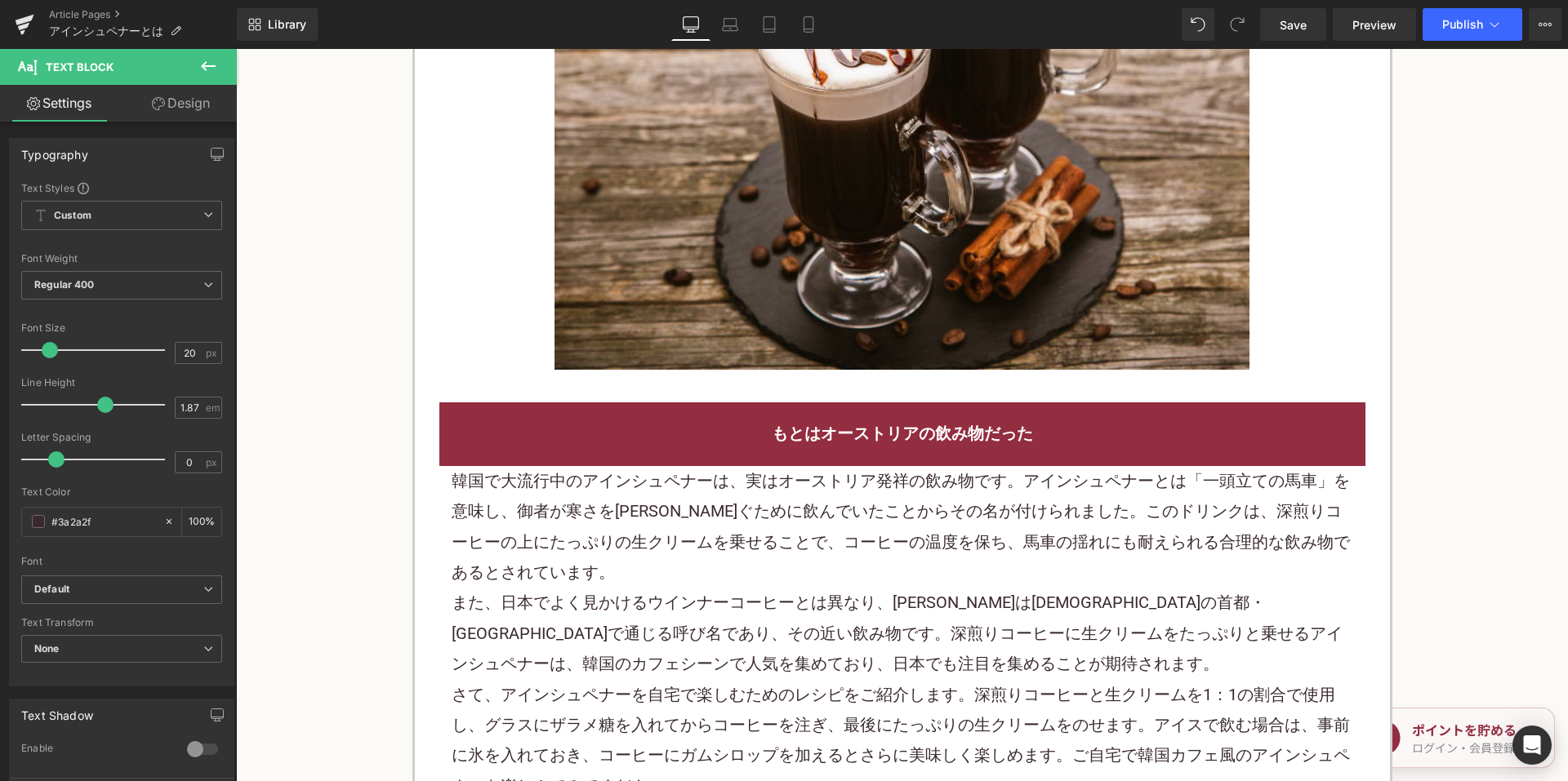
scroll to position [1714, 0]
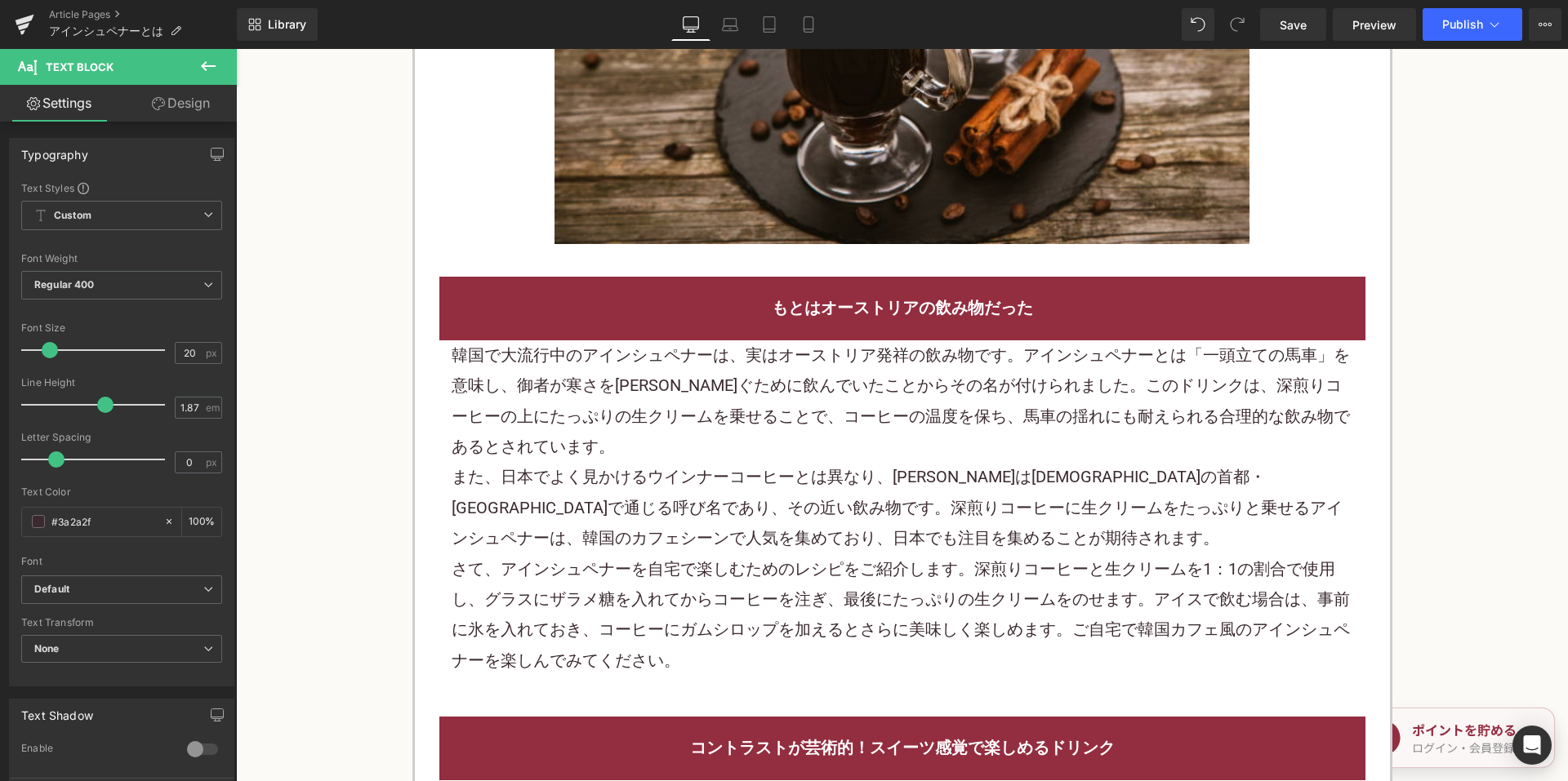
click at [690, 427] on span "韓国で大流行中のアインシュペナーは、実はオーストリア発祥の飲み物です。アインシュペナーとは「一頭立ての馬車」を意味し、御者が寒さを[PERSON_NAME]ぐ…" at bounding box center [900, 400] width 898 height 111
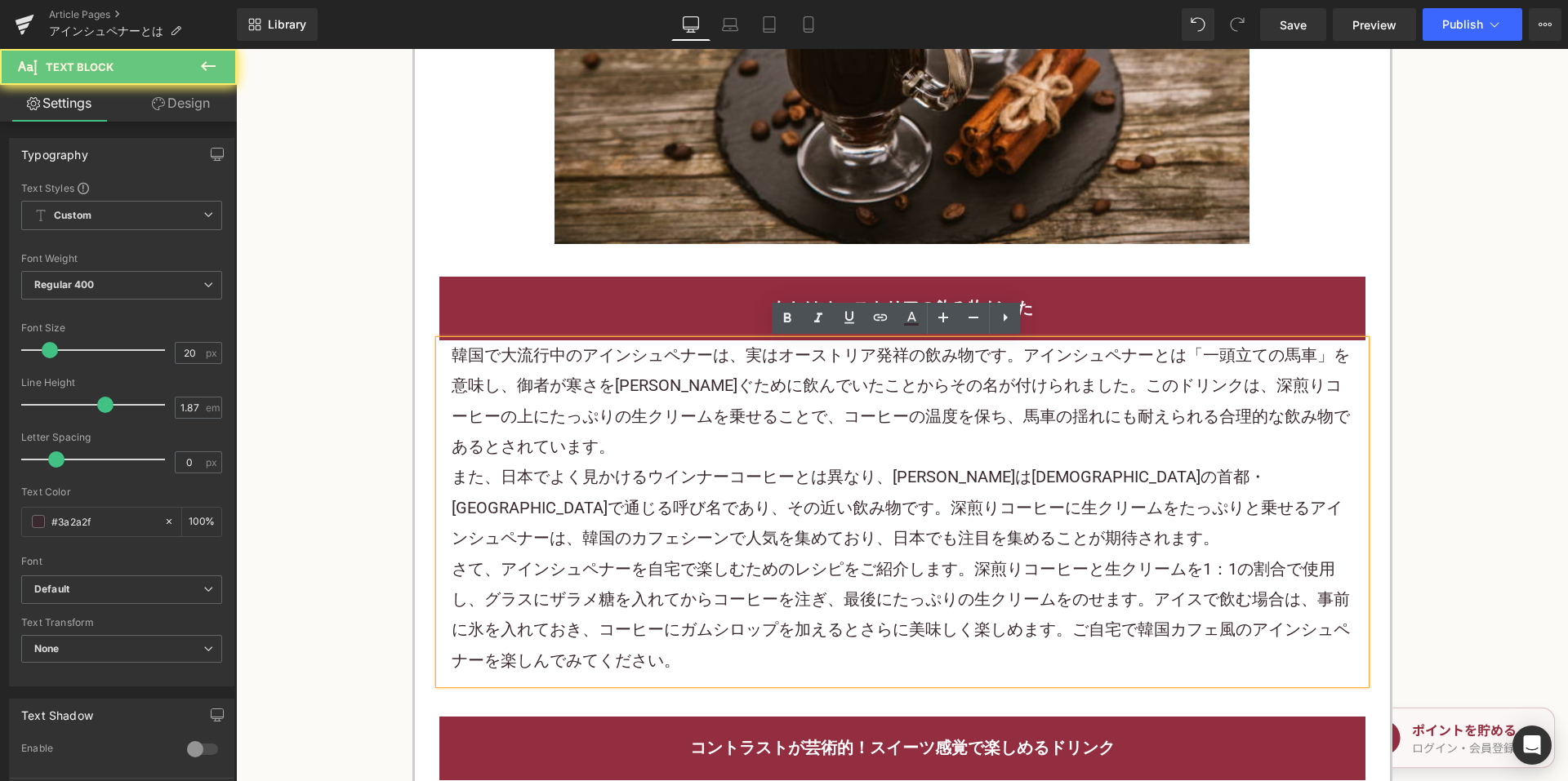
click at [690, 427] on span "韓国で大流行中のアインシュペナーは、実はオーストリア発祥の飲み物です。アインシュペナーとは「一頭立ての馬車」を意味し、御者が寒さを[PERSON_NAME]ぐ…" at bounding box center [900, 400] width 898 height 111
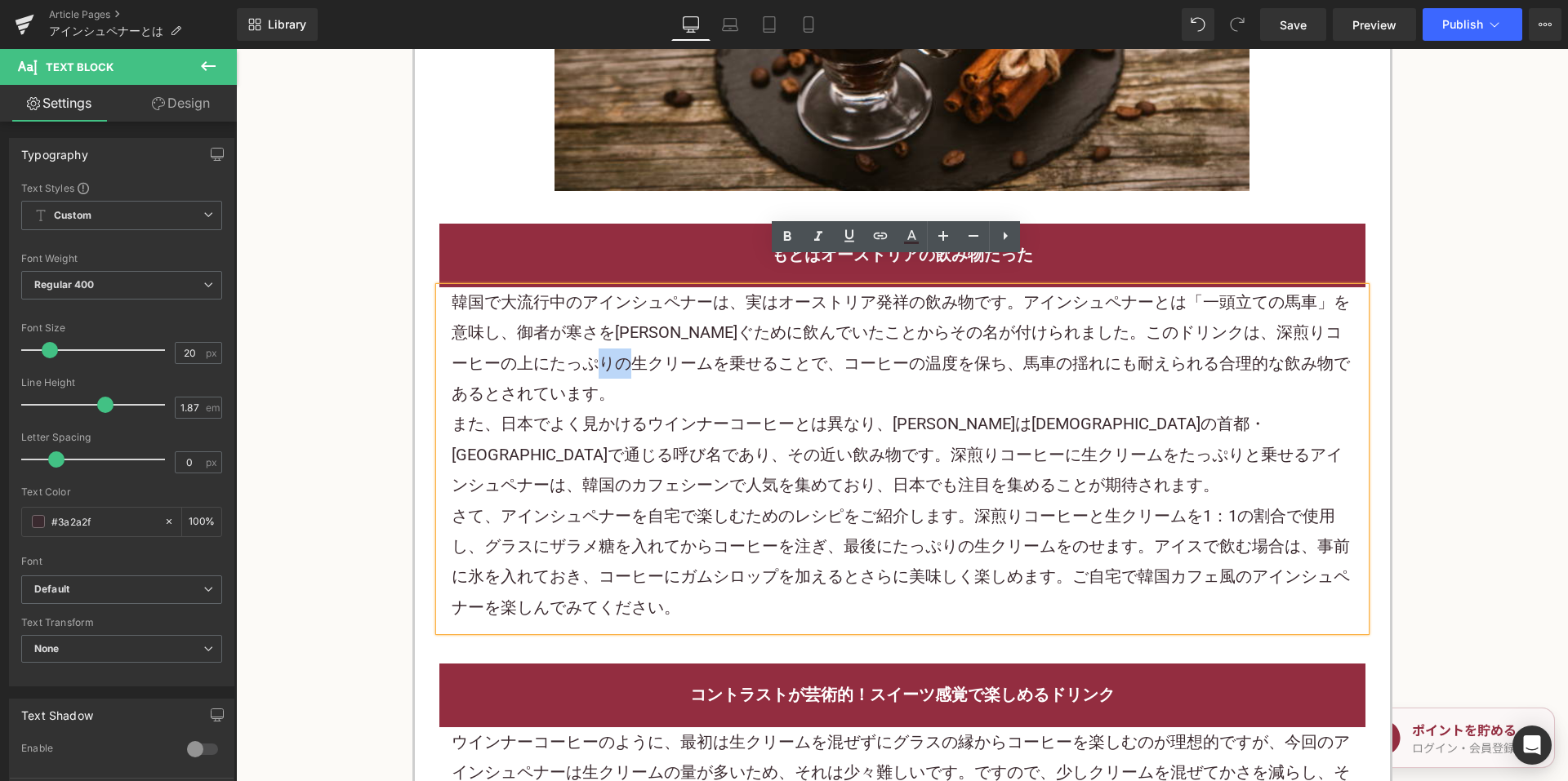
scroll to position [1796, 0]
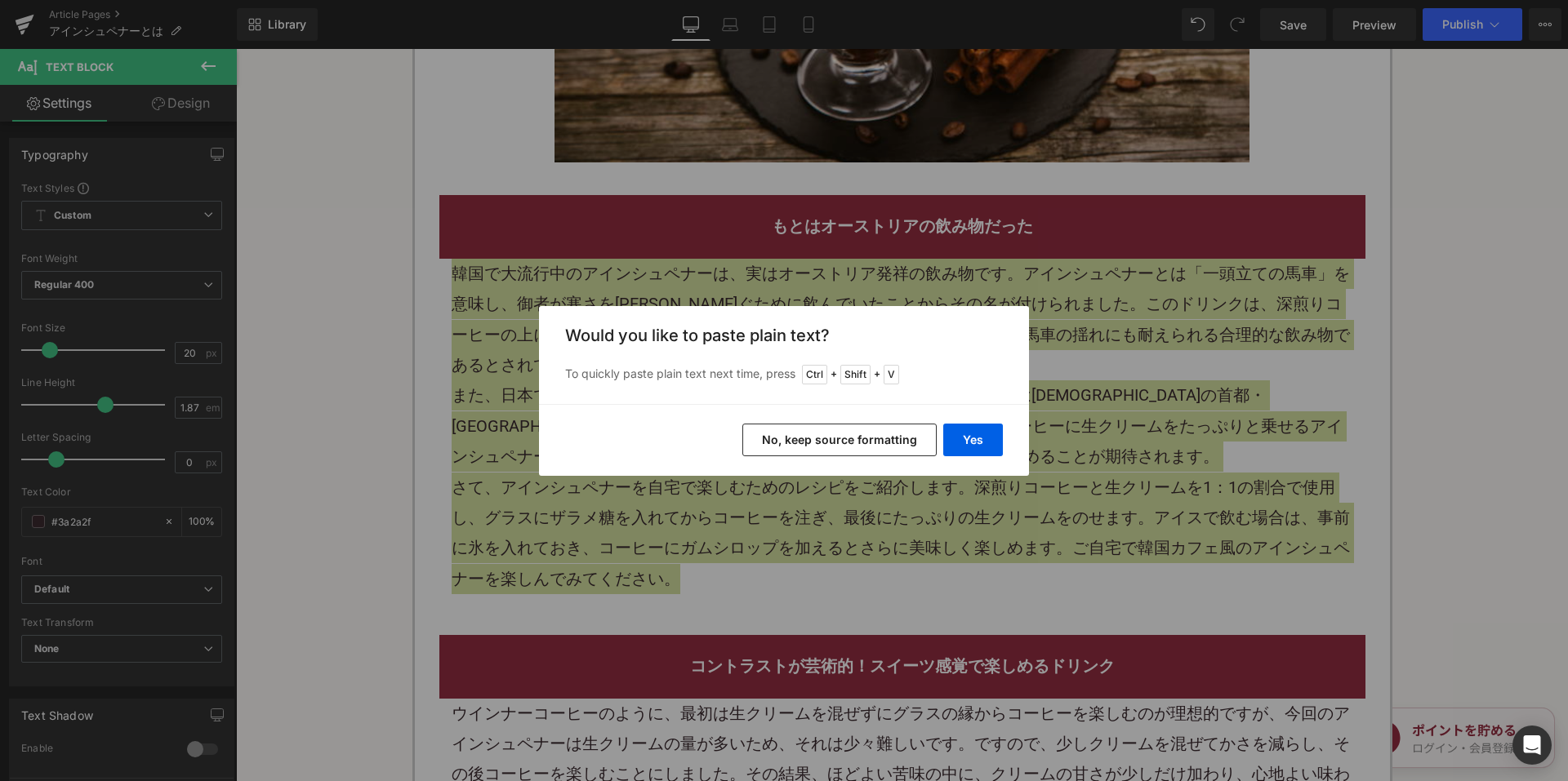
click at [819, 429] on button "No, keep source formatting" at bounding box center [839, 440] width 194 height 33
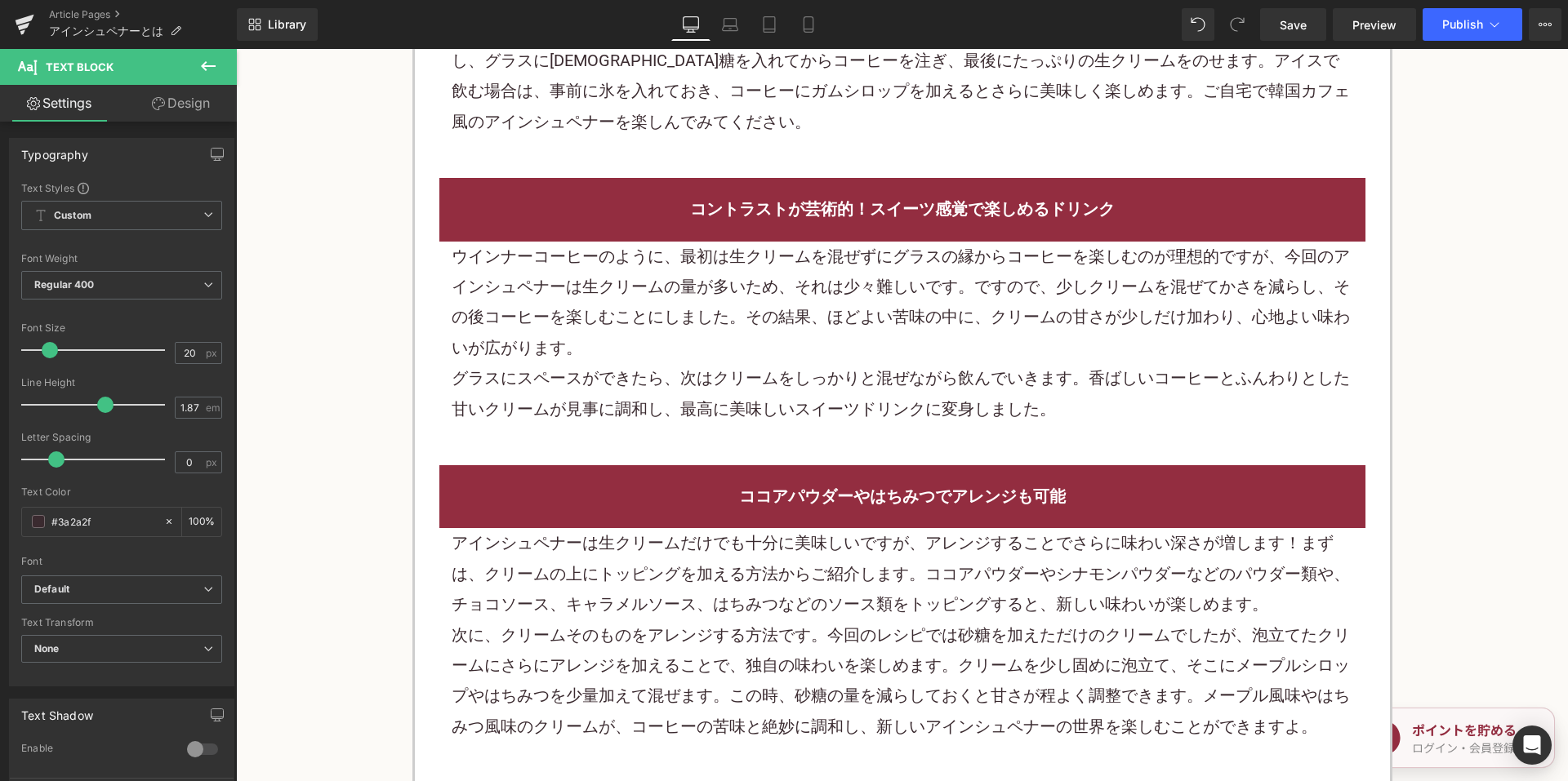
scroll to position [2612, 0]
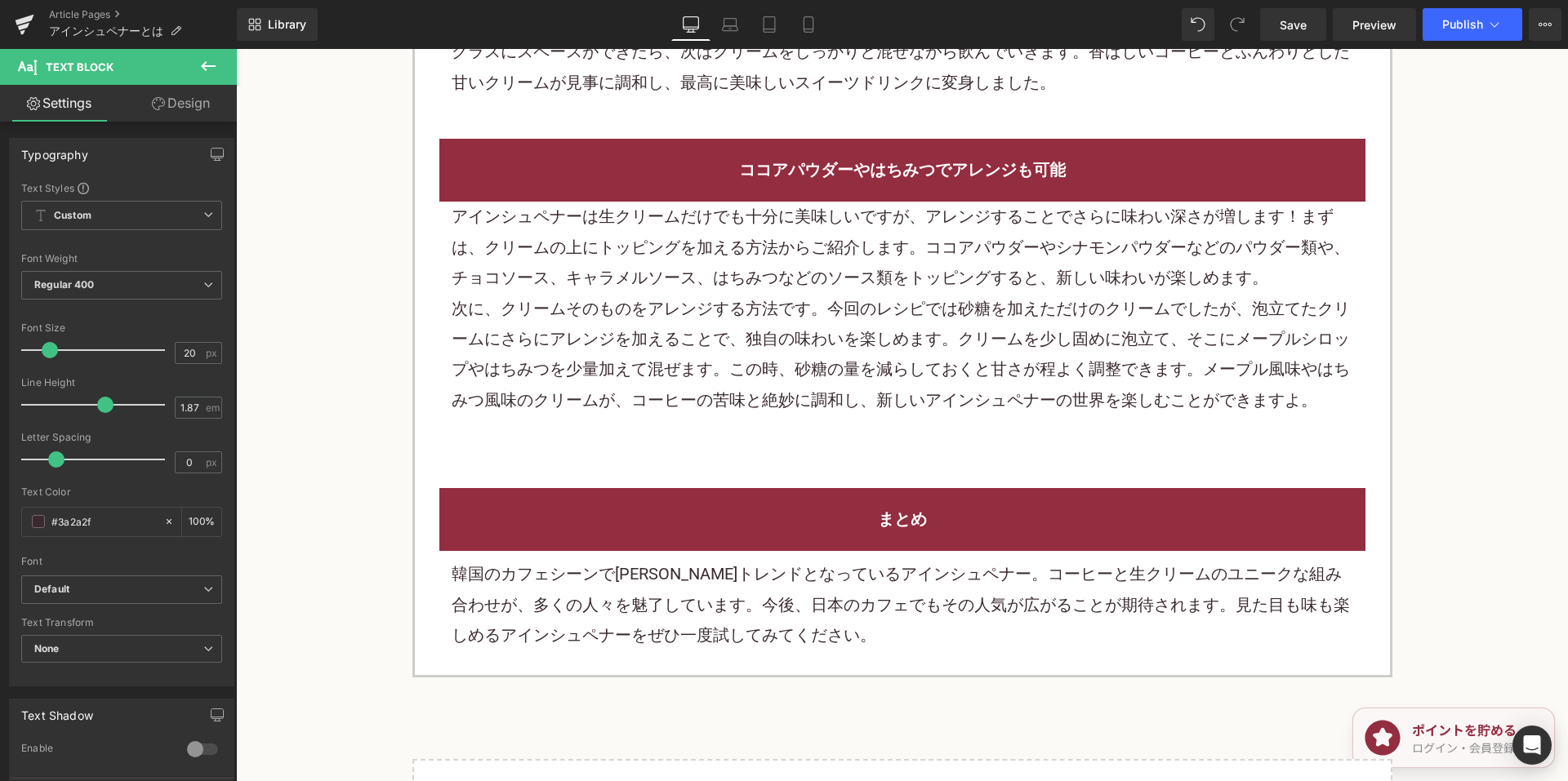
click at [683, 328] on p "次に、クリームそのものをアレンジする方法です。今回のレシピでは砂糖を加えただけのクリームでしたが、泡立てたクリームにさらにアレンジを加えることで、独自の味わい…" at bounding box center [902, 355] width 902 height 122
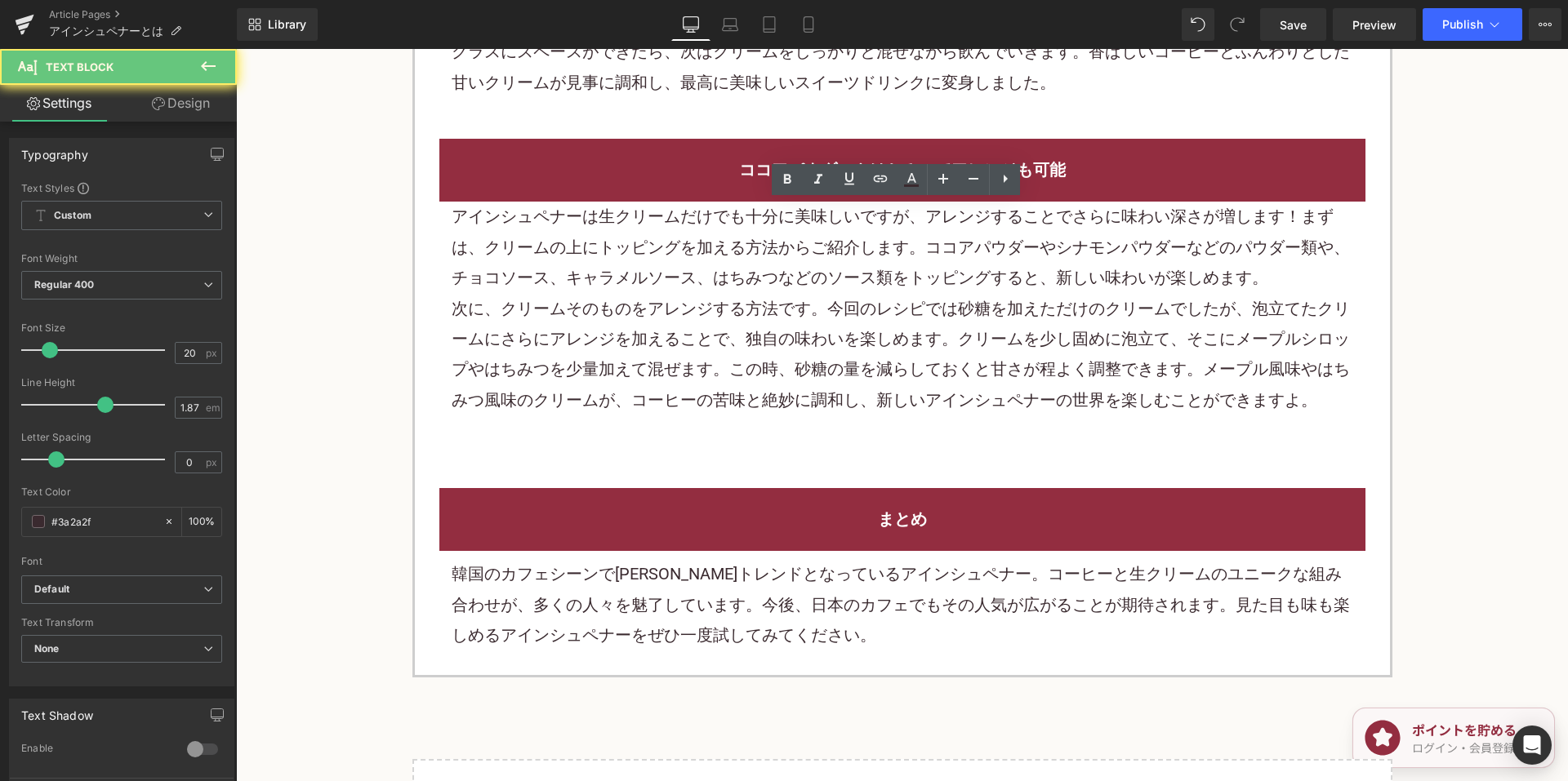
click at [683, 323] on p "次に、クリームそのものをアレンジする方法です。今回のレシピでは砂糖を加えただけのクリームでしたが、泡立てたクリームにさらにアレンジを加えることで、独自の味わい…" at bounding box center [902, 355] width 902 height 122
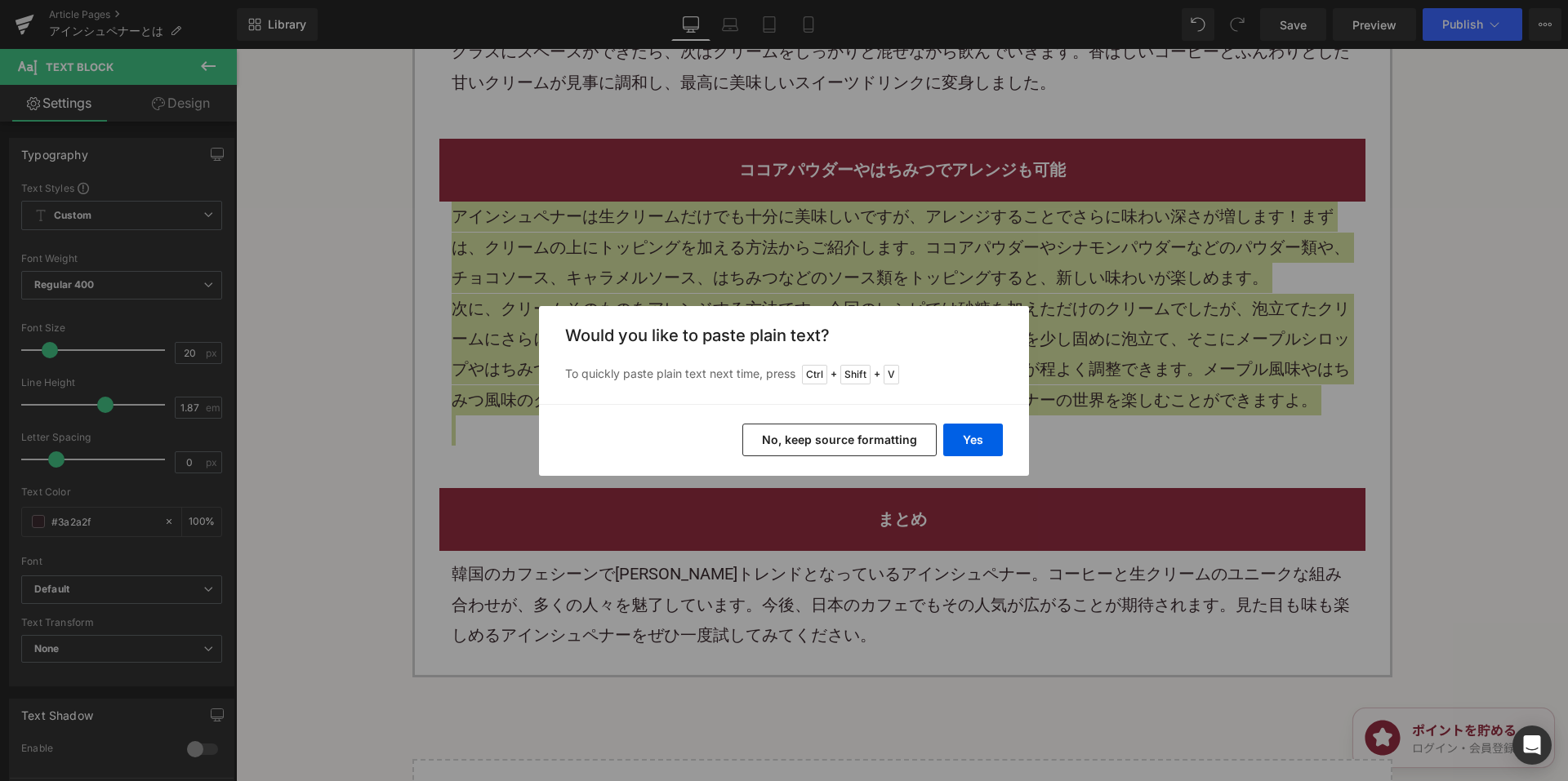
click at [798, 434] on button "No, keep source formatting" at bounding box center [839, 440] width 194 height 33
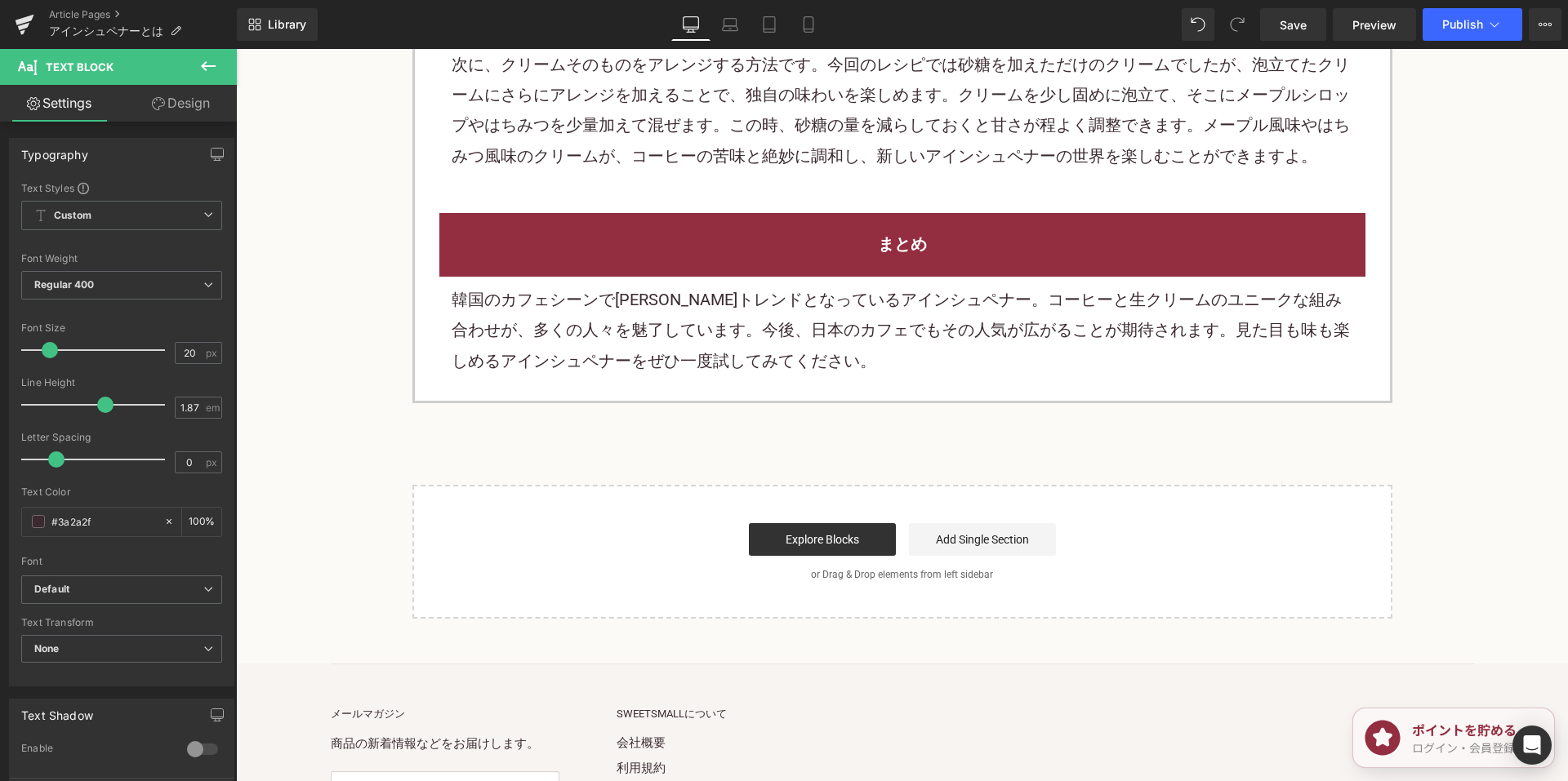
scroll to position [2857, 0]
click at [722, 317] on p "韓国のカフェシーンで[PERSON_NAME]トレンドとなっているアインシュペナー。コーヒーと生クリームのユニークな組み合わせが、多くの人々を魅了しています。…" at bounding box center [902, 330] width 902 height 92
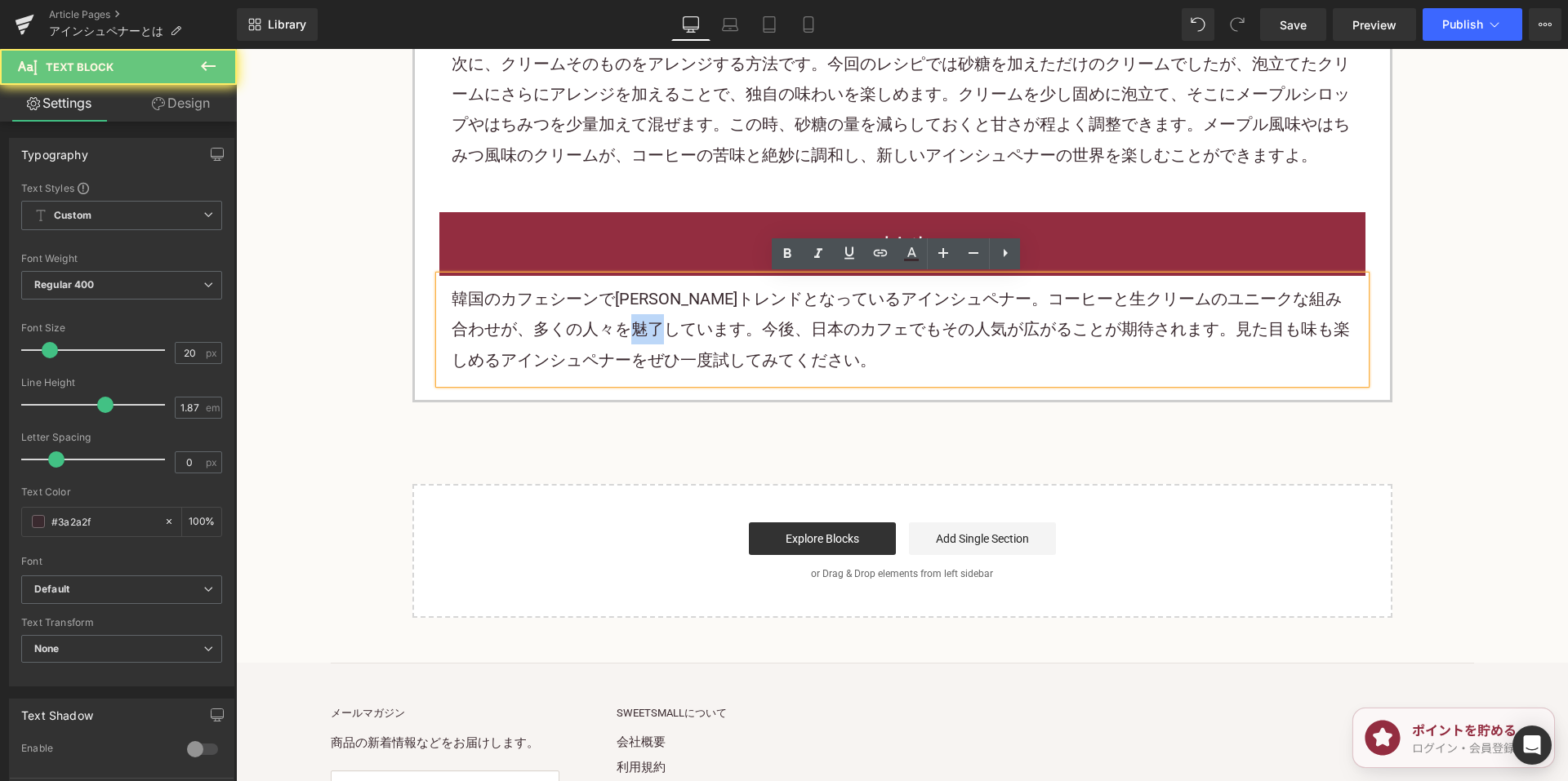
click at [722, 317] on p "韓国のカフェシーンで[PERSON_NAME]トレンドとなっているアインシュペナー。コーヒーと生クリームのユニークな組み合わせが、多くの人々を魅了しています。…" at bounding box center [902, 330] width 902 height 92
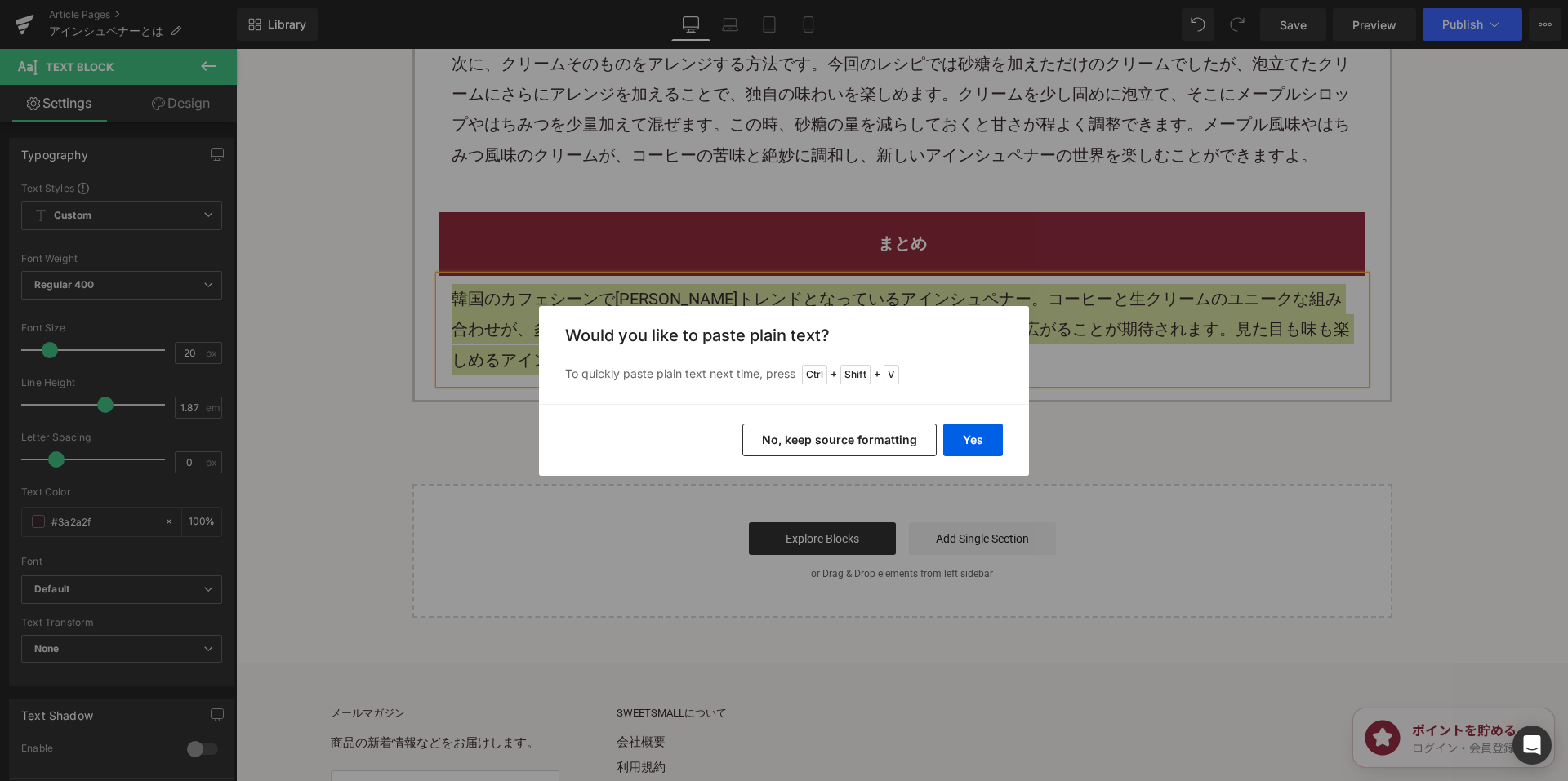
click at [800, 440] on button "No, keep source formatting" at bounding box center [839, 440] width 194 height 33
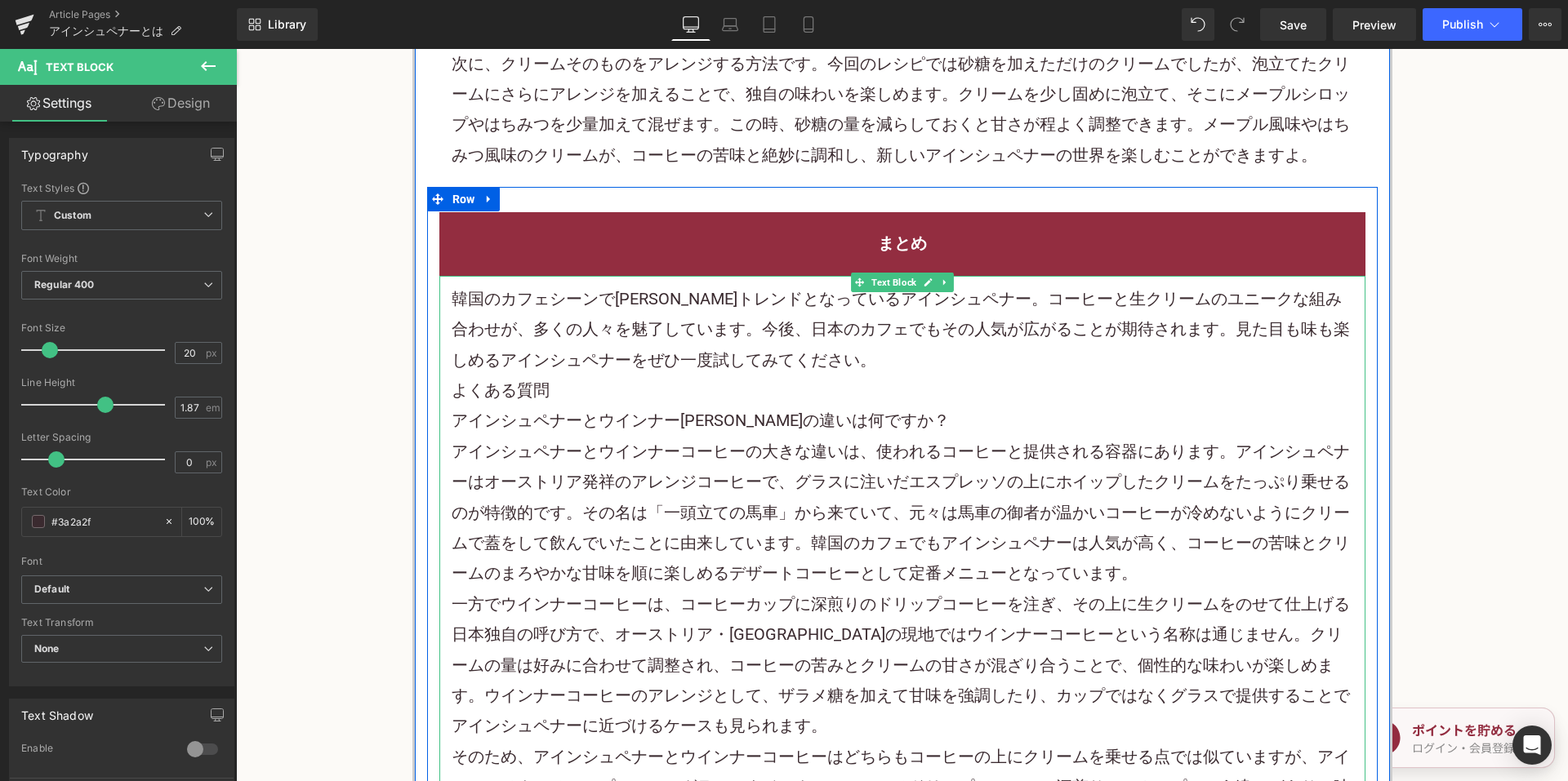
click at [815, 372] on p "韓国のカフェシーンで[PERSON_NAME]トレンドとなっているアインシュペナー。コーヒーと生クリームのユニークな組み合わせが、多くの人々を魅了しています。…" at bounding box center [902, 330] width 902 height 92
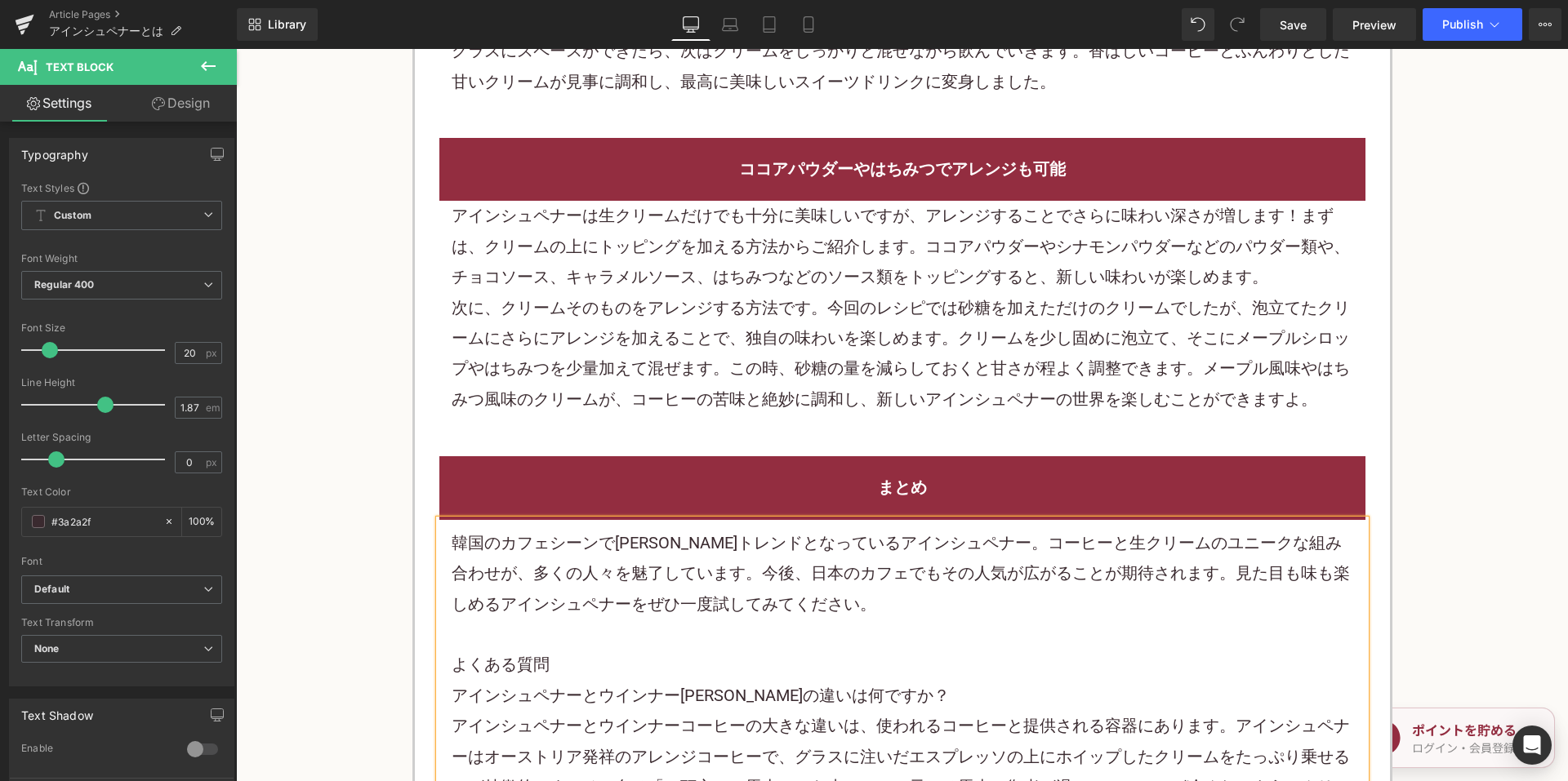
scroll to position [2612, 0]
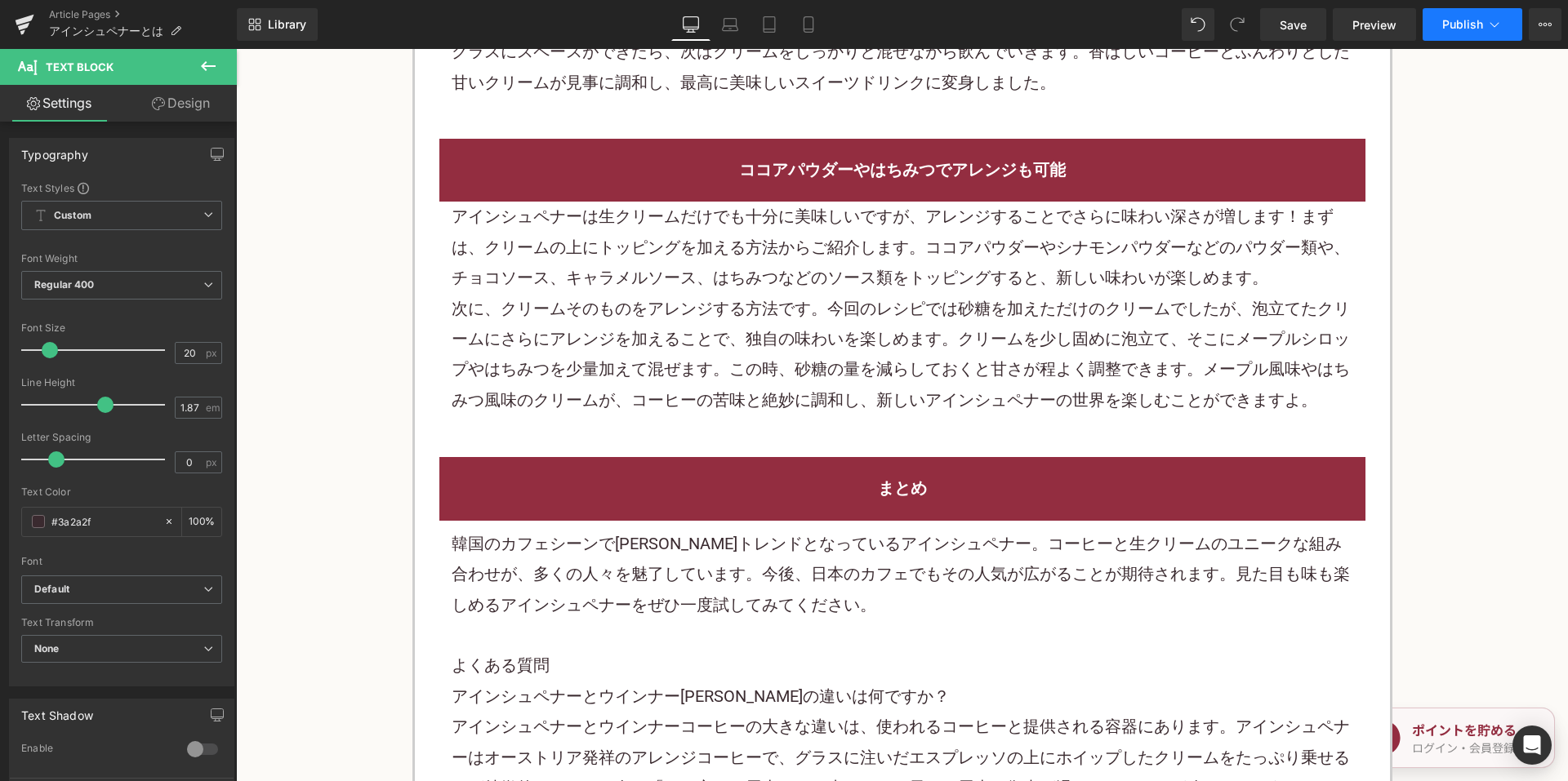
click at [1454, 16] on button "Publish" at bounding box center [1473, 24] width 100 height 33
click at [1296, 26] on span "Save" at bounding box center [1293, 24] width 27 height 17
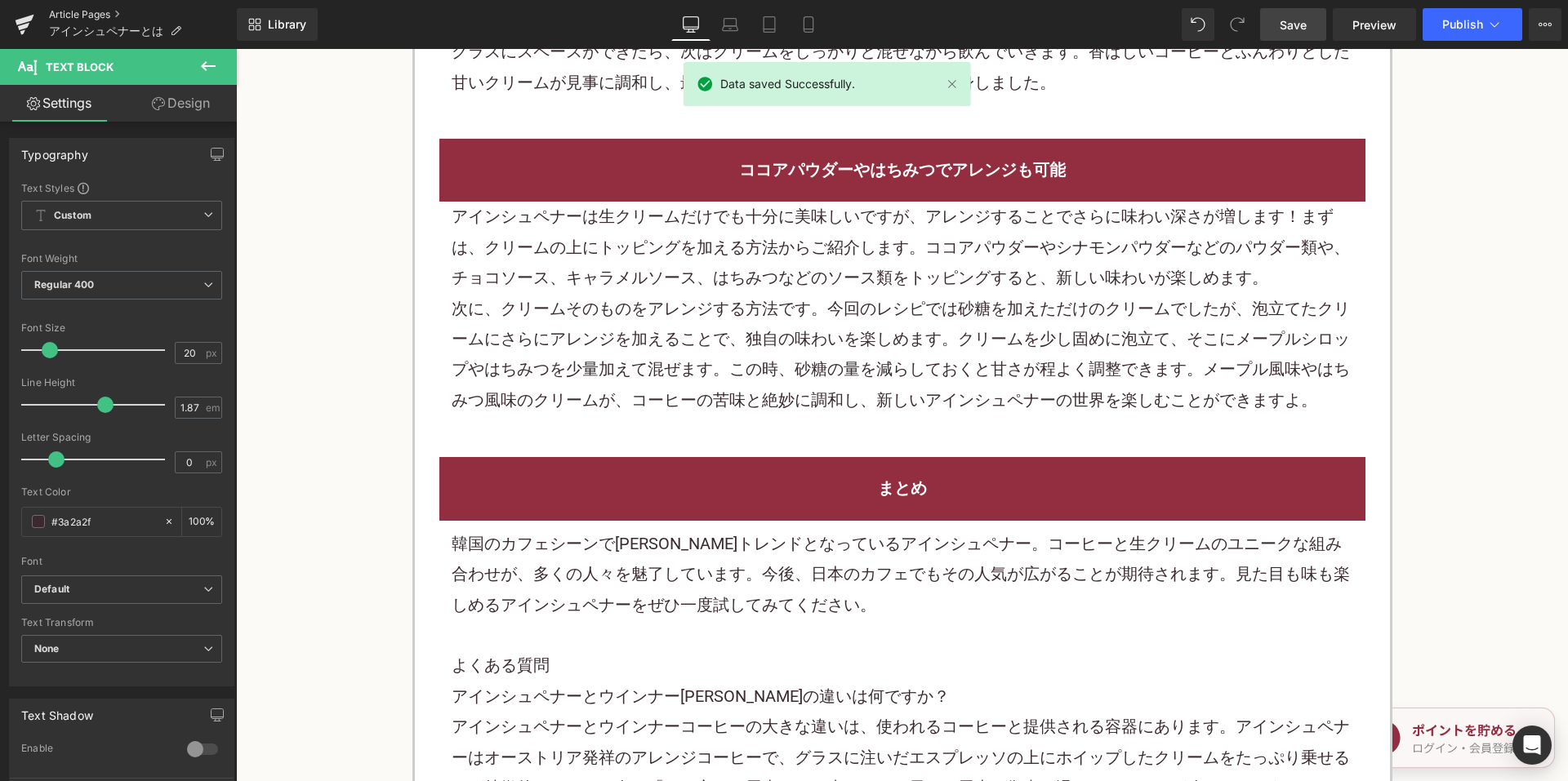
click at [110, 16] on link "Article Pages" at bounding box center [143, 14] width 188 height 13
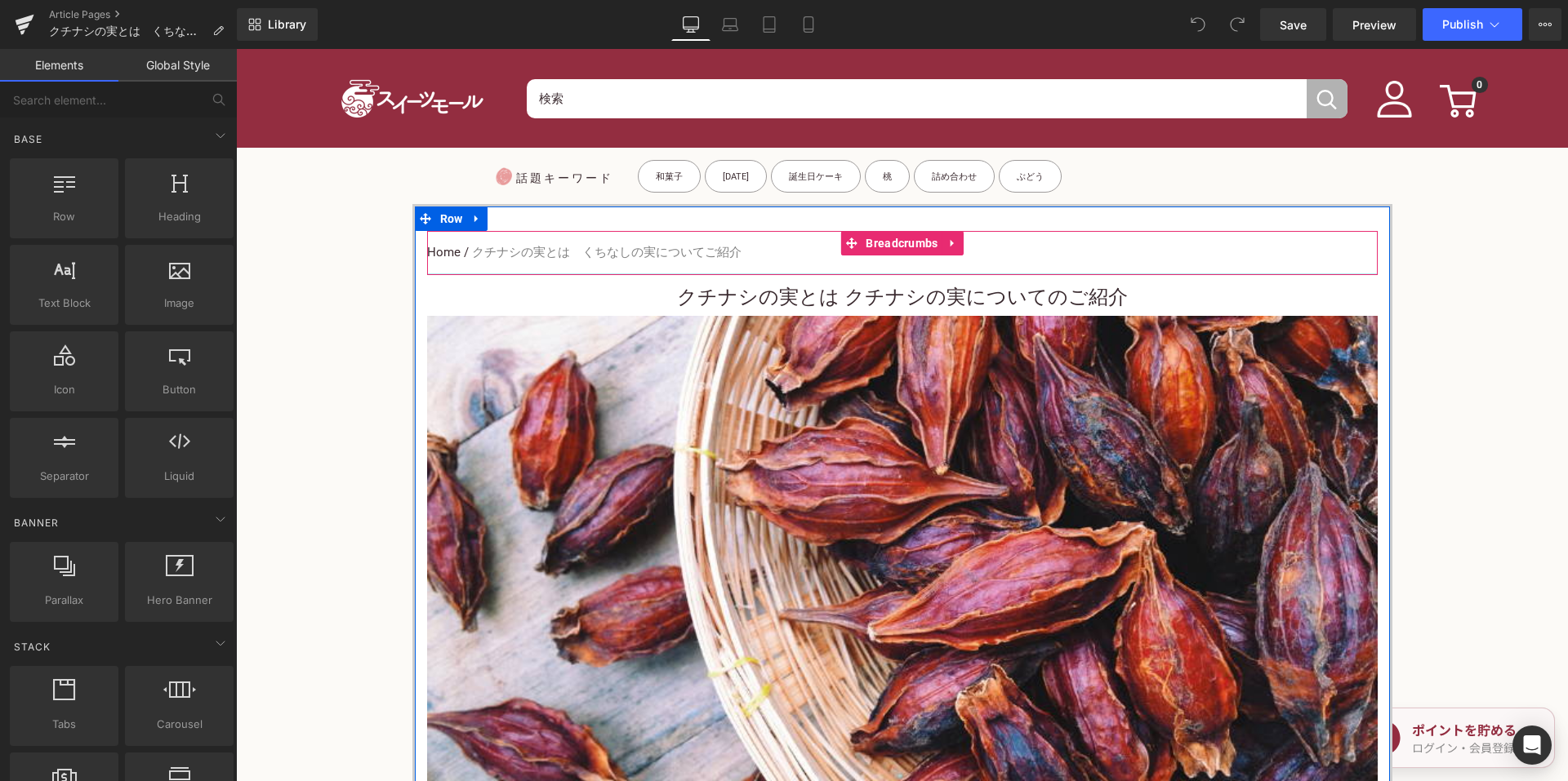
click at [703, 292] on font "クチナシの実とは クチナシの実についてのご紹介" at bounding box center [902, 298] width 450 height 23
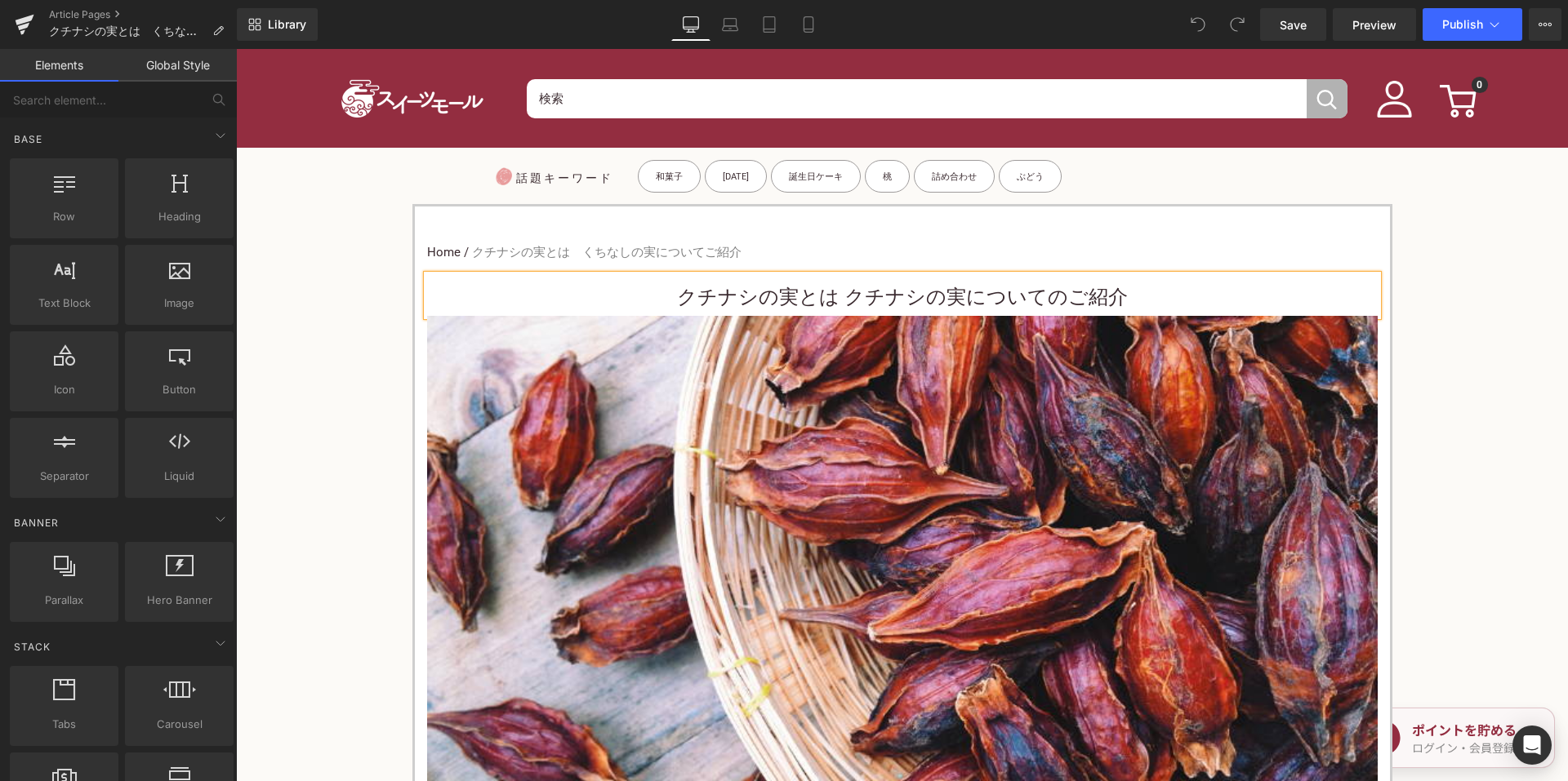
click at [693, 296] on font "クチナシの実とは クチナシの実についてのご紹介" at bounding box center [902, 298] width 450 height 23
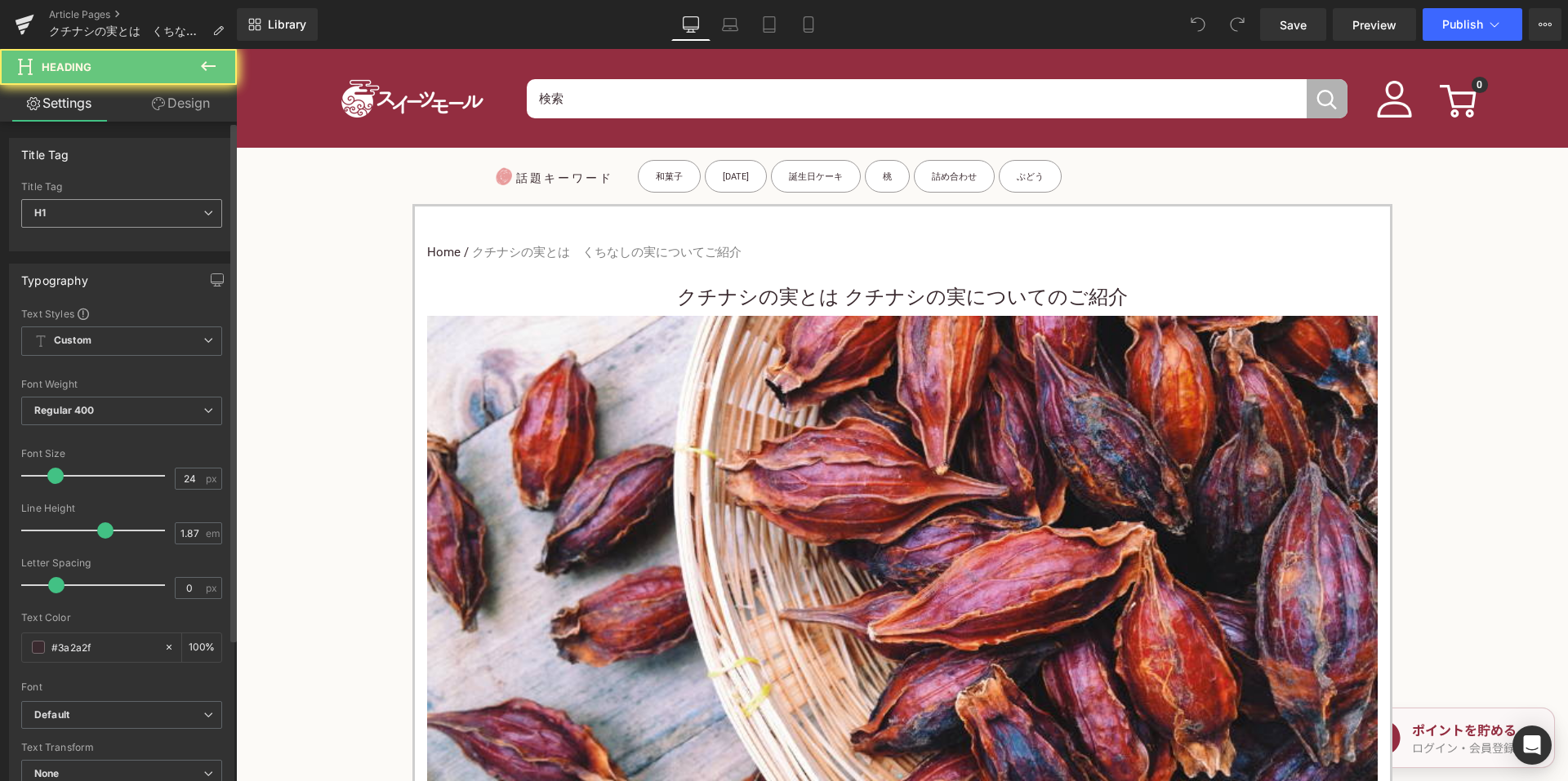
click at [161, 201] on span "H1" at bounding box center [121, 213] width 201 height 29
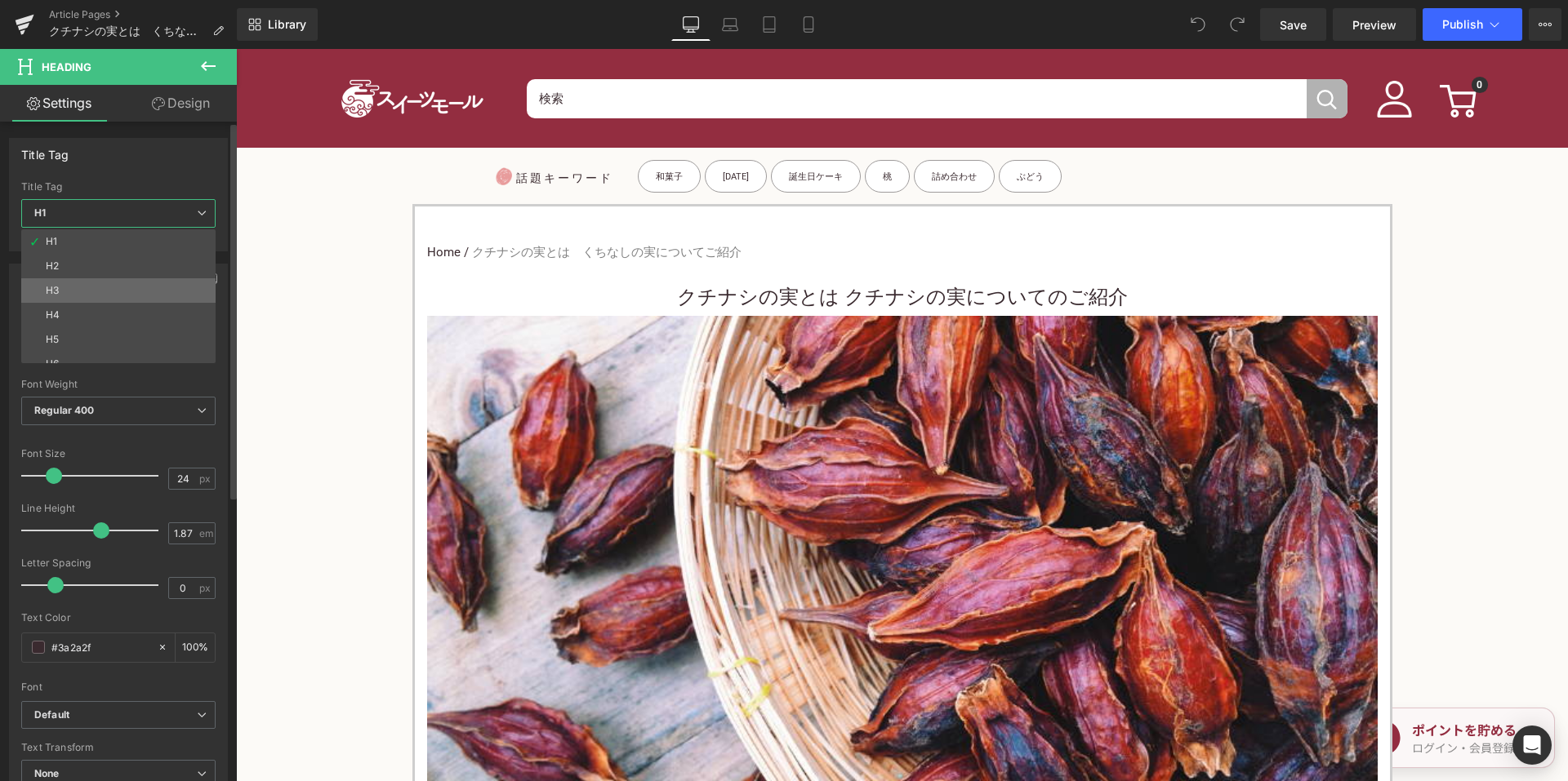
click at [121, 286] on li "H3" at bounding box center [122, 290] width 202 height 24
type input "15"
type input "100"
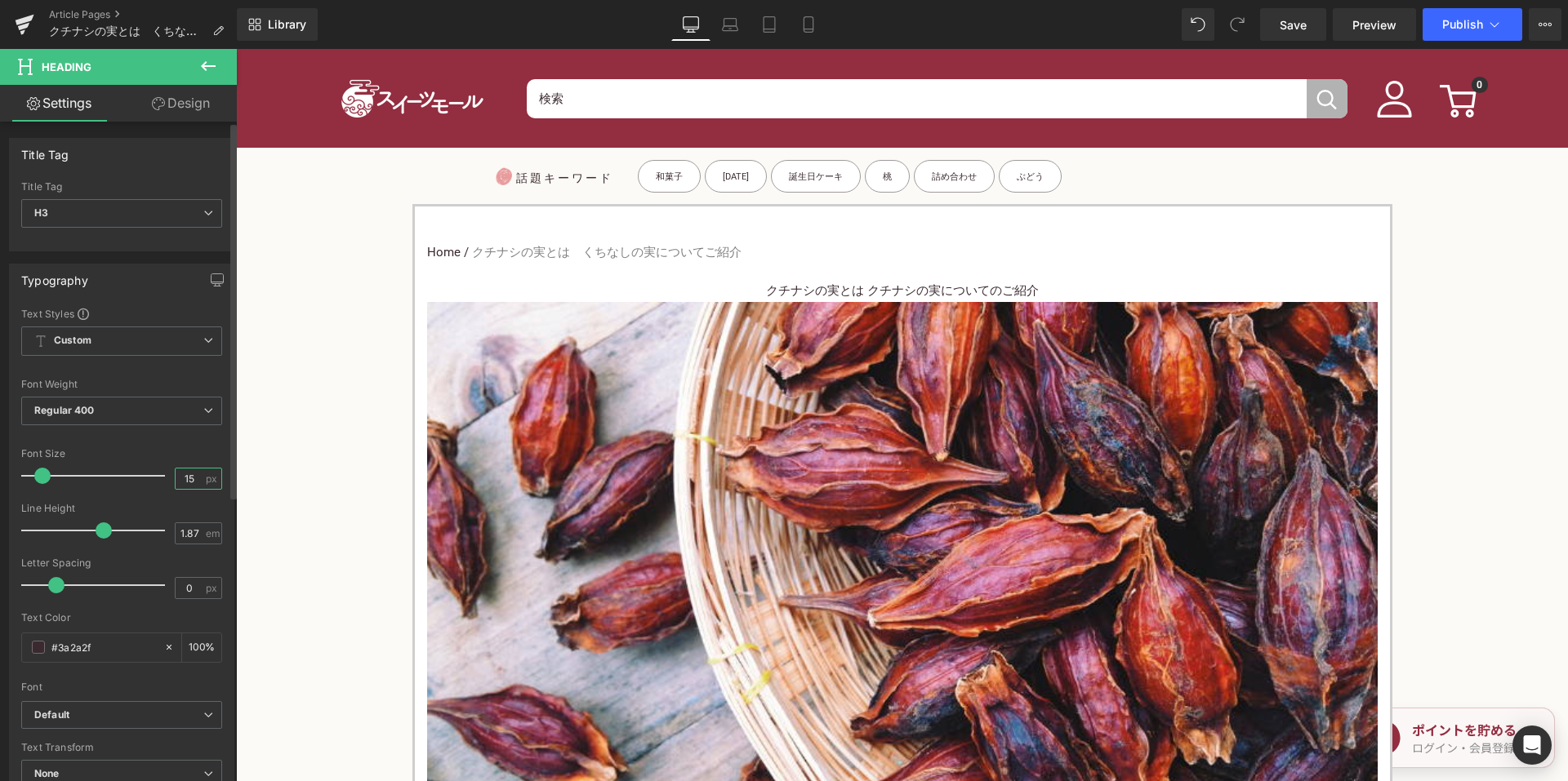
drag, startPoint x: 190, startPoint y: 482, endPoint x: 174, endPoint y: 480, distance: 16.1
click at [176, 481] on input "15" at bounding box center [190, 479] width 29 height 21
type input "24"
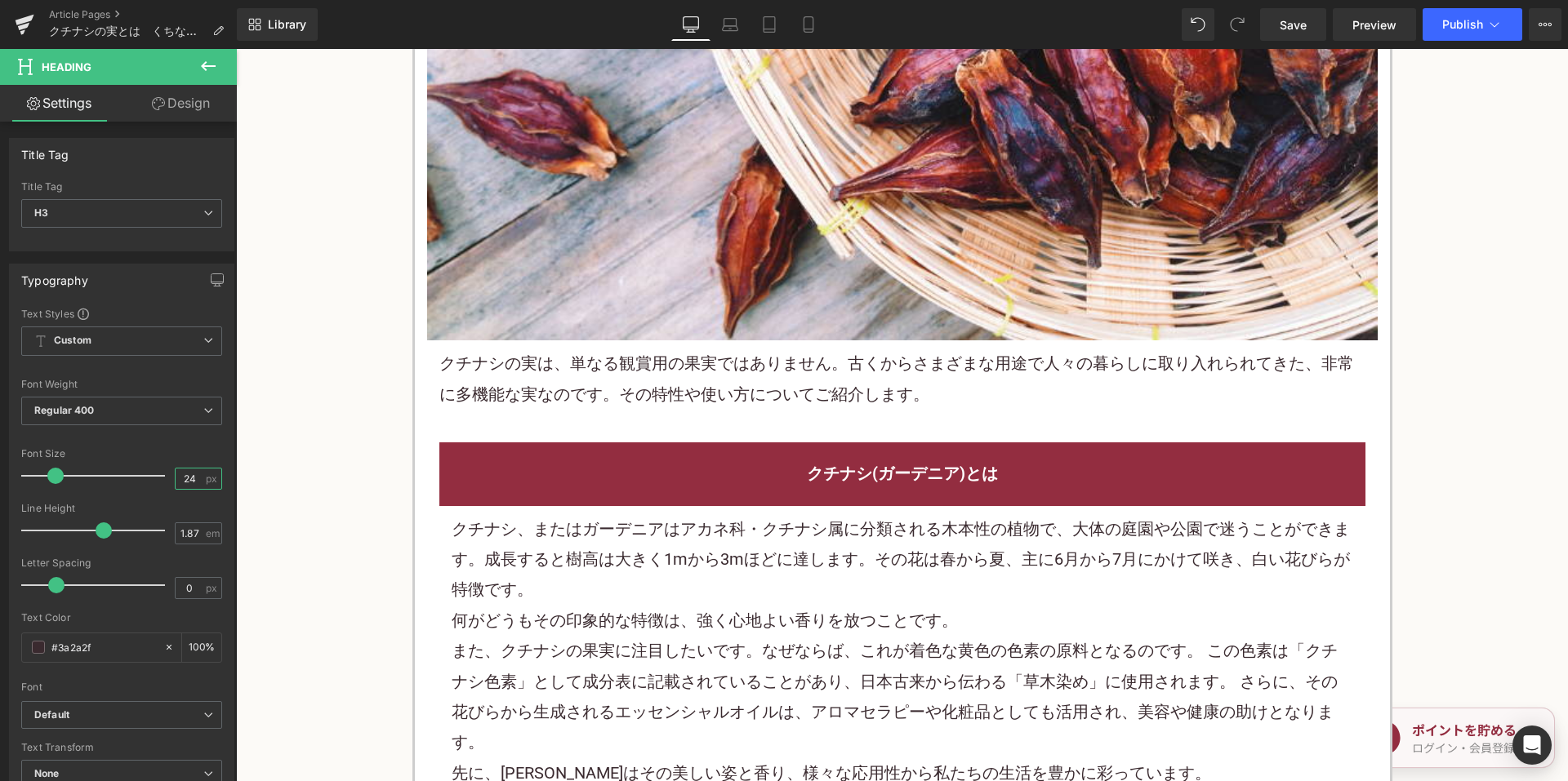
scroll to position [654, 0]
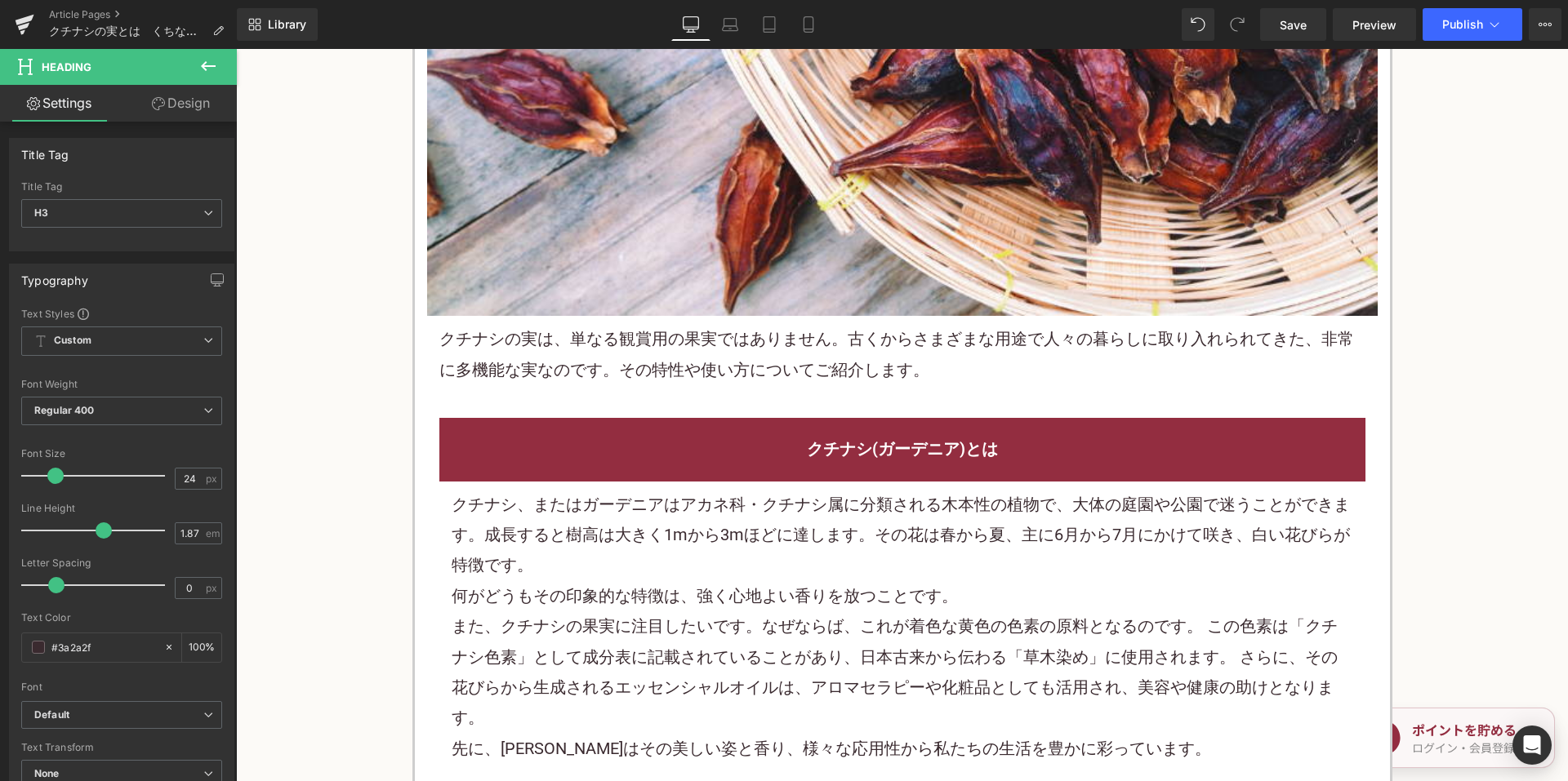
click at [689, 375] on font "クチナシの実は、単なる観賞用の果実ではありません。古くからさまざまな用途で人々の暮らしに取り入れられてきた、非常に多機能な実なのです。その特性や使い方について…" at bounding box center [897, 354] width 915 height 50
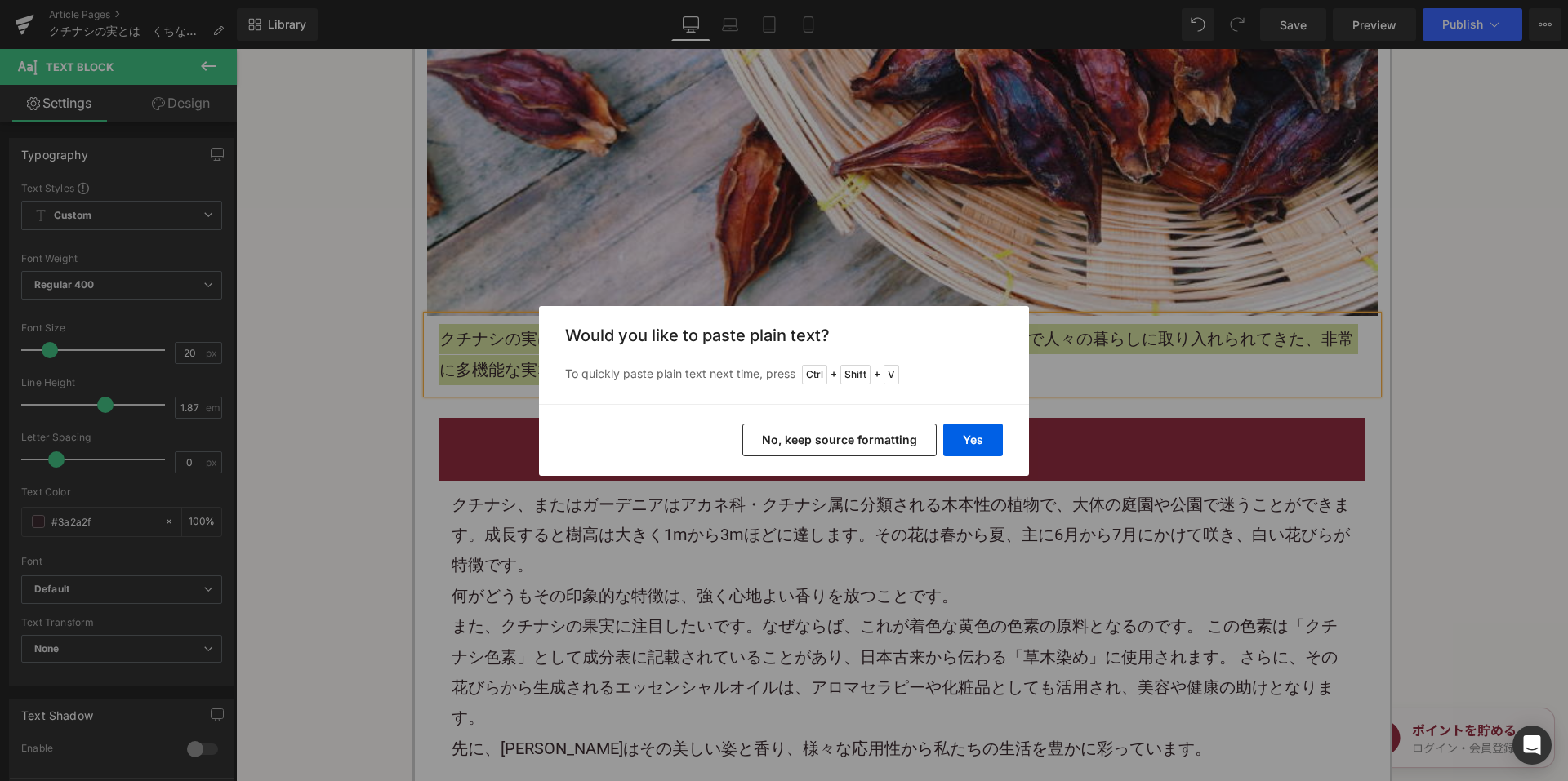
drag, startPoint x: 780, startPoint y: 456, endPoint x: 551, endPoint y: 393, distance: 237.5
click at [781, 456] on button "No, keep source formatting" at bounding box center [839, 440] width 194 height 33
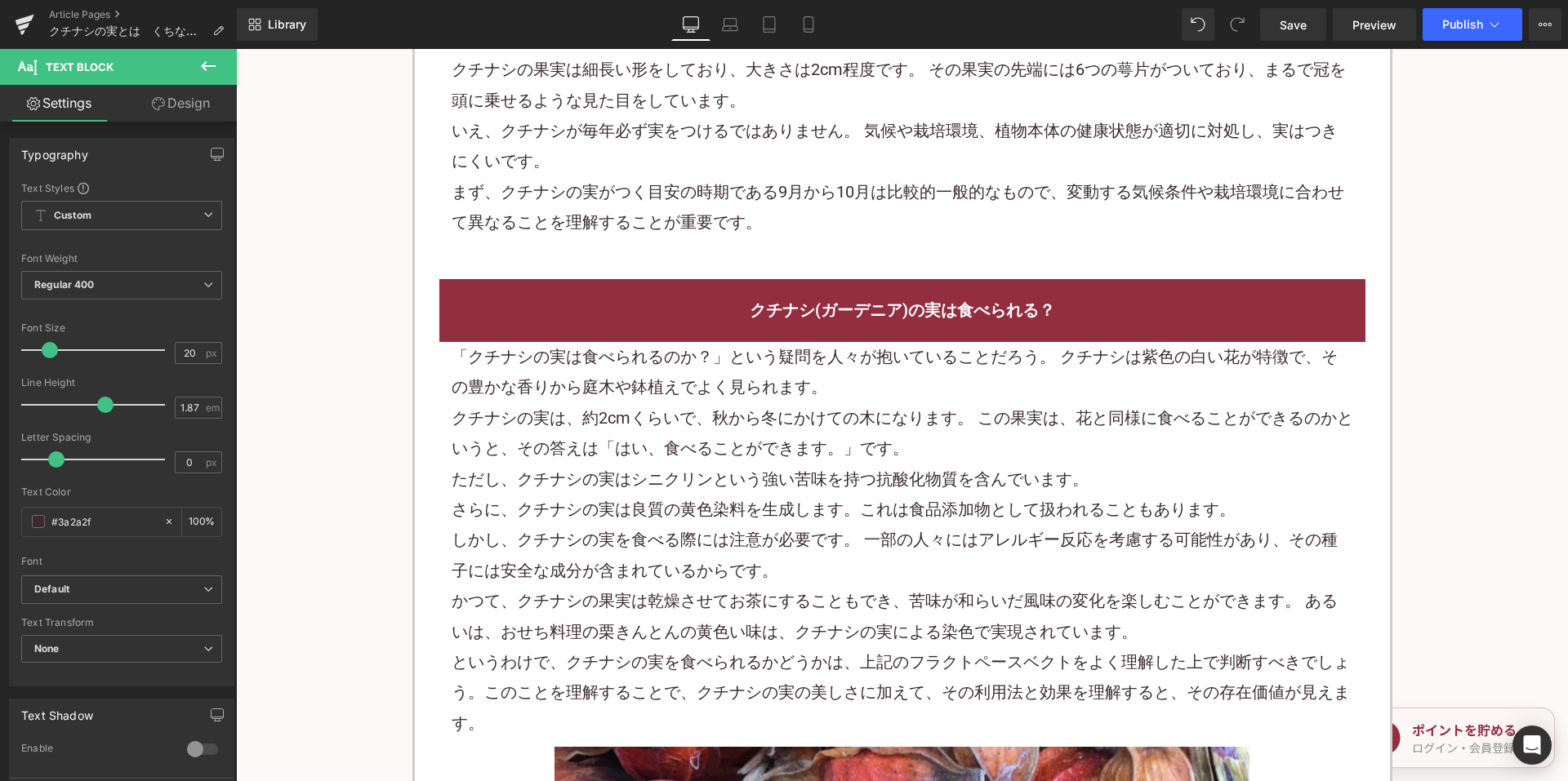
scroll to position [2041, 0]
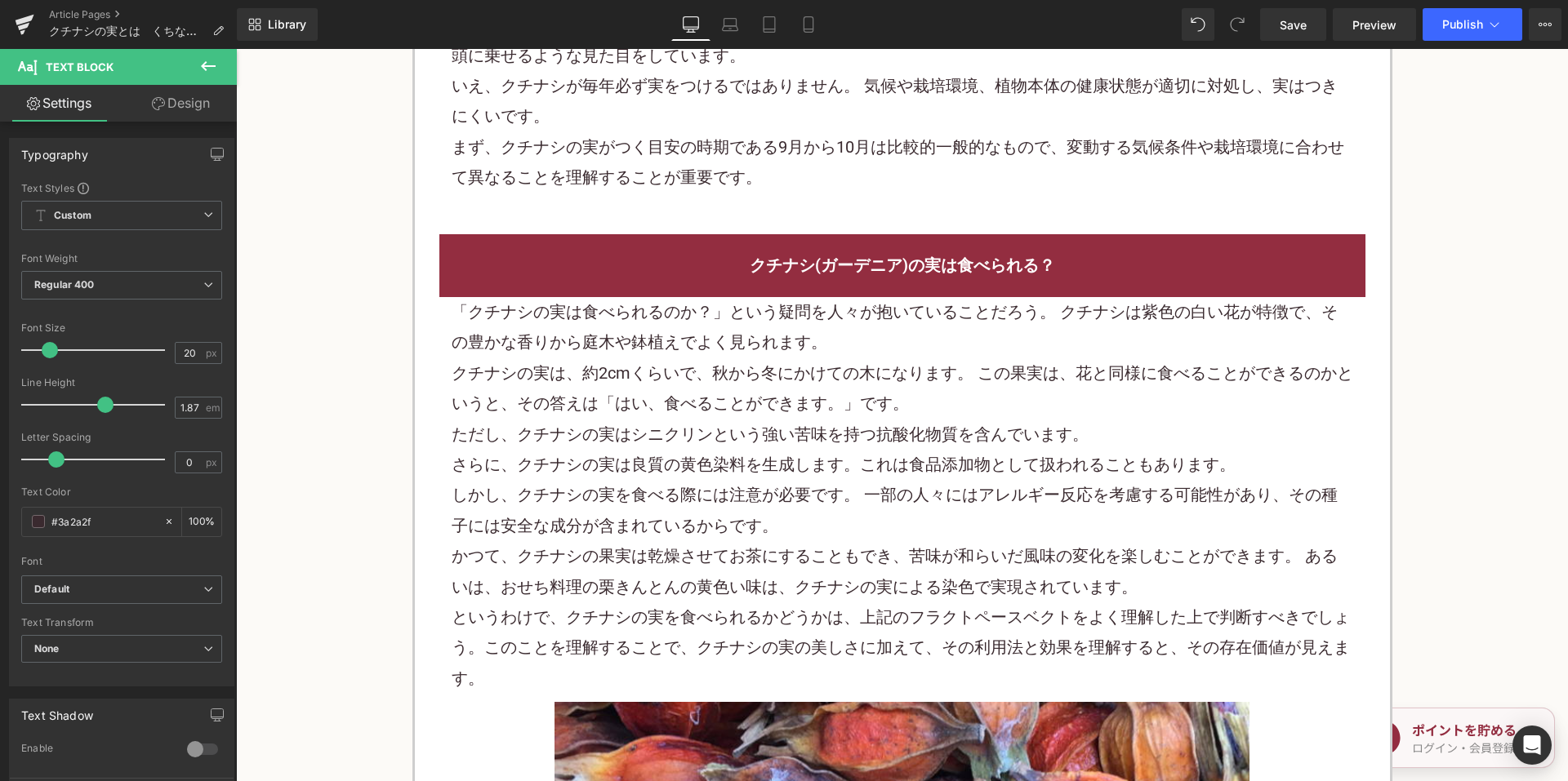
click at [648, 321] on font "「クチナシの実は食べられるのか？」という疑問を人々が抱いていることだろう。 クチナシは紫色の白い花が特徴で、その豊かな香りから庭木や鉢植えでよく見られます。" at bounding box center [895, 327] width 887 height 50
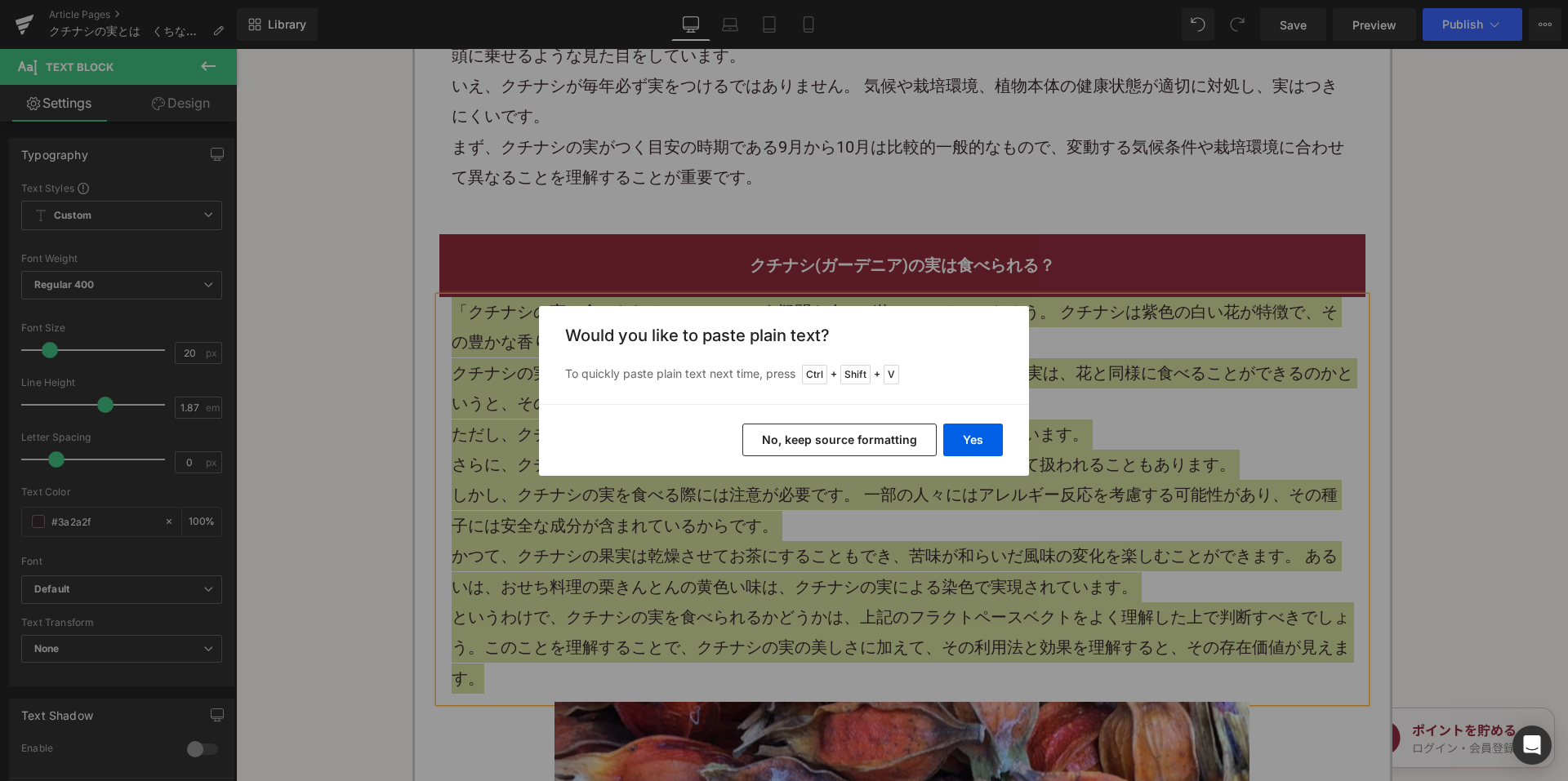
click at [801, 455] on button "No, keep source formatting" at bounding box center [839, 440] width 194 height 33
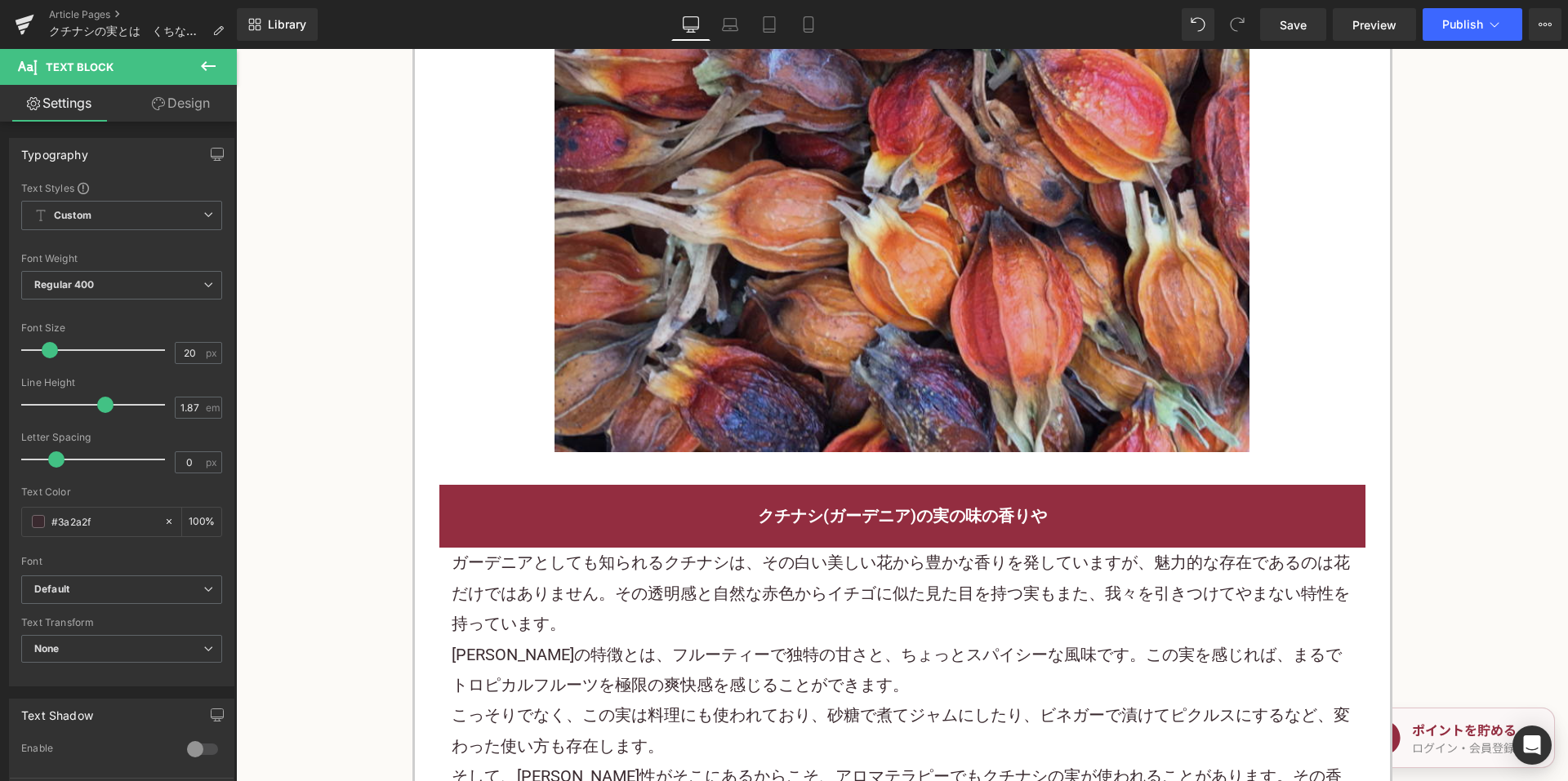
scroll to position [2857, 0]
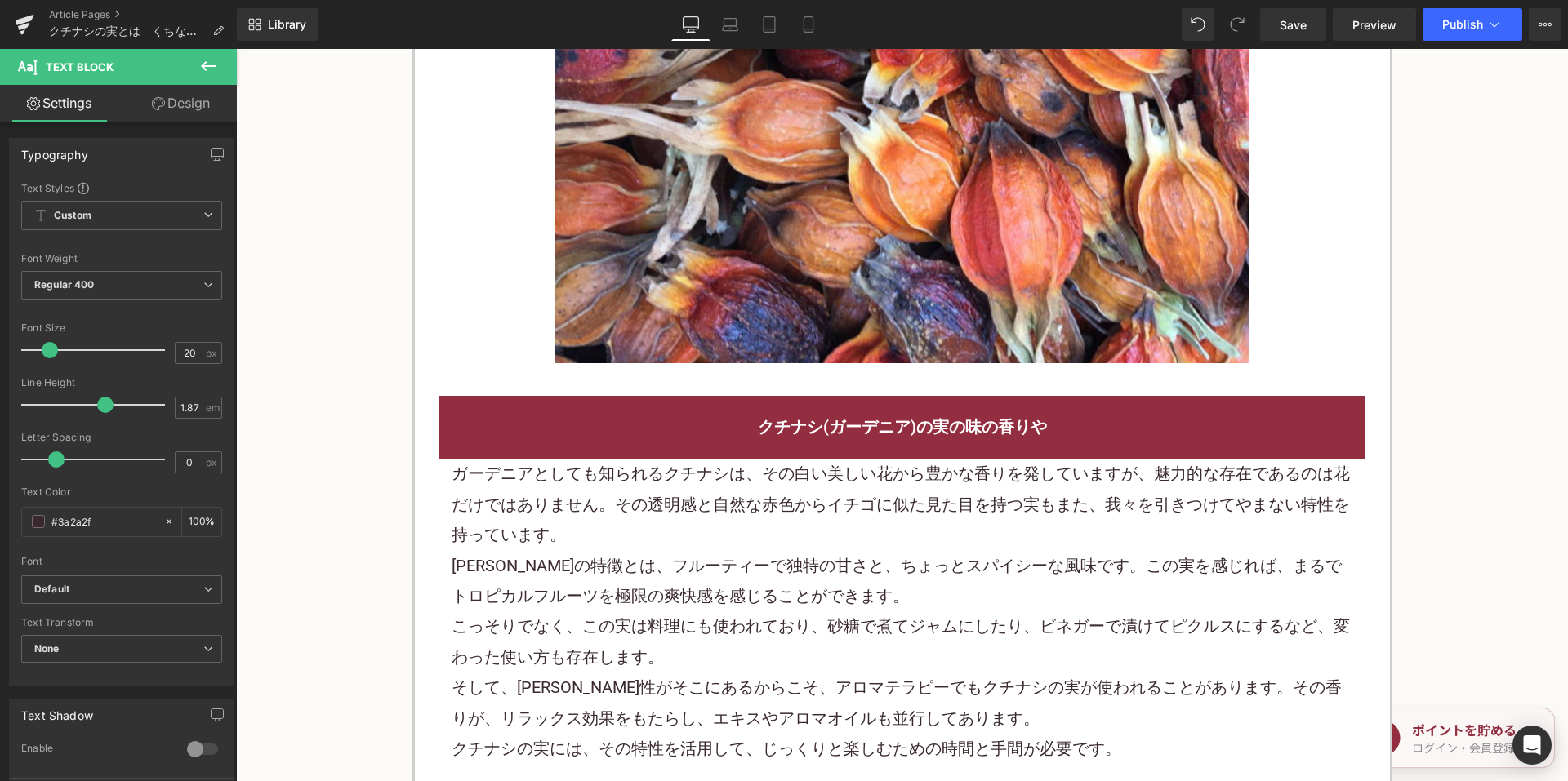
click at [698, 459] on div "ガーデニアとしても知られるクチナシは、その白い美しい花から豊かな香りを発していますが、魅力的な存在であるのは花だけではありません。その透明感と自然な赤色からイ…" at bounding box center [903, 616] width 926 height 314
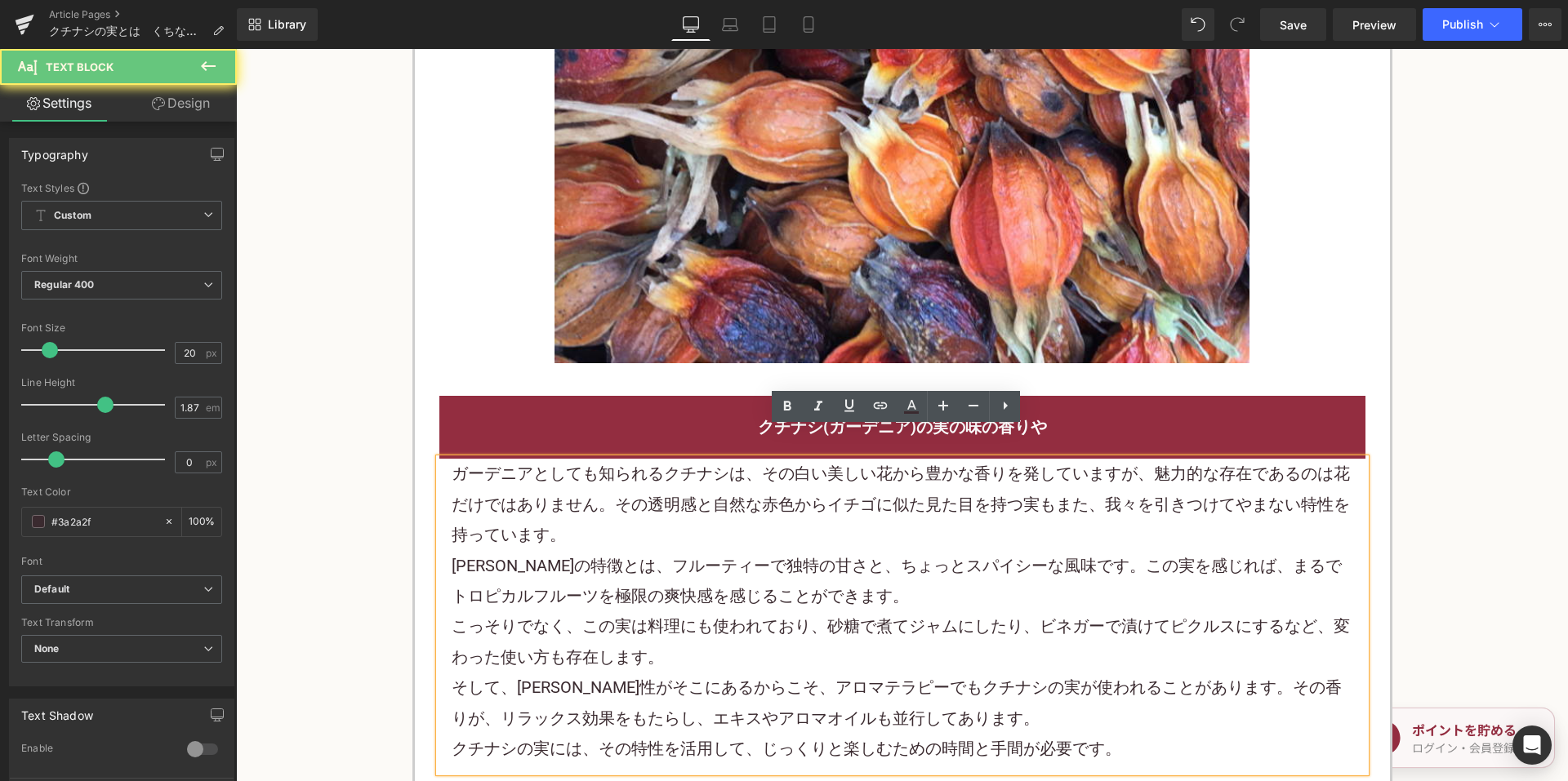
click at [699, 464] on font "ガーデニアとしても知られるクチナシは、その白い美しい花から豊かな香りを発していますが、魅力的な存在であるのは花だけではありません。その透明感と自然な赤色からイ…" at bounding box center [900, 504] width 898 height 81
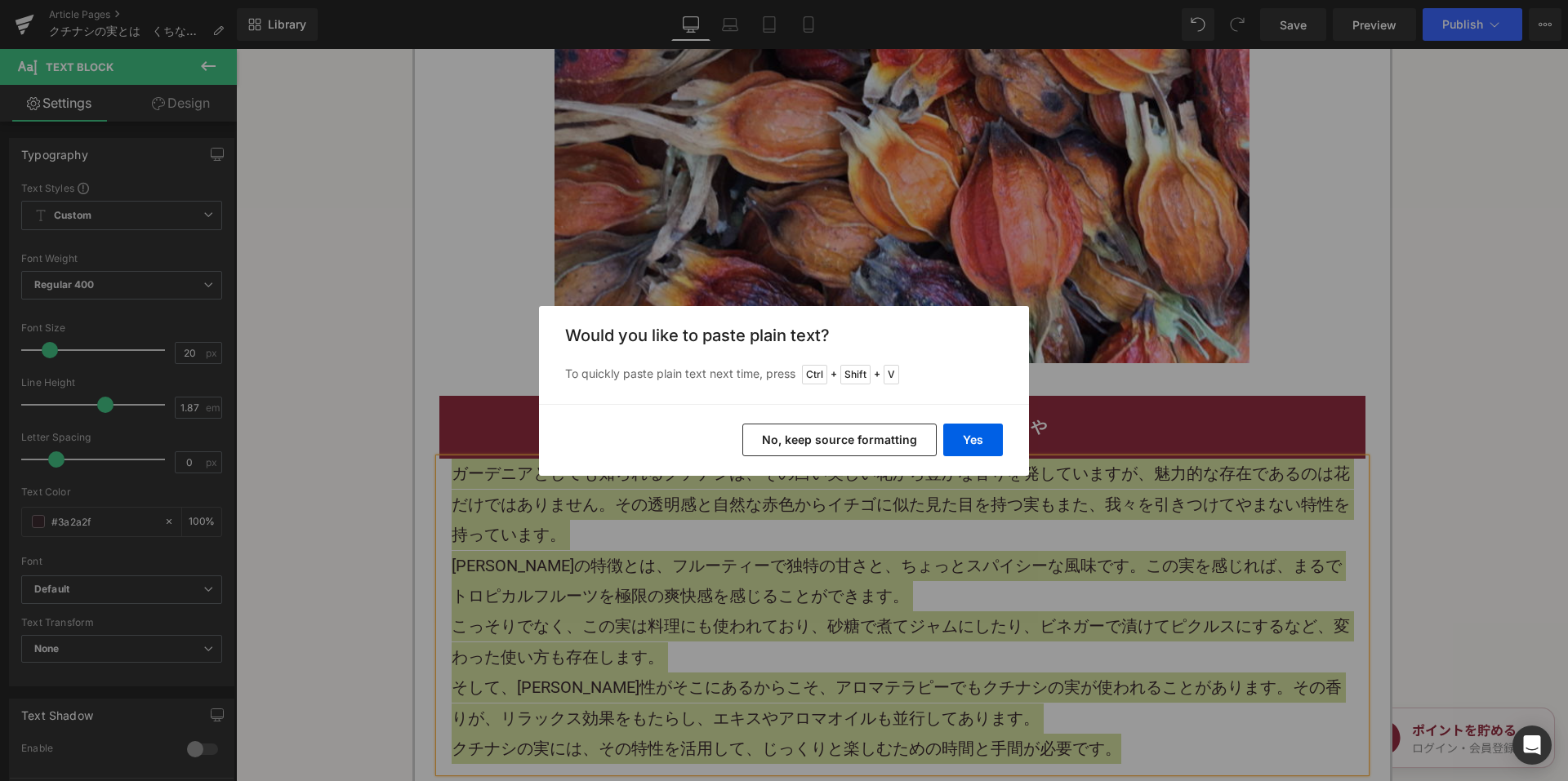
click at [884, 448] on button "No, keep source formatting" at bounding box center [839, 440] width 194 height 33
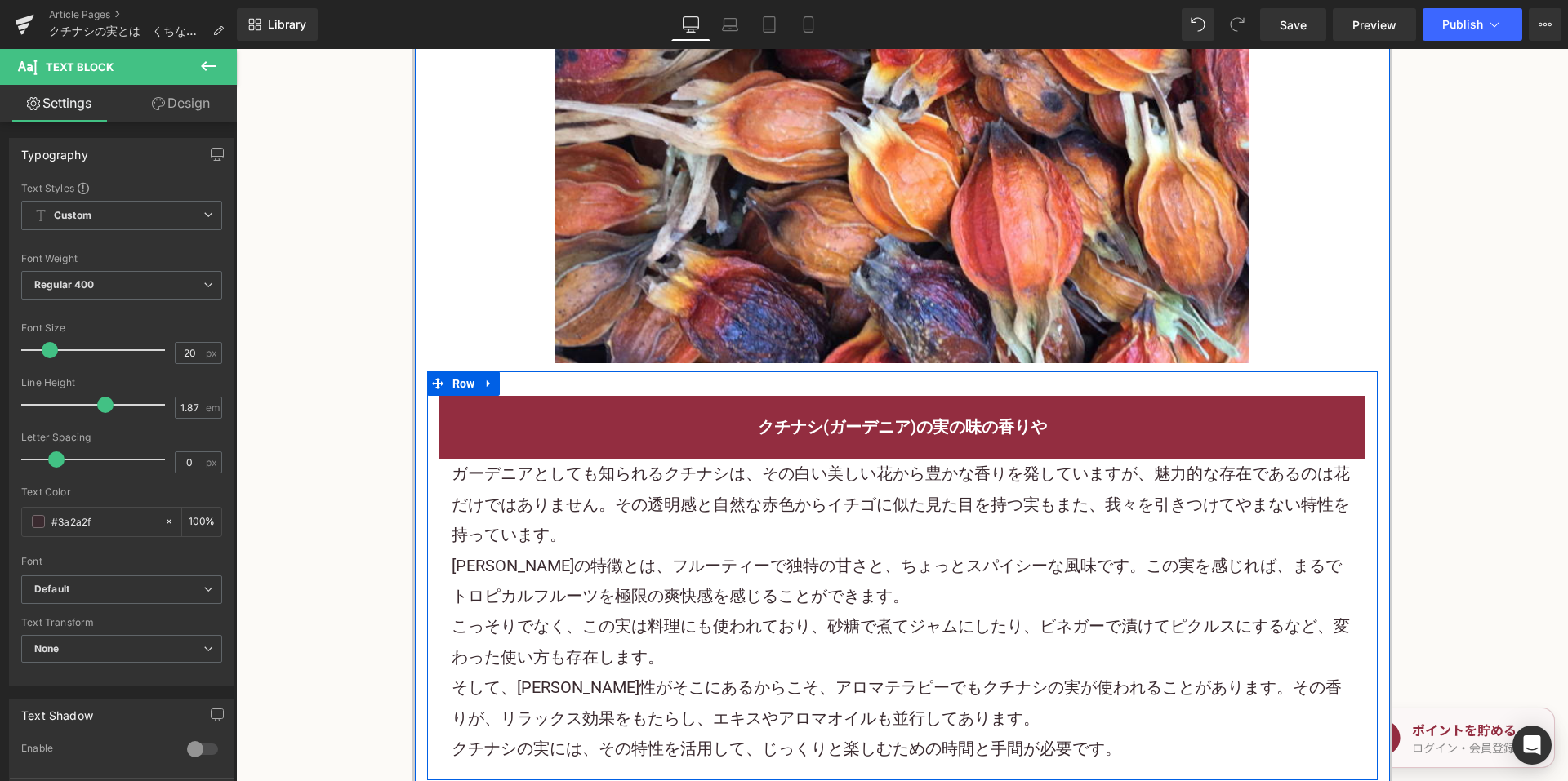
click at [1096, 412] on h2 "クチナシ(ガーデニア)の実の味の香りや" at bounding box center [902, 427] width 902 height 30
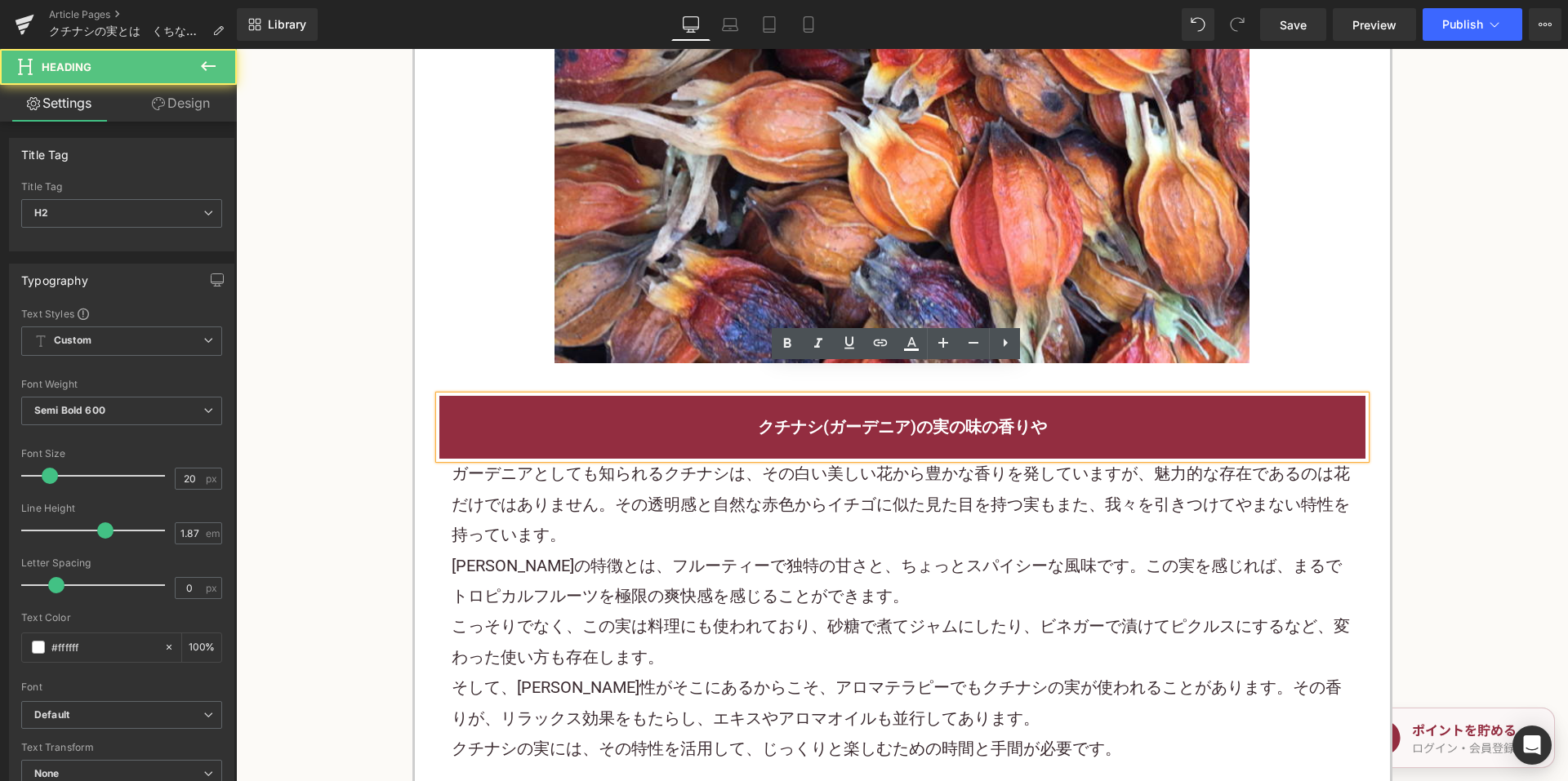
click at [1086, 412] on h2 "クチナシ(ガーデニア)の実の味の香りや" at bounding box center [902, 427] width 902 height 30
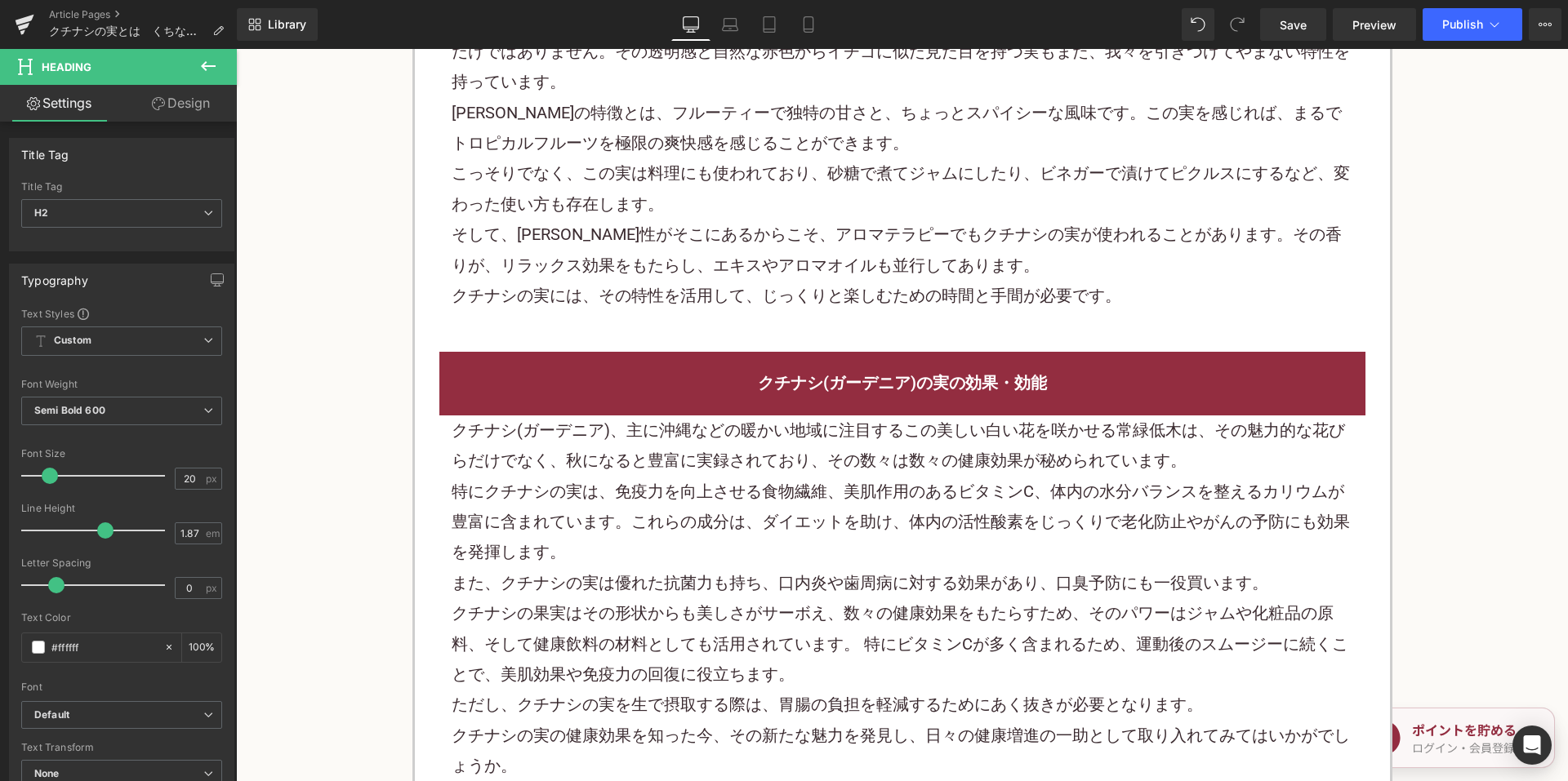
scroll to position [3348, 0]
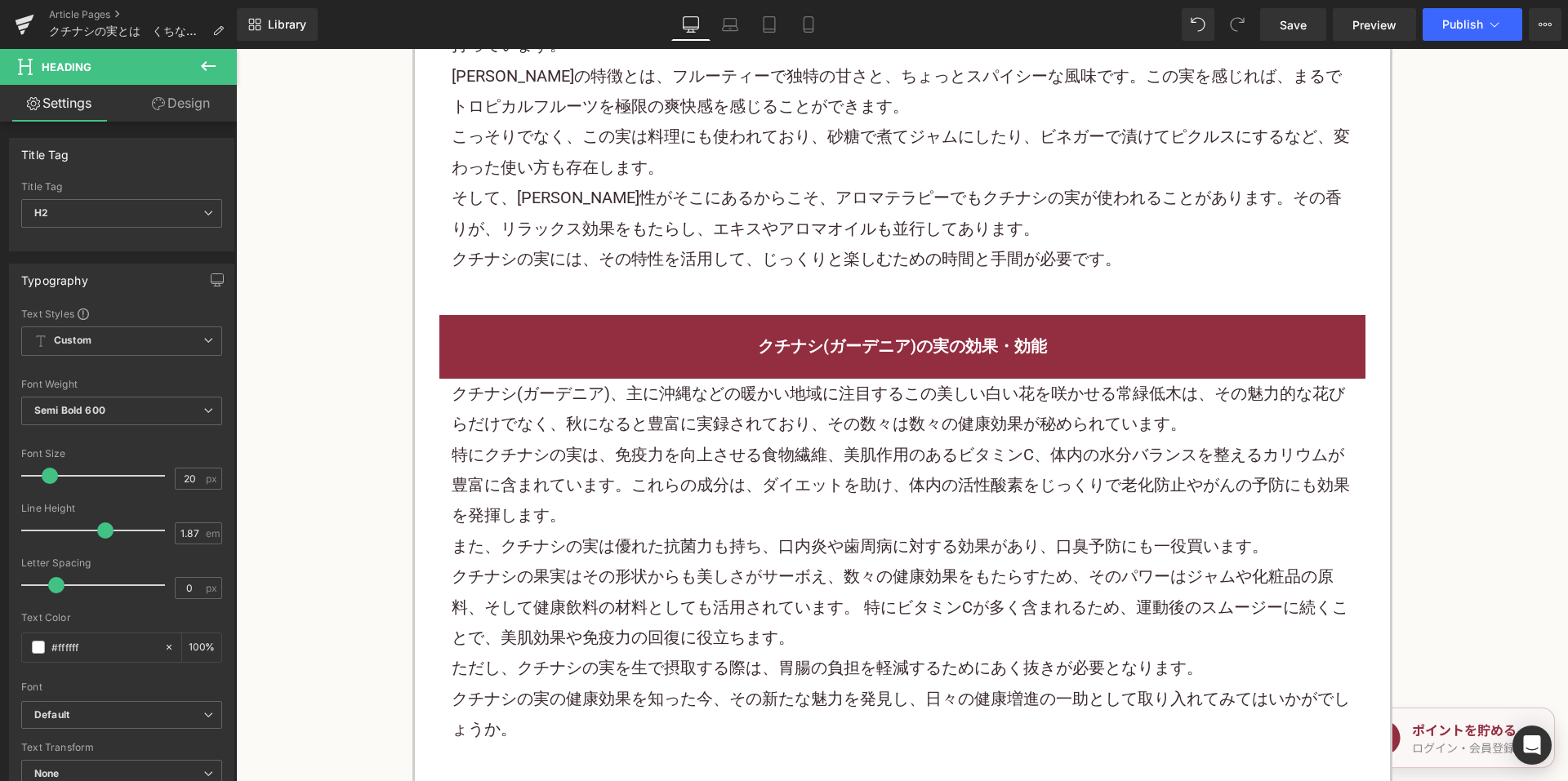
click at [704, 380] on p "クチナシ(ガーデニア)、主に沖縄などの暖かい地域に注目するこの美しい白い花を咲かせる常緑低木は、その魅力的な花びらだけでなく、秋になると豊富に実録されており、…" at bounding box center [902, 409] width 902 height 62
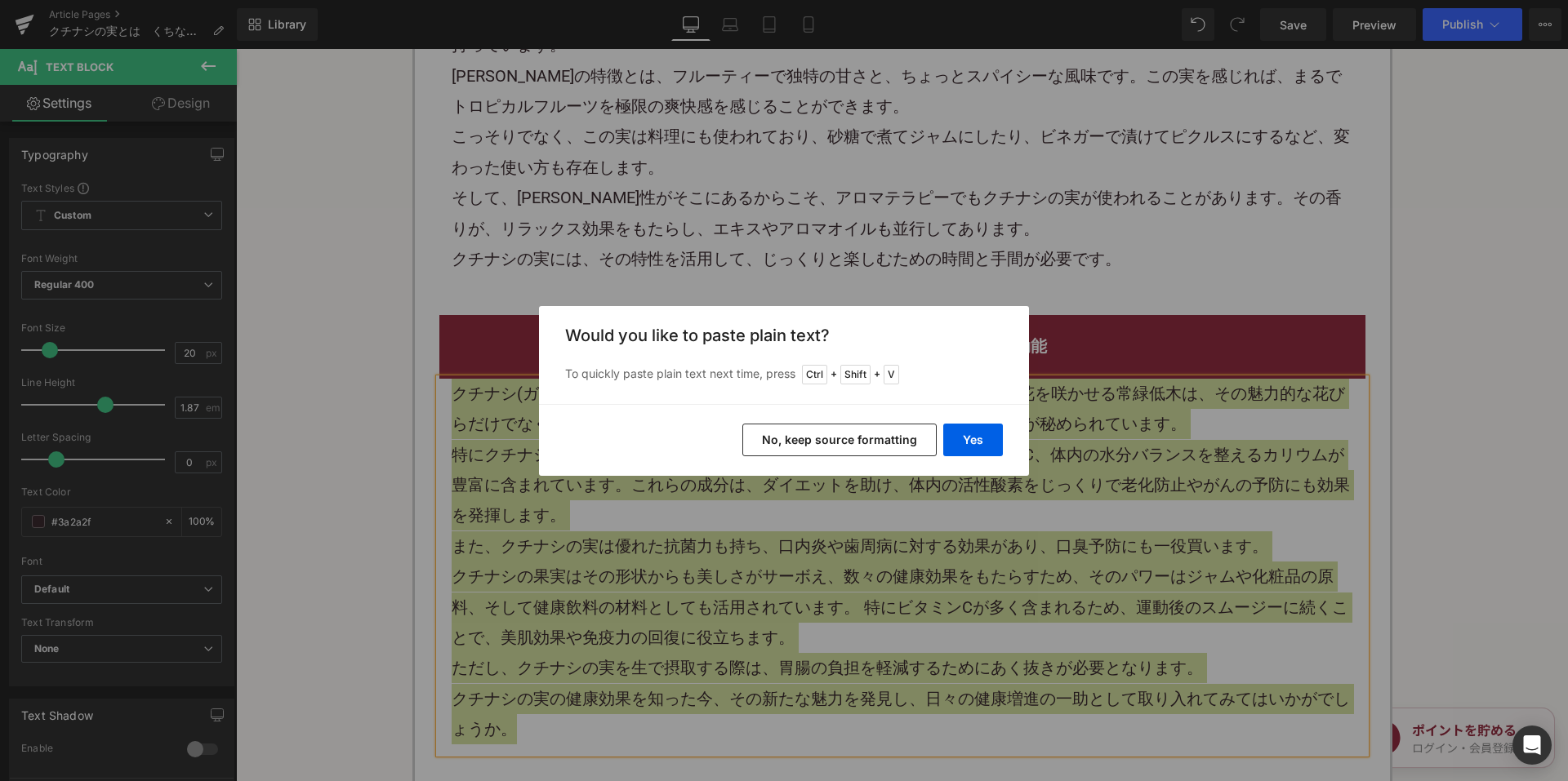
click at [810, 443] on button "No, keep source formatting" at bounding box center [839, 440] width 194 height 33
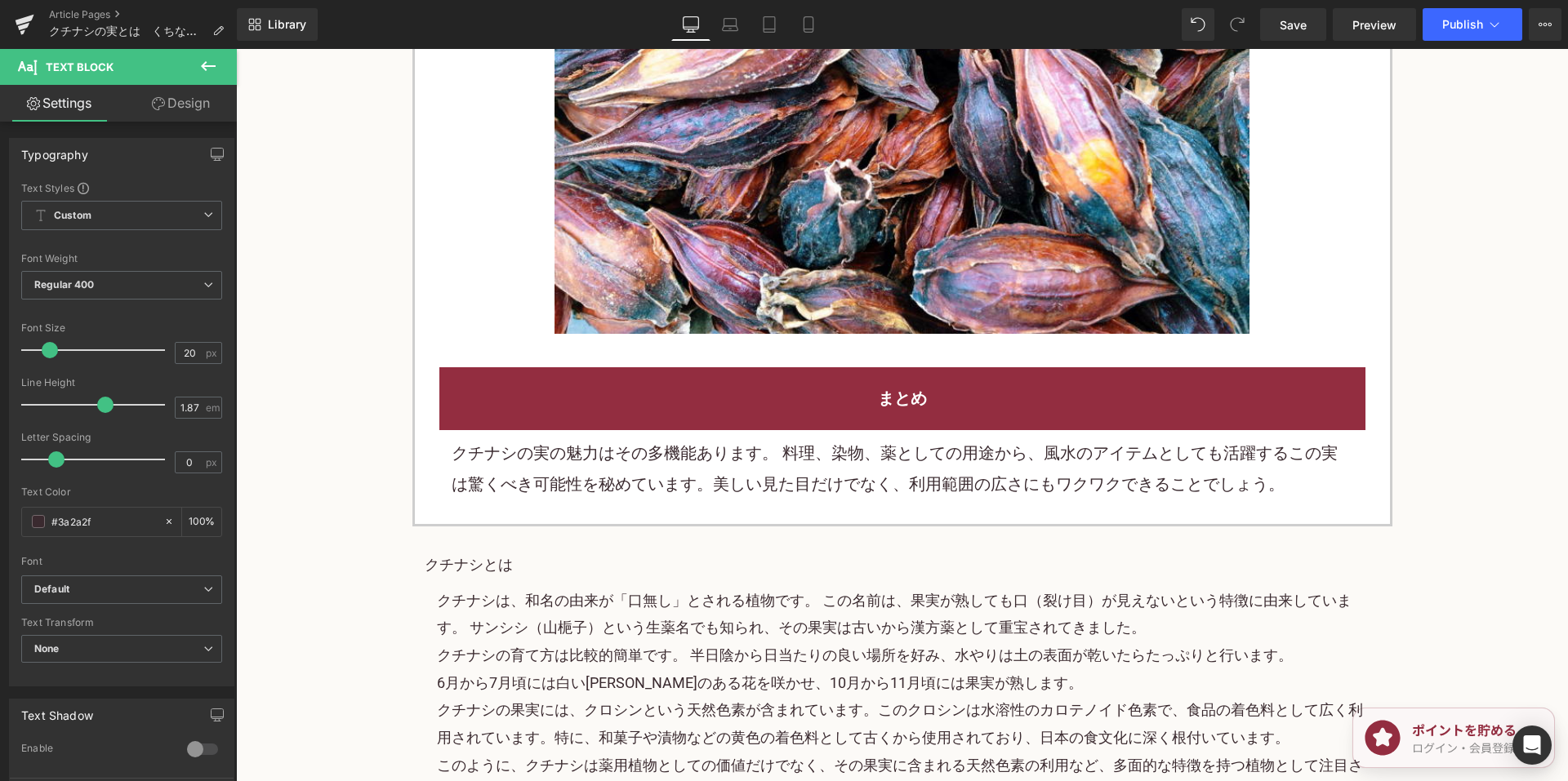
scroll to position [4898, 0]
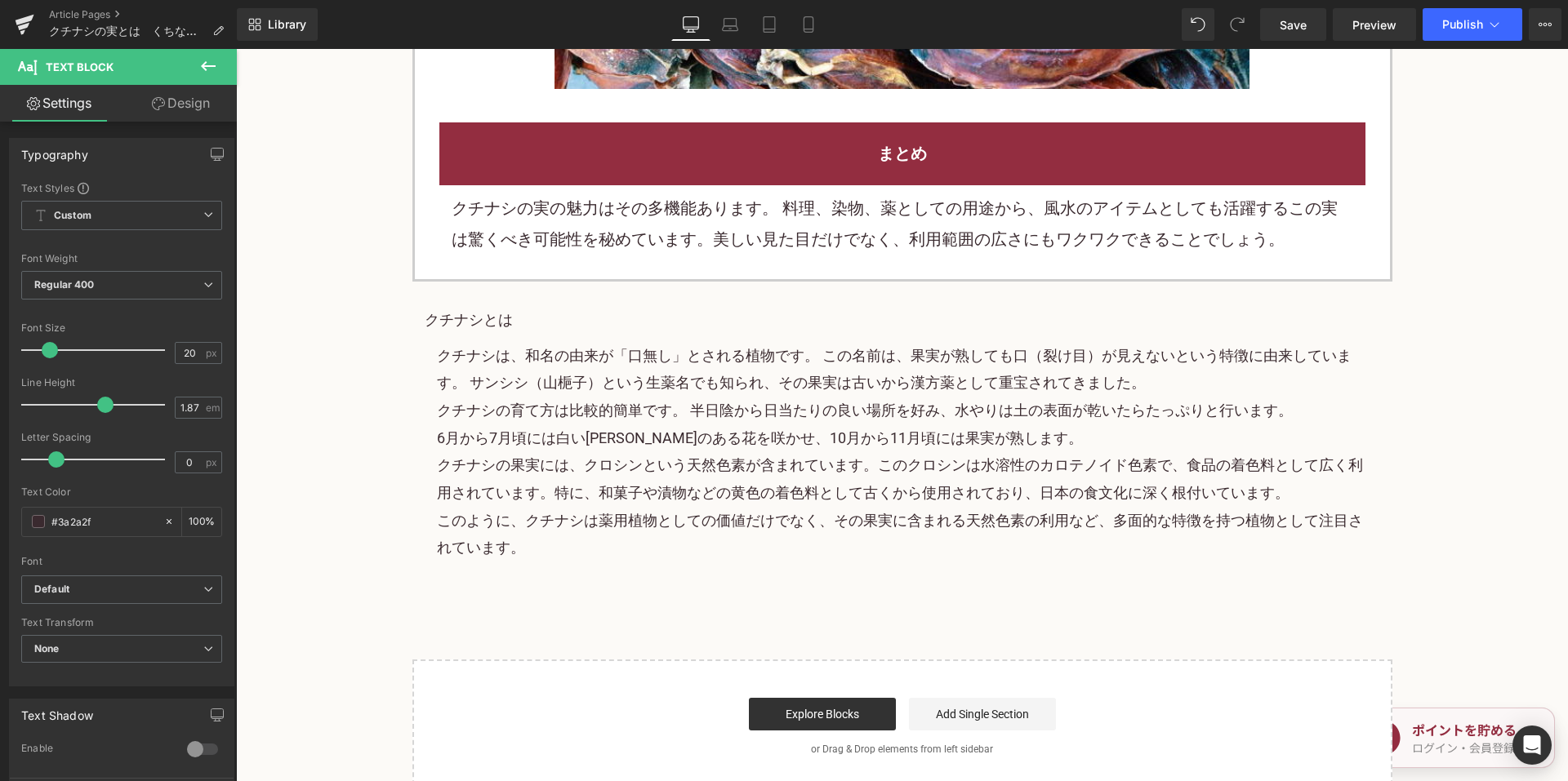
click at [673, 230] on div "クチナシの実の魅力はその多機能あります。 料理、染物、薬としての用途から、風水のアイテムとしても活躍するこの実は驚くべき可能性を秘めています。美しい見た目だけ…" at bounding box center [903, 224] width 926 height 78
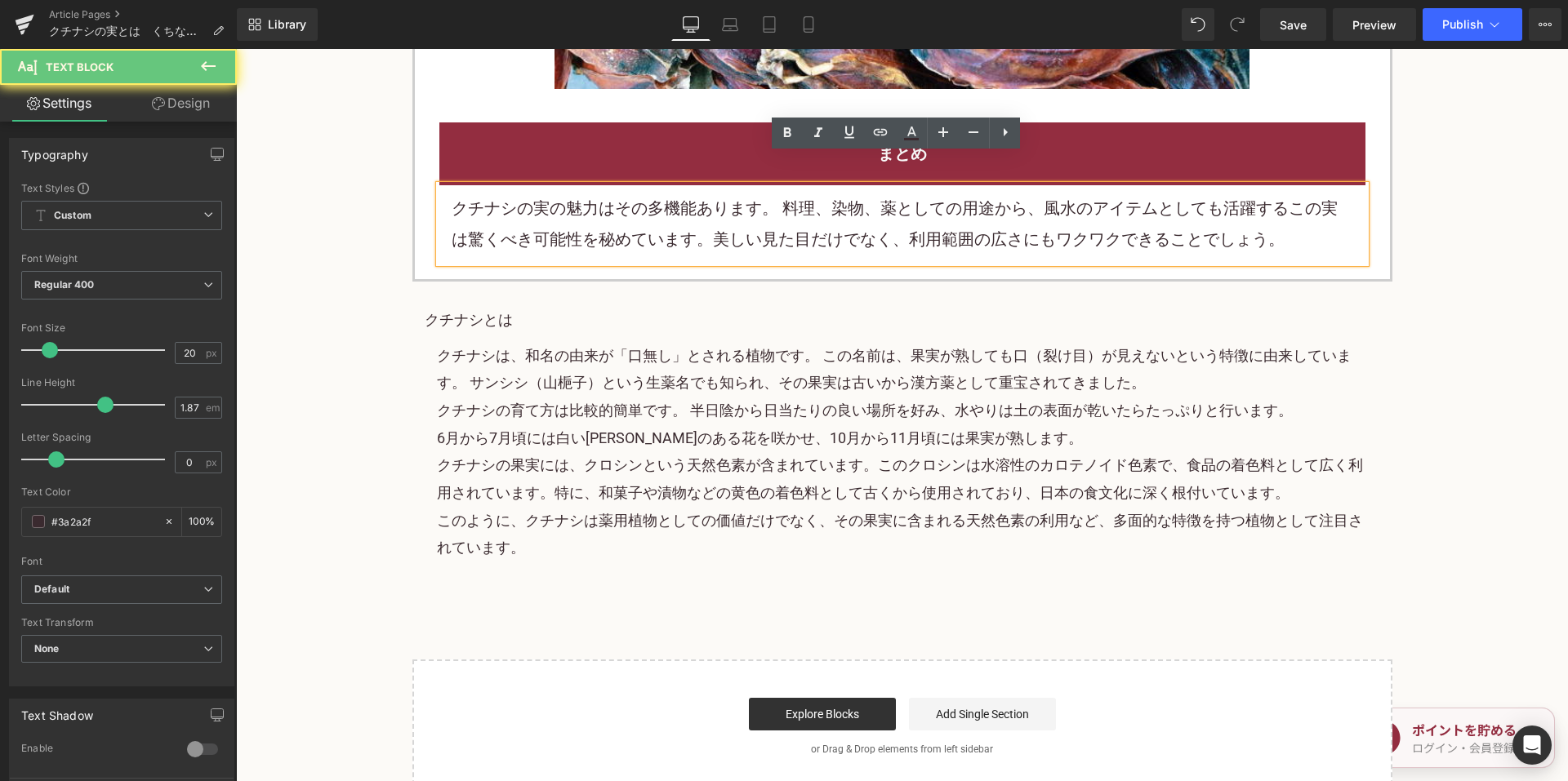
click at [664, 199] on font "クチナシの実の魅力はその多機能あります。 料理、染物、薬としての用途から、風水のアイテムとしても活躍するこの実は驚くべき可能性を秘めています。美しい見た目だけ…" at bounding box center [895, 224] width 887 height 50
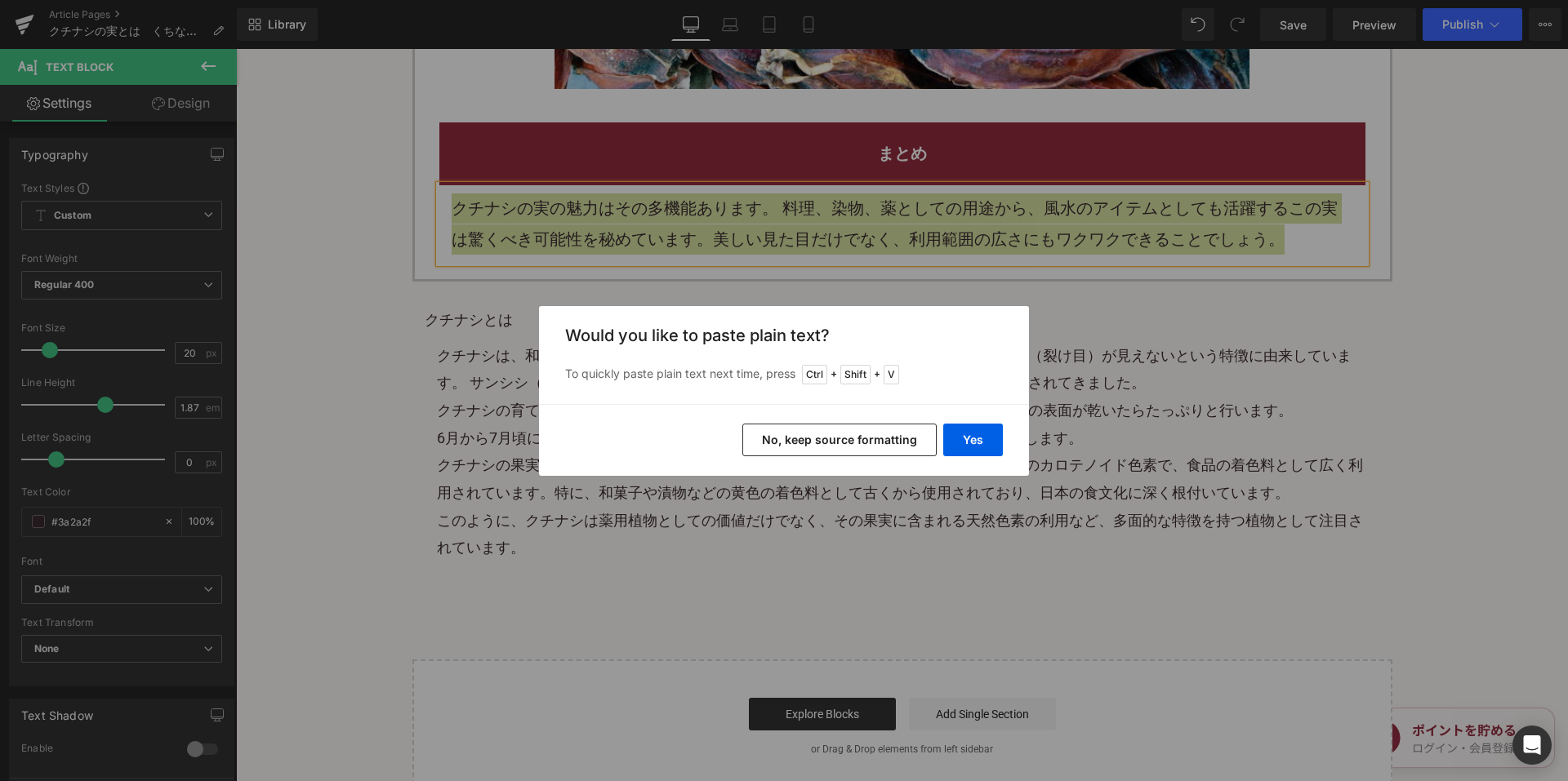
click at [776, 422] on div "Yes No, keep source formatting" at bounding box center [783, 440] width 490 height 72
click at [778, 432] on button "No, keep source formatting" at bounding box center [839, 440] width 194 height 33
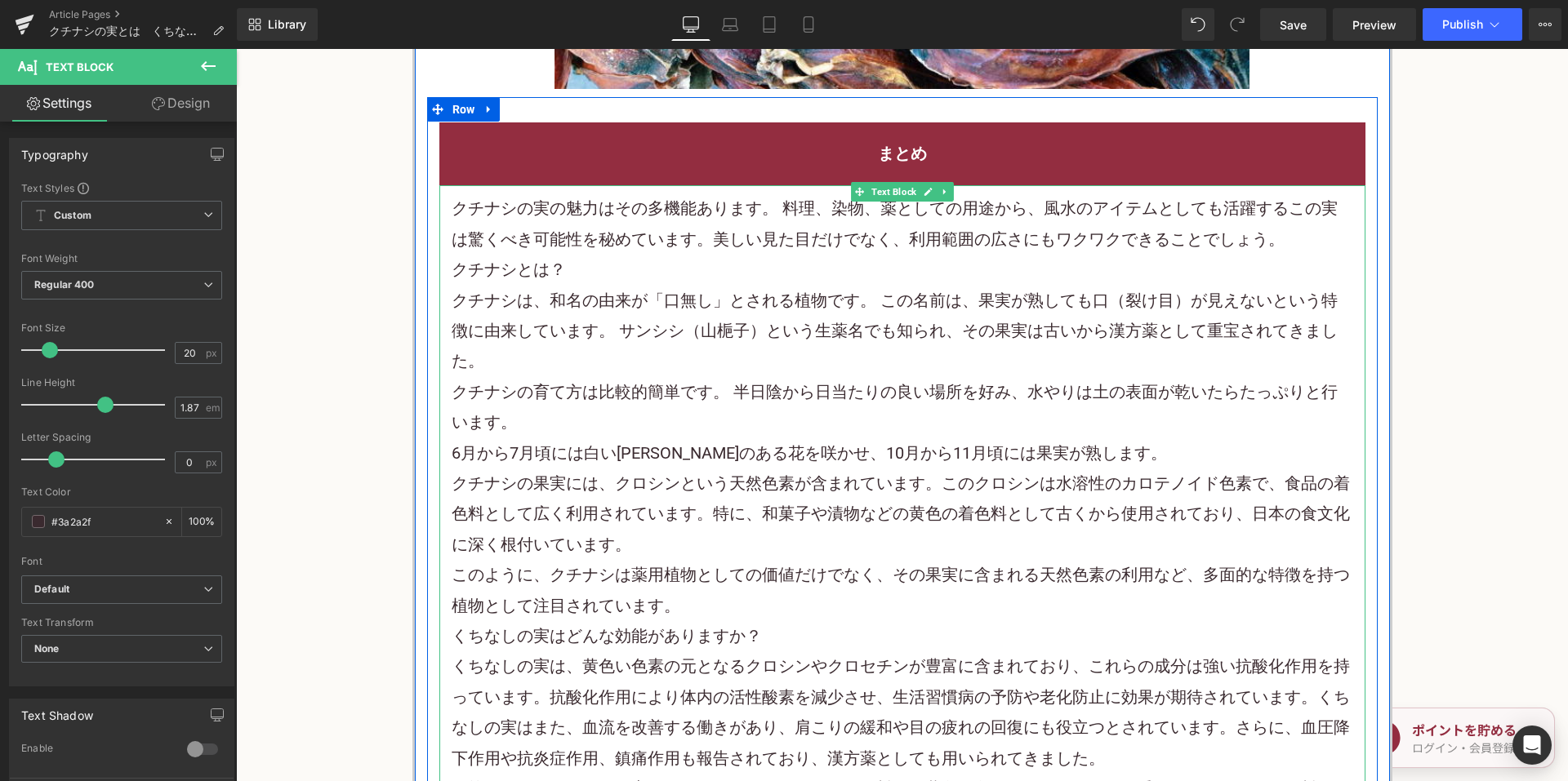
click at [1286, 211] on p "クチナシの実の魅力はその多機能あります。 料理、染物、薬としての用途から、風水のアイテムとしても活躍するこの実は驚くべき可能性を秘めています。美しい見た目だけ…" at bounding box center [902, 224] width 902 height 62
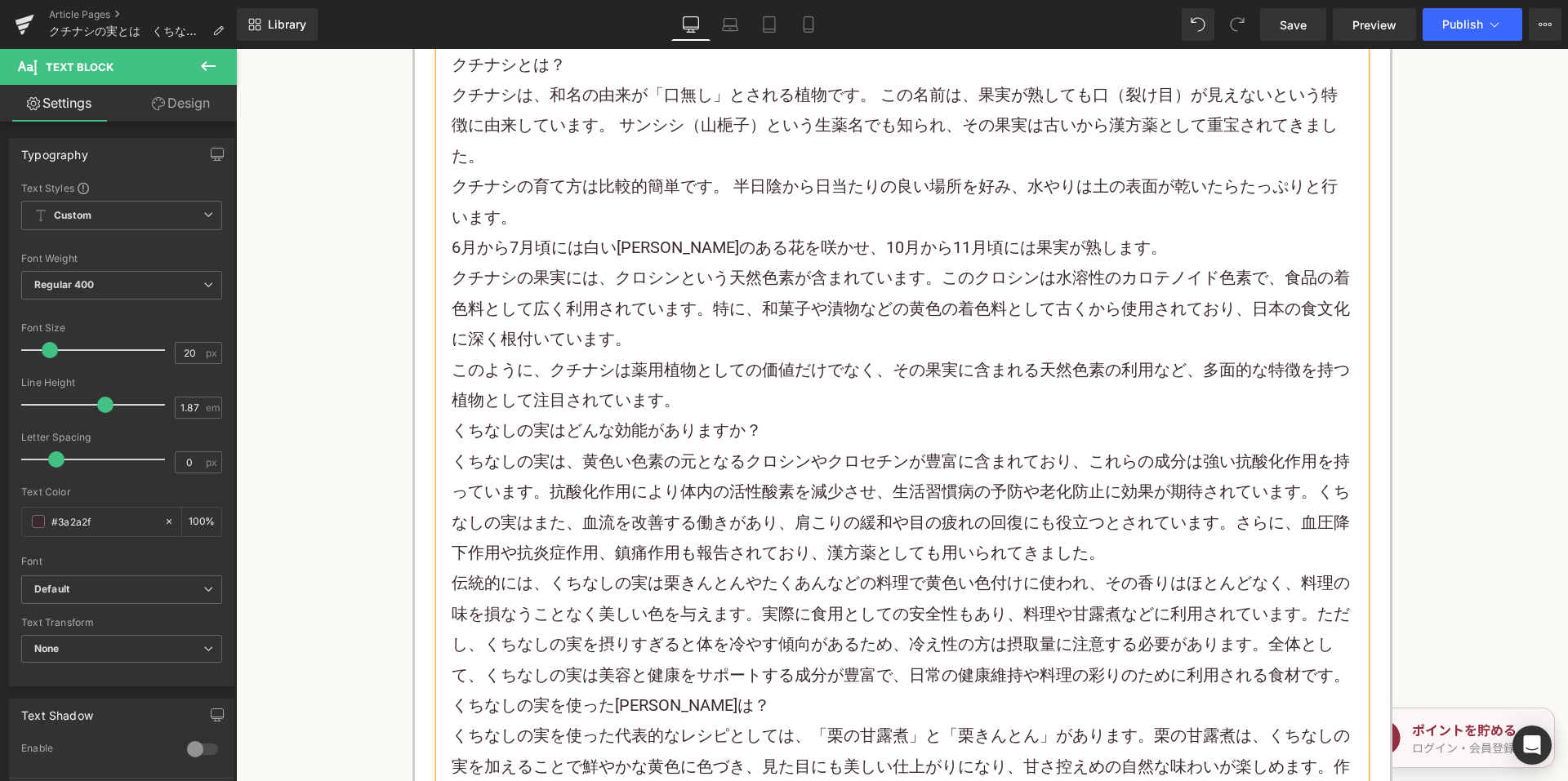
scroll to position [5143, 0]
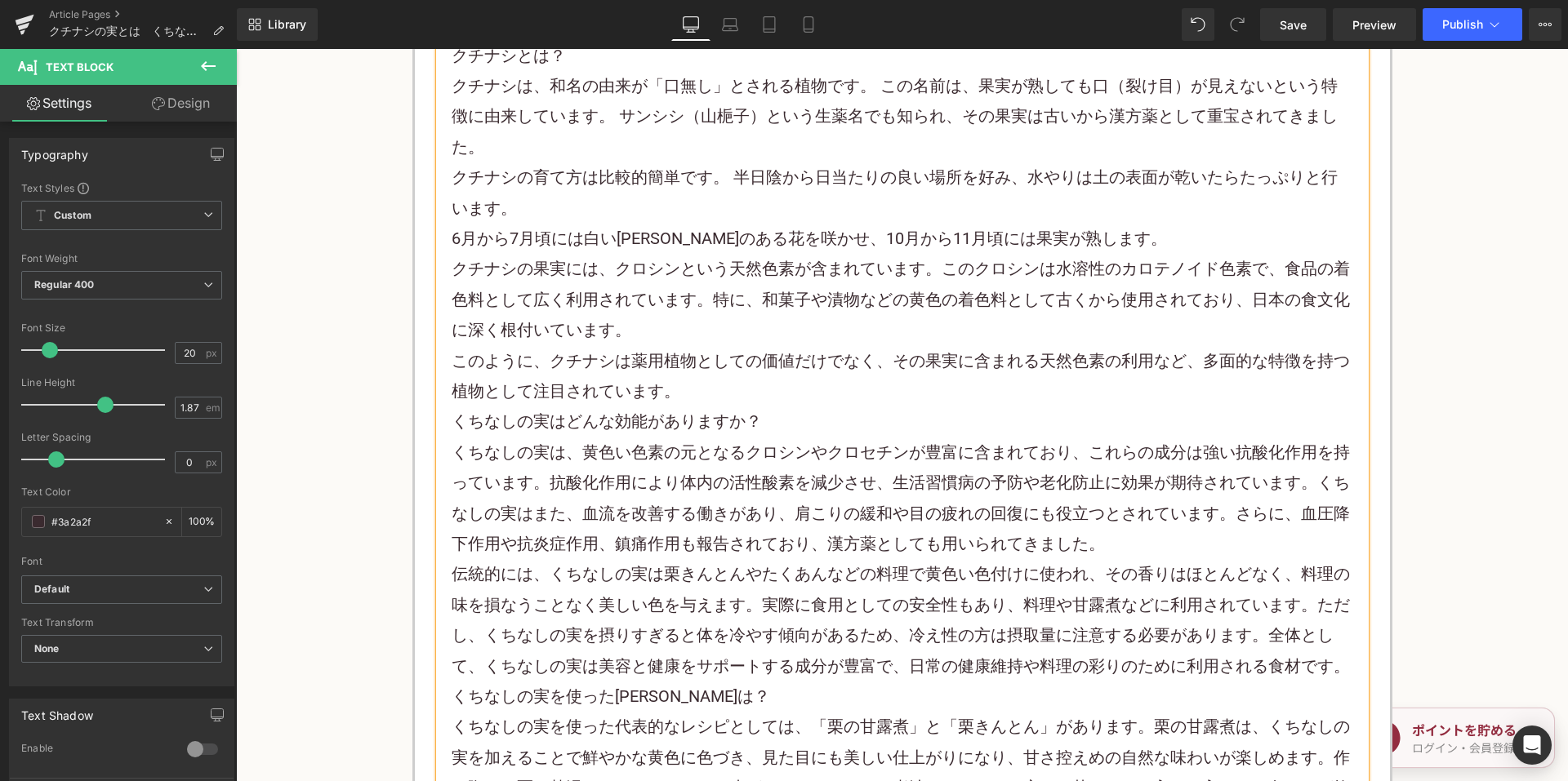
click at [731, 346] on p "このように、クチナシは薬用植物としての価値だけでなく、その果実に含まれる天然色素の利用など、多面的な特徴を持つ植物として注目されています。" at bounding box center [902, 376] width 902 height 62
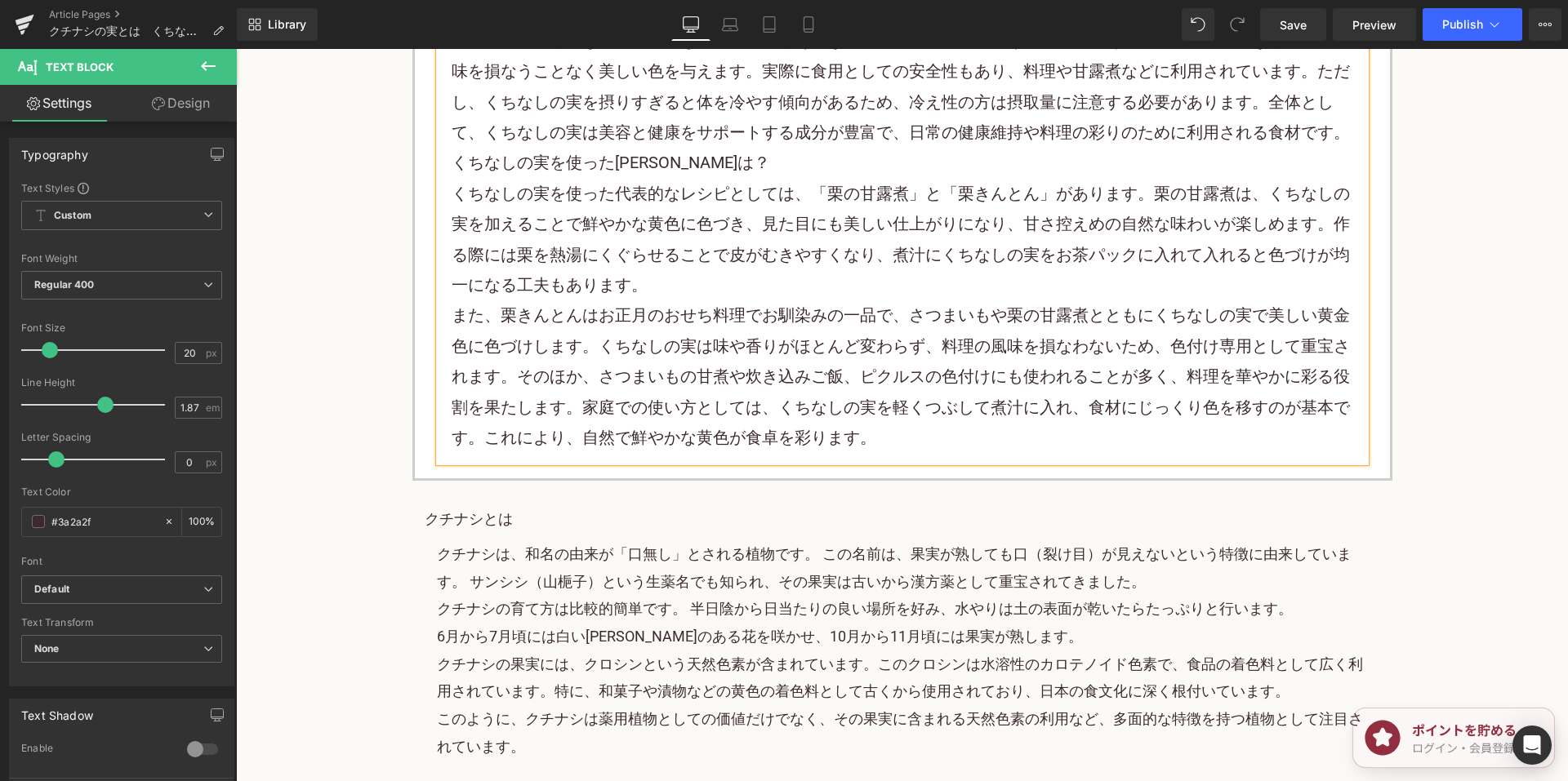
scroll to position [5878, 0]
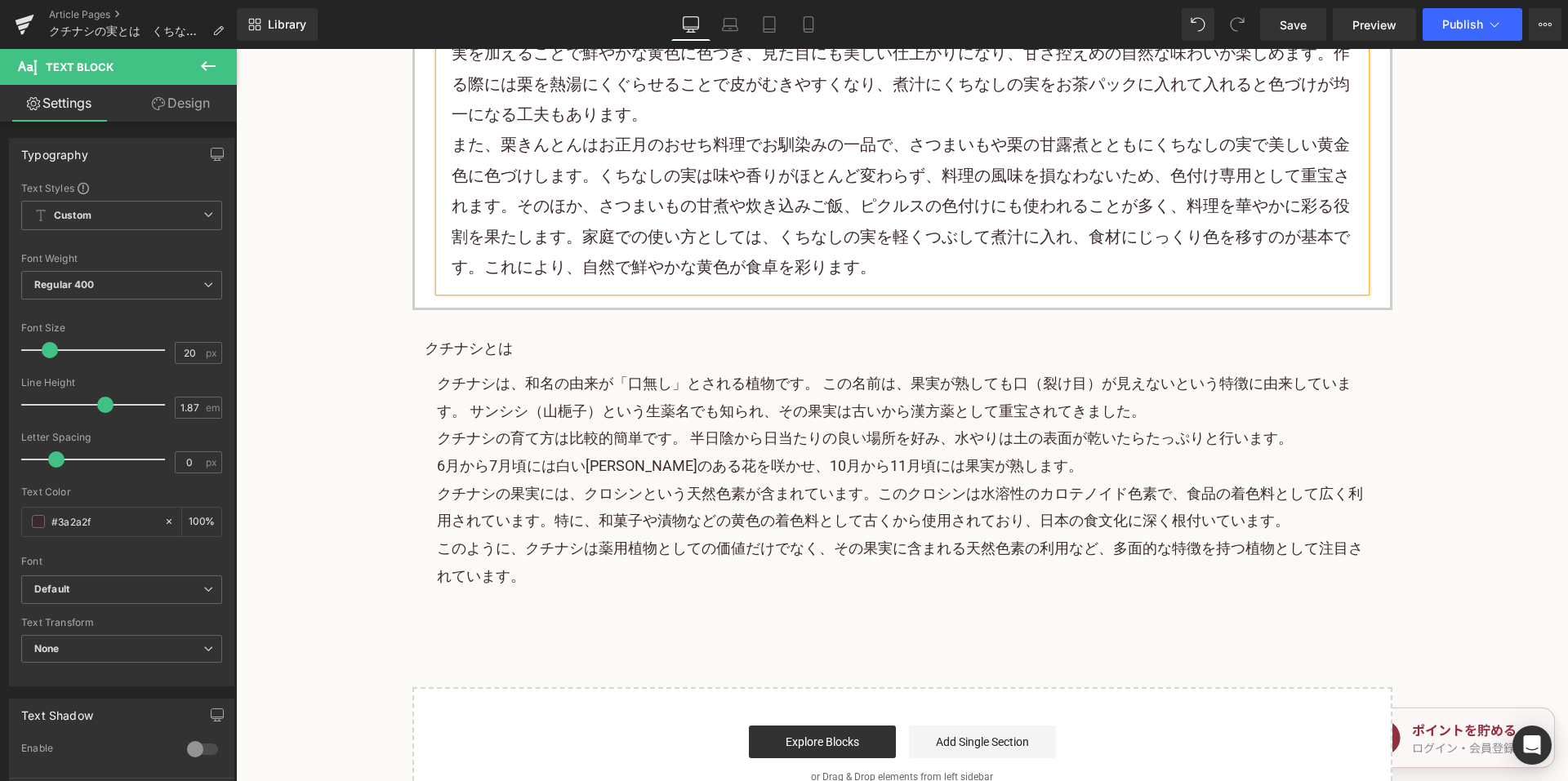
click at [475, 362] on div "クチナシは、和名の由来が「口無し」とされる植物です。 この名前は、果実が熟しても口（裂け目）が見えないという特徴に由来しています。 サンシシ（山梔子）という生…" at bounding box center [902, 480] width 955 height 236
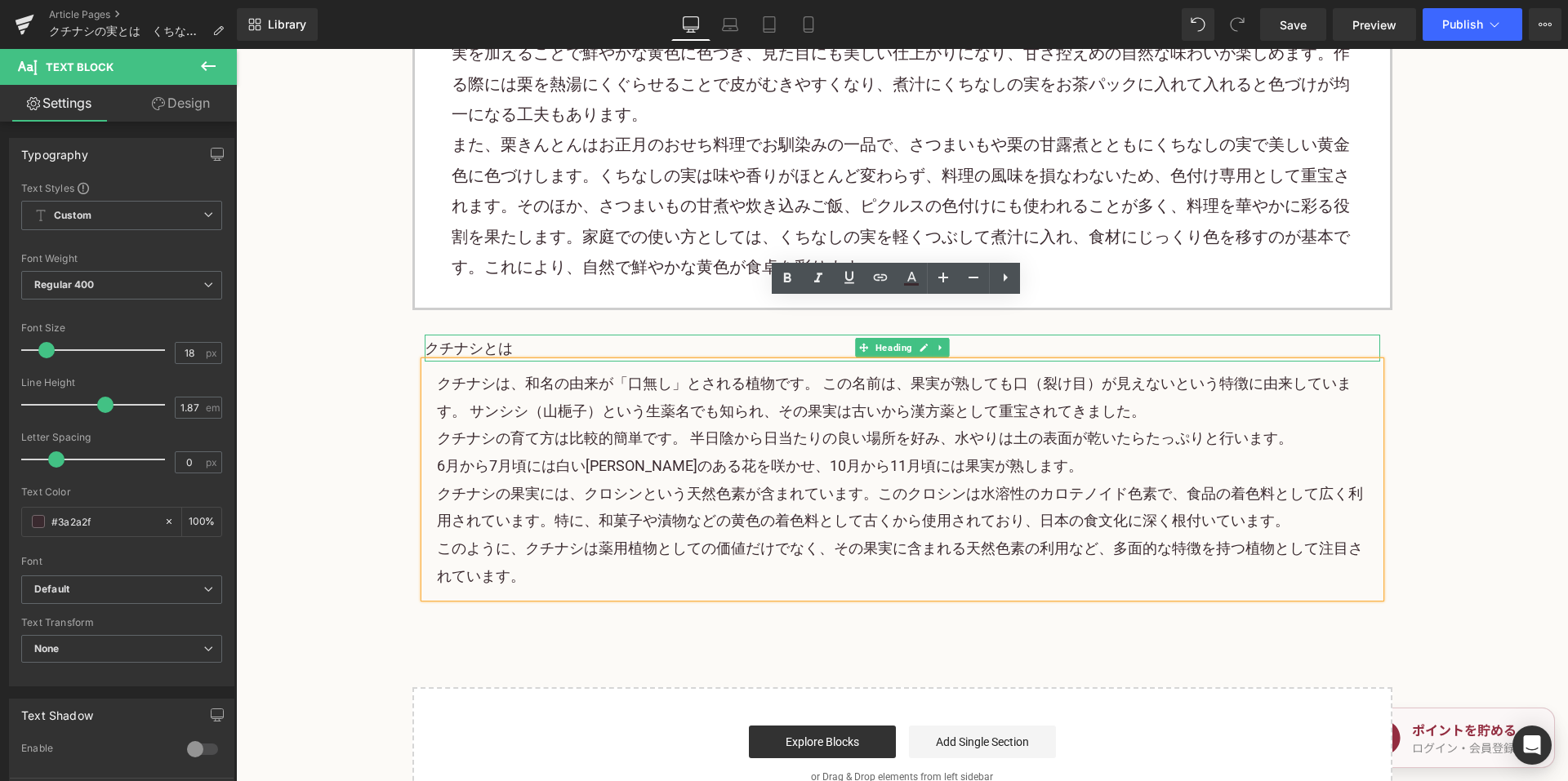
click at [458, 340] on font "クチナシとは" at bounding box center [468, 348] width 88 height 17
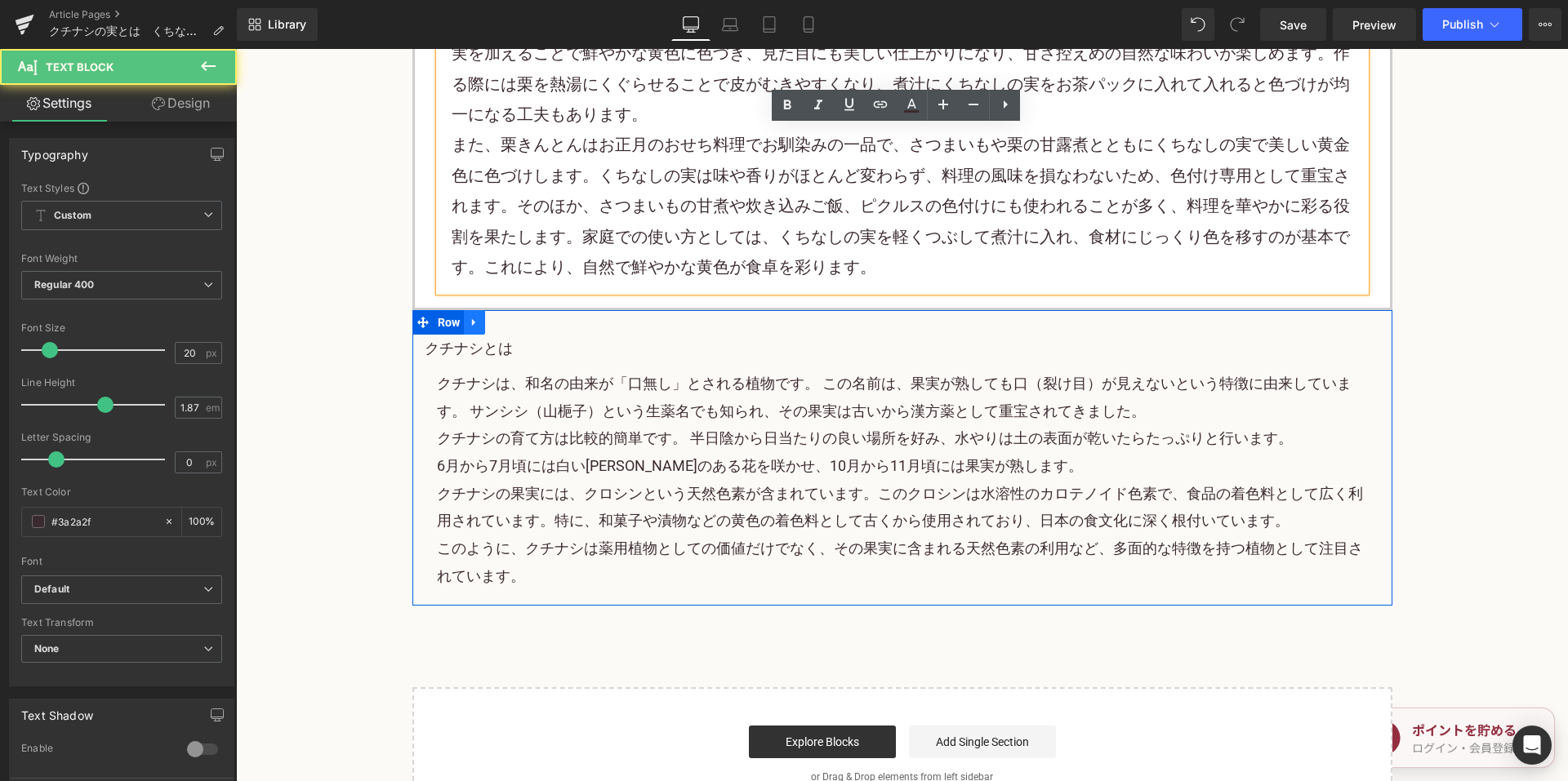
click at [472, 318] on icon at bounding box center [474, 322] width 4 height 7
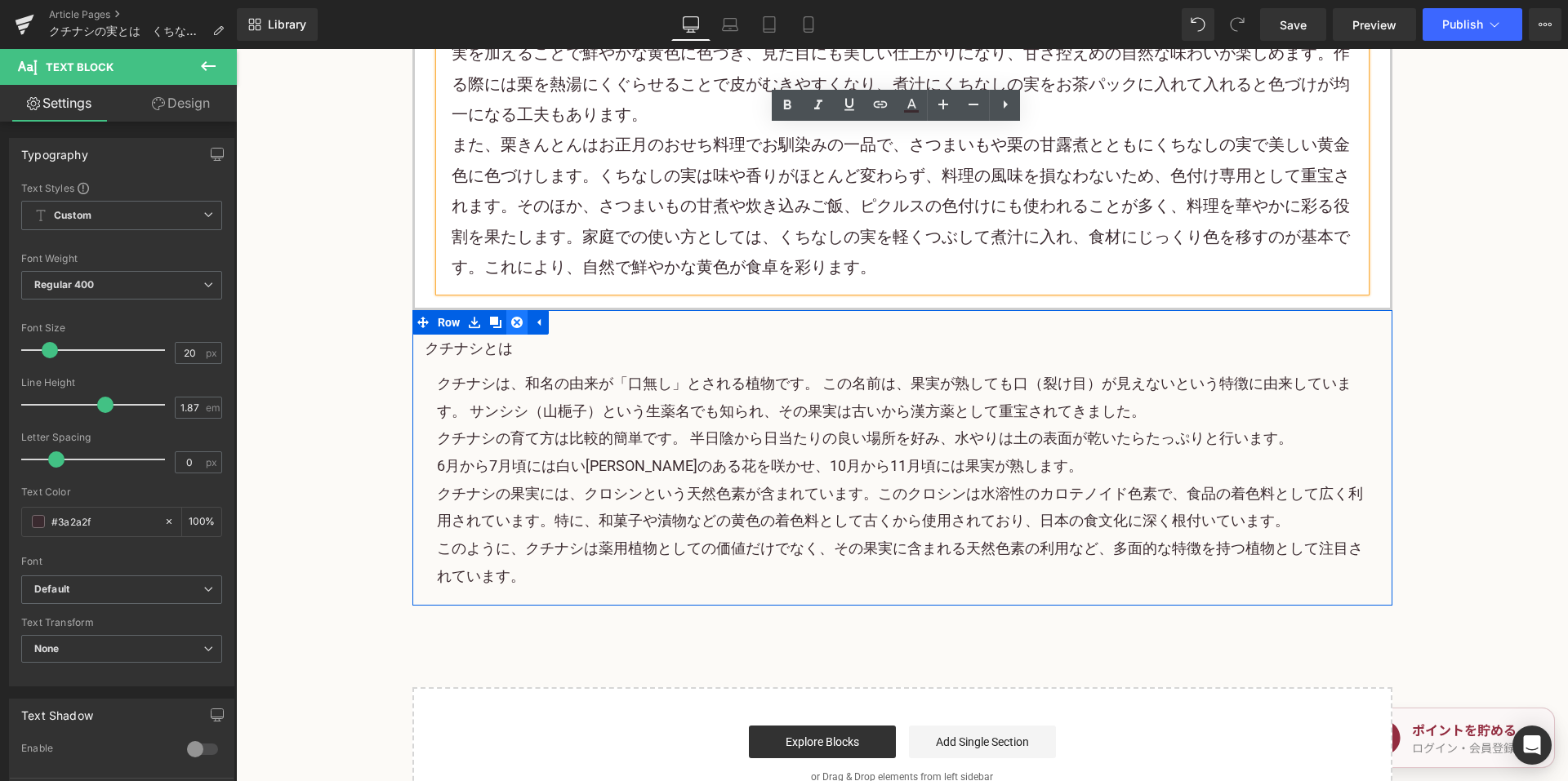
click at [514, 317] on icon at bounding box center [516, 322] width 12 height 12
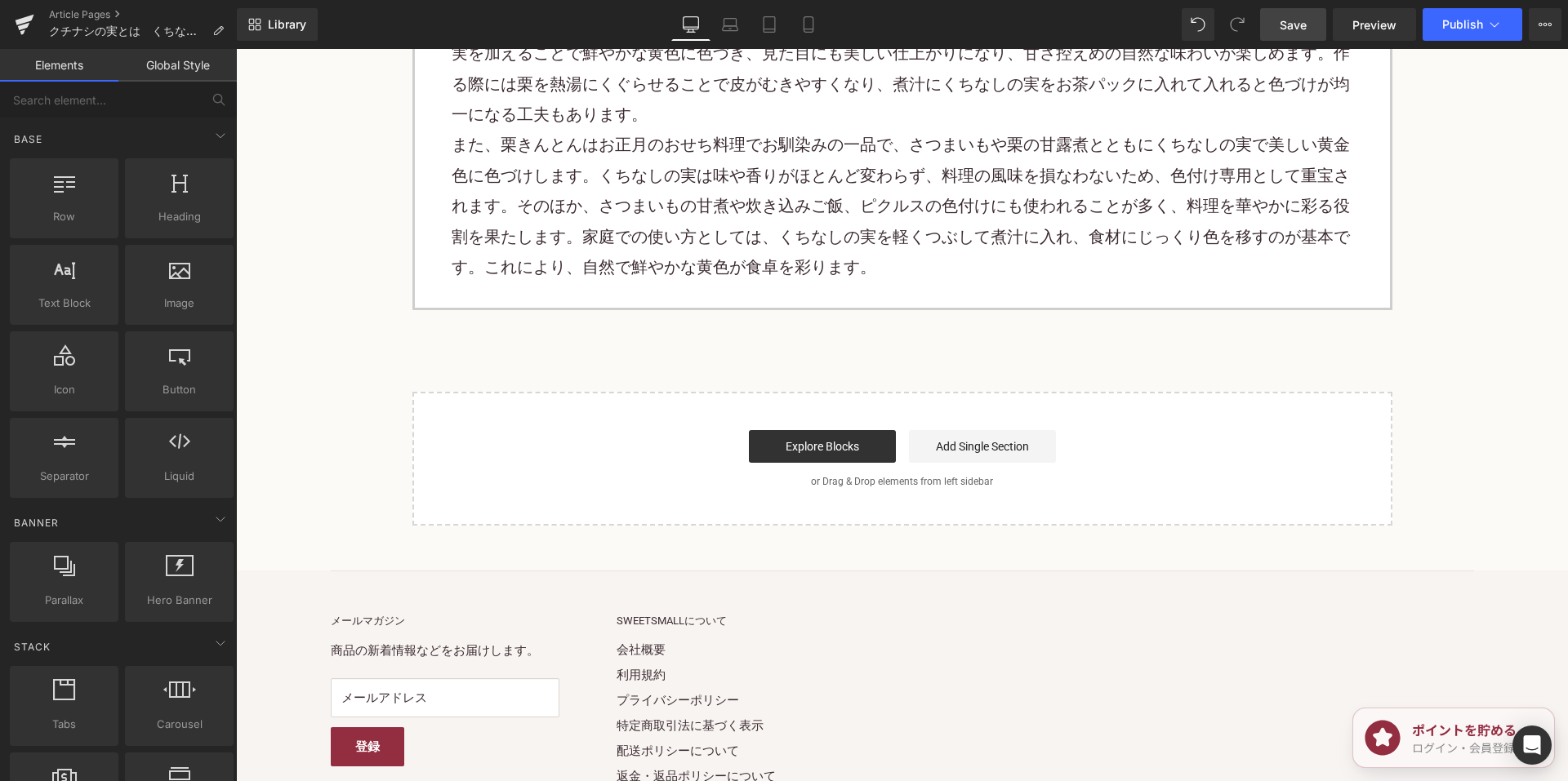
click at [1284, 31] on span "Save" at bounding box center [1293, 24] width 27 height 17
click at [66, 12] on link "Article Pages" at bounding box center [143, 14] width 188 height 13
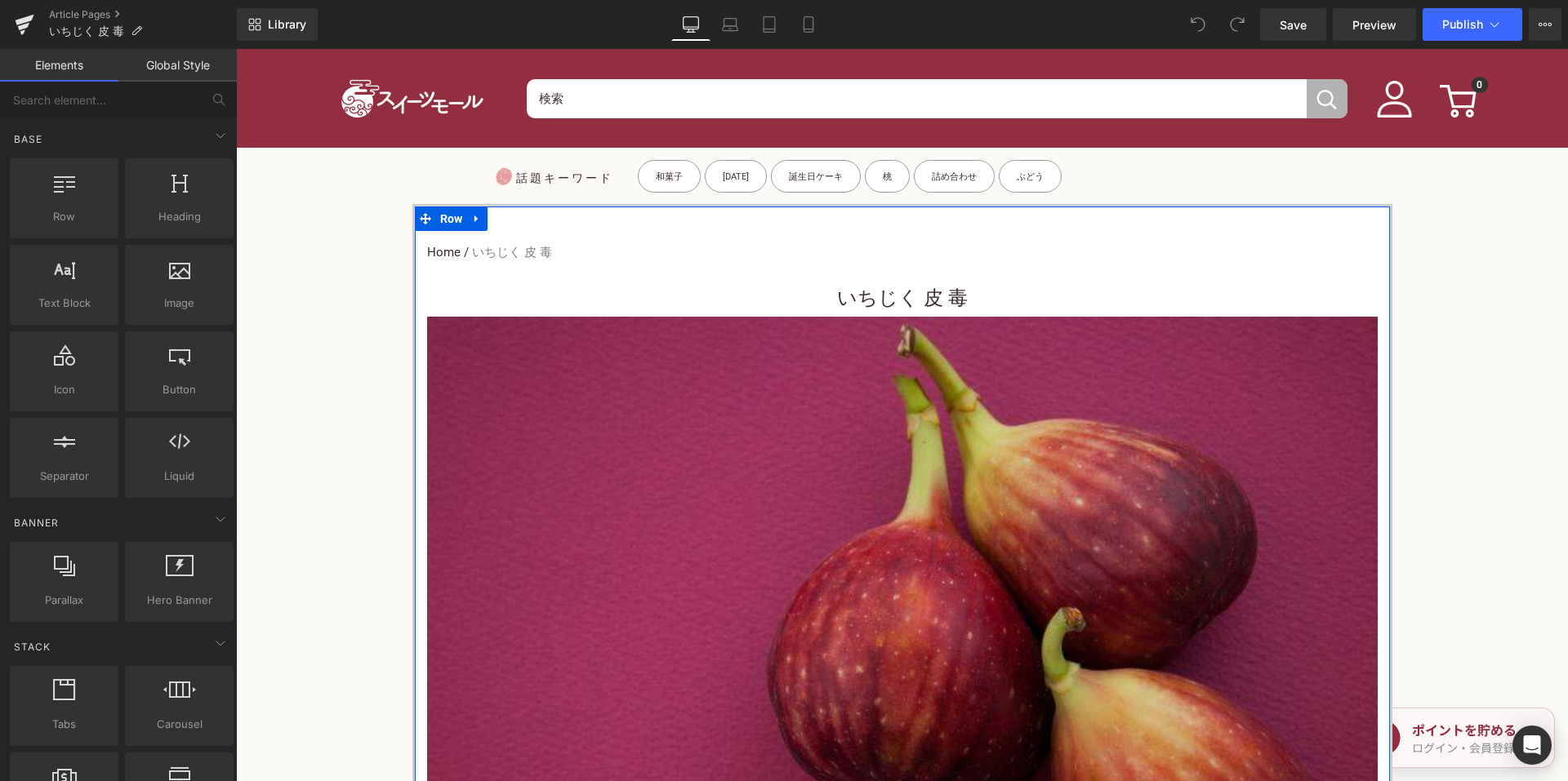
click at [808, 287] on h3 "いちじく 皮 毒" at bounding box center [903, 298] width 951 height 37
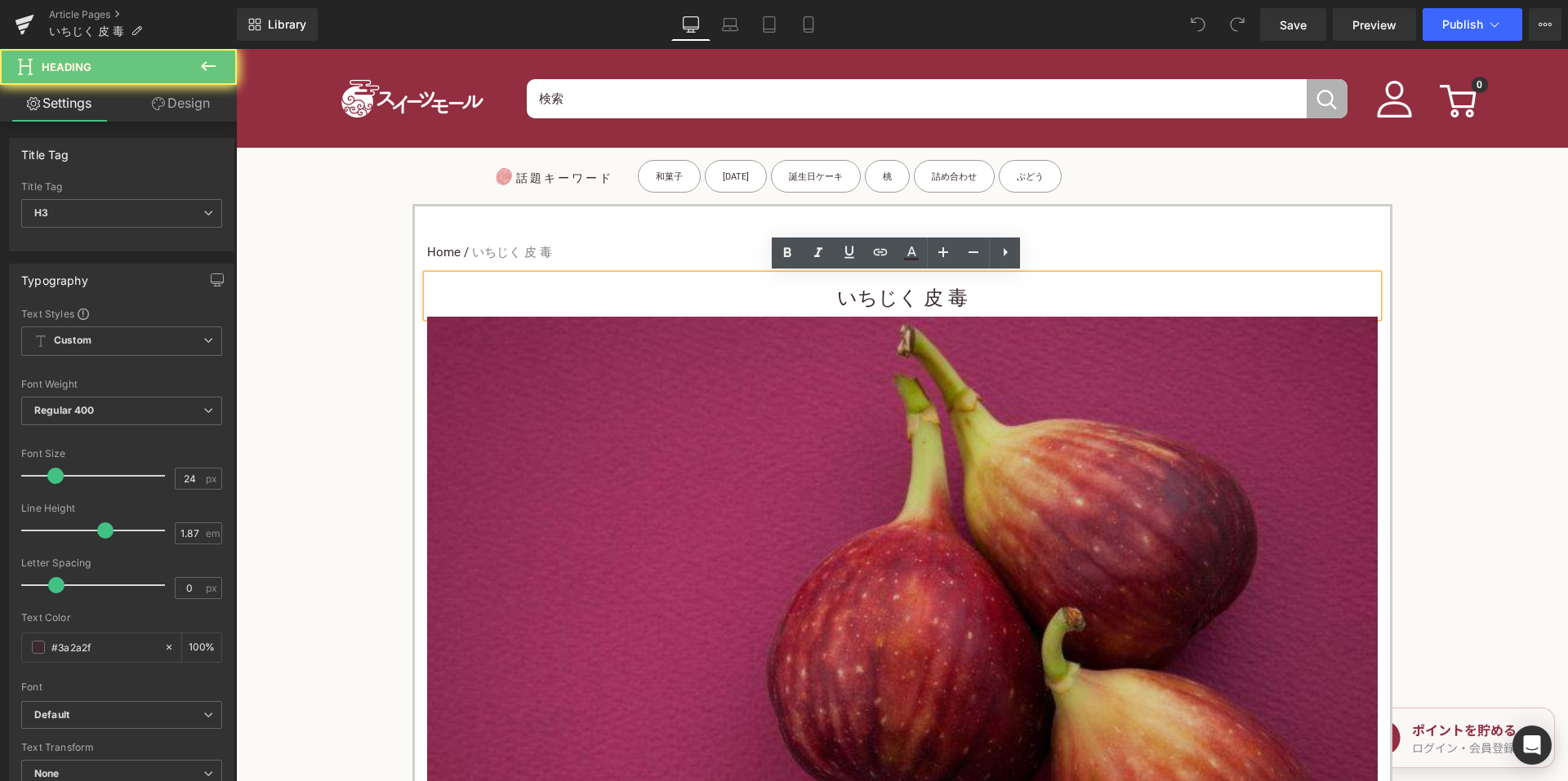
click at [805, 290] on h3 "いちじく 皮 毒" at bounding box center [903, 298] width 951 height 37
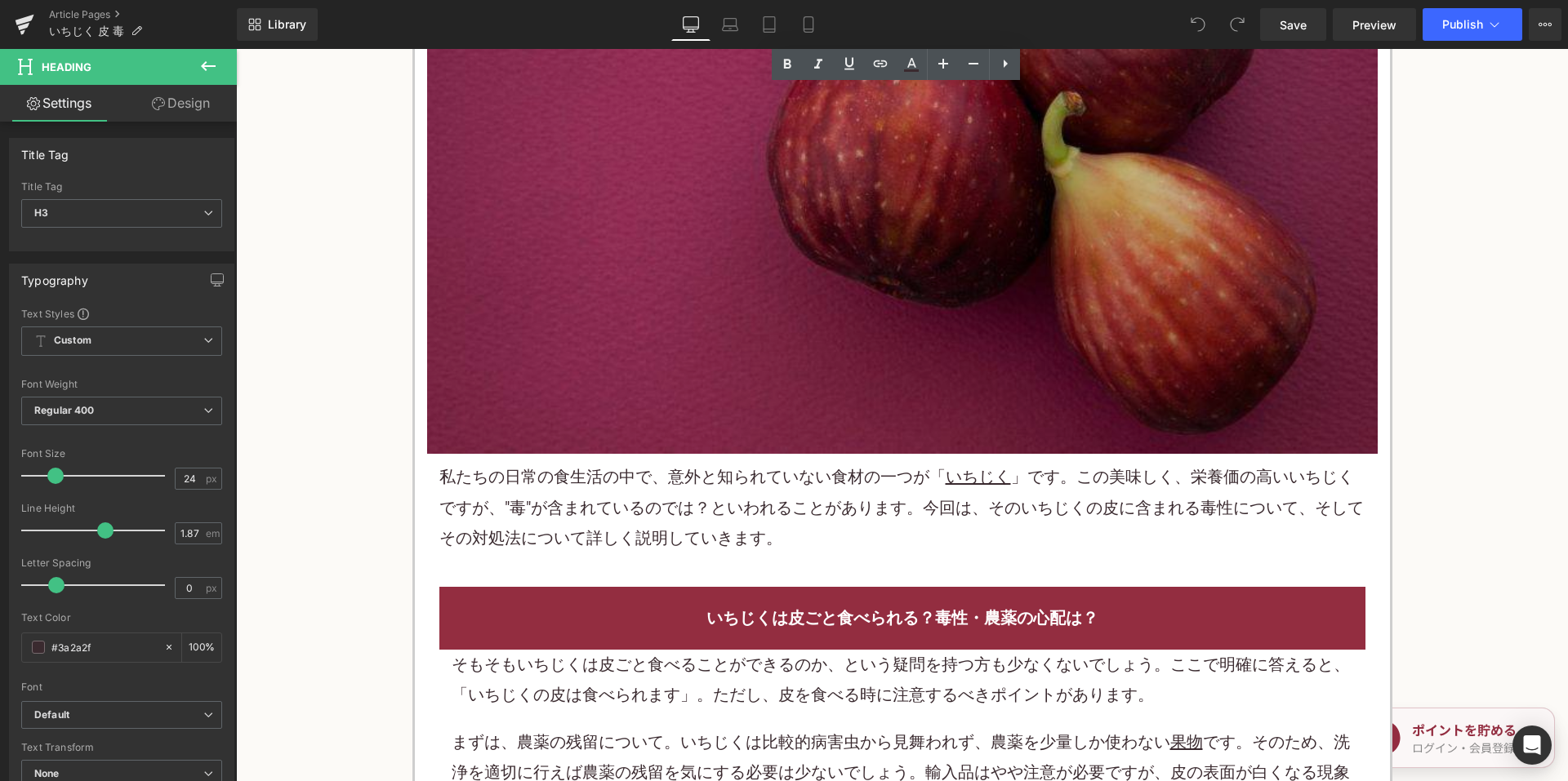
scroll to position [571, 0]
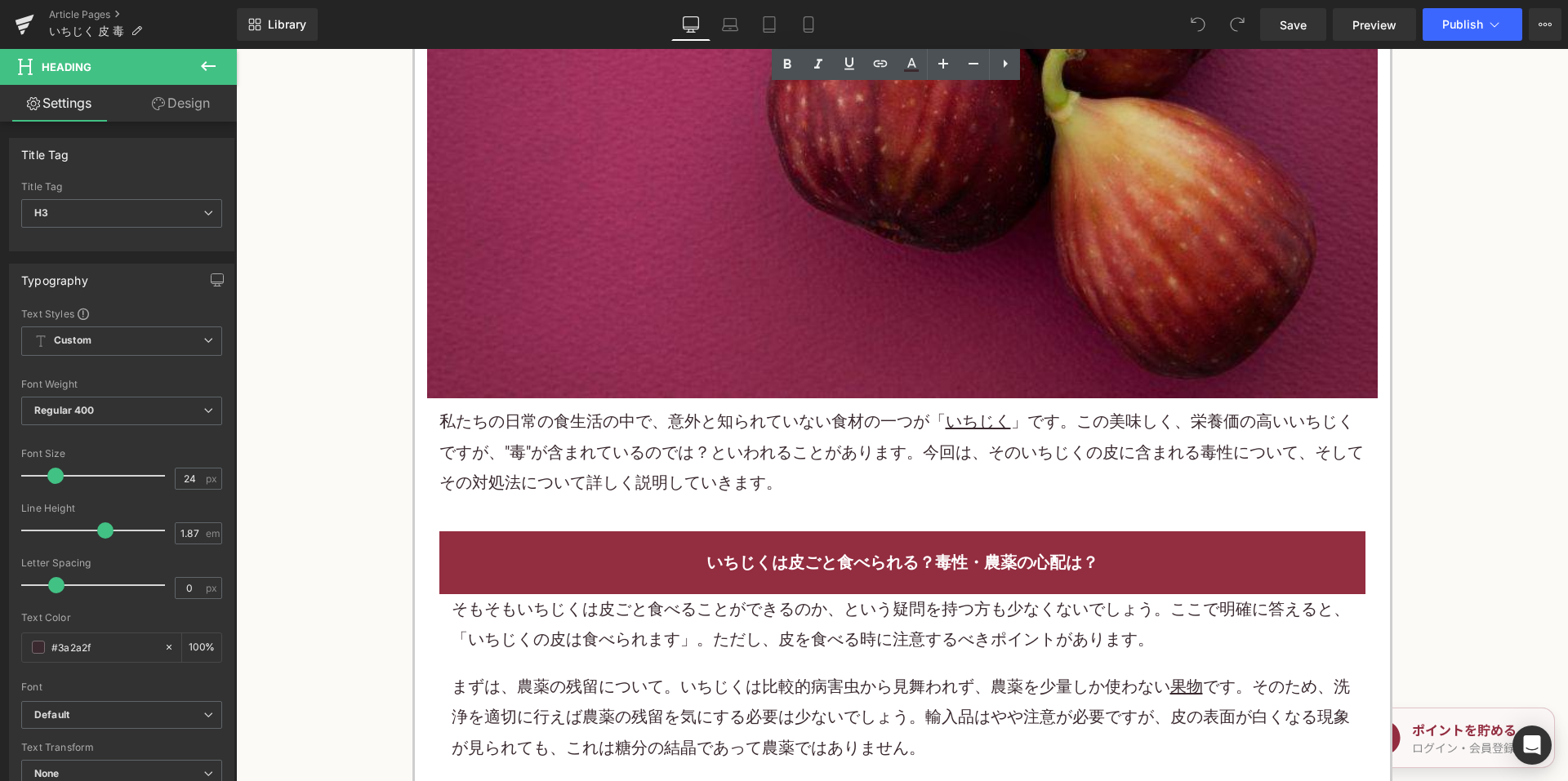
click at [715, 433] on p "私たちの日常の食生活の中で、意外と知られていない食材の一つが「 いちじく 」です。この美味しく、栄養価の高い いちじく ですが、"毒"が含まれているのでは？と…" at bounding box center [903, 452] width 926 height 92
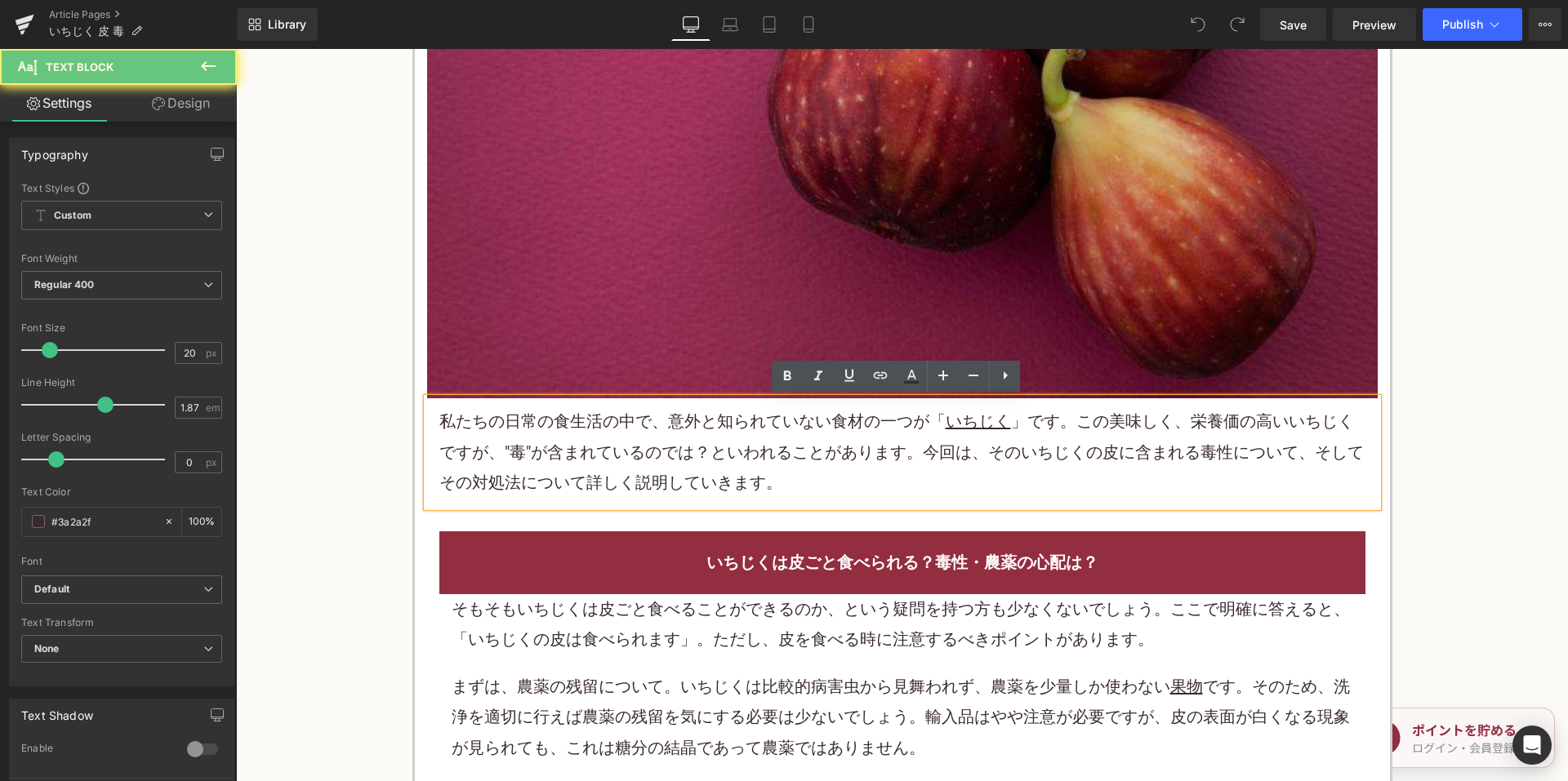
click at [715, 433] on p "私たちの日常の食生活の中で、意外と知られていない食材の一つが「 いちじく 」です。この美味しく、栄養価の高い いちじく ですが、"毒"が含まれているのでは？と…" at bounding box center [903, 452] width 926 height 92
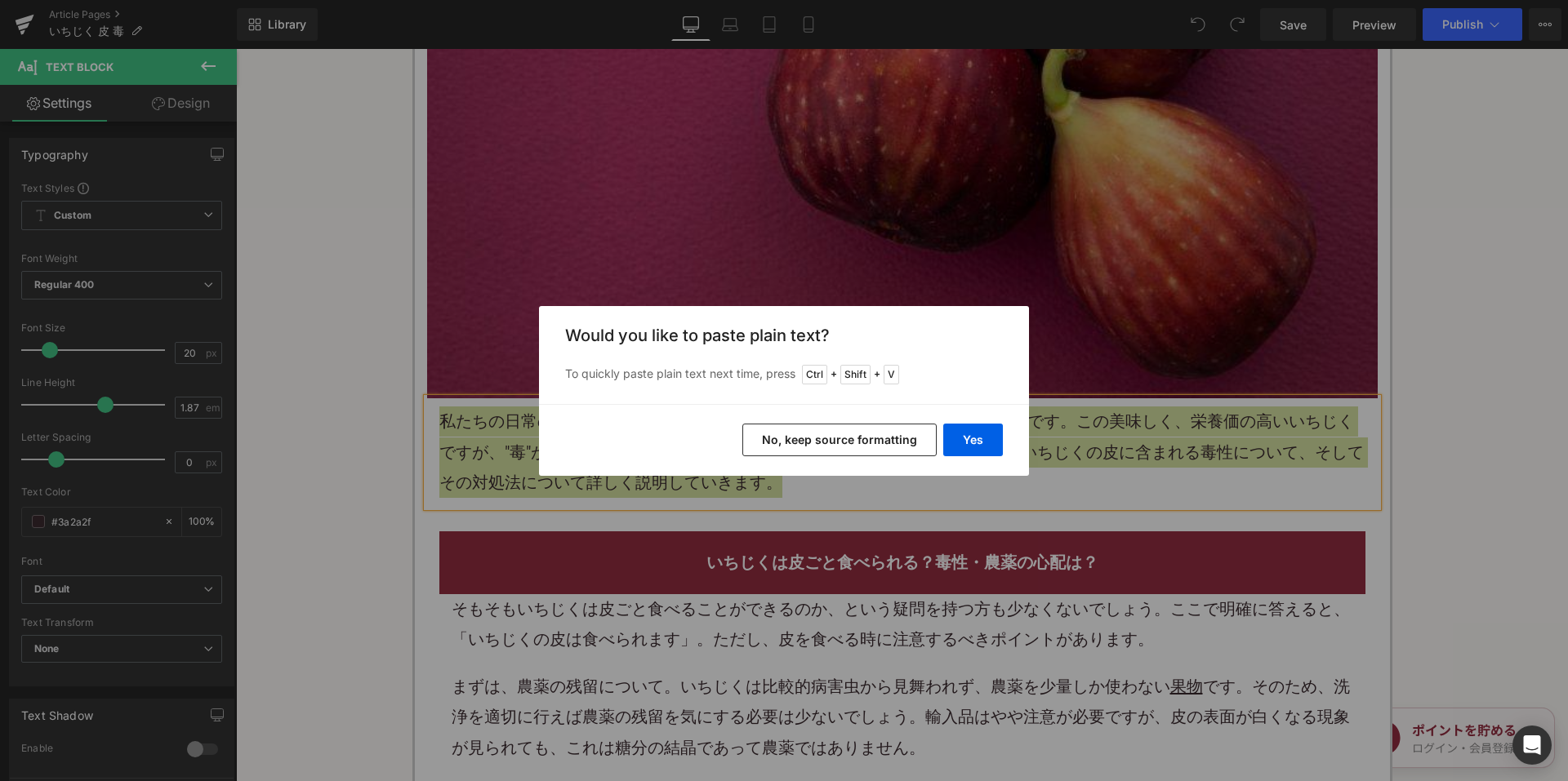
click at [780, 440] on button "No, keep source formatting" at bounding box center [839, 440] width 194 height 33
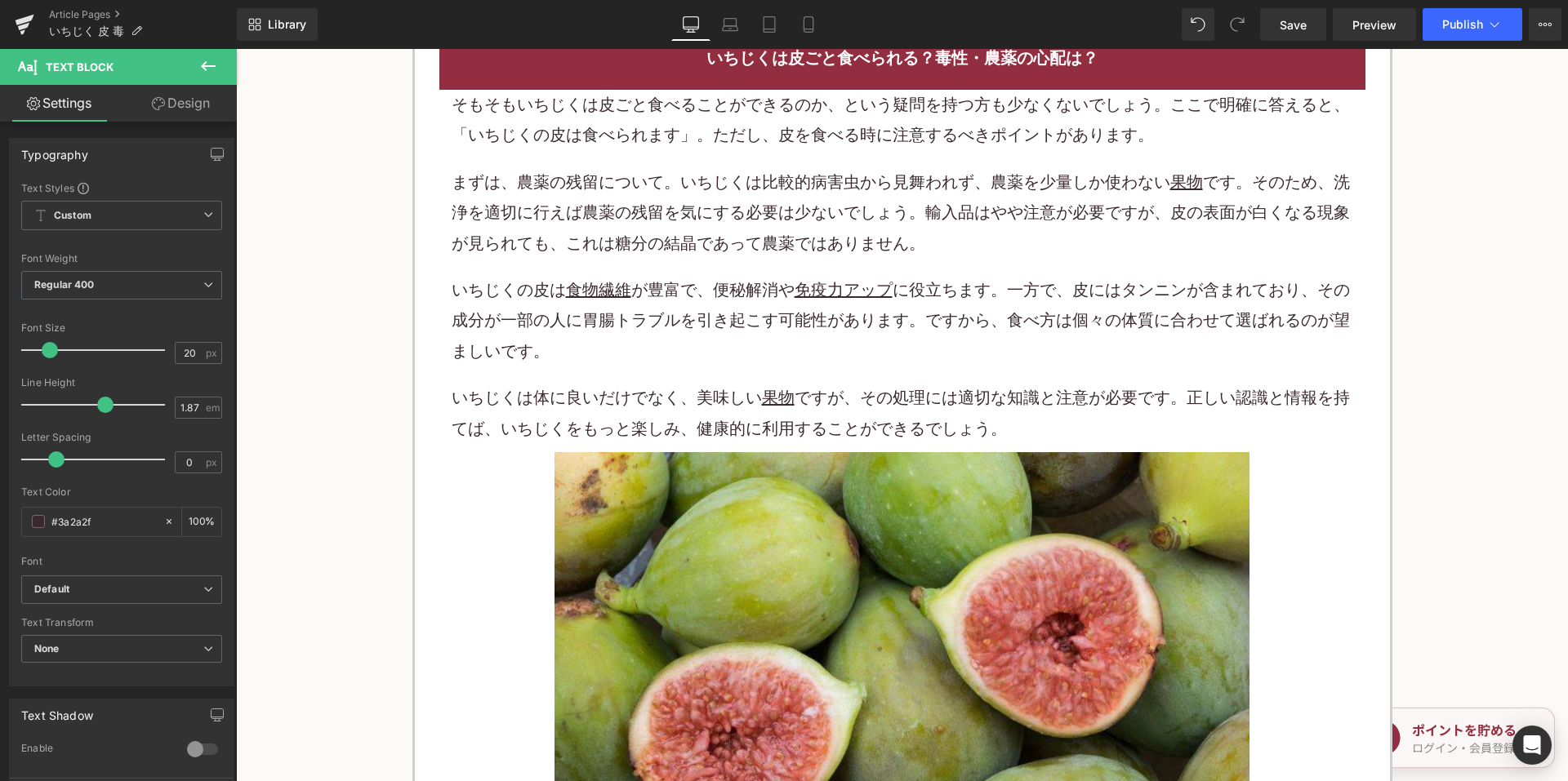
scroll to position [1143, 0]
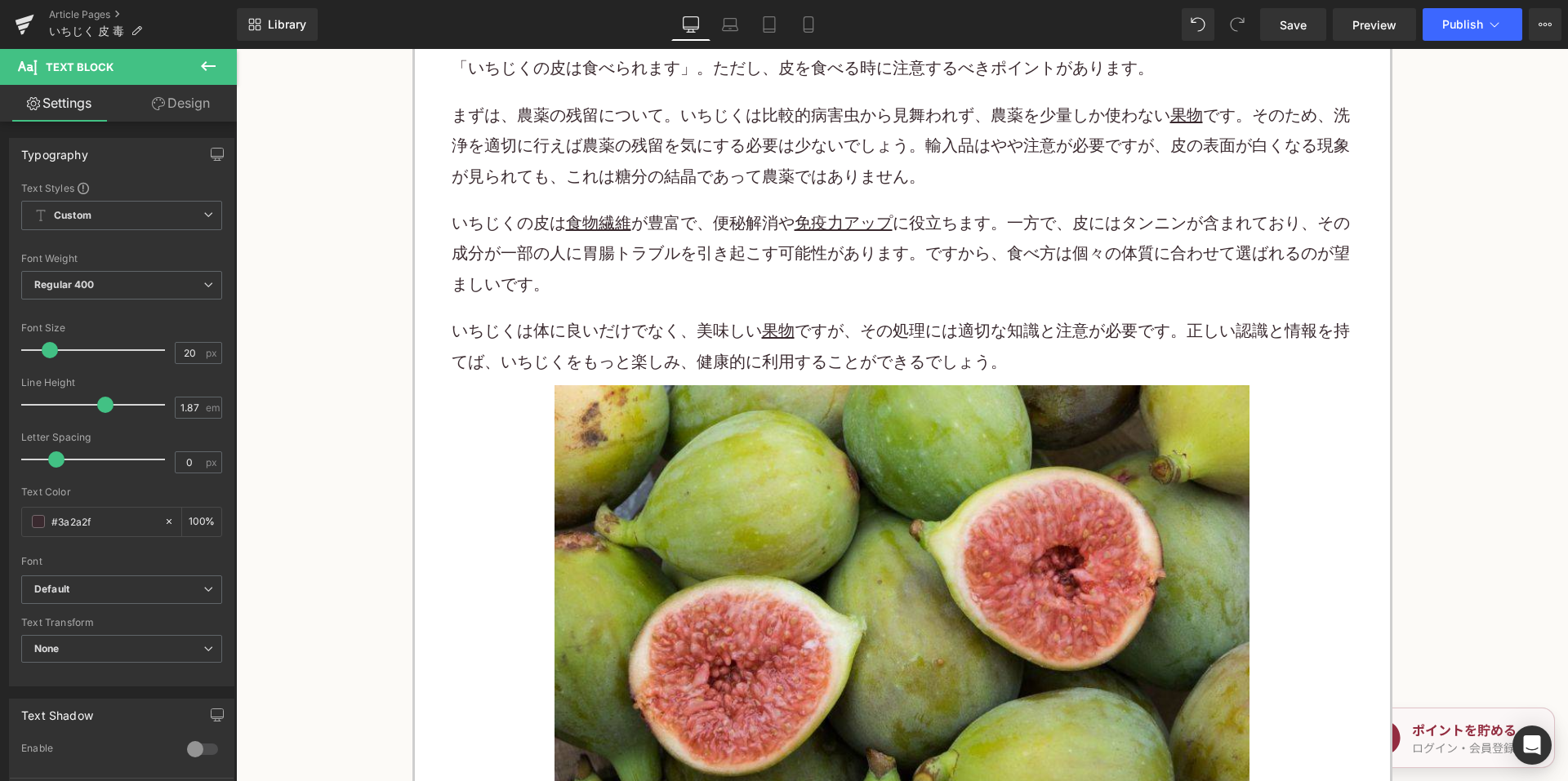
click at [645, 226] on p "いちじくの皮は 食物繊維 が豊富で、便秘解消や 免疫力アップ に役立ちます。一方で、皮にはタンニンが含まれており、その成分が一部の人に胃腸トラブルを引き起こす…" at bounding box center [902, 254] width 902 height 92
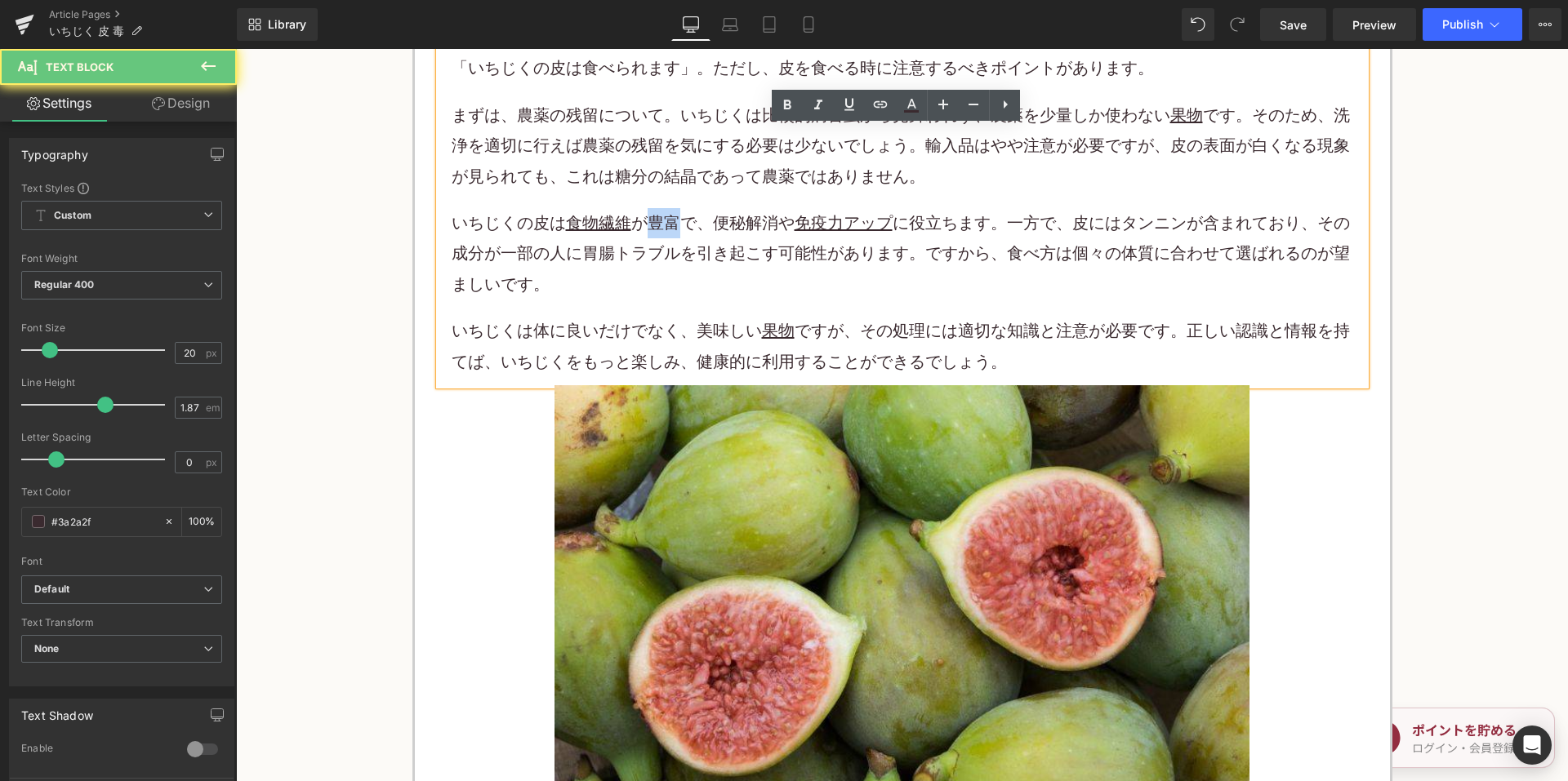
click at [645, 226] on p "いちじくの皮は 食物繊維 が豊富で、便秘解消や 免疫力アップ に役立ちます。一方で、皮にはタンニンが含まれており、その成分が一部の人に胃腸トラブルを引き起こす…" at bounding box center [902, 254] width 902 height 92
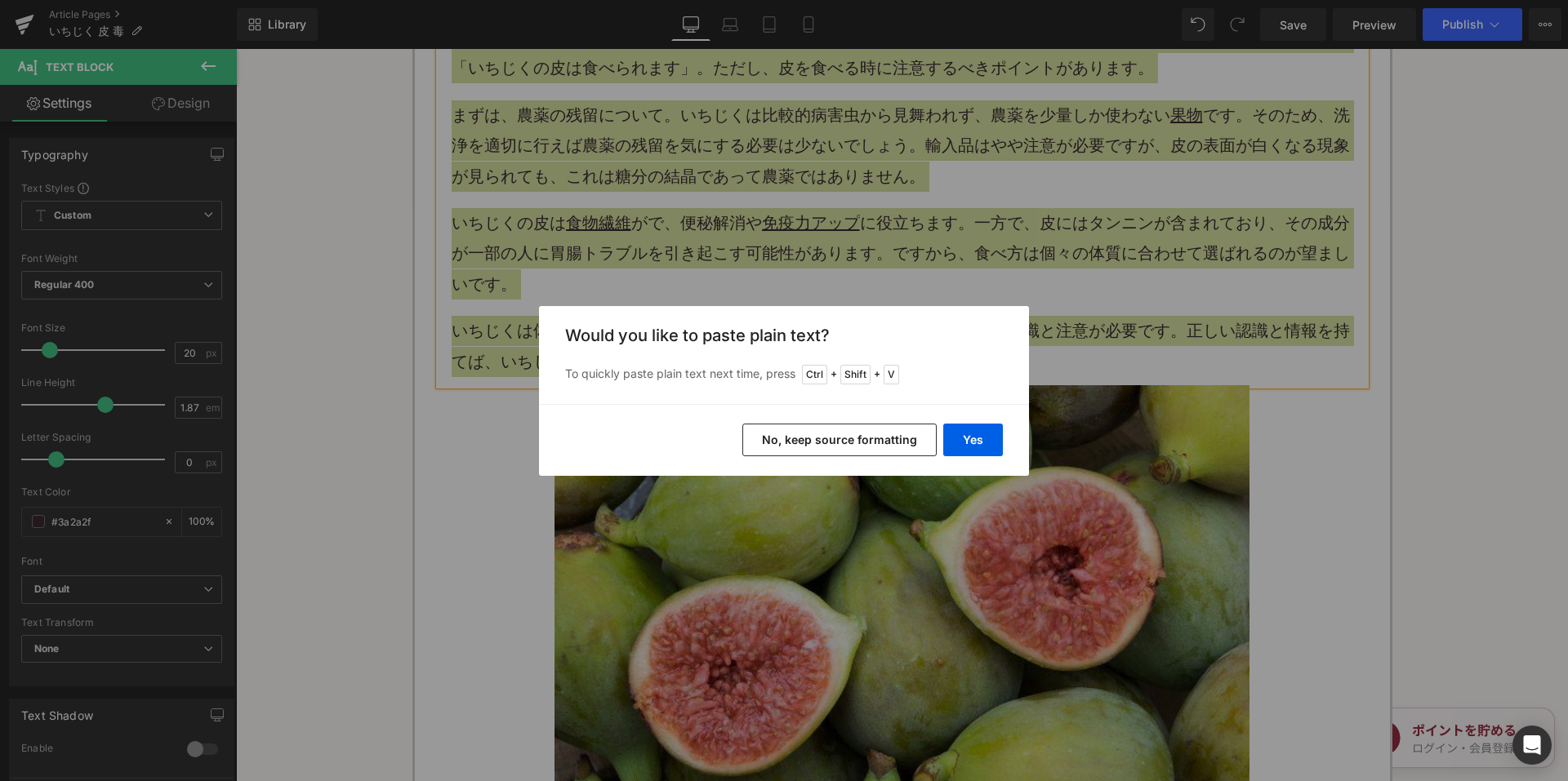
drag, startPoint x: 791, startPoint y: 440, endPoint x: 516, endPoint y: 273, distance: 321.7
click at [791, 440] on button "No, keep source formatting" at bounding box center [839, 440] width 194 height 33
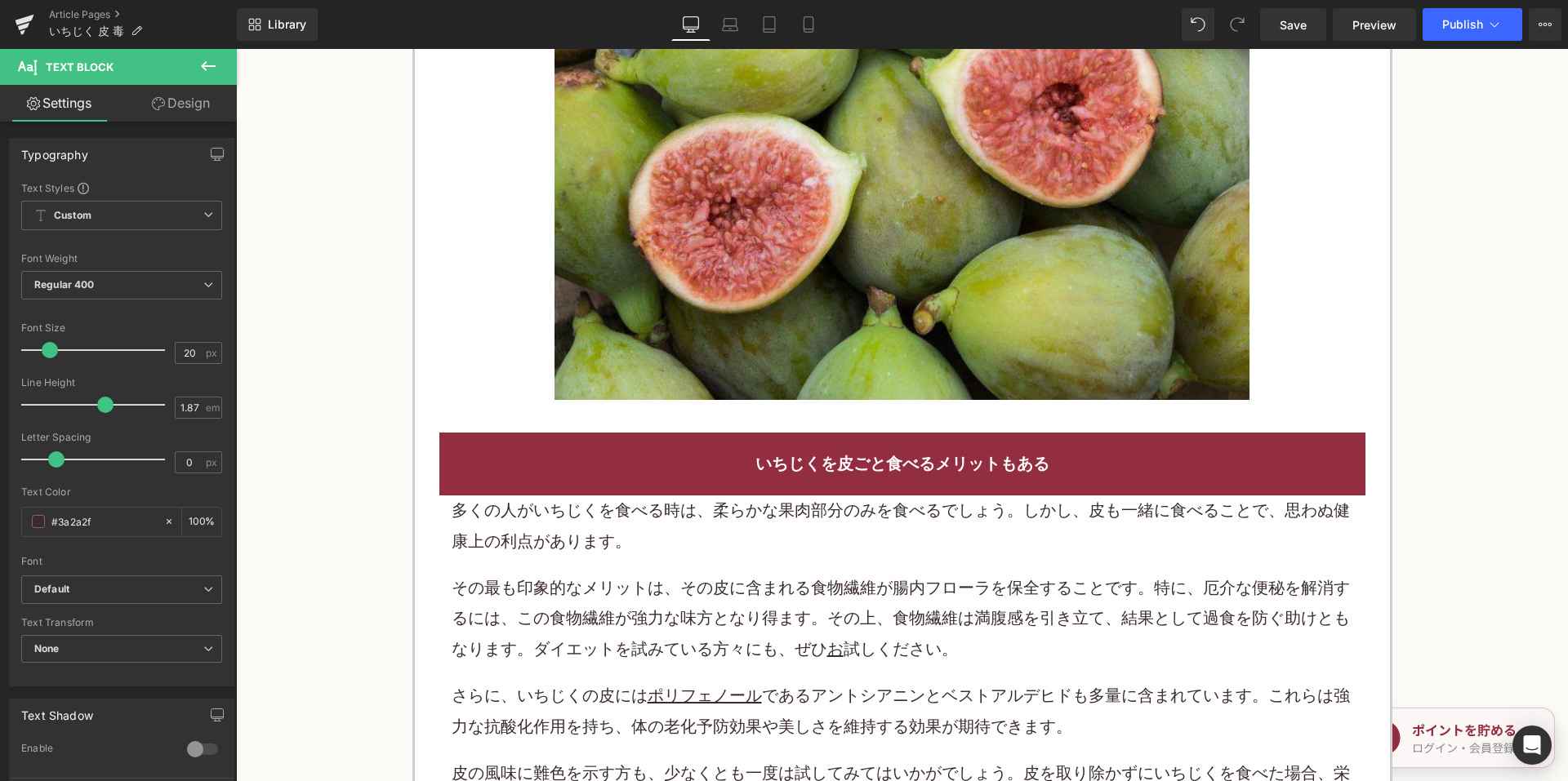
scroll to position [1926, 0]
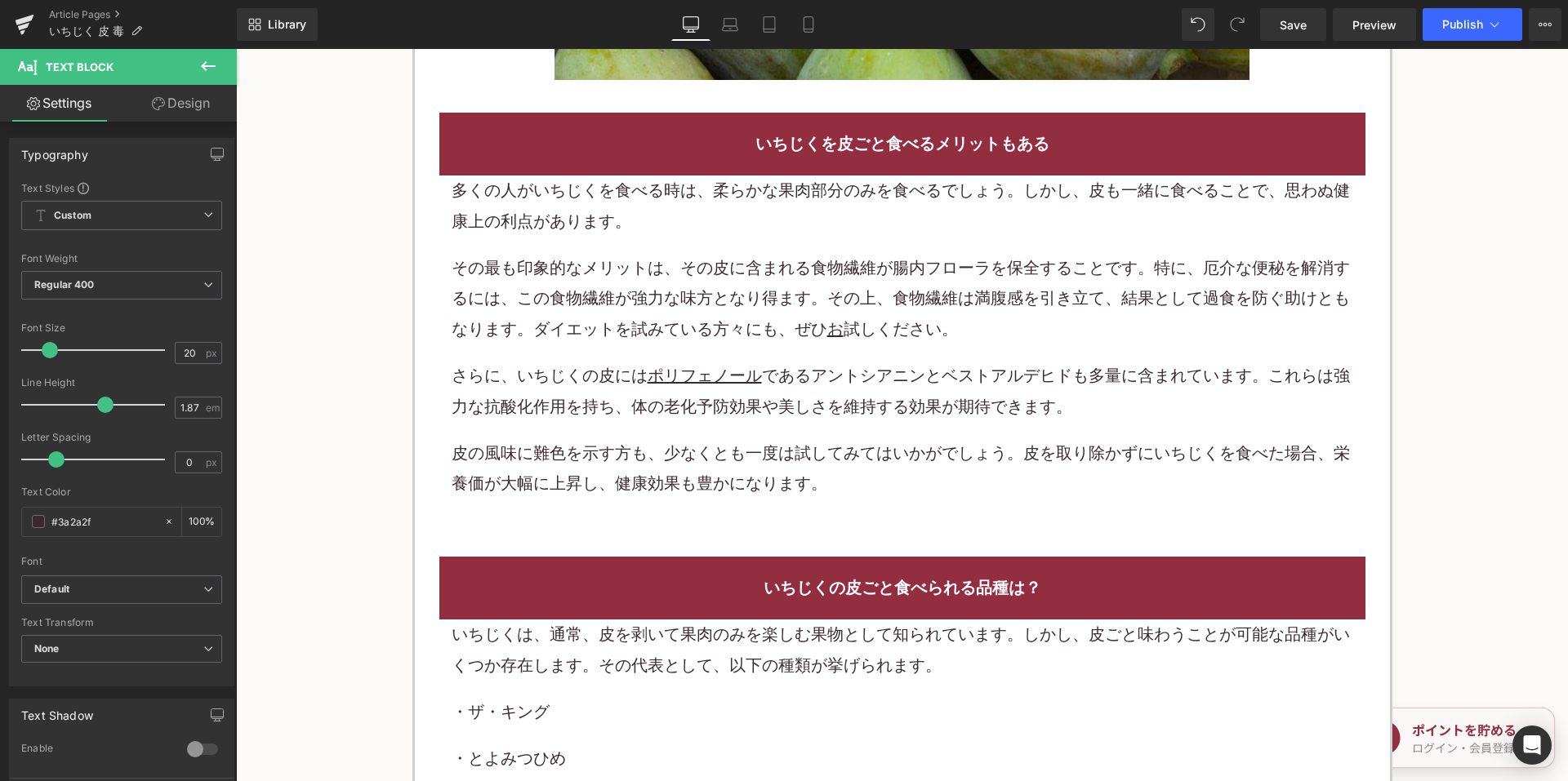
click at [623, 292] on p "その最も印象的なメリットは、その皮に含まれる食物繊維が腸内フローラを保全することです。特に、厄介な便秘を解消するには、この食物繊維が強力な味方となり得ます。そ…" at bounding box center [902, 299] width 902 height 92
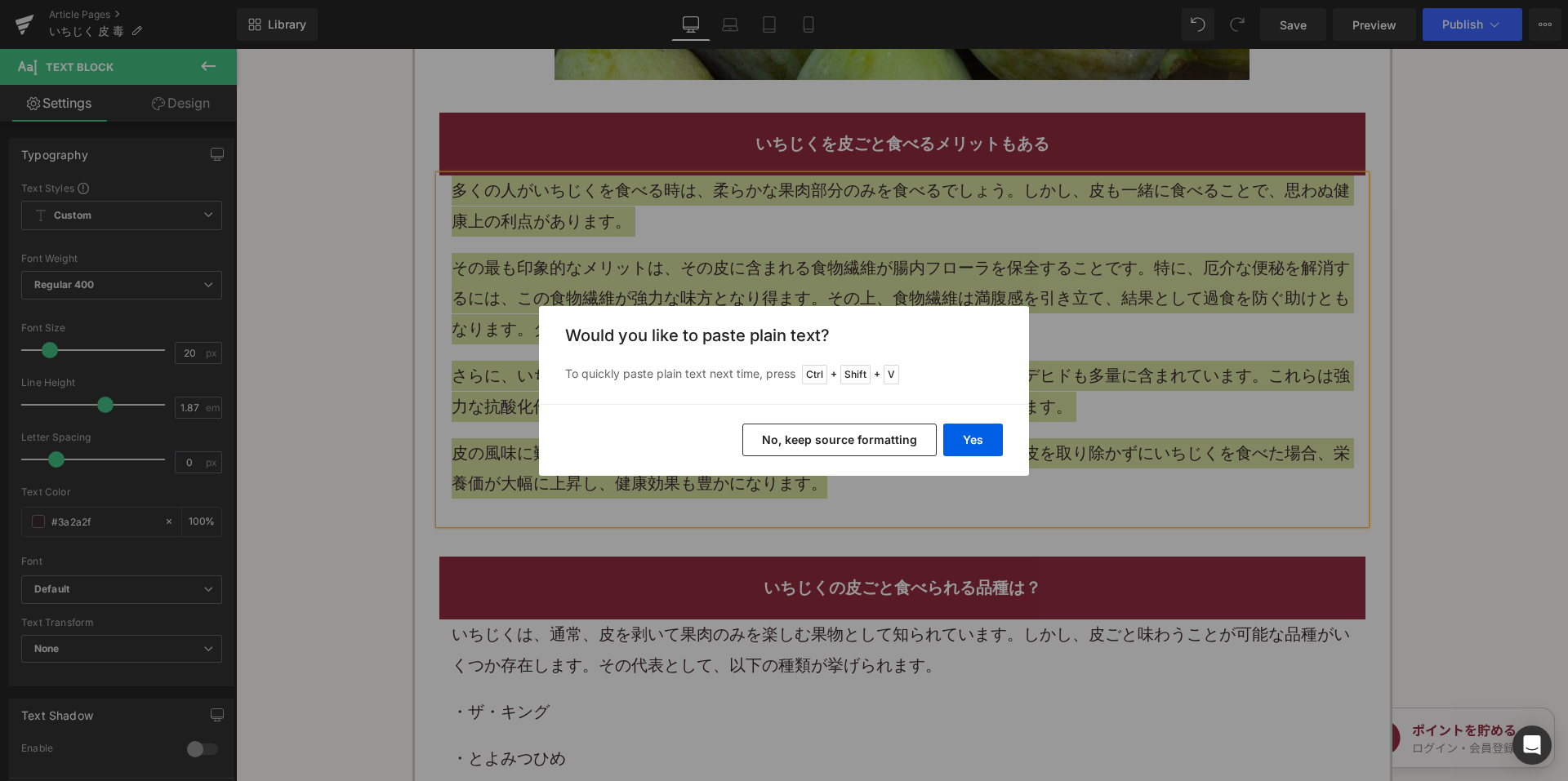
click at [782, 422] on div "Yes No, keep source formatting" at bounding box center [783, 440] width 490 height 72
drag, startPoint x: 785, startPoint y: 432, endPoint x: 532, endPoint y: 300, distance: 285.4
click at [785, 432] on button "No, keep source formatting" at bounding box center [839, 440] width 194 height 33
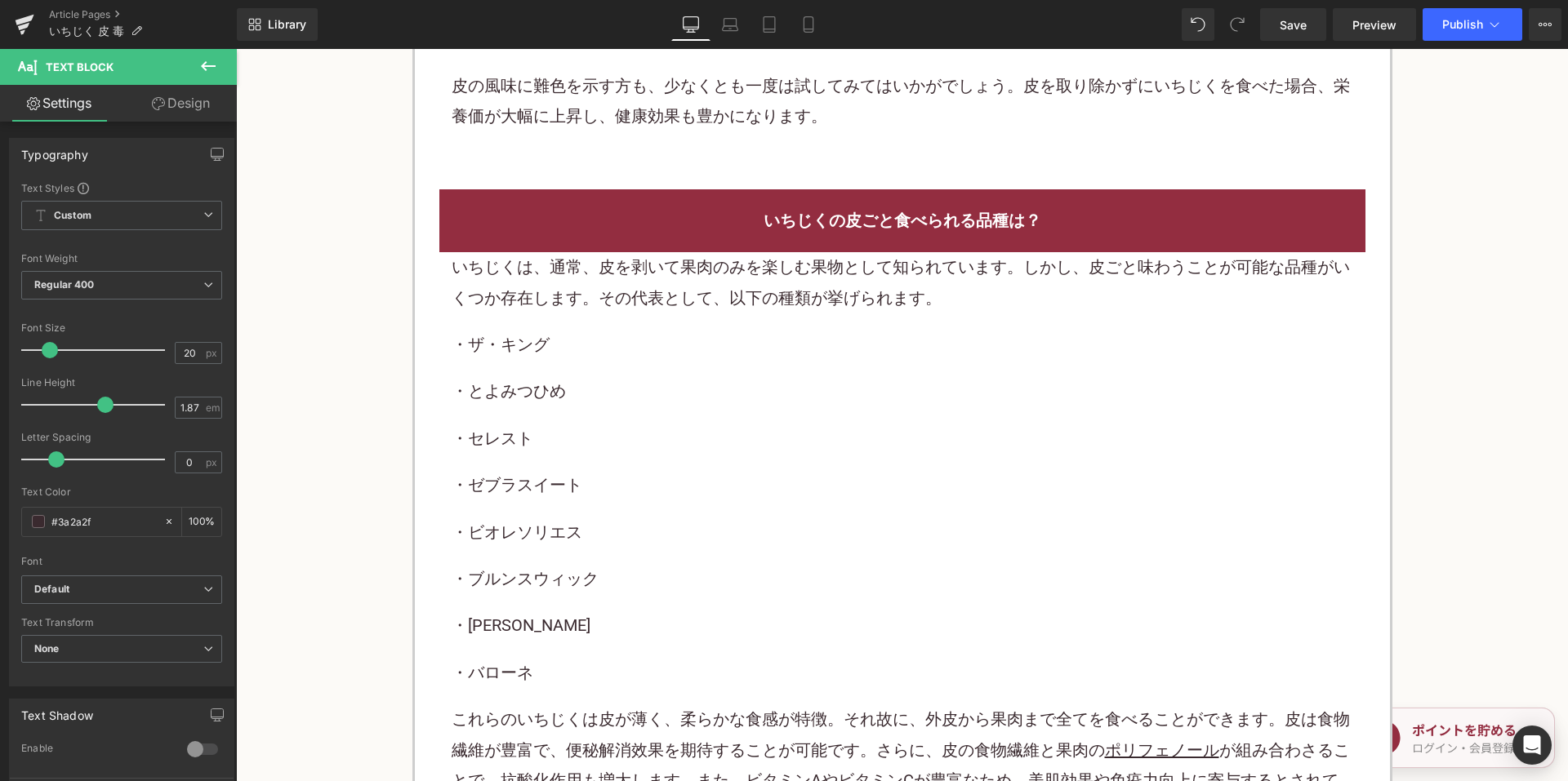
scroll to position [2416, 0]
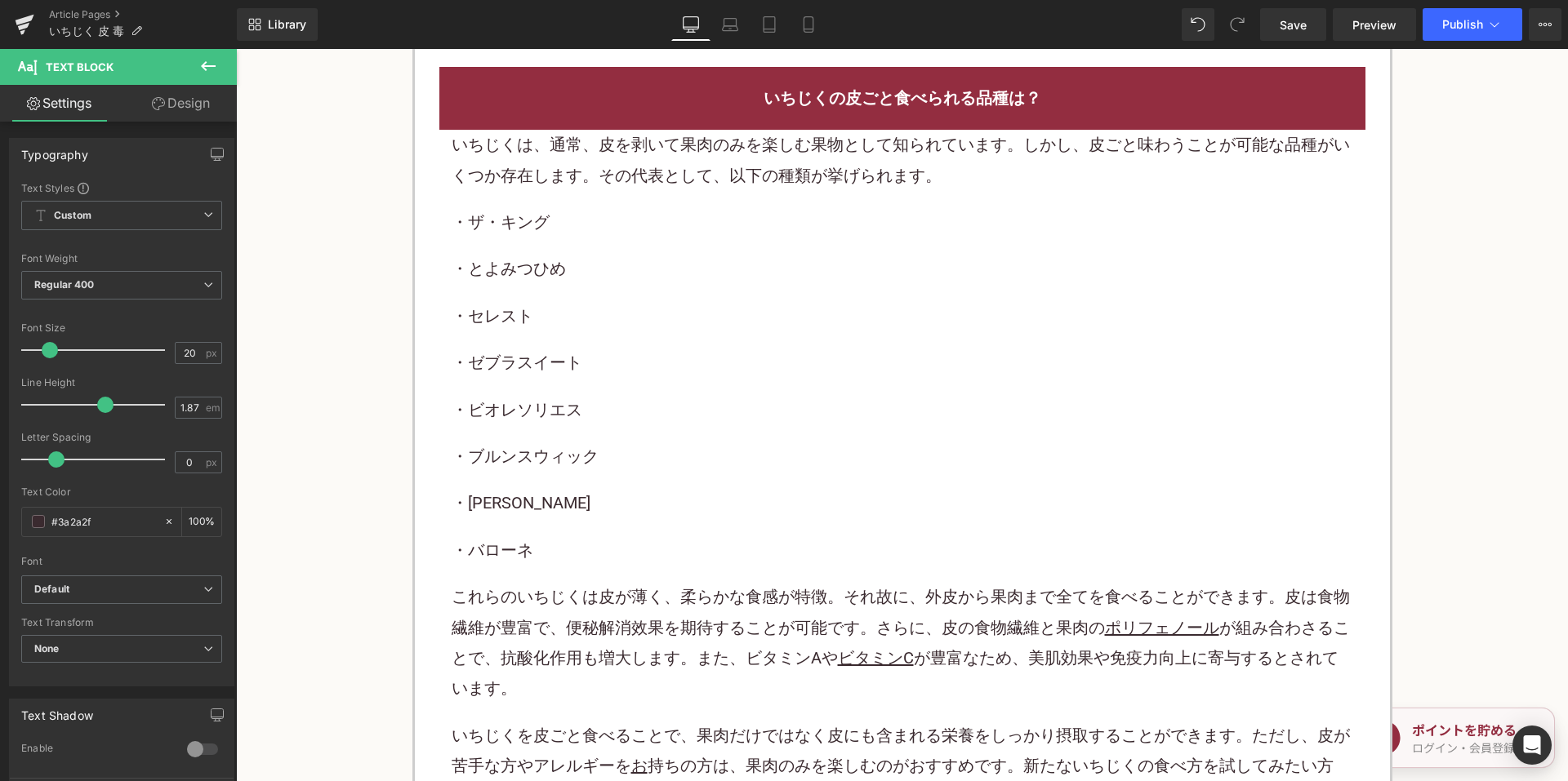
click at [625, 301] on p "・セレスト" at bounding box center [902, 317] width 902 height 30
click at [625, 291] on div "いちじくは、通常、皮を剥いて果肉のみを楽しむ 果物 として知られています。しかし、皮ごと味わうことが可能な品種がいくつか存在します。その代表として、以下の種類…" at bounding box center [902, 472] width 902 height 683
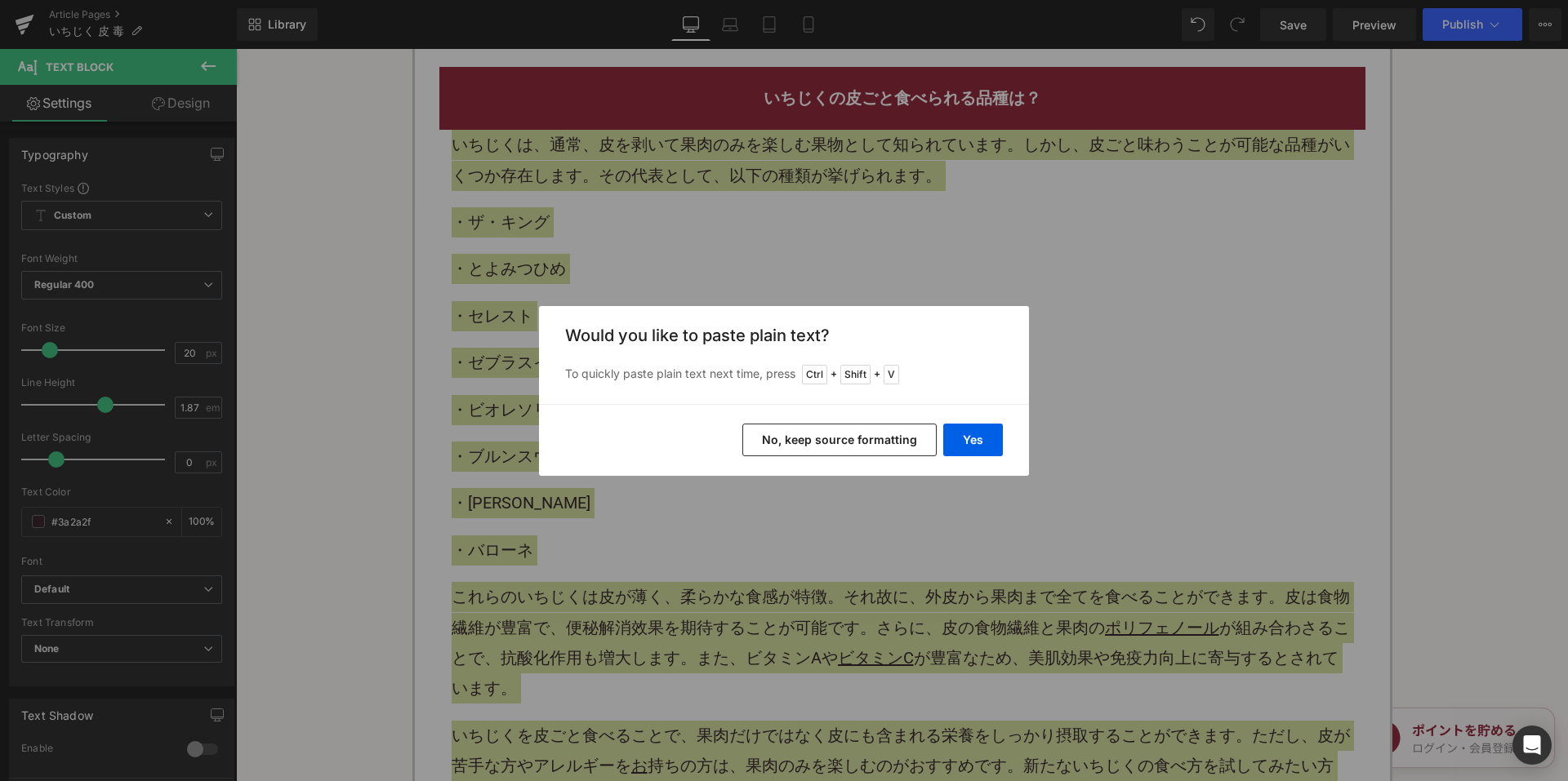
click at [786, 440] on button "No, keep source formatting" at bounding box center [839, 440] width 194 height 33
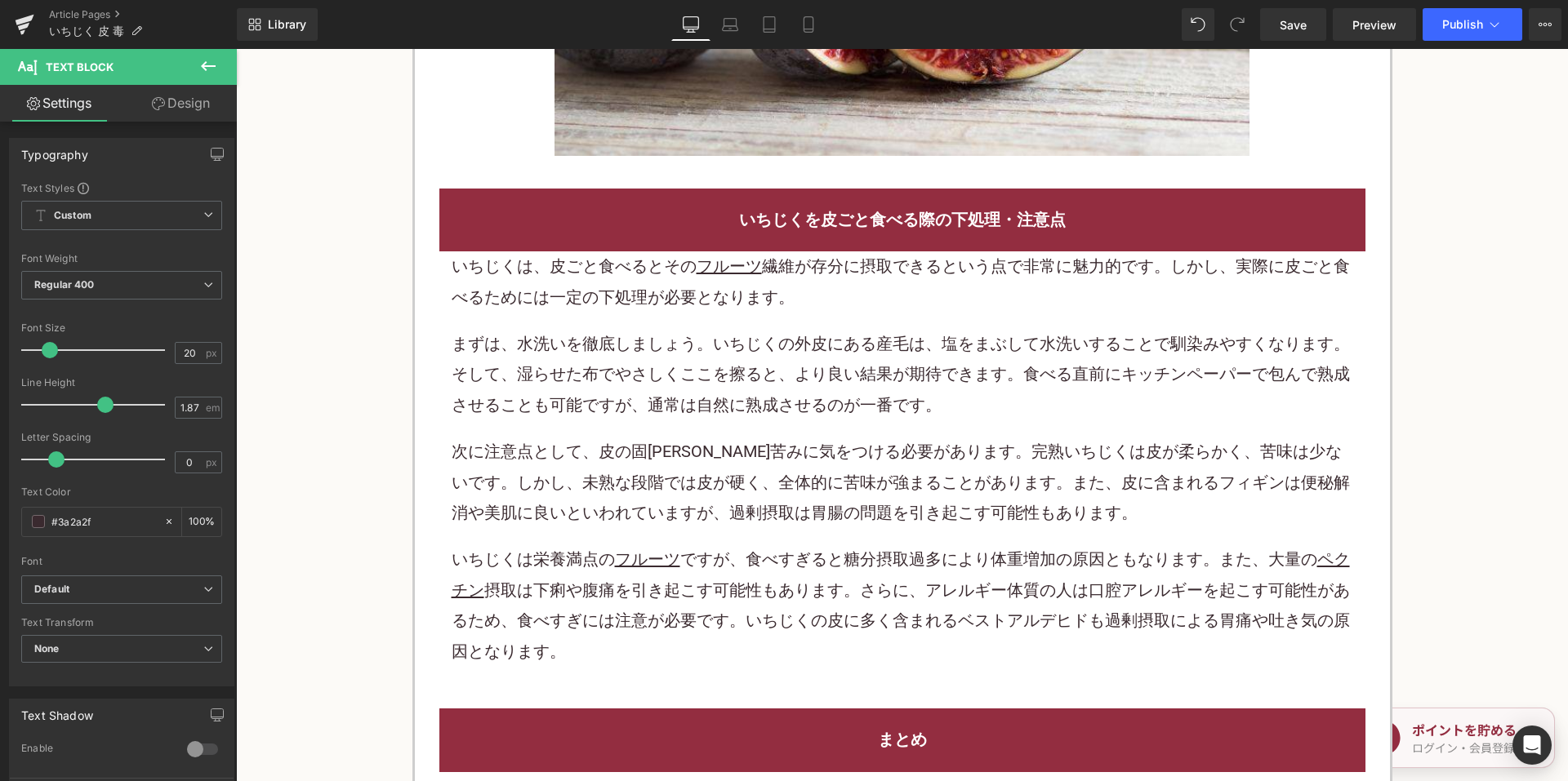
scroll to position [3559, 0]
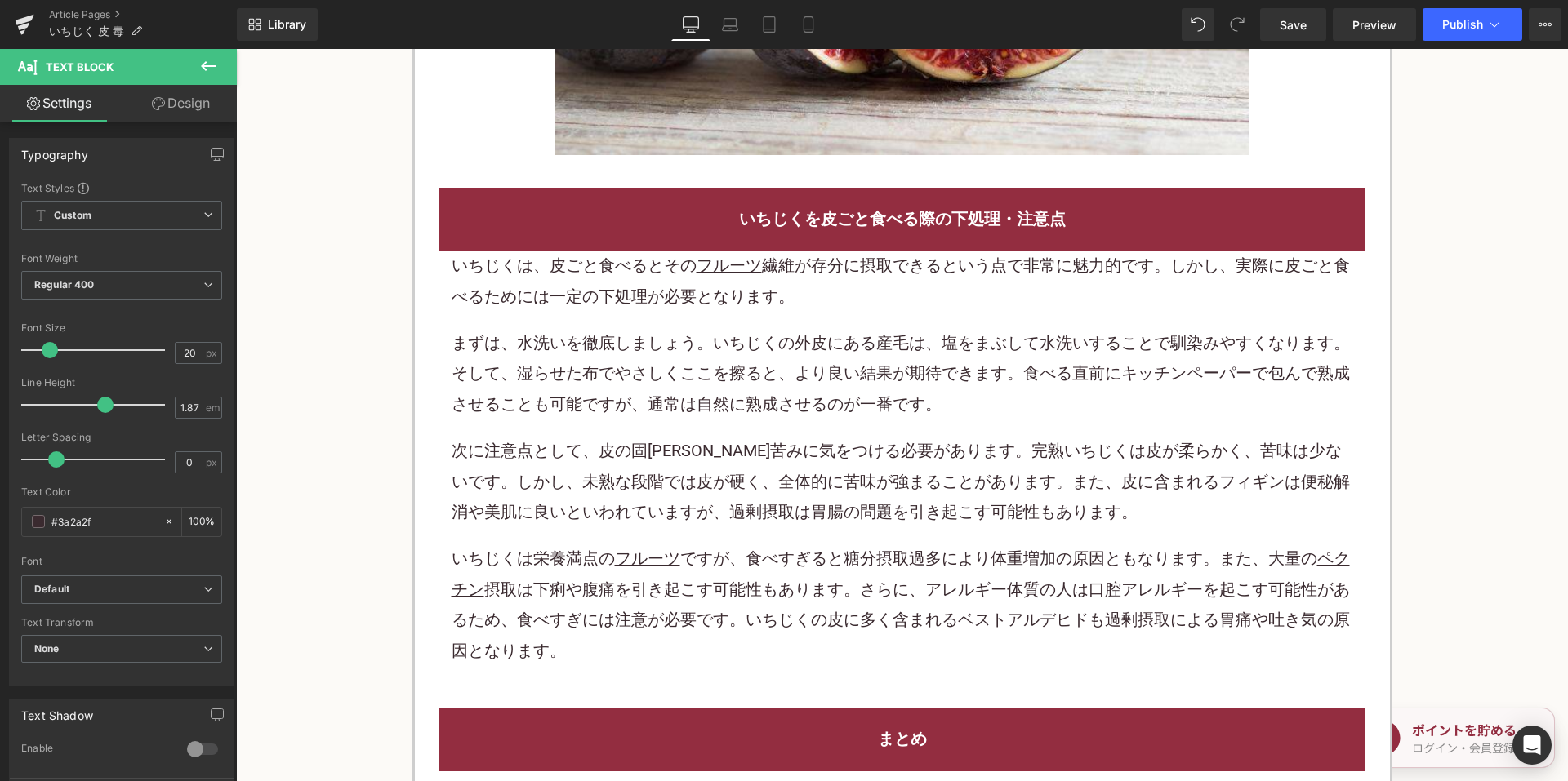
click at [640, 399] on p "まずは、水洗いを徹底しましょう。いちじくの外皮にある産毛は、塩をまぶして水洗いすることで馴染みやすくなります。そして、湿らせた布でやさしくここを擦ると、より良…" at bounding box center [902, 374] width 902 height 92
click at [640, 397] on p "まずは、水洗いを徹底しましょう。いちじくの外皮にある産毛は、塩をまぶして水洗いすることで馴染みやすくなります。そして、湿らせた布でやさしくここを擦ると、より良…" at bounding box center [902, 374] width 902 height 92
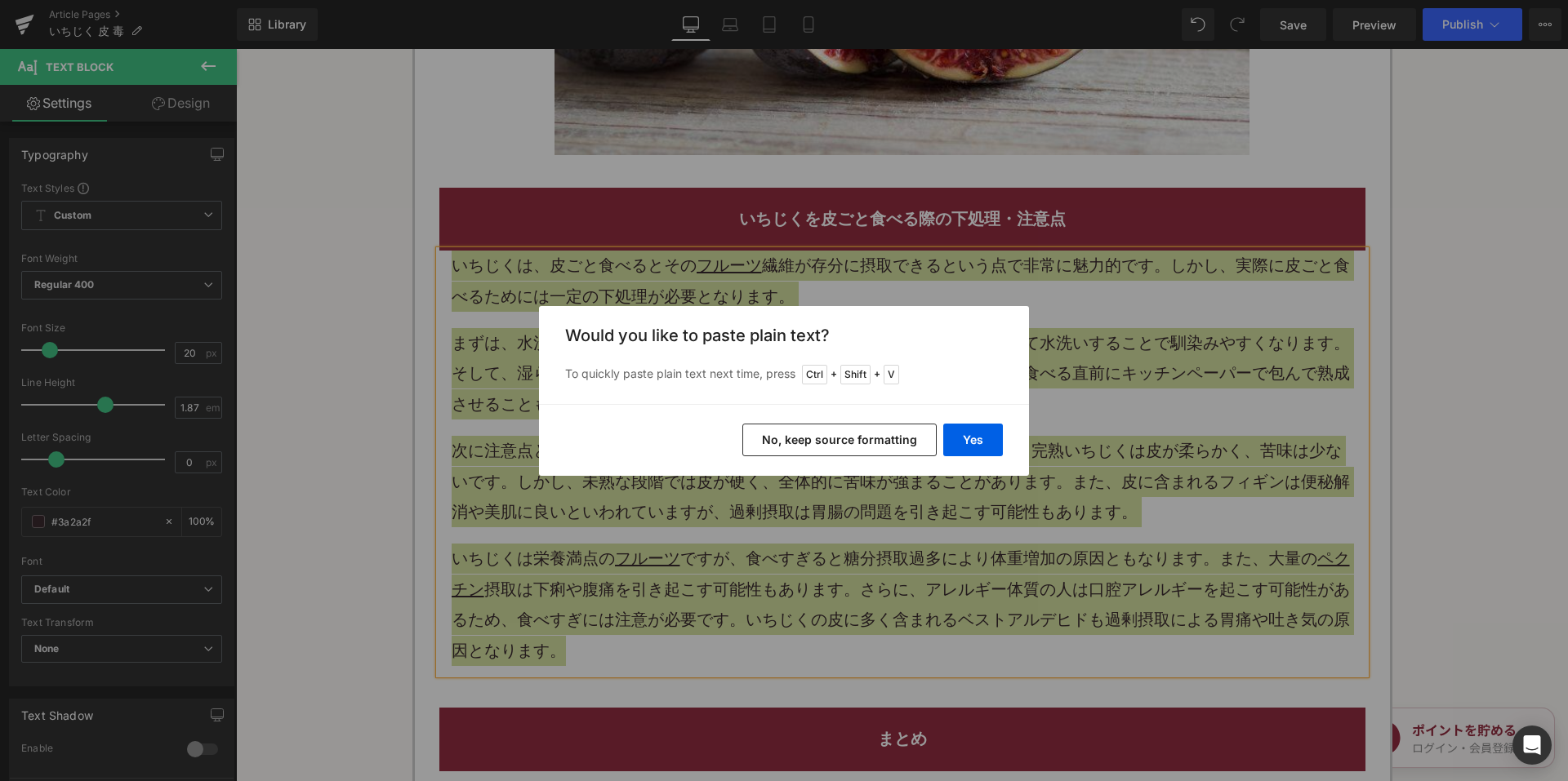
drag, startPoint x: 796, startPoint y: 440, endPoint x: 552, endPoint y: 374, distance: 252.8
click at [796, 440] on button "No, keep source formatting" at bounding box center [839, 440] width 194 height 33
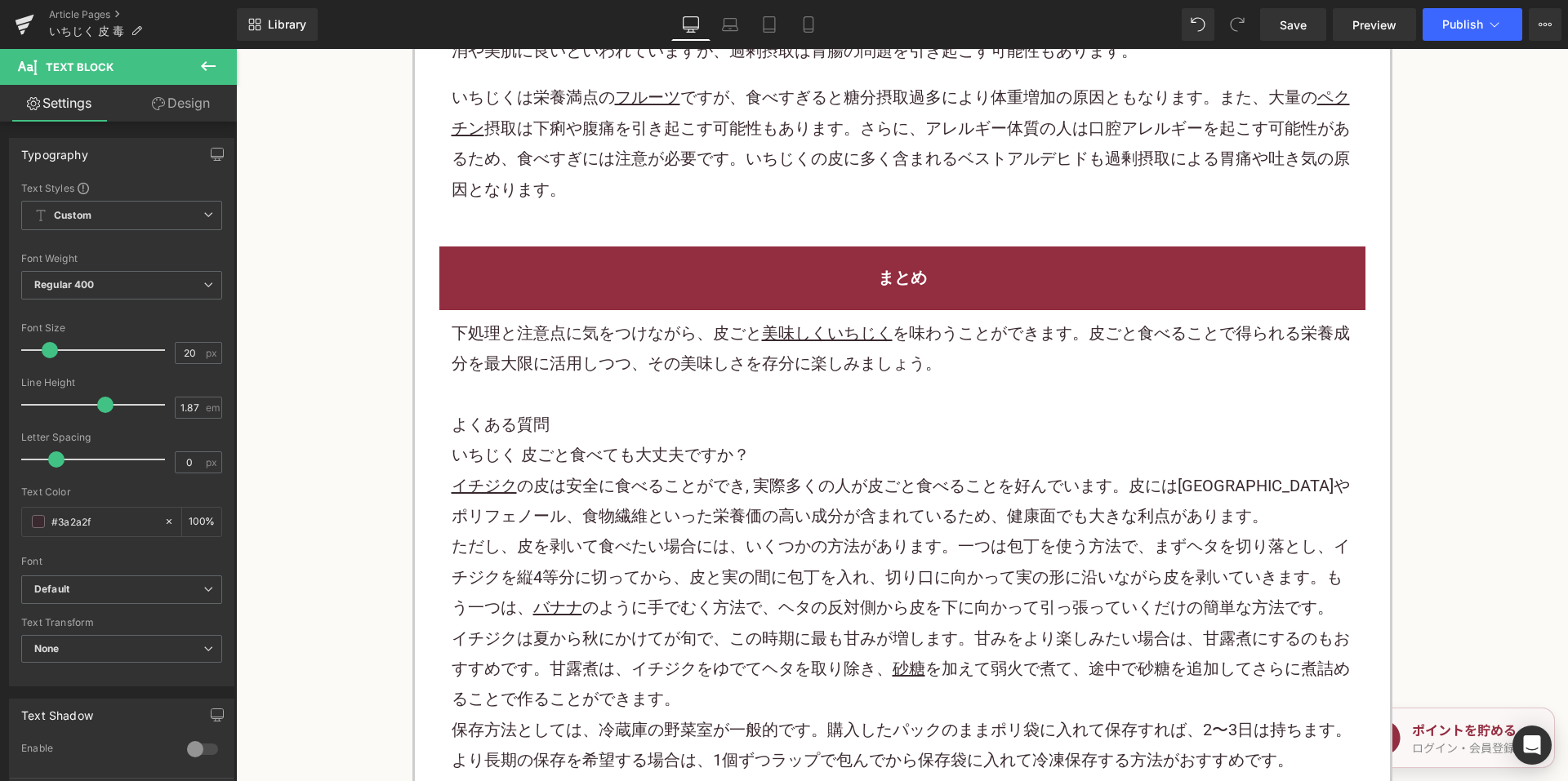
scroll to position [4049, 0]
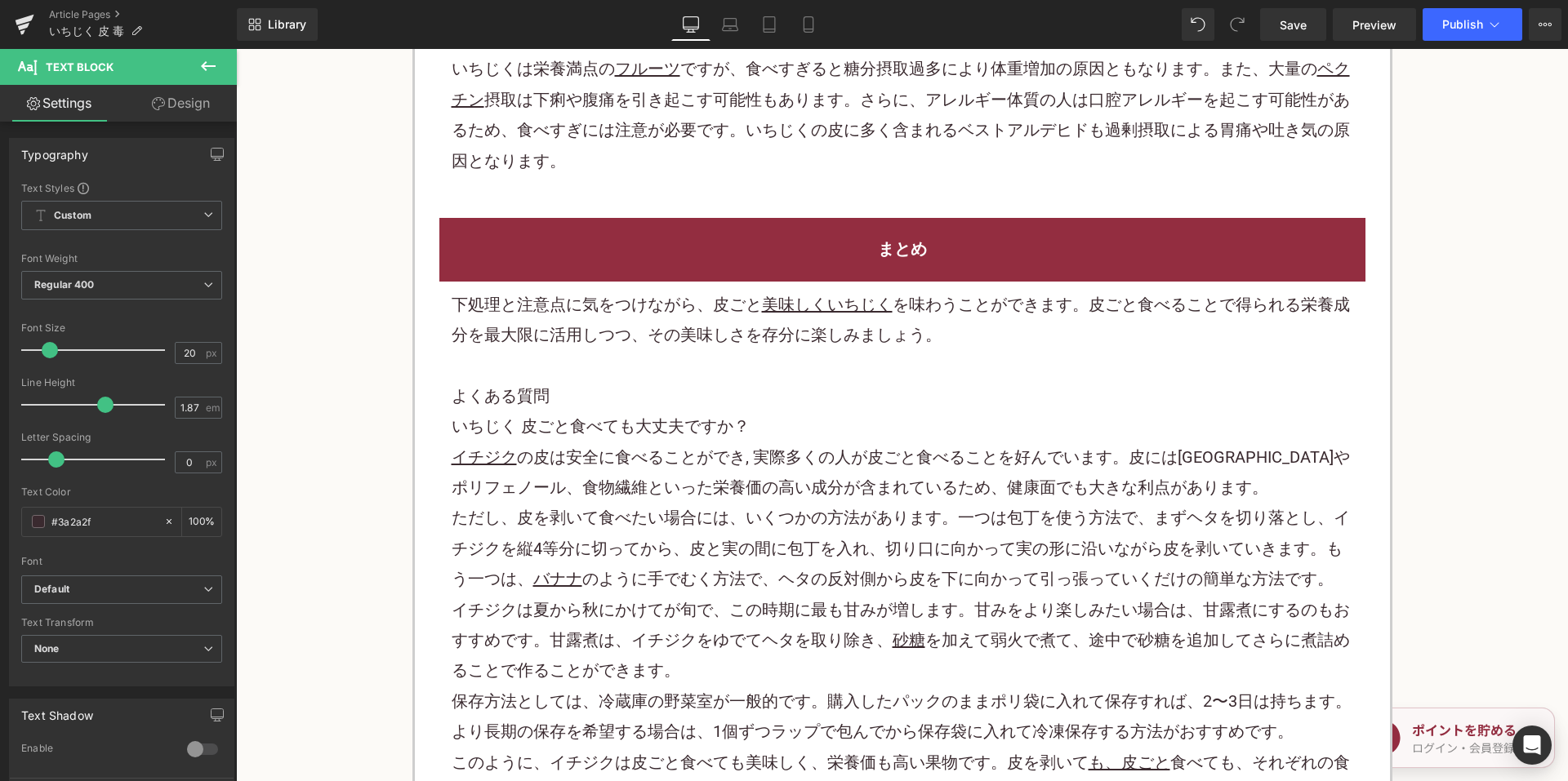
click at [714, 352] on p at bounding box center [902, 366] width 902 height 30
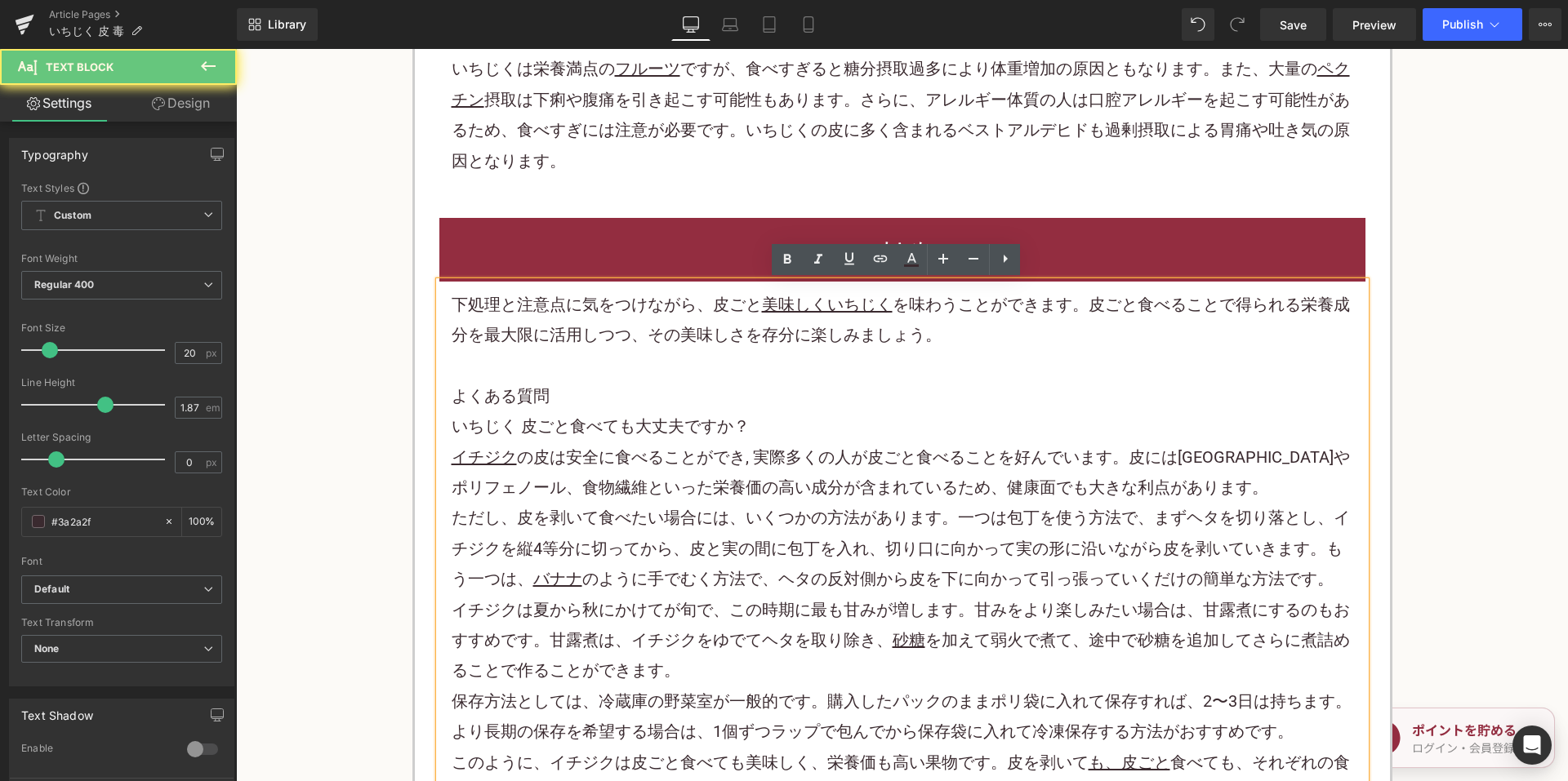
click at [714, 352] on p at bounding box center [902, 366] width 902 height 30
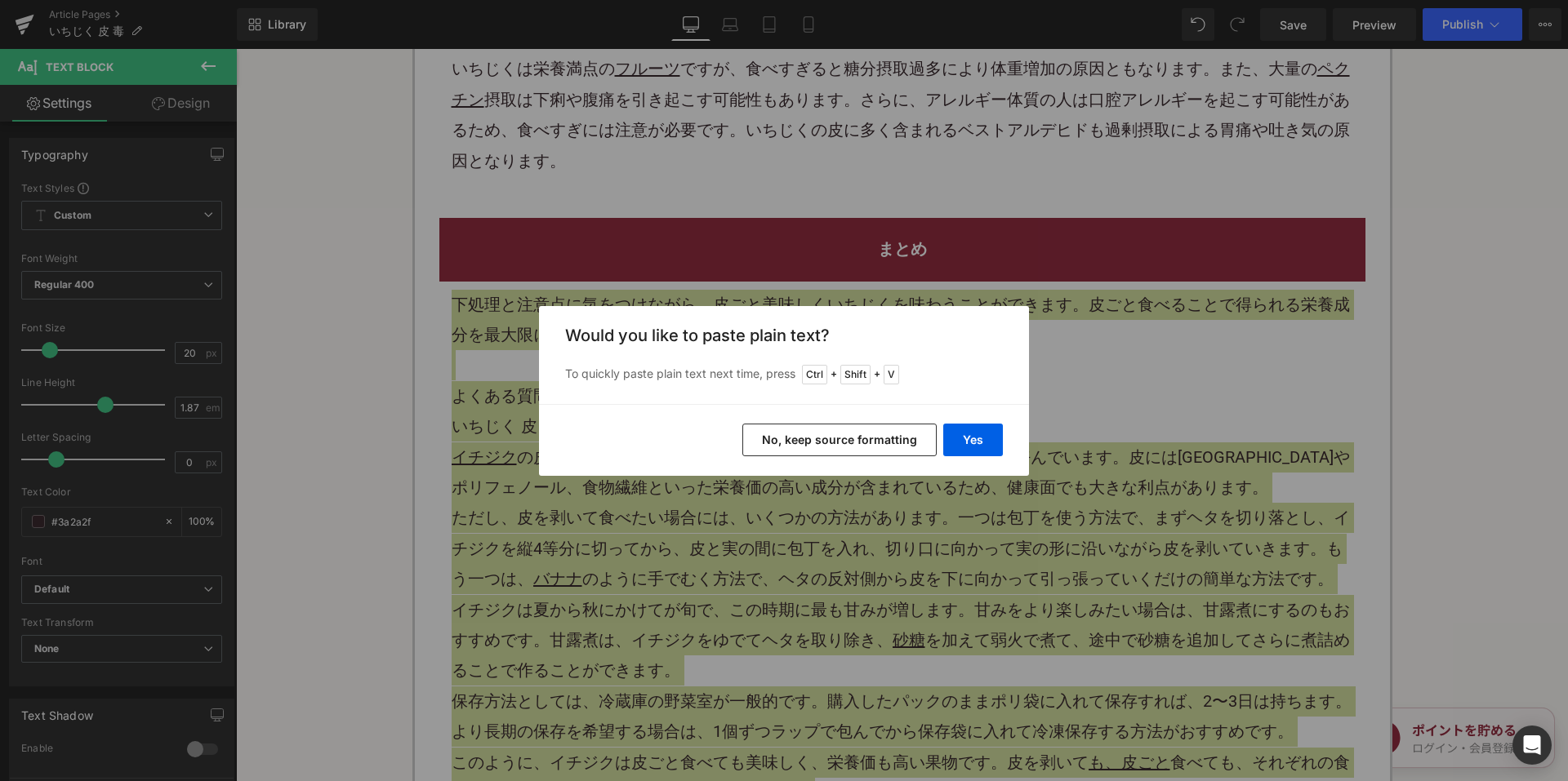
click at [807, 438] on button "No, keep source formatting" at bounding box center [839, 440] width 194 height 33
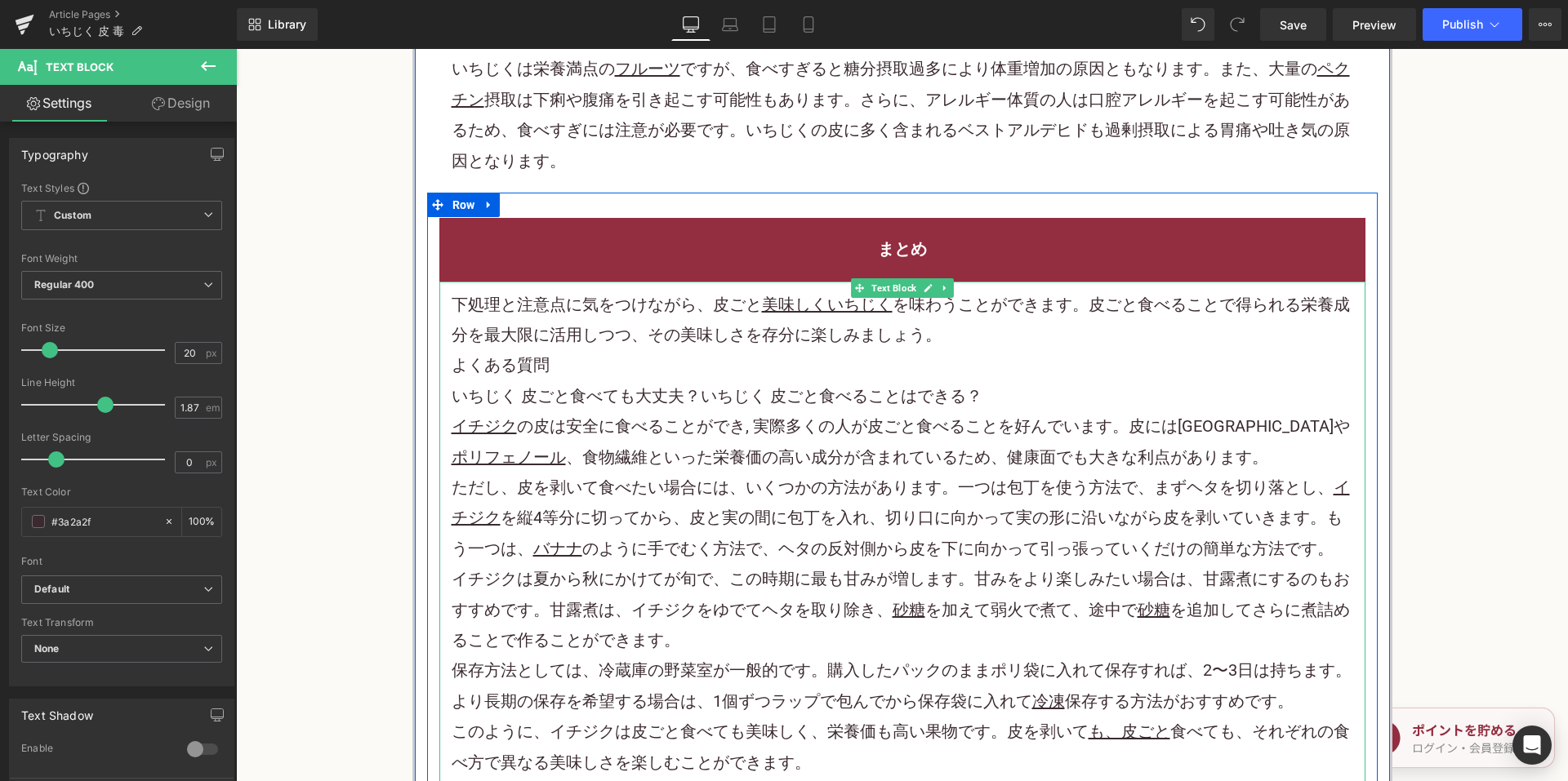
click at [949, 334] on p "下処理と注意点に気をつけながら、皮ごと 美味しくいちじく を味わうことができます。皮ごと食べることで得られる栄養成分を最大限に活用しつつ、その美味しさを存分に…" at bounding box center [902, 320] width 902 height 62
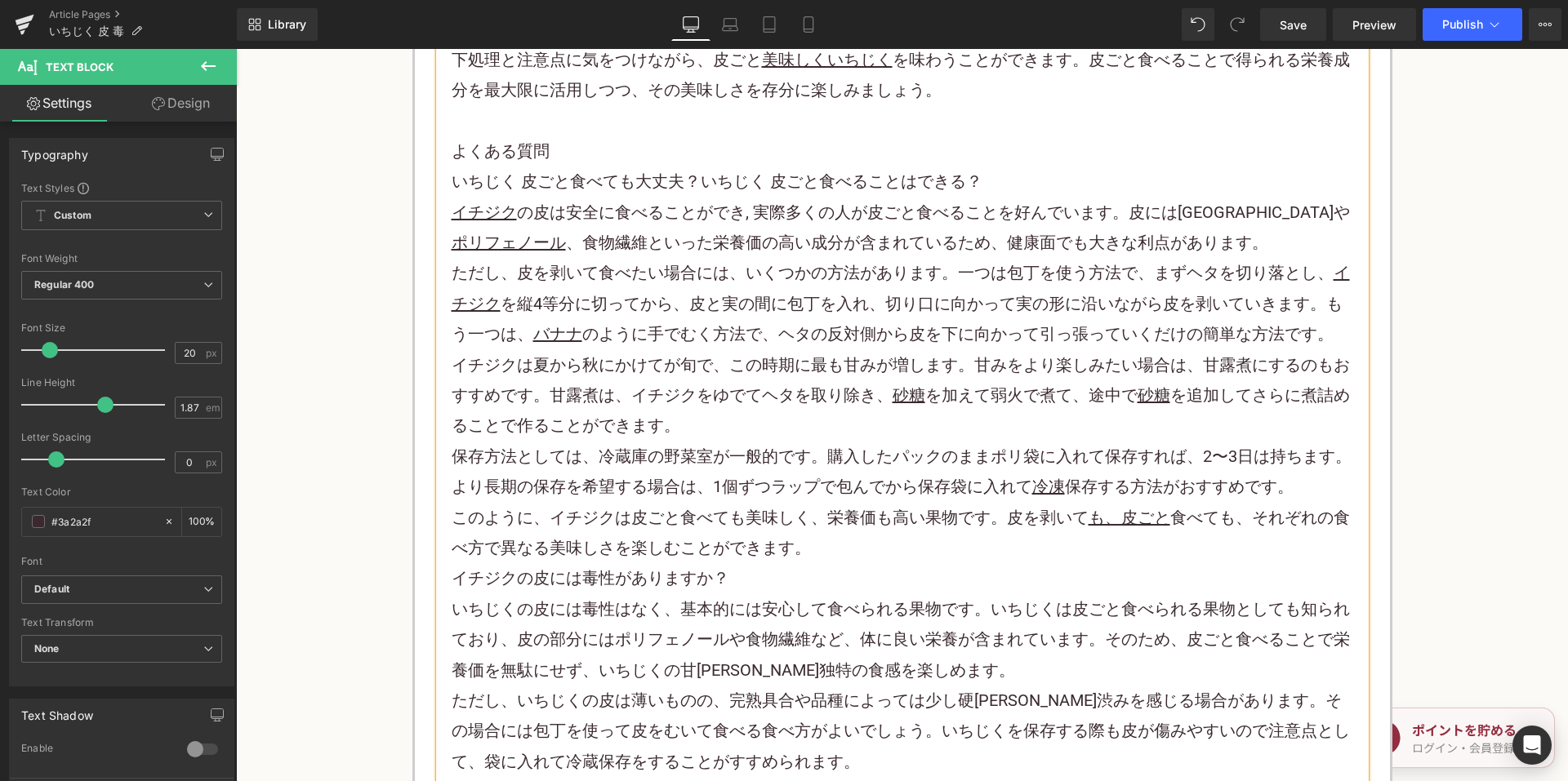
click at [701, 413] on p "イチジク は夏から秋にかけてが旬で、この時期に最も甘みが増します。甘みをより楽しみたい場合は、甘露煮にするのもおすすめです。甘露煮は、イチジクをゆでてヘタを取…" at bounding box center [902, 396] width 902 height 92
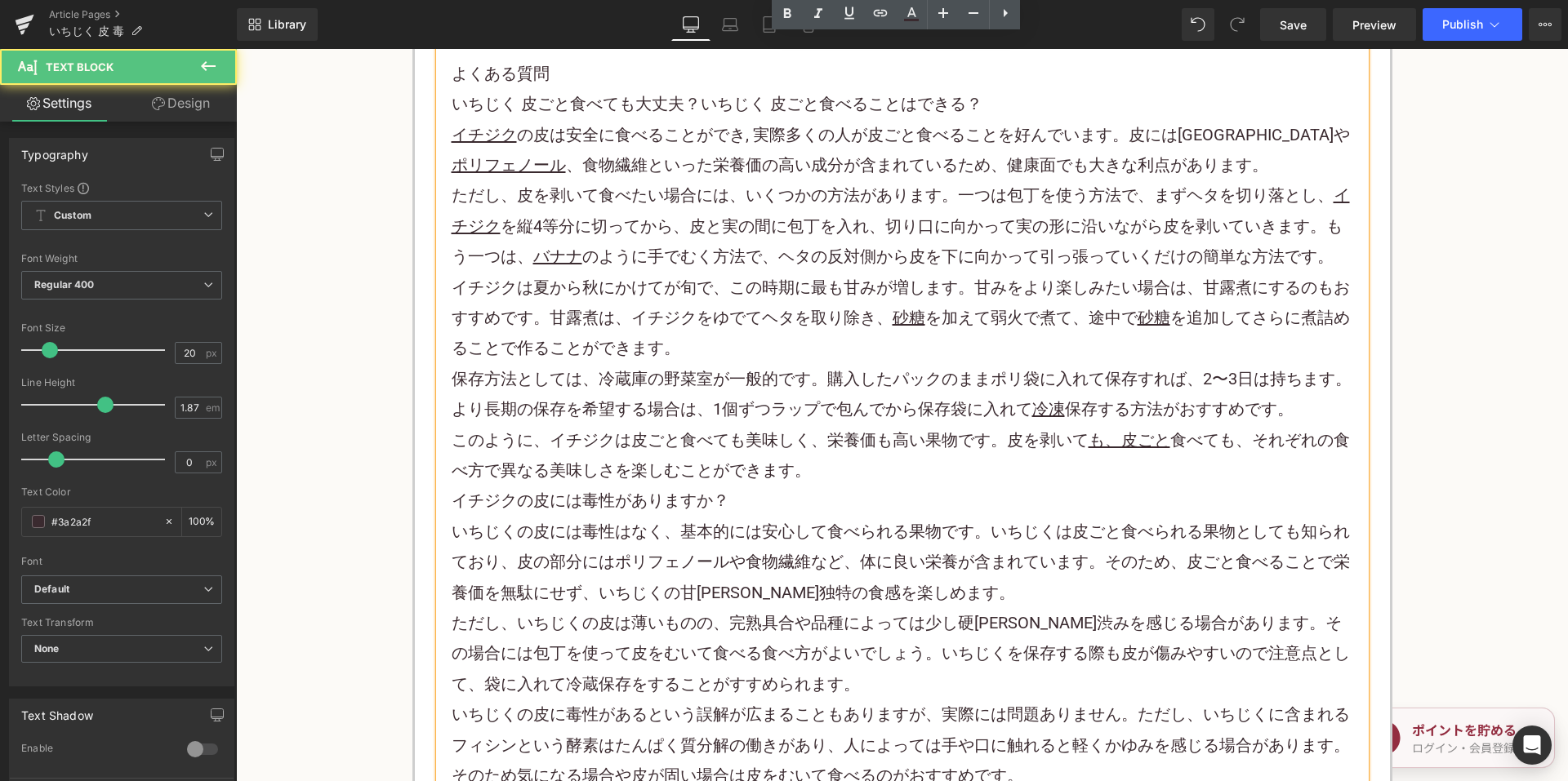
scroll to position [4457, 0]
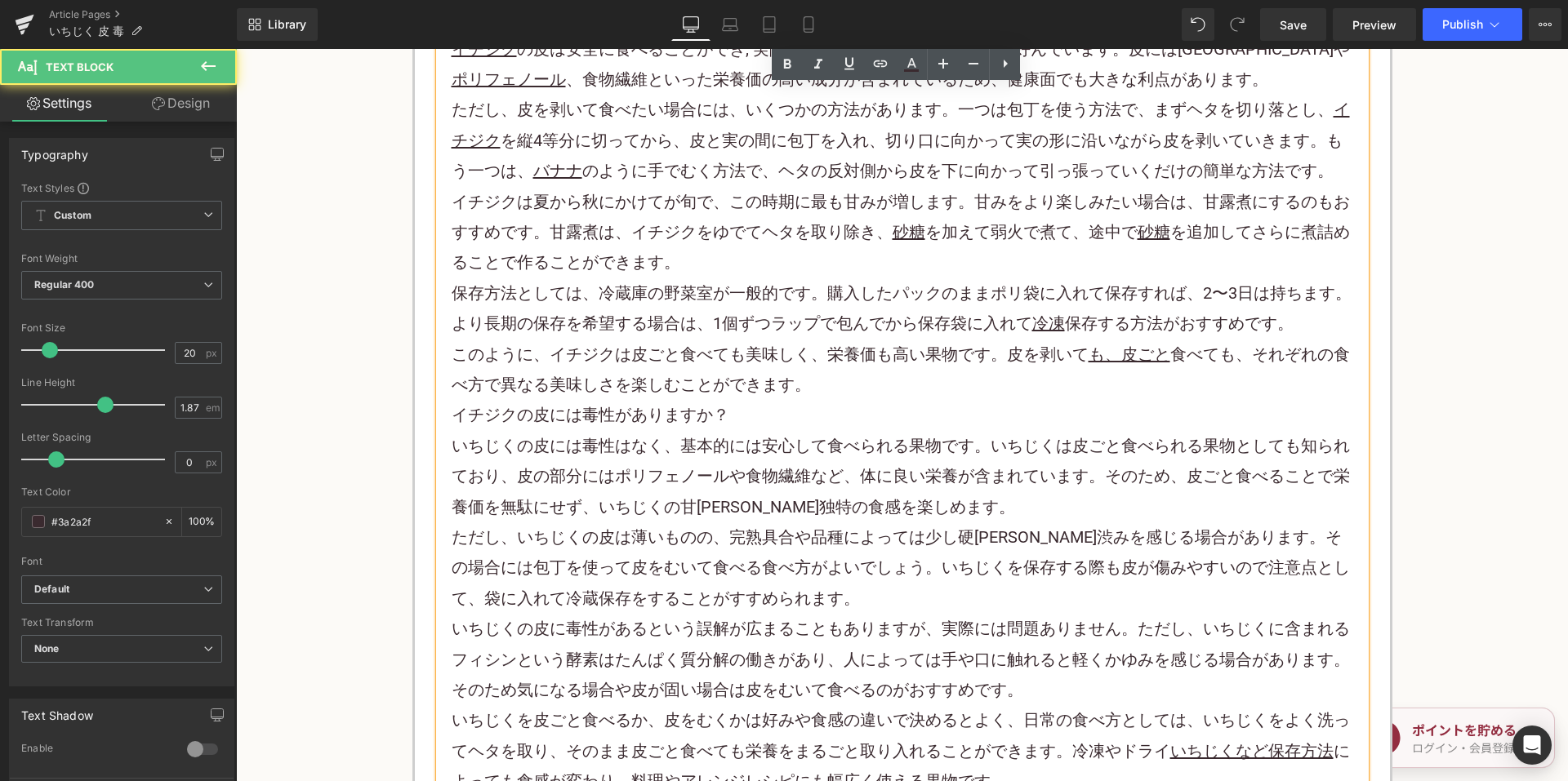
click at [823, 383] on p "このように、イチジクは皮ごと食べても美味しく、栄養価も高い 果物 です。皮を剥いて も、皮ごと 食べても、それぞれの食べ方で異なる美味しさを楽しむことができま…" at bounding box center [902, 370] width 902 height 62
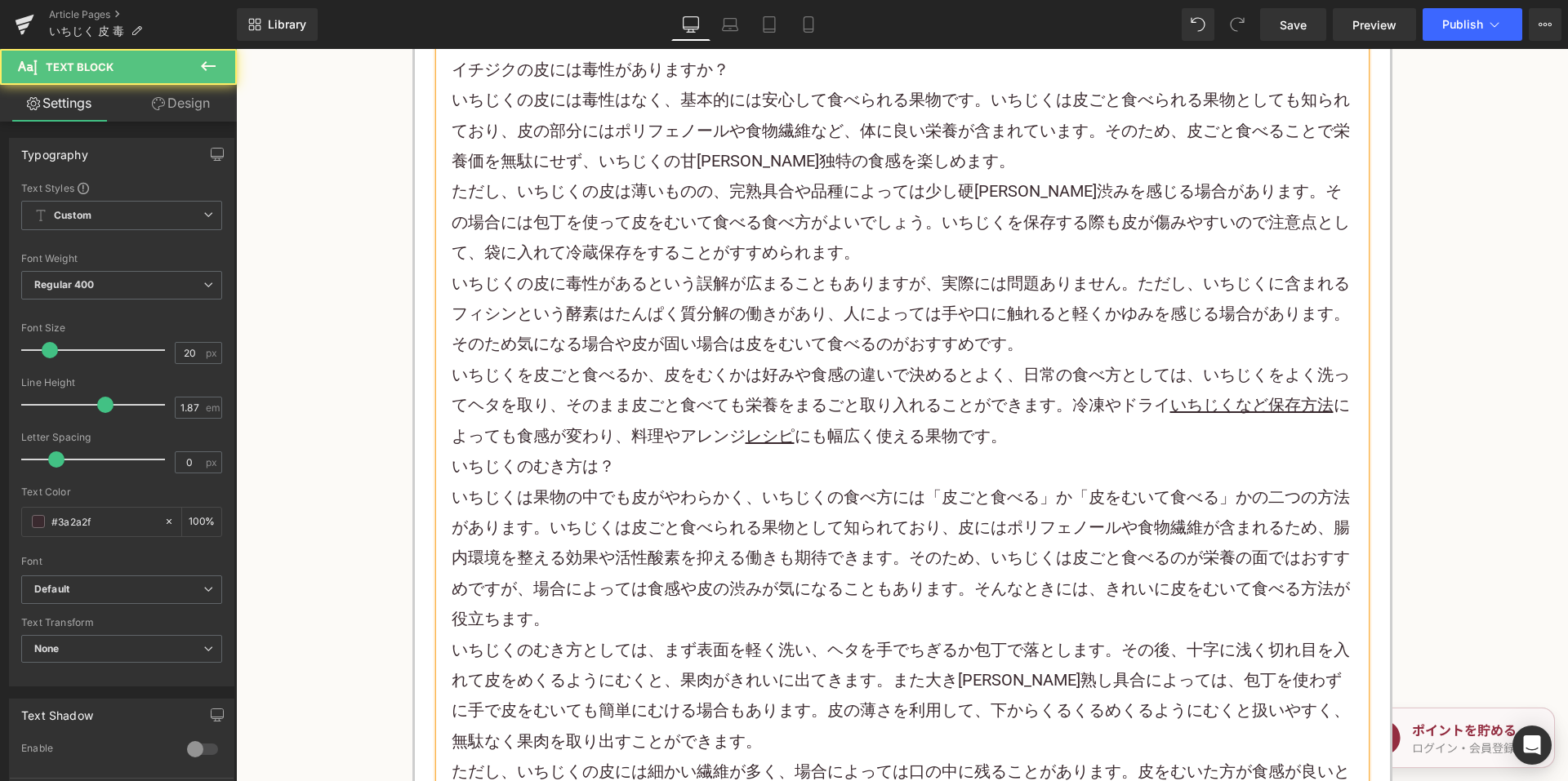
scroll to position [4865, 0]
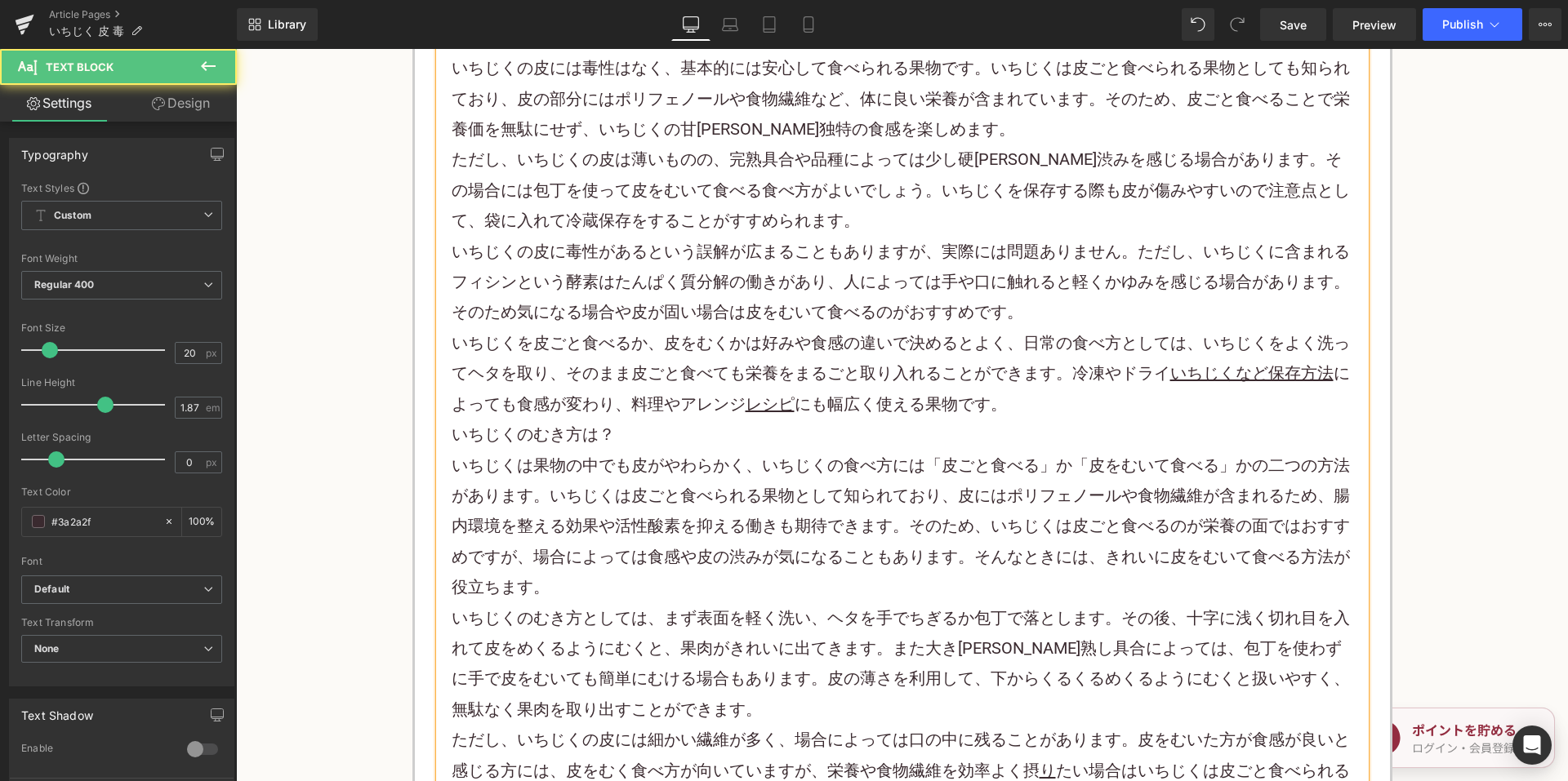
click at [1019, 402] on p "いちじくを皮ごと食べるか、皮をむくかは好みや食感の違いで決めるとよく、日常の食べ方としては、いちじくをよく洗ってヘタを取り、そのまま皮ごと食べても栄養をまるご…" at bounding box center [902, 374] width 902 height 92
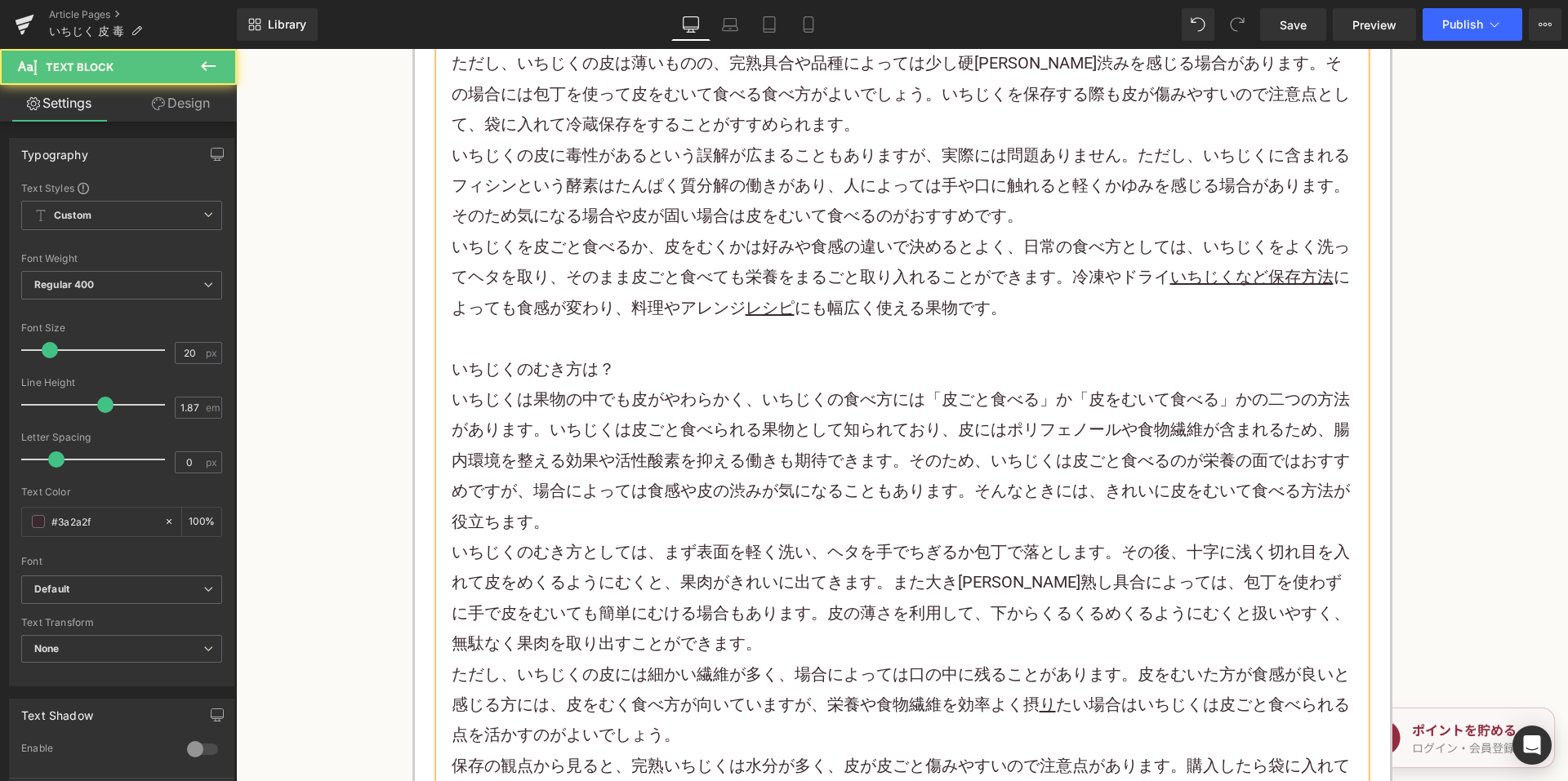
scroll to position [5110, 0]
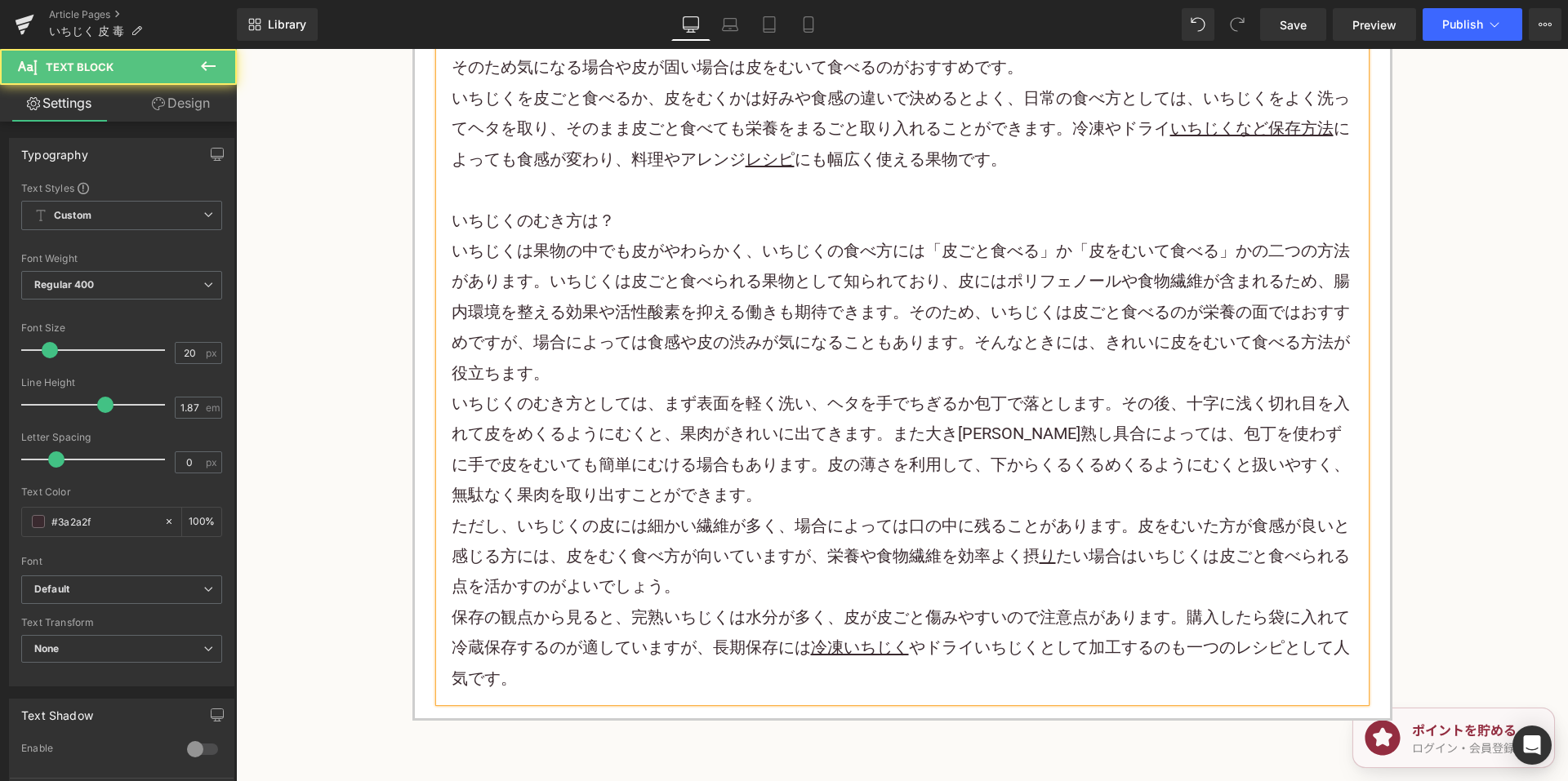
click at [691, 376] on p "いちじくは果物の中でも皮がやわらかく、いちじくの食べ方には「皮ごと食べる」か「皮をむいて食べる」かの二つの方法があります。いちじくは皮ごと食べられる果物として…" at bounding box center [902, 312] width 902 height 152
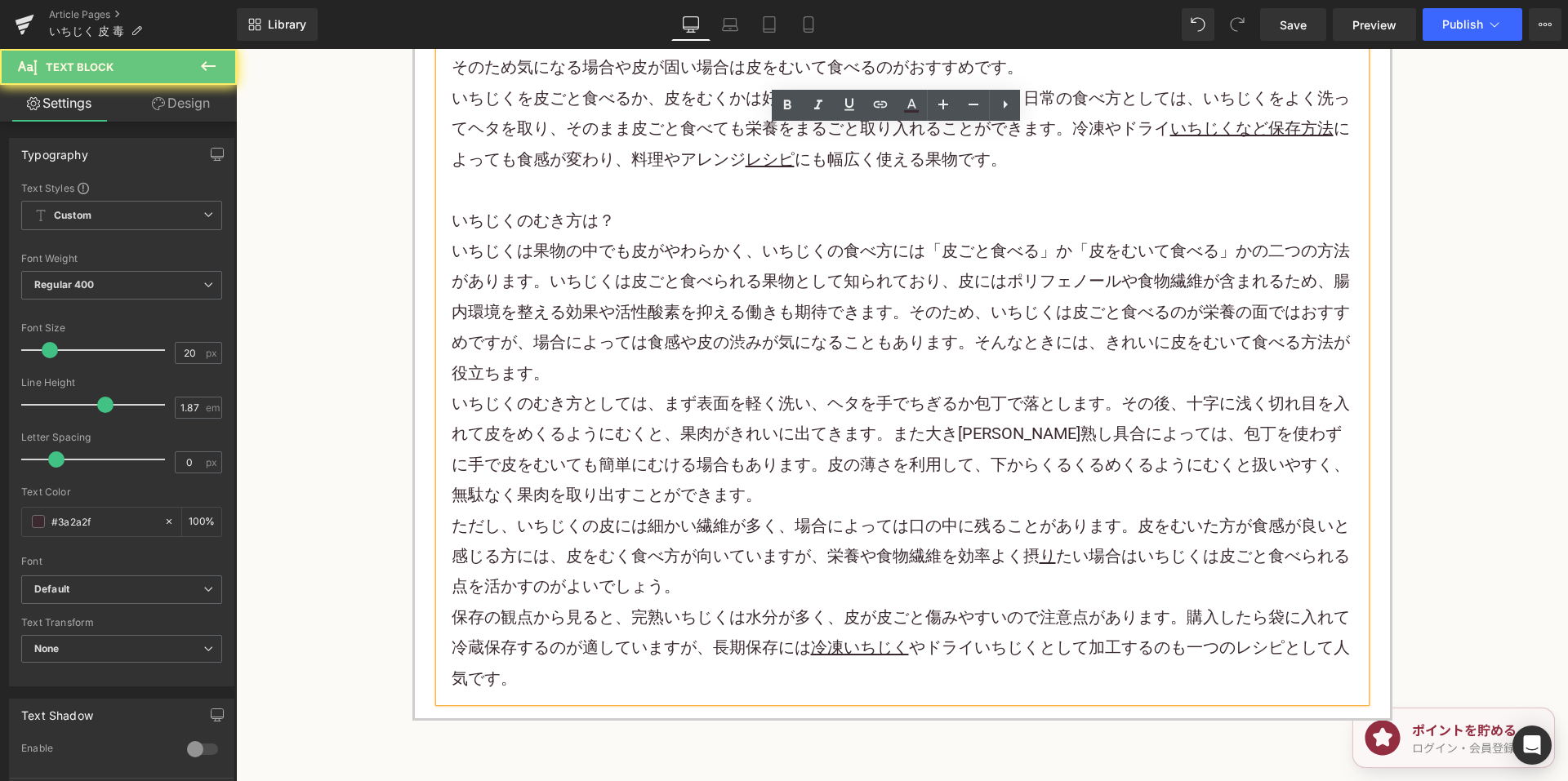
click at [693, 496] on p "いちじくのむき方としては、まず表面を軽く洗い、ヘタを手でちぎるか包丁で落とします。その後、十字に浅く切れ目を入れて皮をめくるようにむくと、果肉がきれいに出てき…" at bounding box center [902, 449] width 902 height 122
click at [712, 559] on p "ただし、いちじくの皮には細かい繊維が多く、場合によっては口の中に残ることがあります。皮をむいた方が食感が良いと感じる方には、皮をむく食べ方が向いていますが、栄…" at bounding box center [902, 556] width 902 height 92
click at [707, 583] on p "ただし、いちじくの皮には細かい繊維が多く、場合によっては口の中に残ることがあります。皮をむいた方が食感が良いと感じる方には、皮をむく食べ方が向いていますが、栄…" at bounding box center [902, 556] width 902 height 92
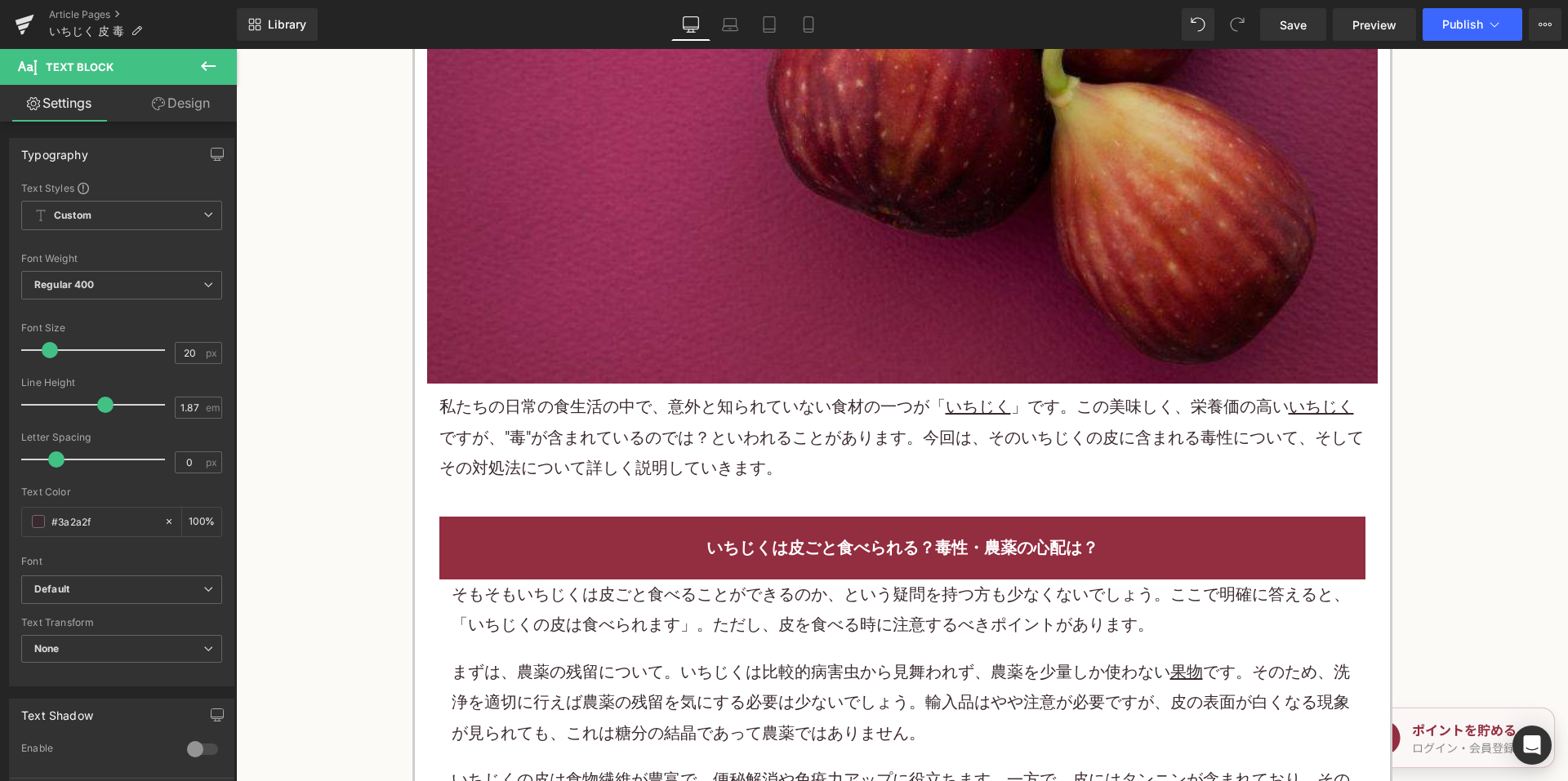
scroll to position [654, 0]
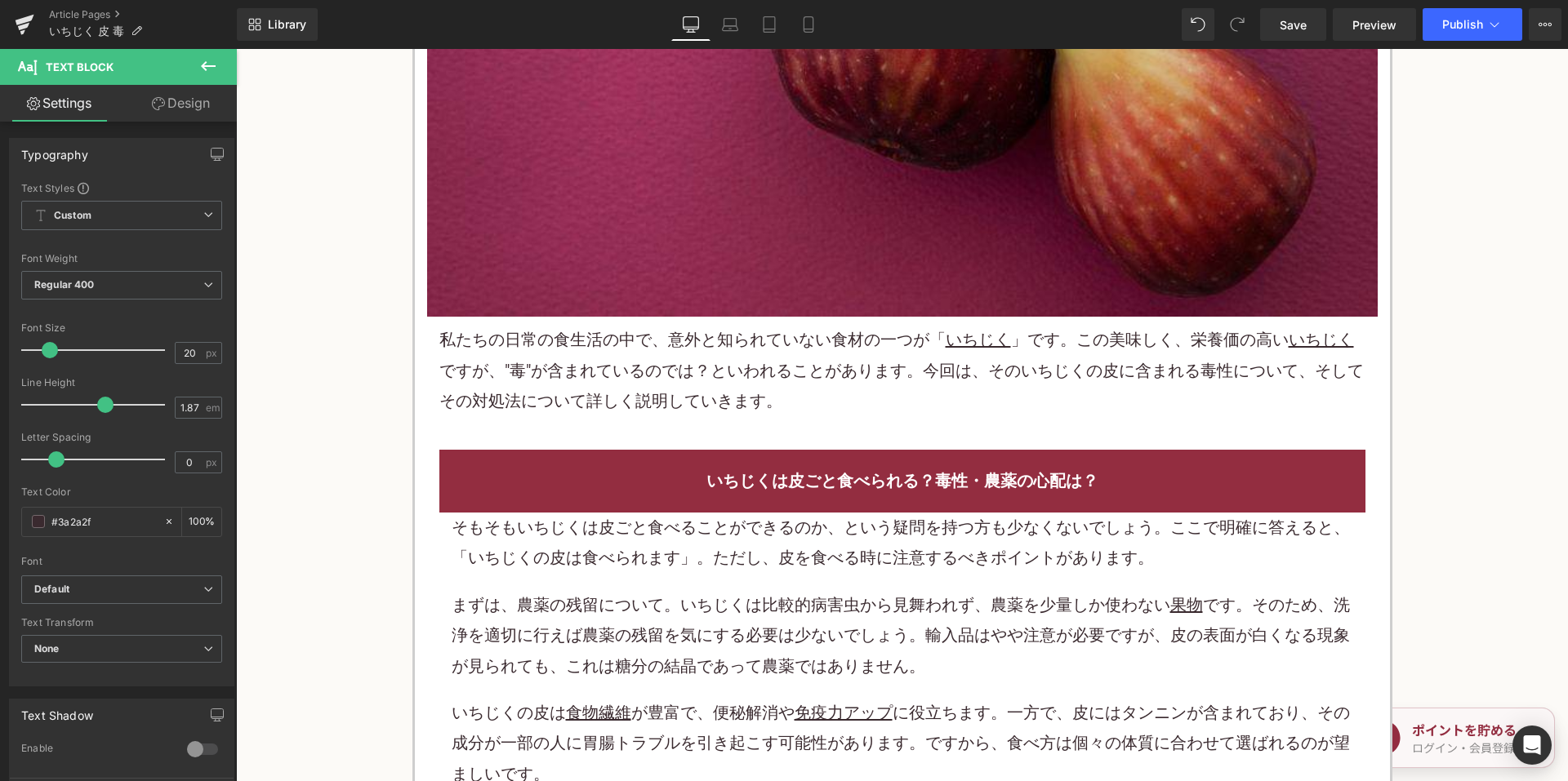
click at [635, 333] on p "私たちの日常の食生活の中で、意外と知られていない食材の一つが「 いちじく 」です。この美味しく、栄養価の高い いちじく ですが、"毒"が含まれているのでは？と…" at bounding box center [903, 370] width 926 height 92
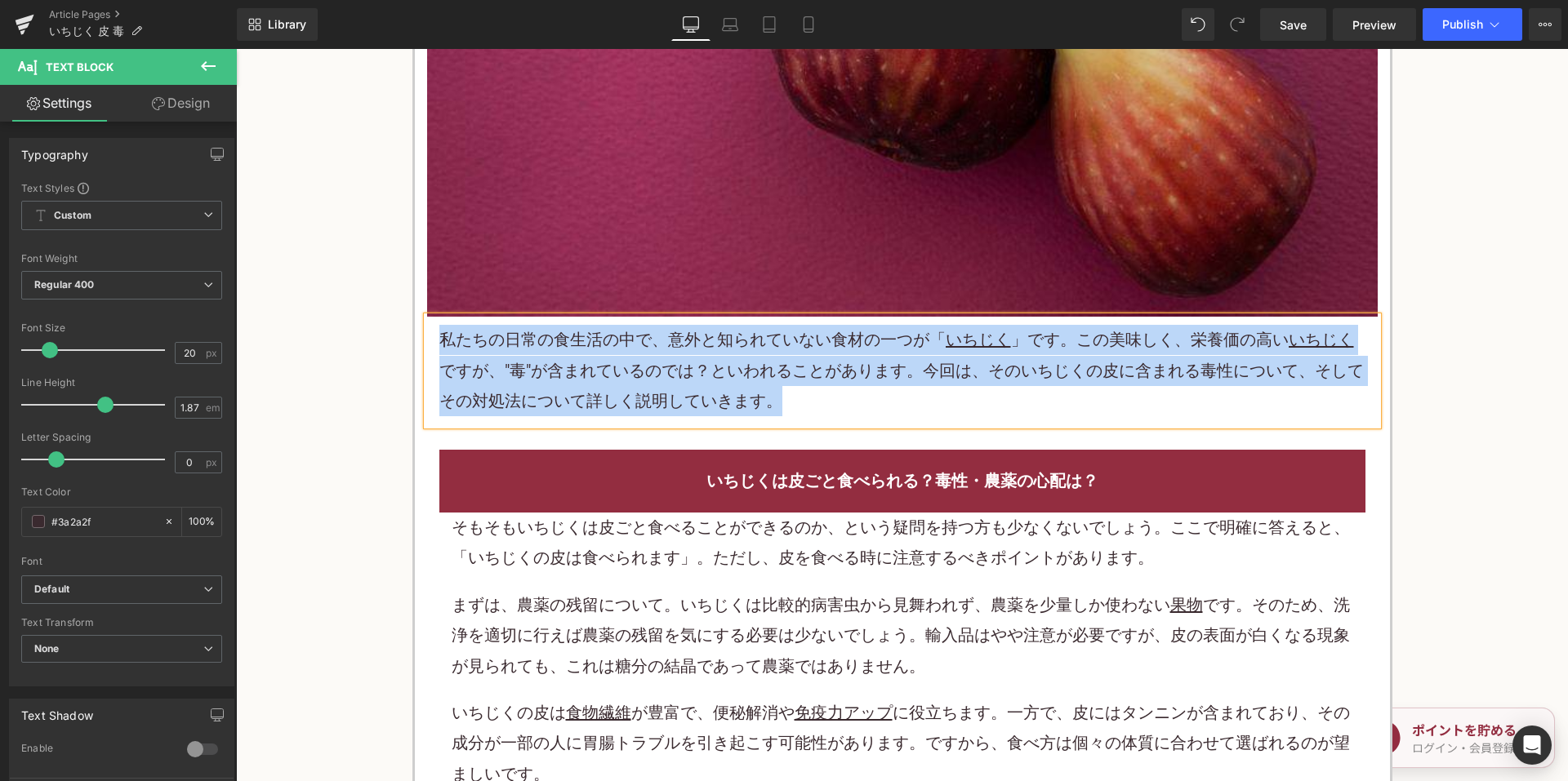
copy p "私たちの日常の食生活の中で、意外と知られていない食材の一つが「 いちじく 」です。この美味しく、栄養価の高い いちじく ですが、"毒"が含まれているのでは？と…"
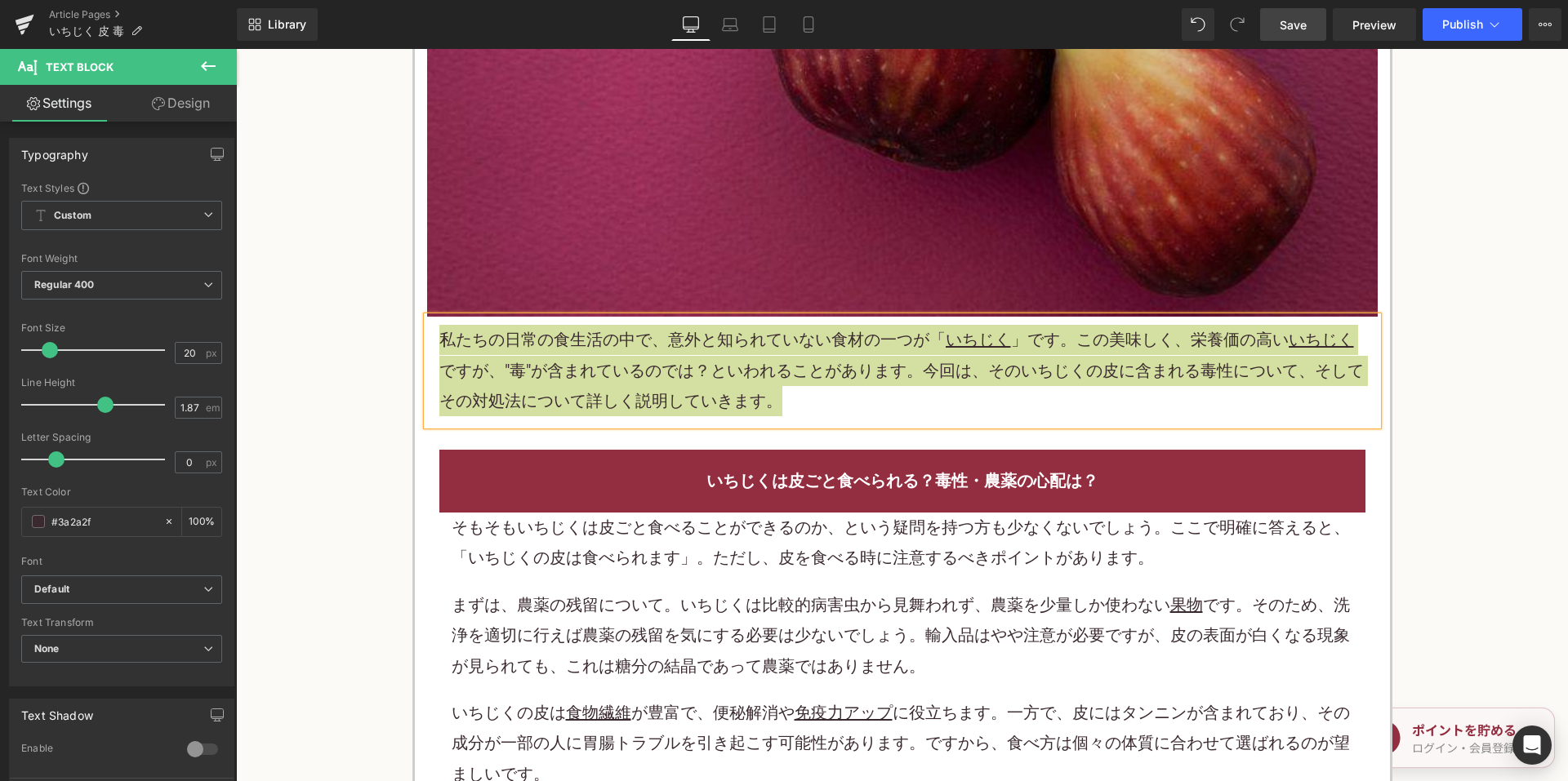
click at [1284, 21] on span "Save" at bounding box center [1293, 24] width 27 height 17
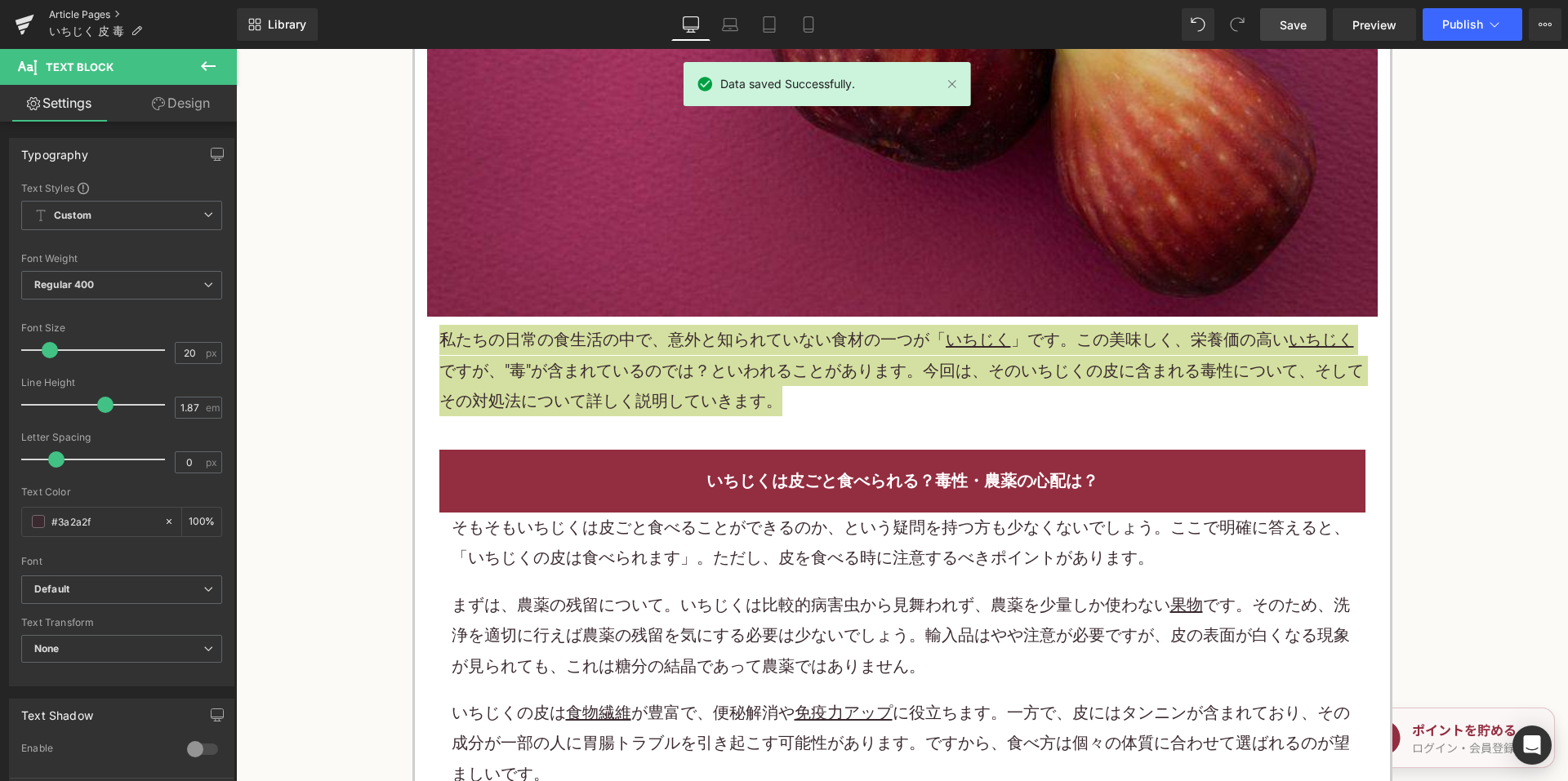
click at [70, 12] on link "Article Pages" at bounding box center [143, 14] width 188 height 13
